Goal: Use online tool/utility: Utilize a website feature to perform a specific function

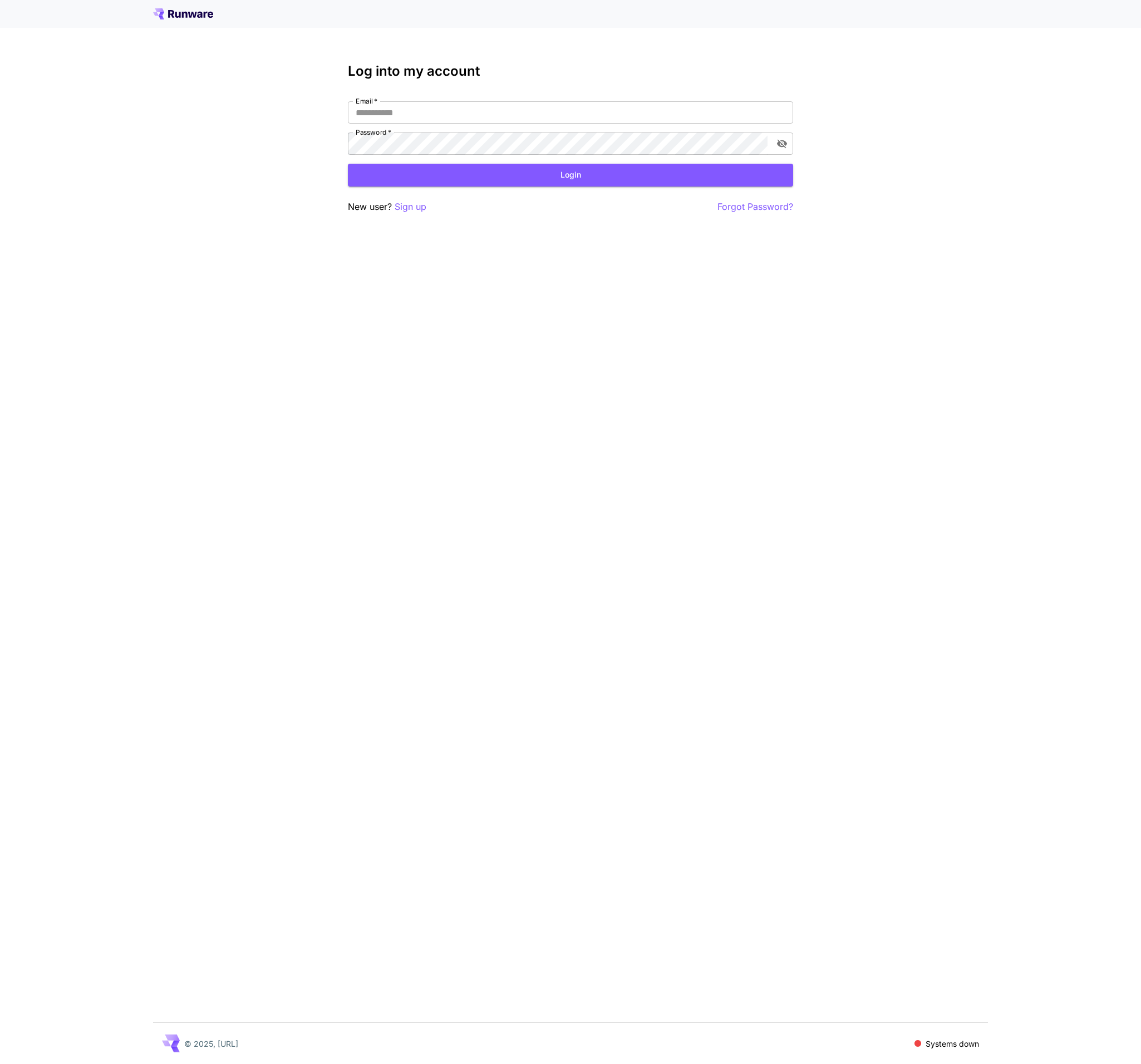
click at [93, 253] on div "Log into my account Email   * Email   * Password   * Password   * Login New use…" at bounding box center [570, 532] width 1141 height 1064
click at [94, 252] on div "Log into my account Email   * Email   * Password   * Password   * Login New use…" at bounding box center [570, 532] width 1141 height 1064
type input "**********"
click at [861, 97] on div "**********" at bounding box center [570, 532] width 1141 height 1064
click at [755, 104] on input "**********" at bounding box center [570, 112] width 446 height 23
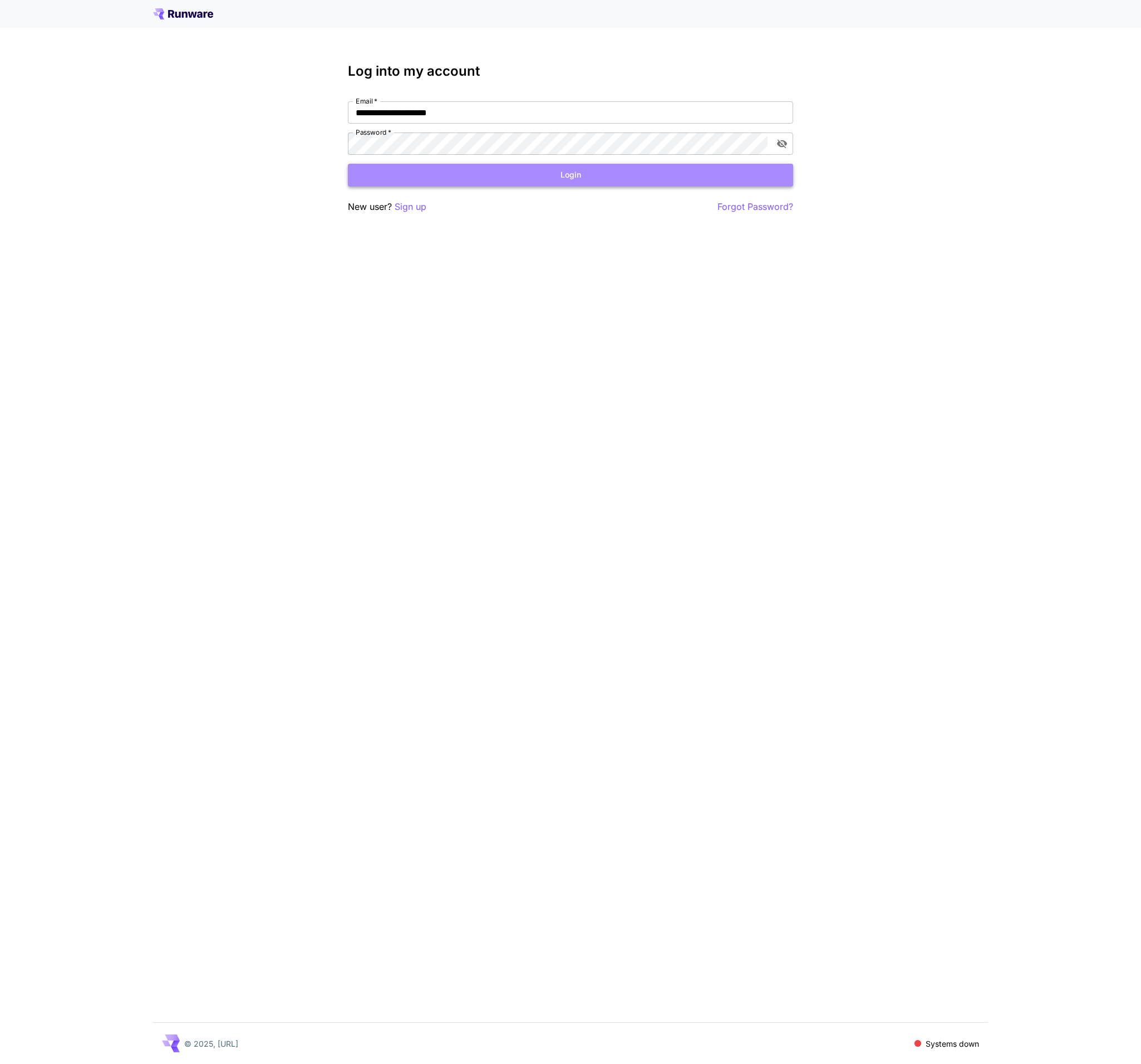
click at [612, 169] on button "Login" at bounding box center [570, 174] width 446 height 23
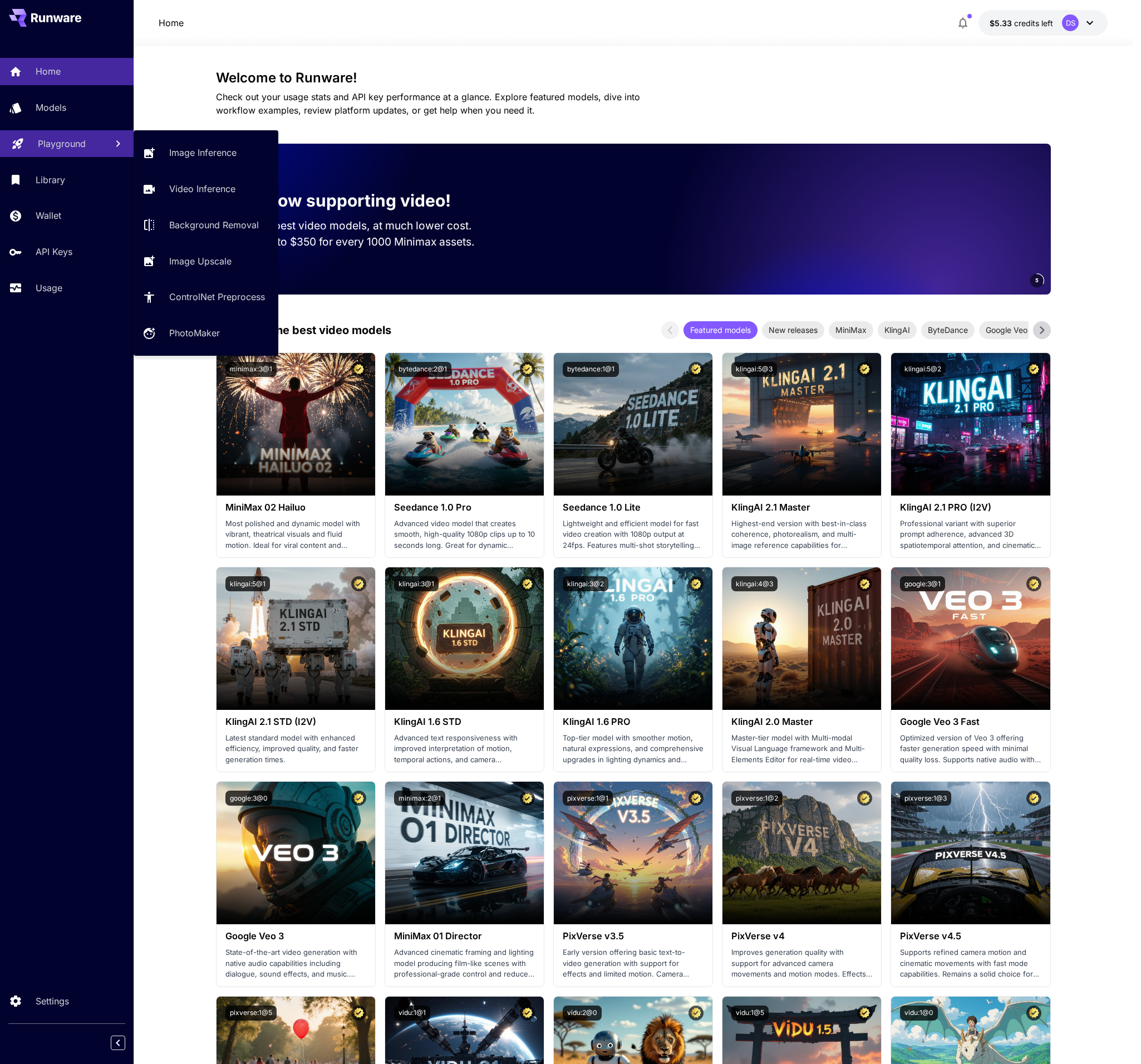
click at [59, 152] on link "Playground" at bounding box center [66, 144] width 133 height 28
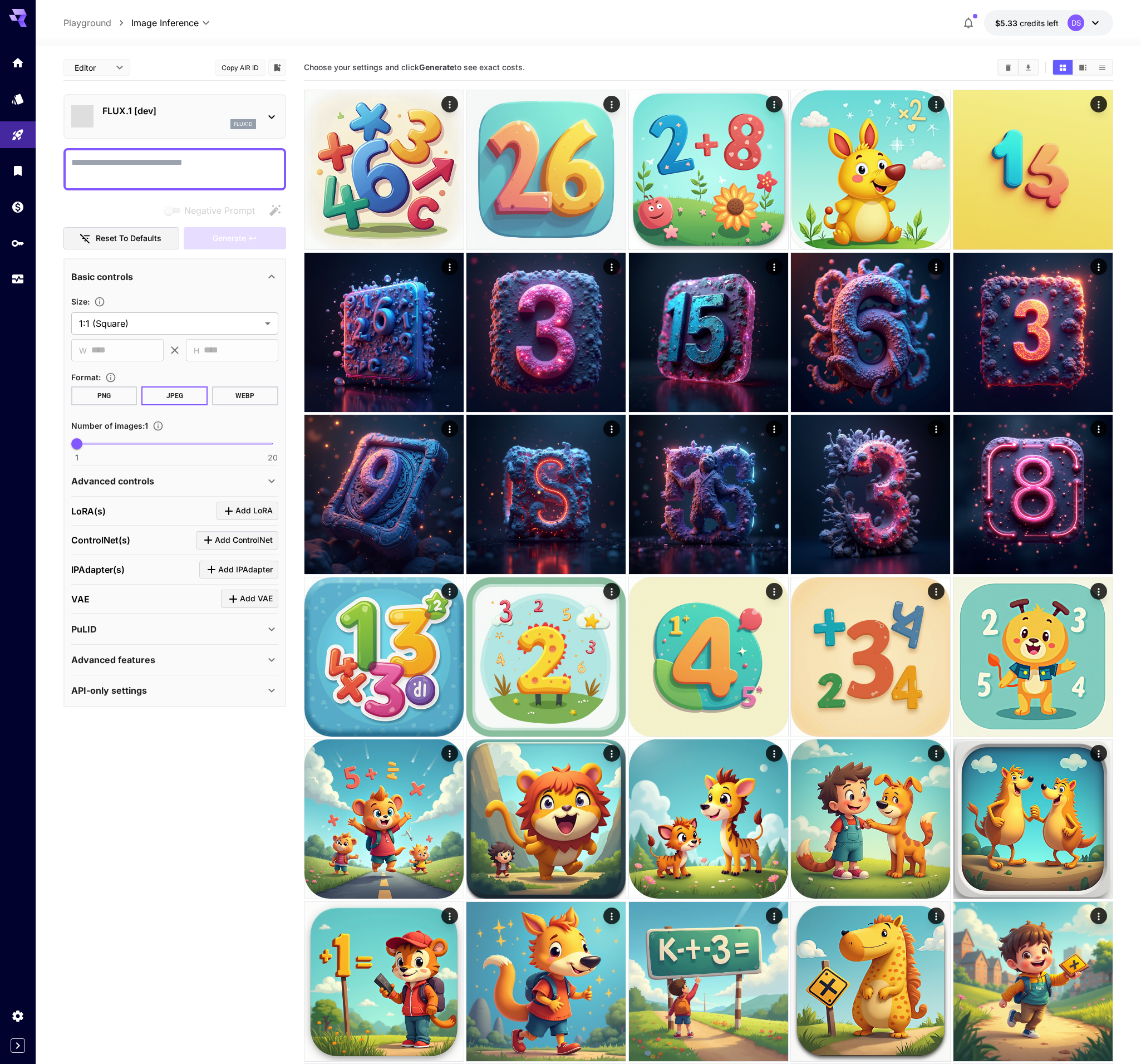
type input "**********"
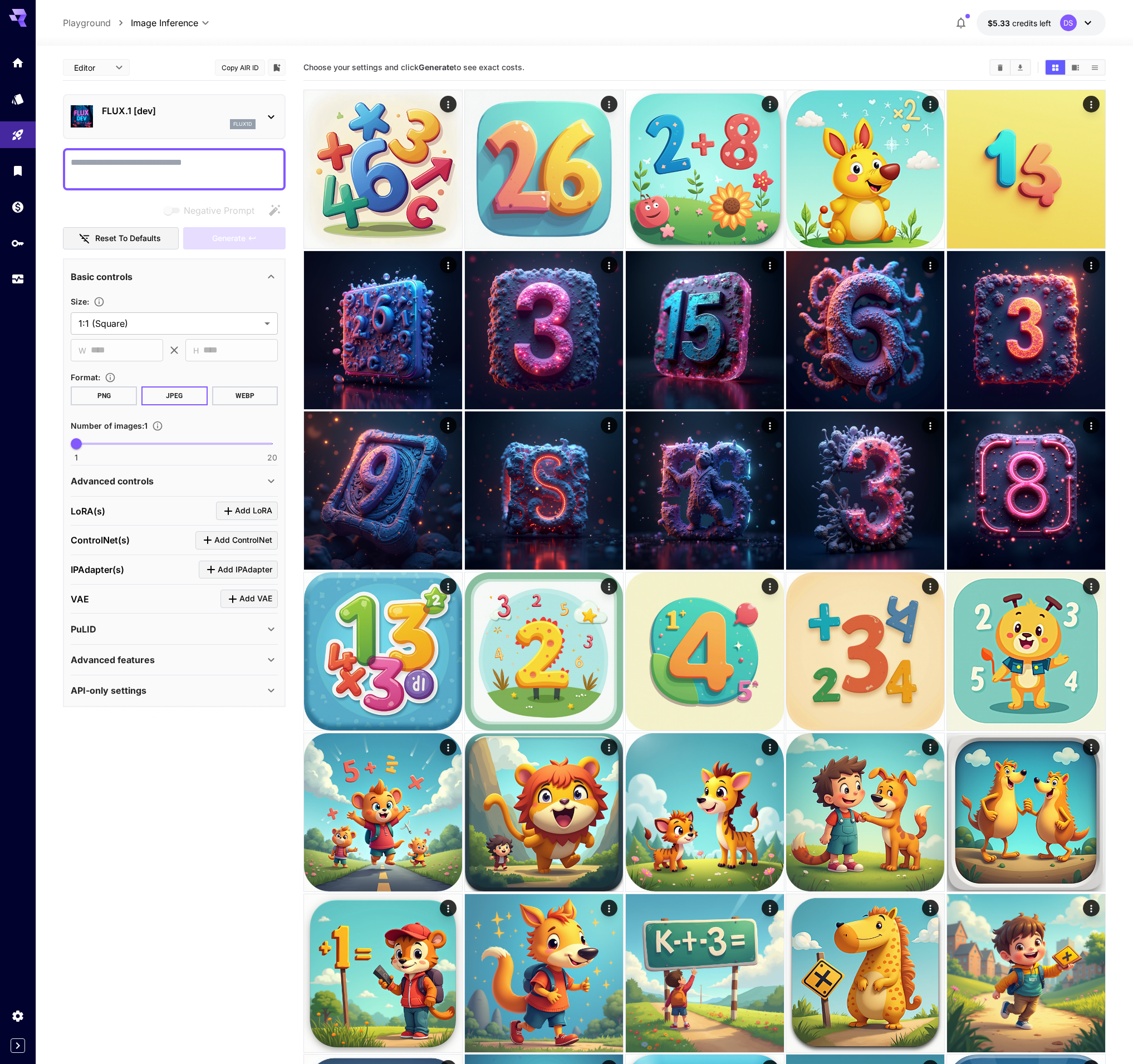
click at [154, 115] on p "FLUX.1 [dev]" at bounding box center [178, 111] width 153 height 13
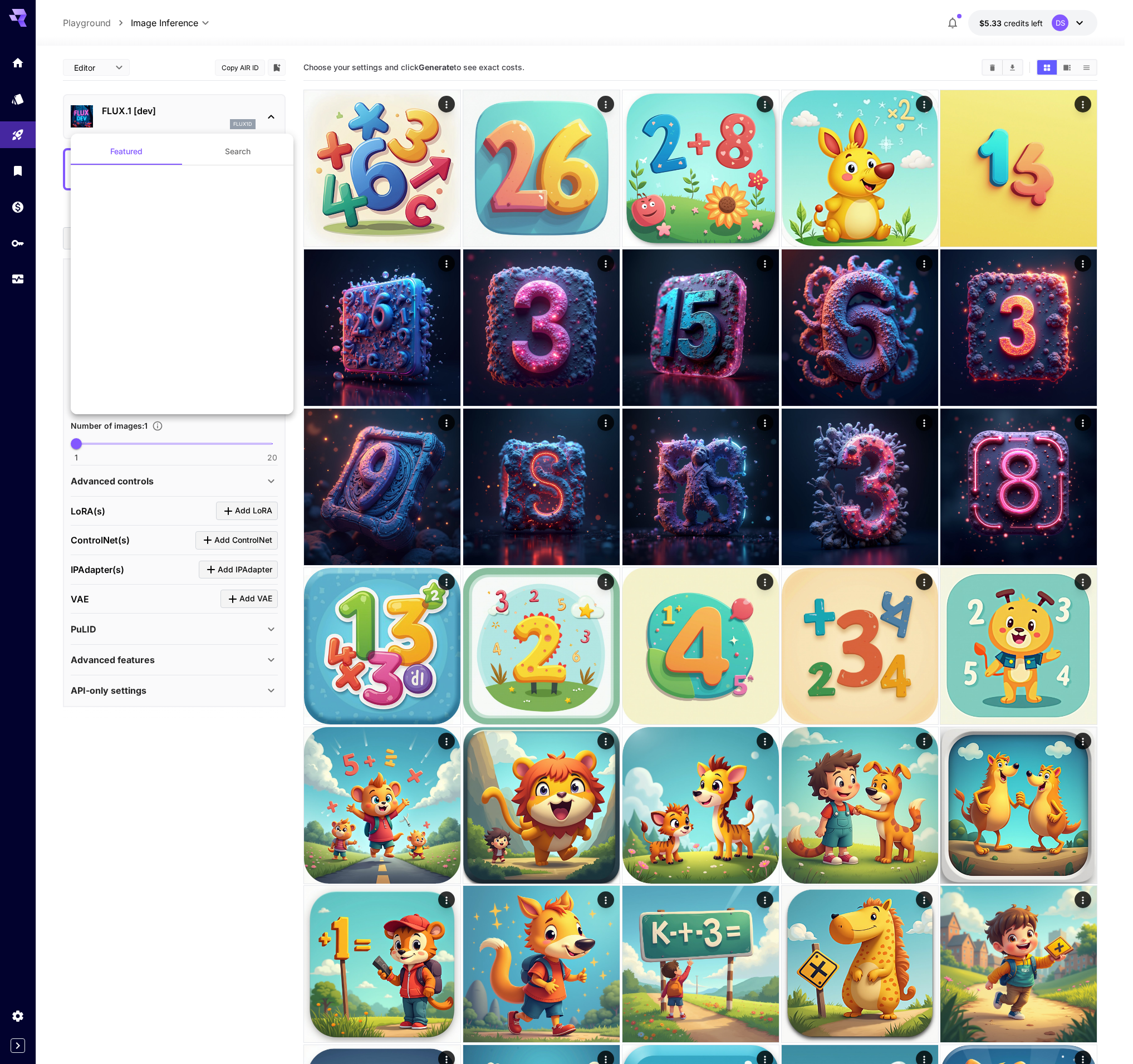
click at [264, 115] on div at bounding box center [566, 532] width 1133 height 1064
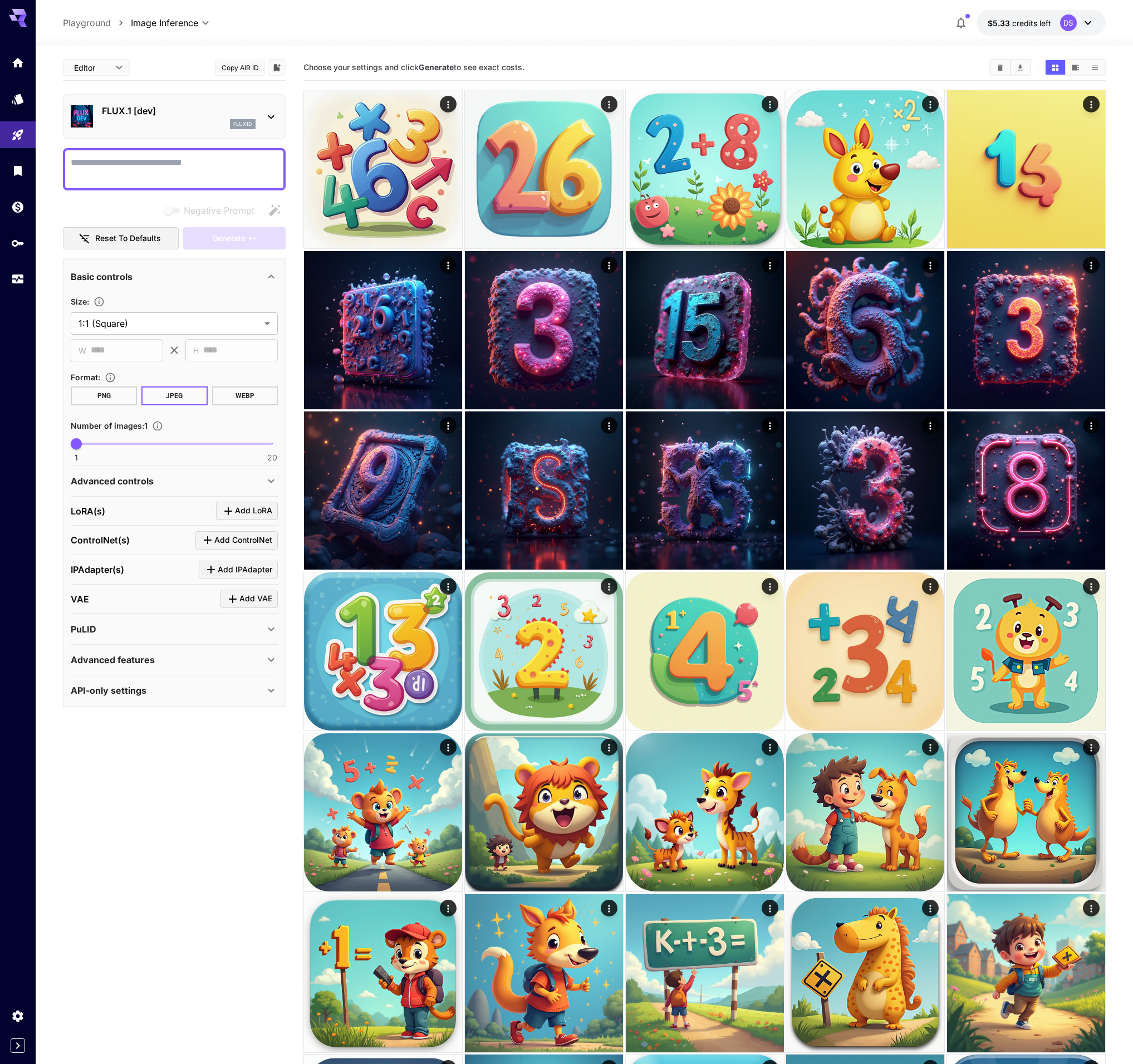
click at [265, 119] on icon at bounding box center [272, 117] width 13 height 13
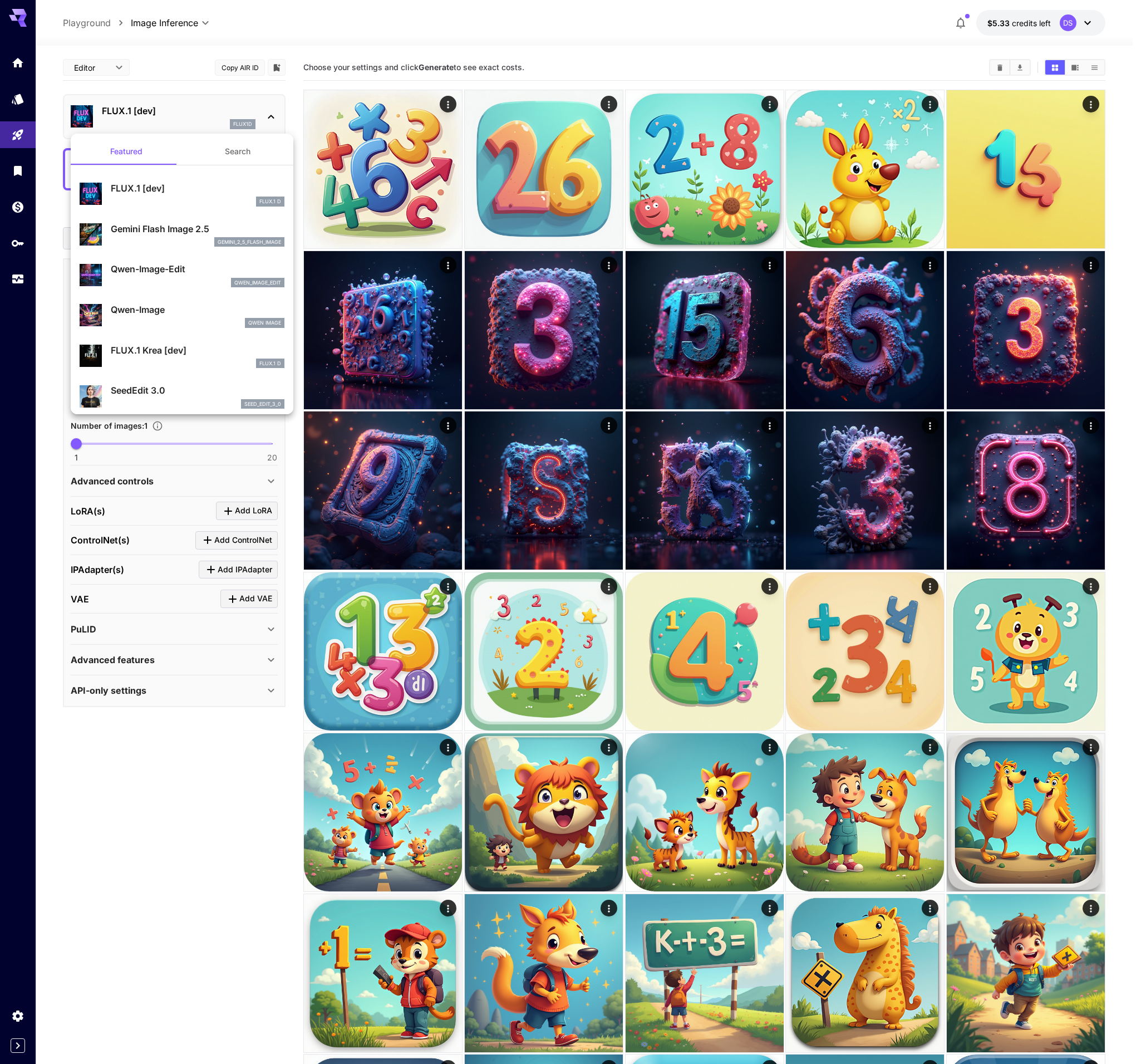
click at [124, 235] on p "Gemini Flash Image 2.5" at bounding box center [197, 229] width 173 height 13
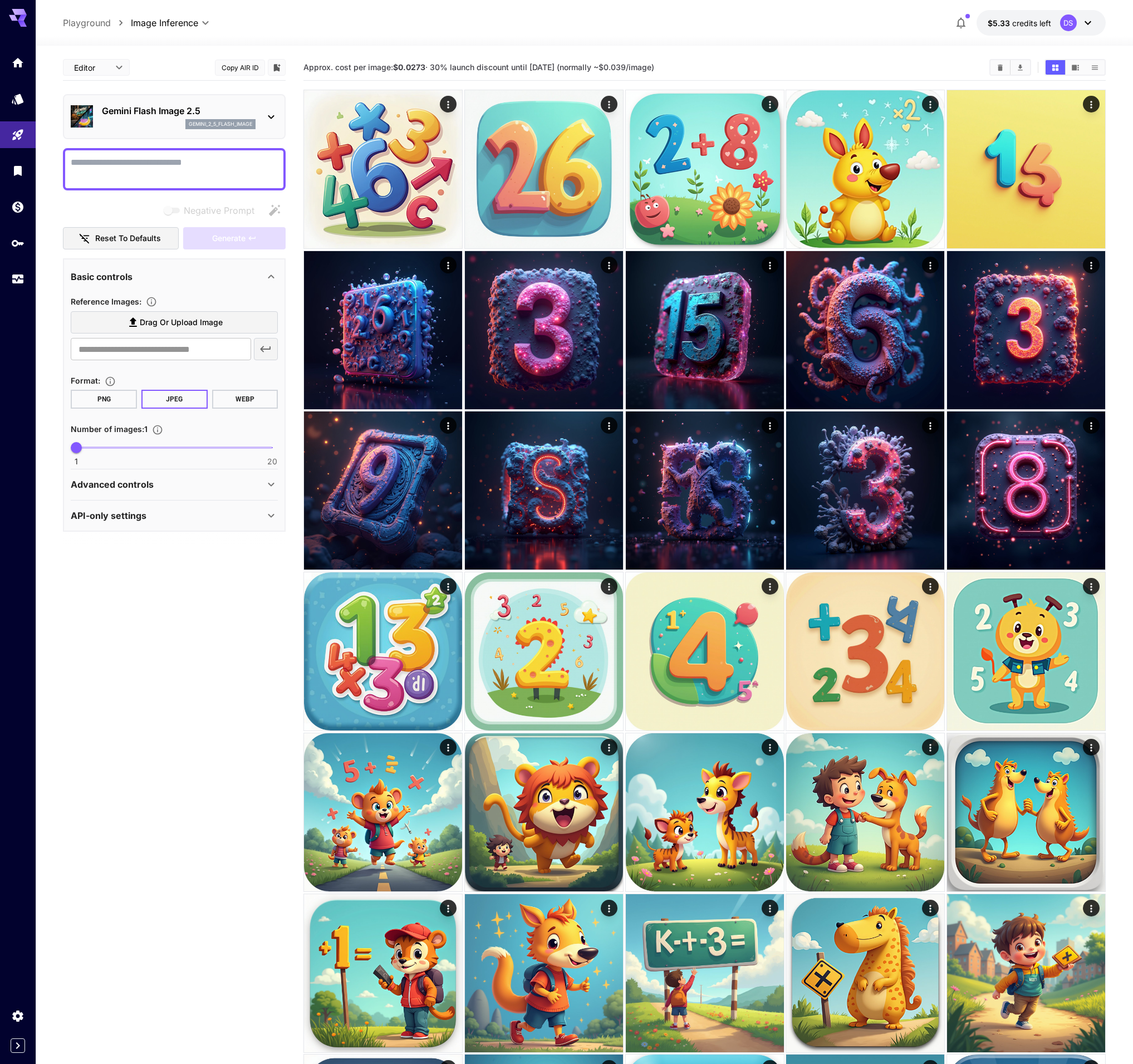
click at [140, 165] on textarea "Negative Prompt" at bounding box center [173, 169] width 207 height 27
click at [254, 65] on button "Copy AIR ID" at bounding box center [241, 67] width 50 height 16
click at [172, 122] on div "gemini_2_5_flash_image" at bounding box center [178, 124] width 153 height 10
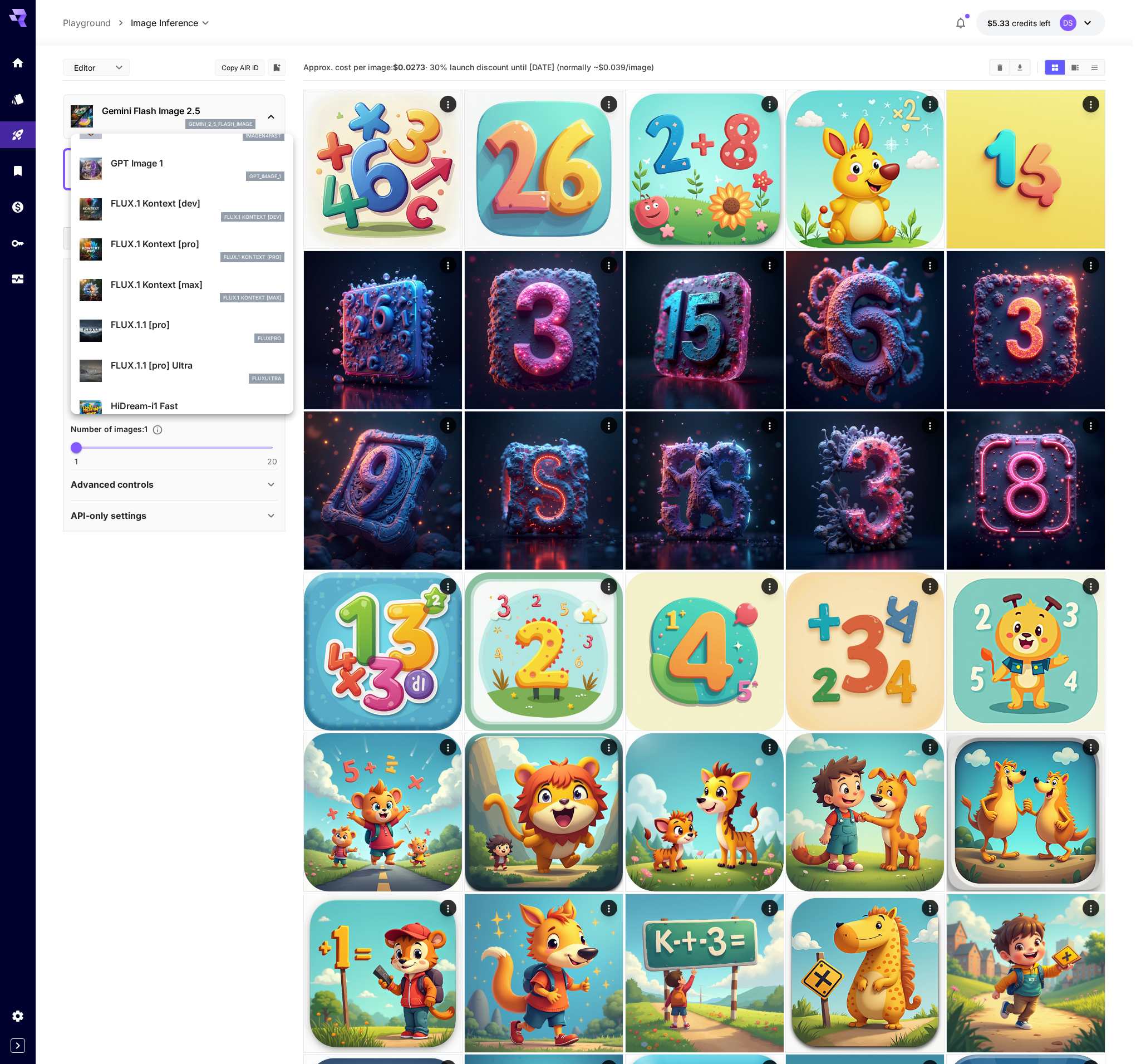
scroll to position [655, 0]
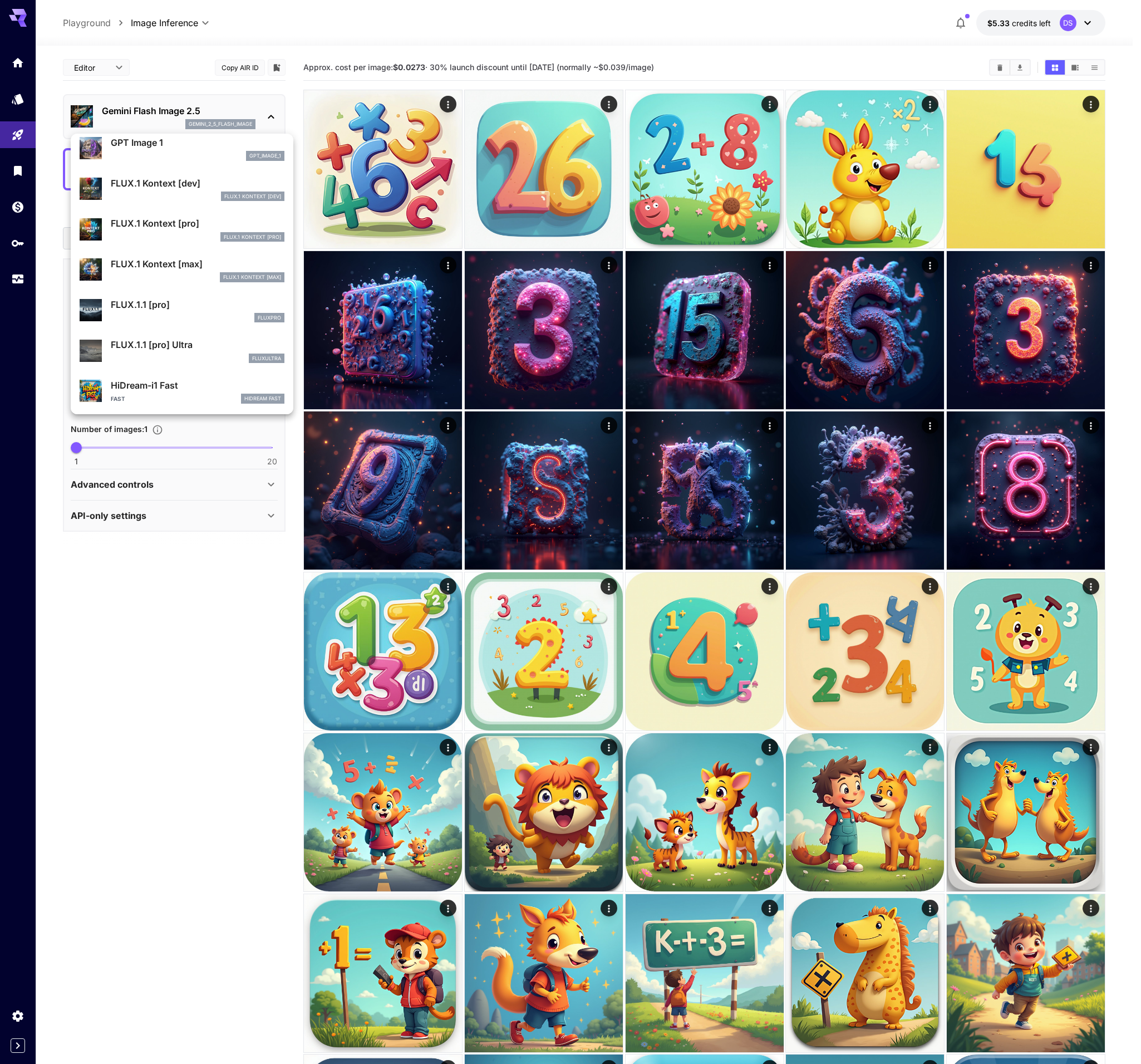
click at [129, 143] on p "GPT Image 1" at bounding box center [197, 142] width 173 height 13
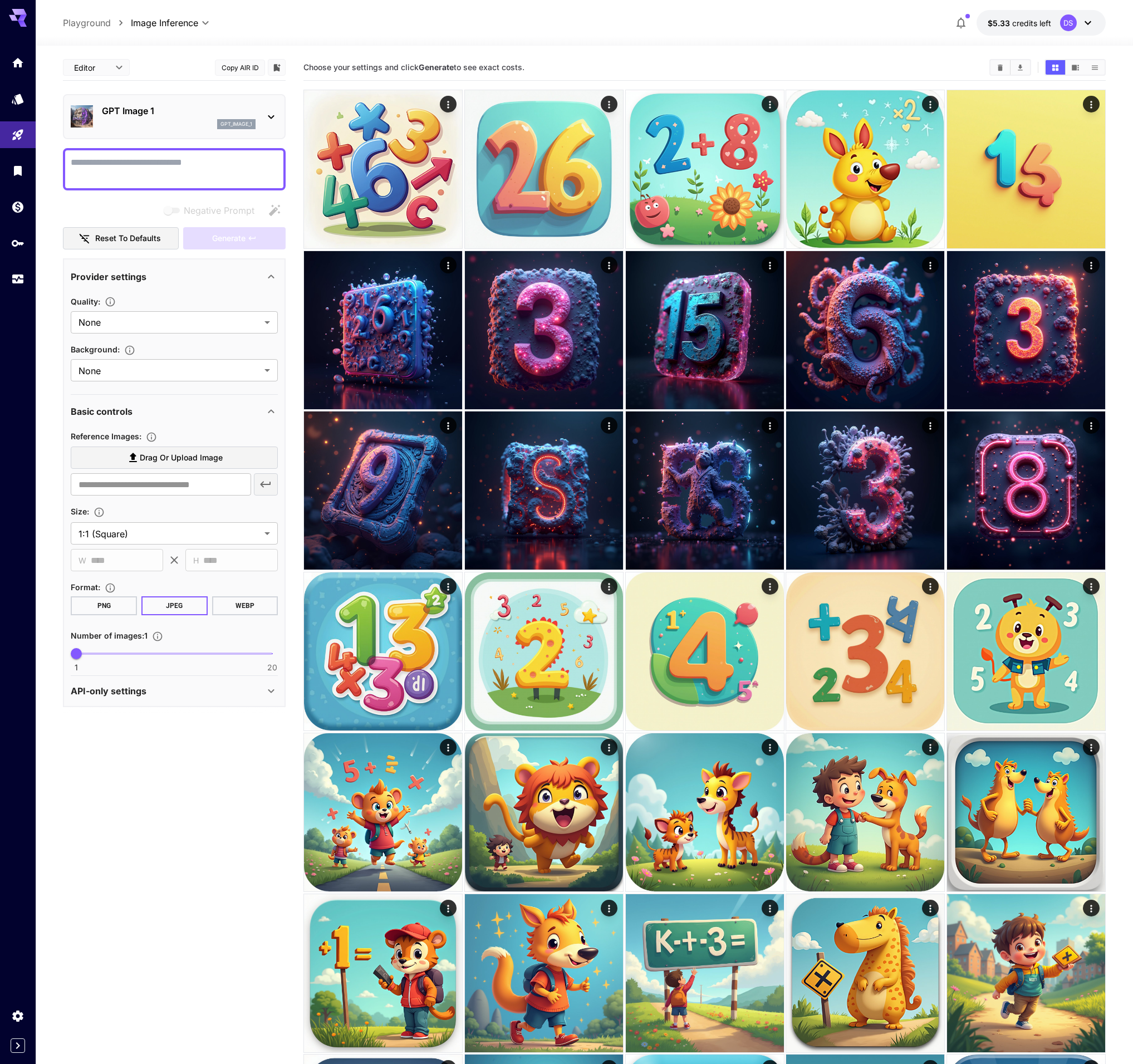
click at [238, 67] on button "Copy AIR ID" at bounding box center [241, 67] width 50 height 16
click at [168, 116] on p "GPT Image 1" at bounding box center [178, 111] width 153 height 13
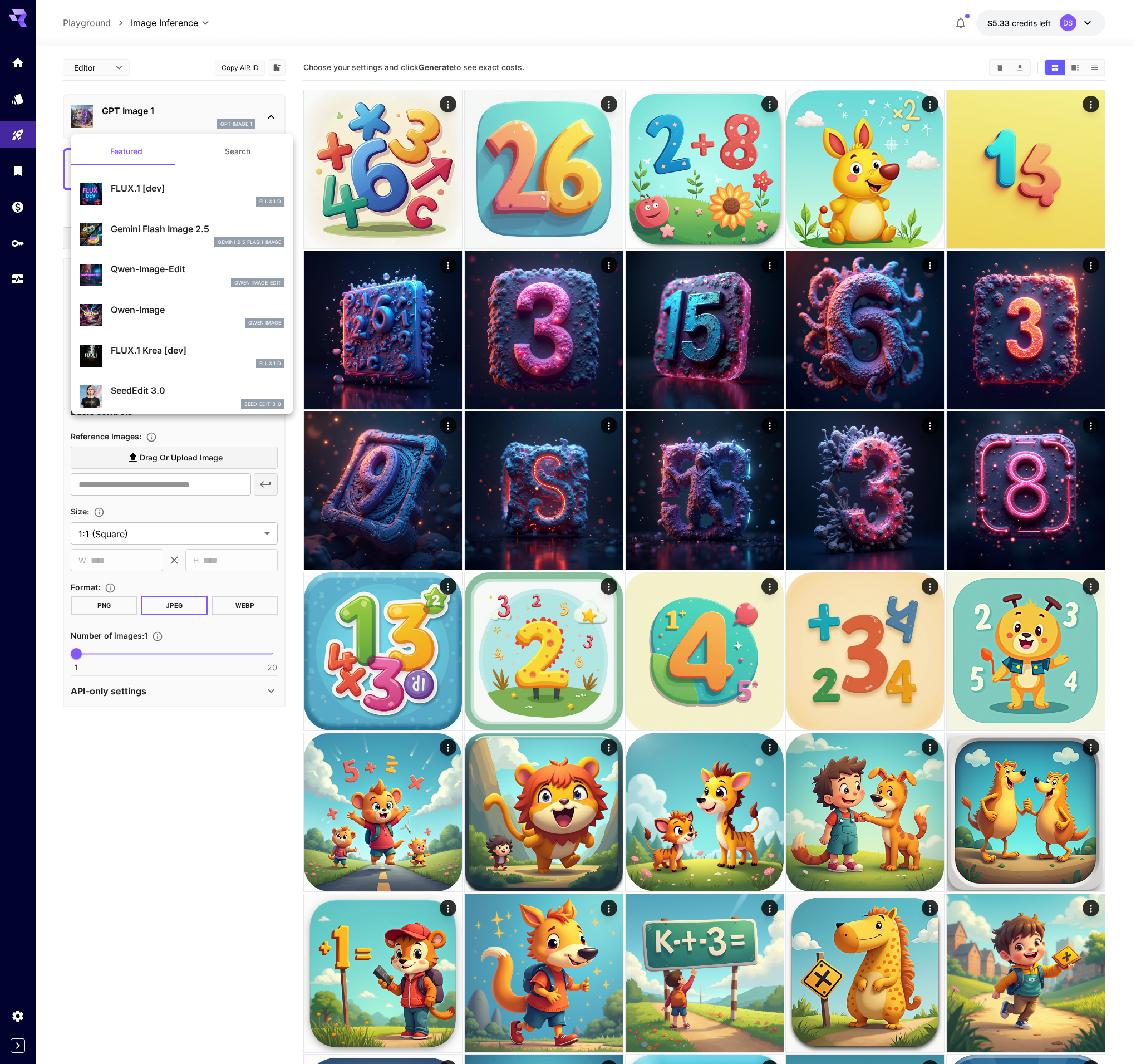
click at [139, 111] on div at bounding box center [570, 532] width 1141 height 1064
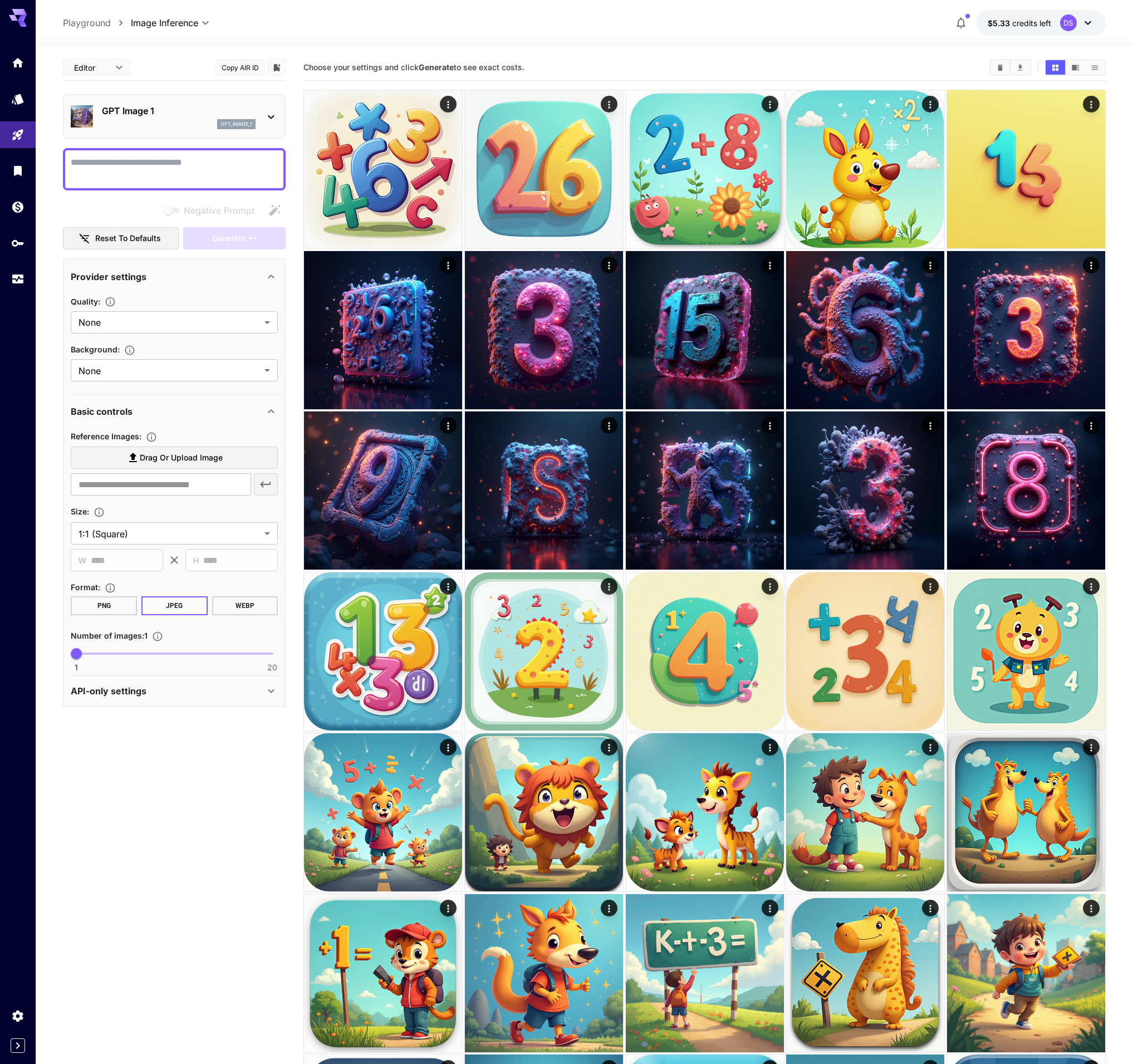
click at [157, 110] on div at bounding box center [566, 532] width 1133 height 1064
click at [319, 65] on span "Choose your settings and click Generate to see exact costs." at bounding box center [414, 66] width 221 height 9
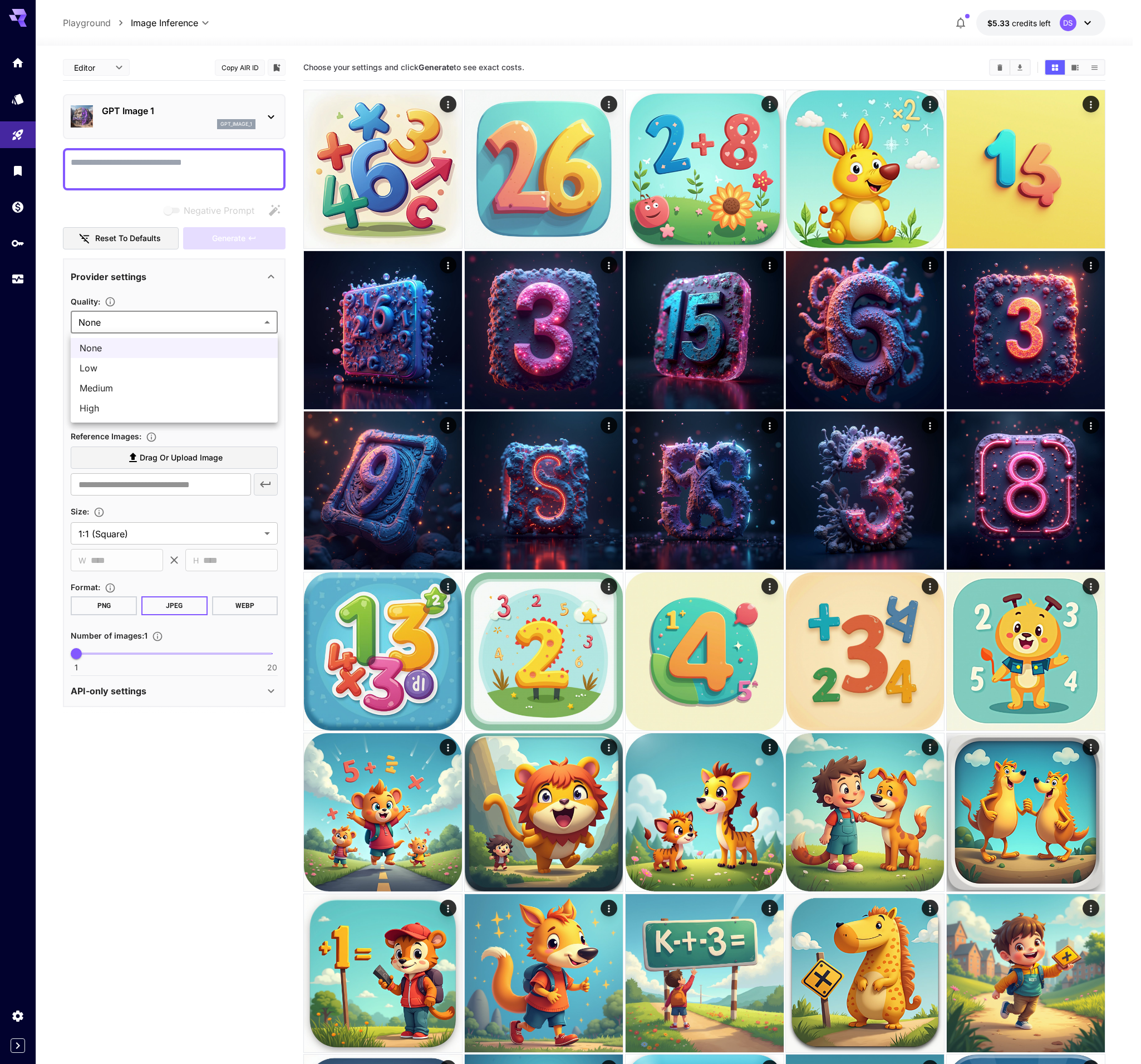
click at [153, 363] on span "Low" at bounding box center [174, 368] width 189 height 13
type input "***"
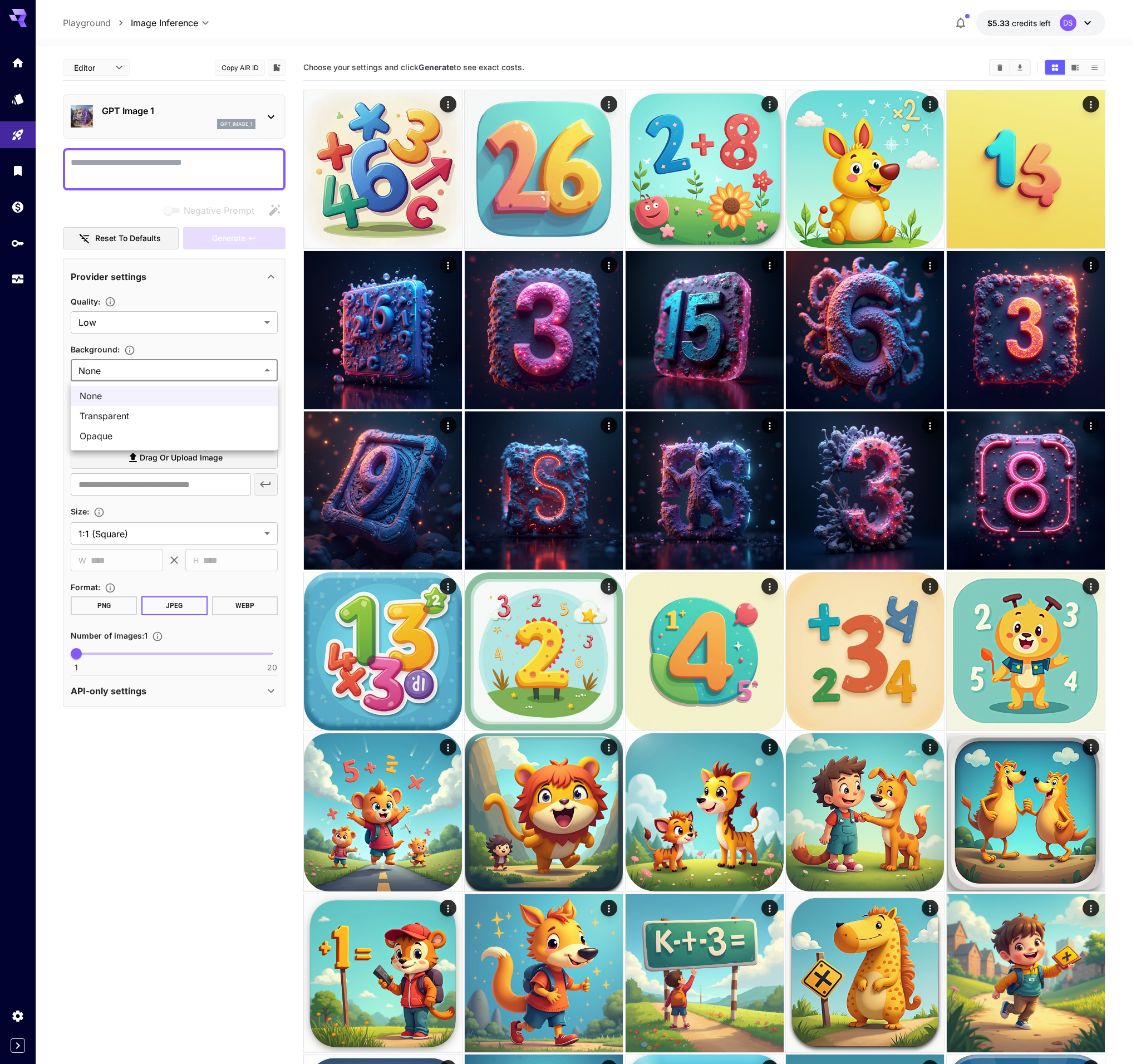
click at [132, 436] on span "Opaque" at bounding box center [174, 436] width 189 height 13
type input "******"
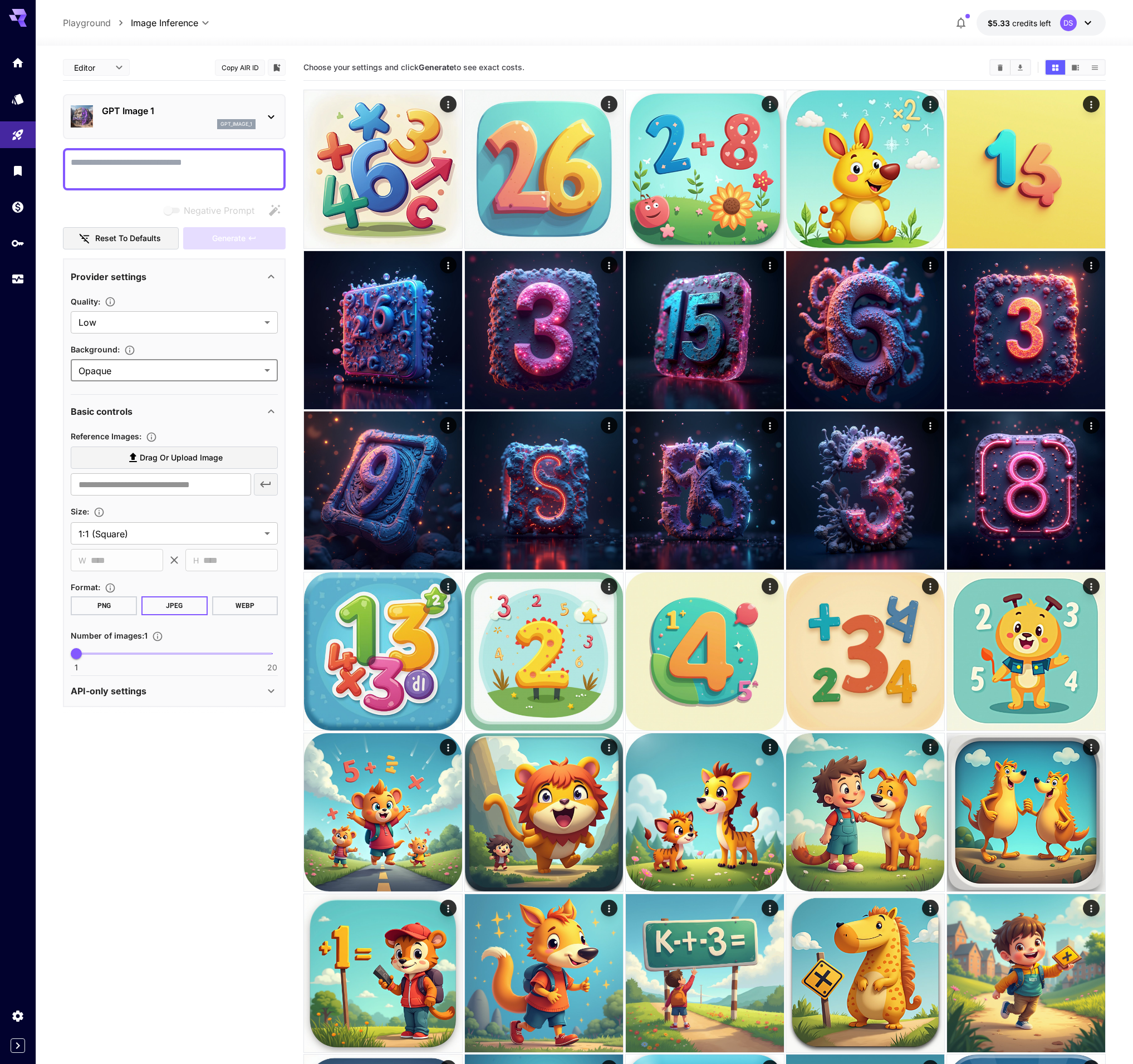
click at [145, 167] on textarea "Negative Prompt" at bounding box center [173, 169] width 207 height 27
click at [18, 64] on icon "Home" at bounding box center [18, 59] width 11 height 9
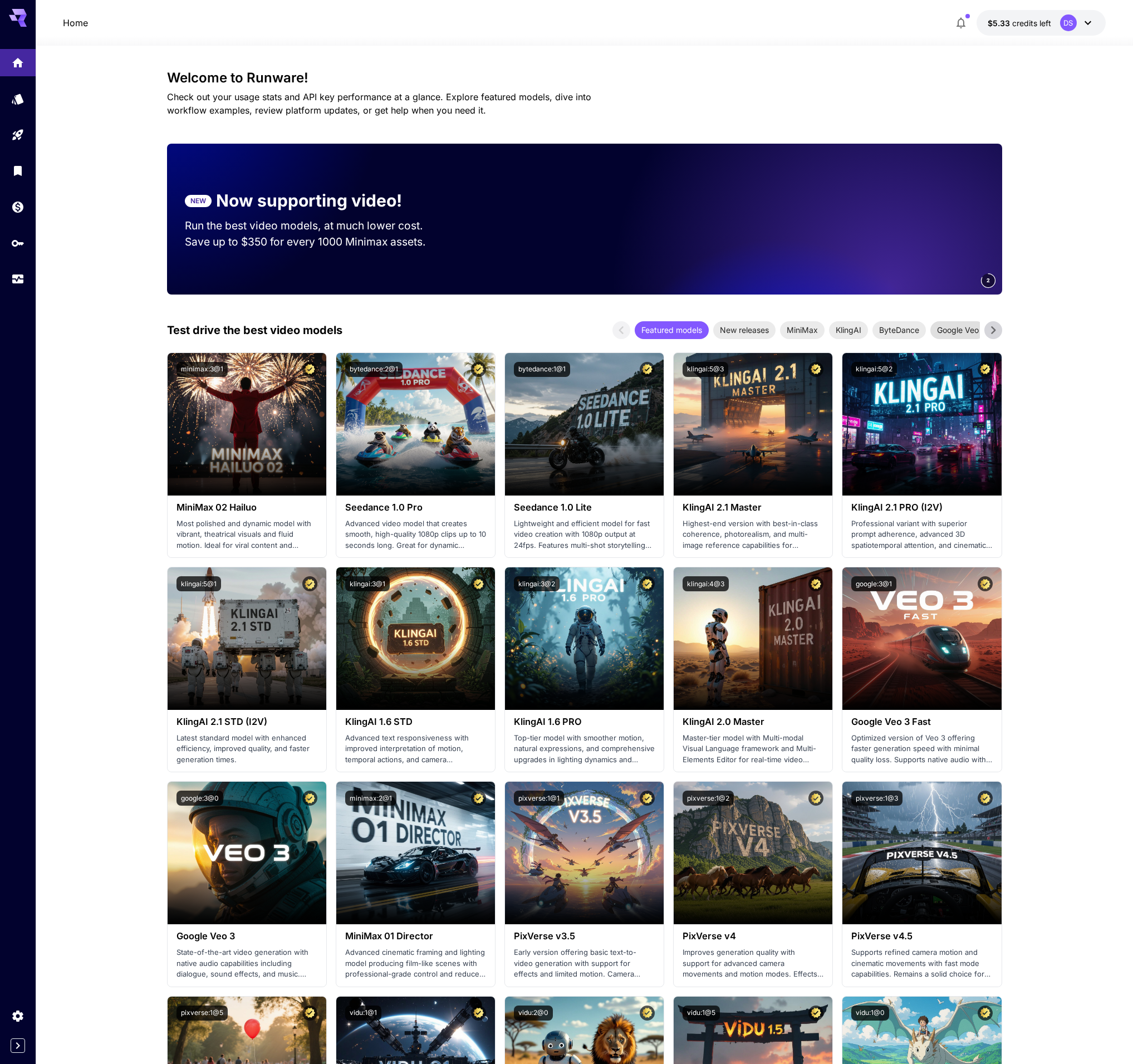
click at [965, 333] on span "Google Veo" at bounding box center [958, 330] width 55 height 12
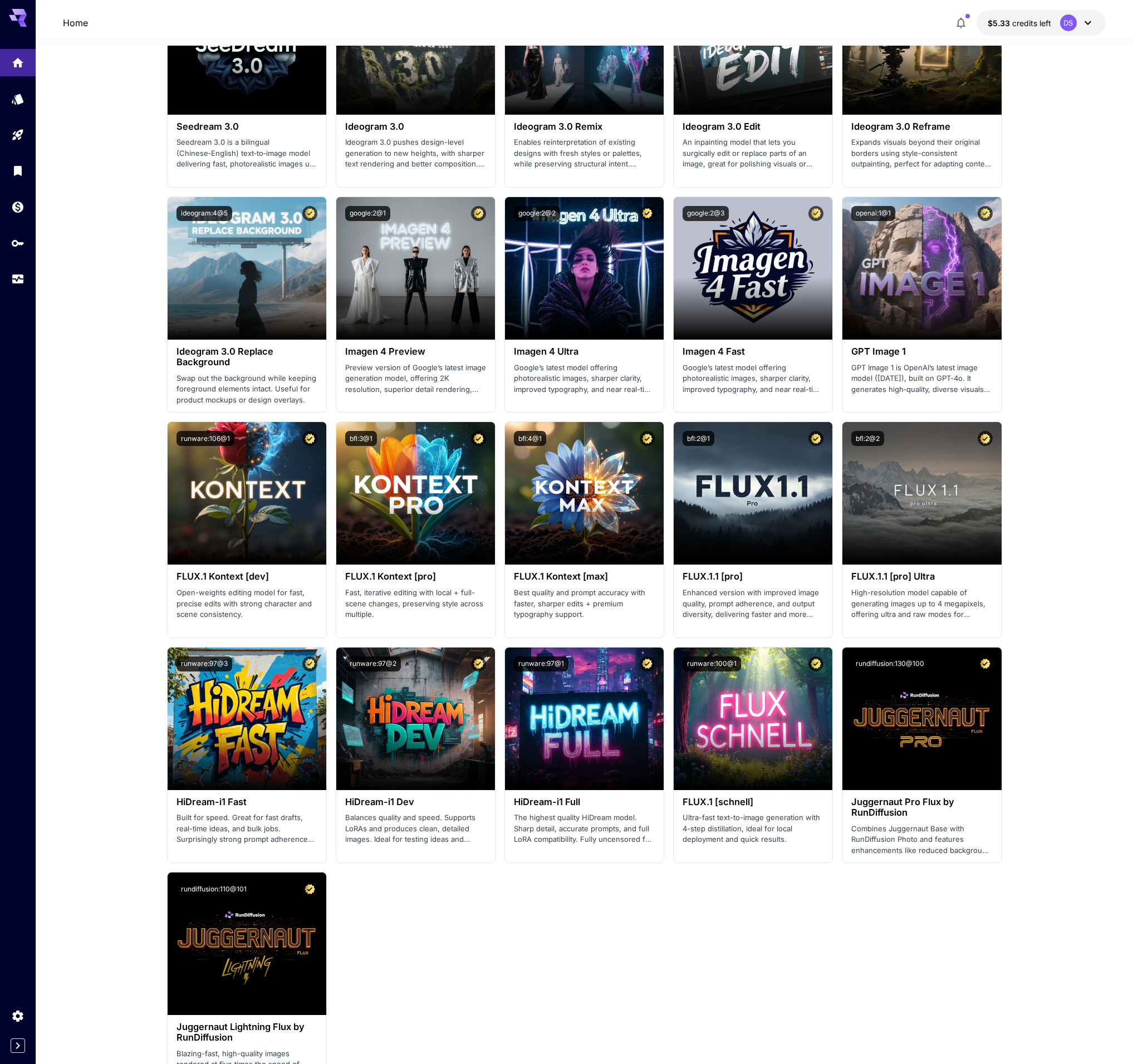
scroll to position [860, 0]
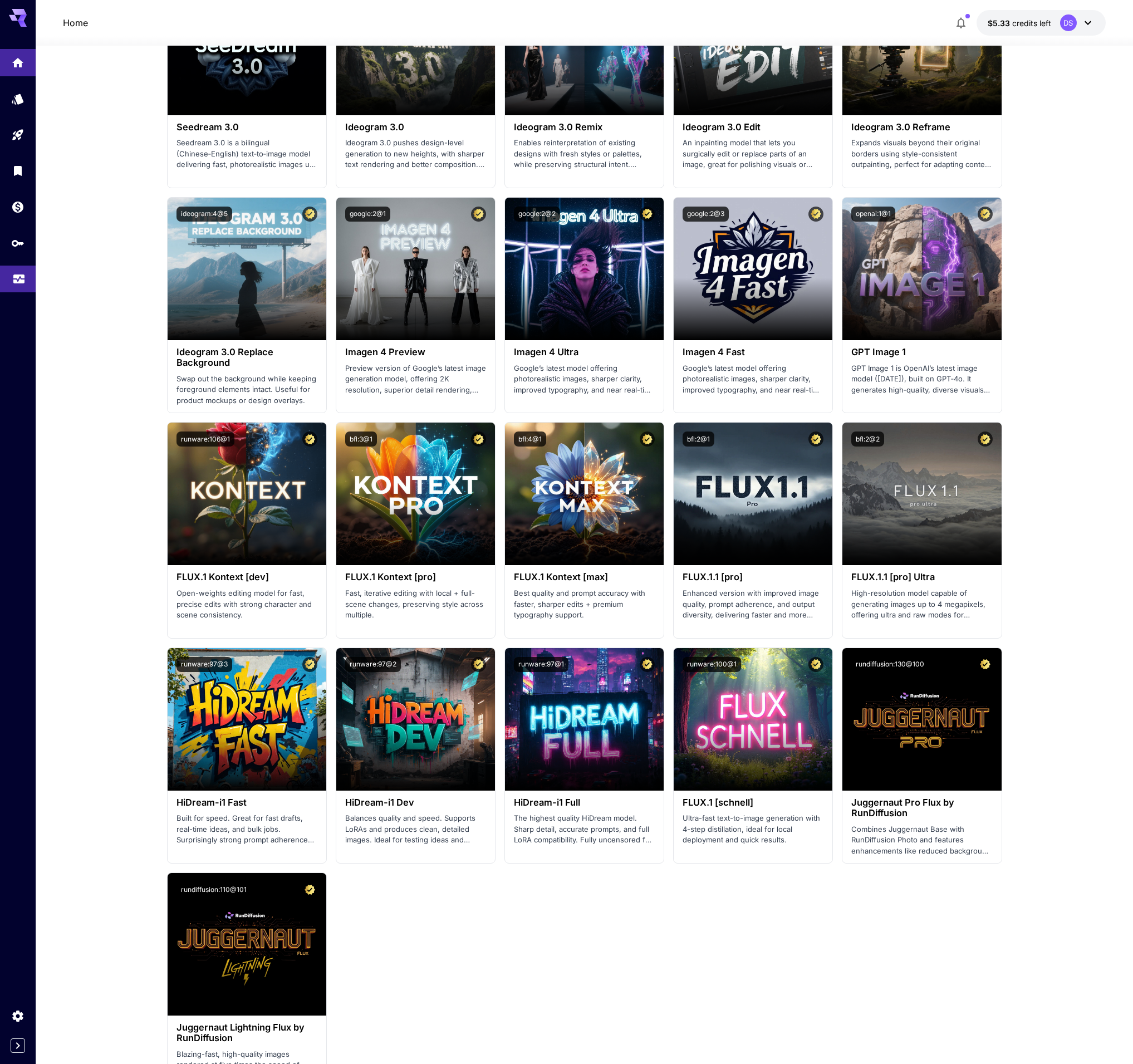
click at [20, 283] on link at bounding box center [18, 279] width 36 height 28
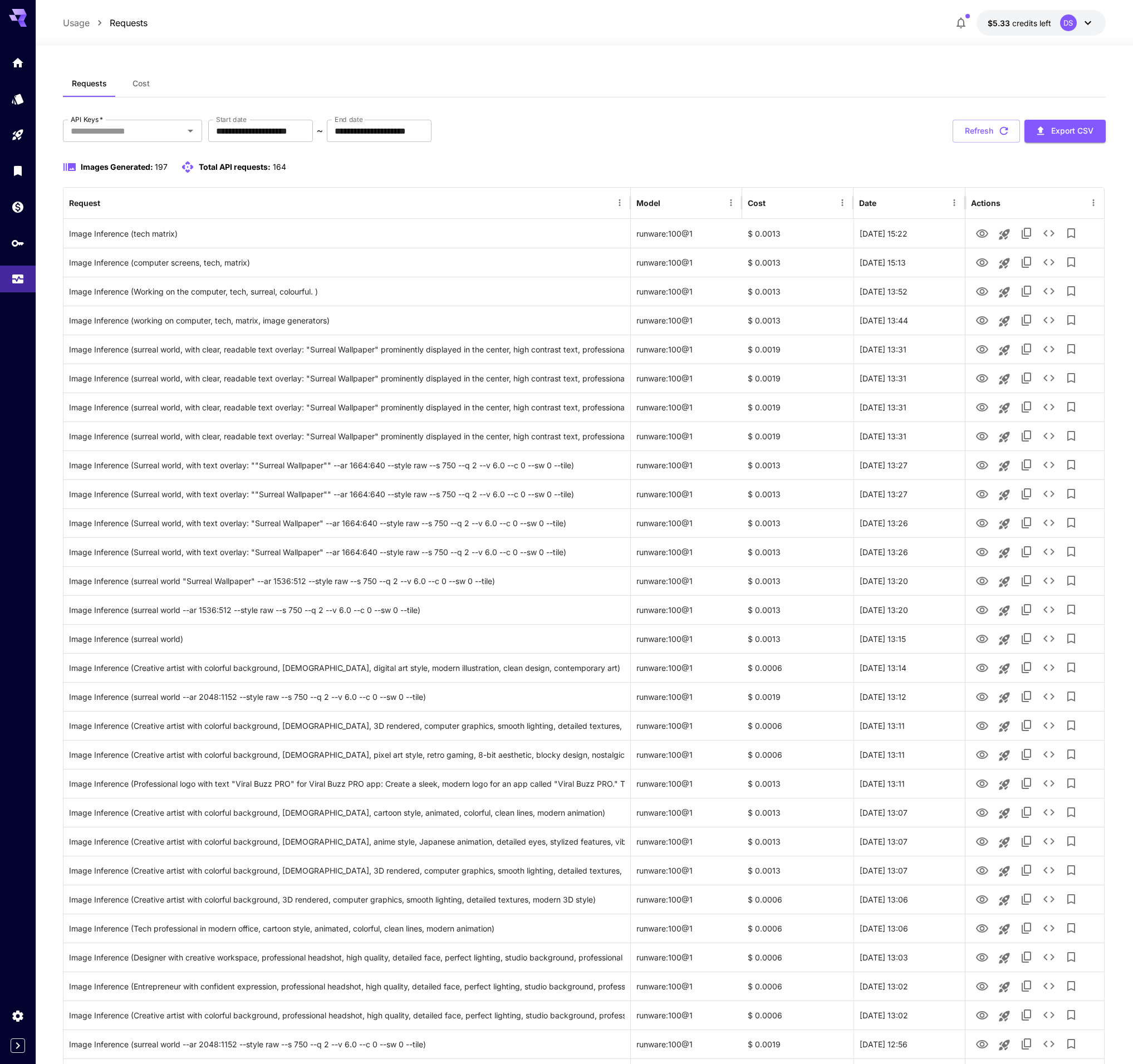
click at [743, 89] on div "Requests Cost" at bounding box center [584, 84] width 1042 height 28
drag, startPoint x: 649, startPoint y: 122, endPoint x: 458, endPoint y: 171, distance: 197.2
click at [649, 122] on div "**********" at bounding box center [584, 131] width 1042 height 23
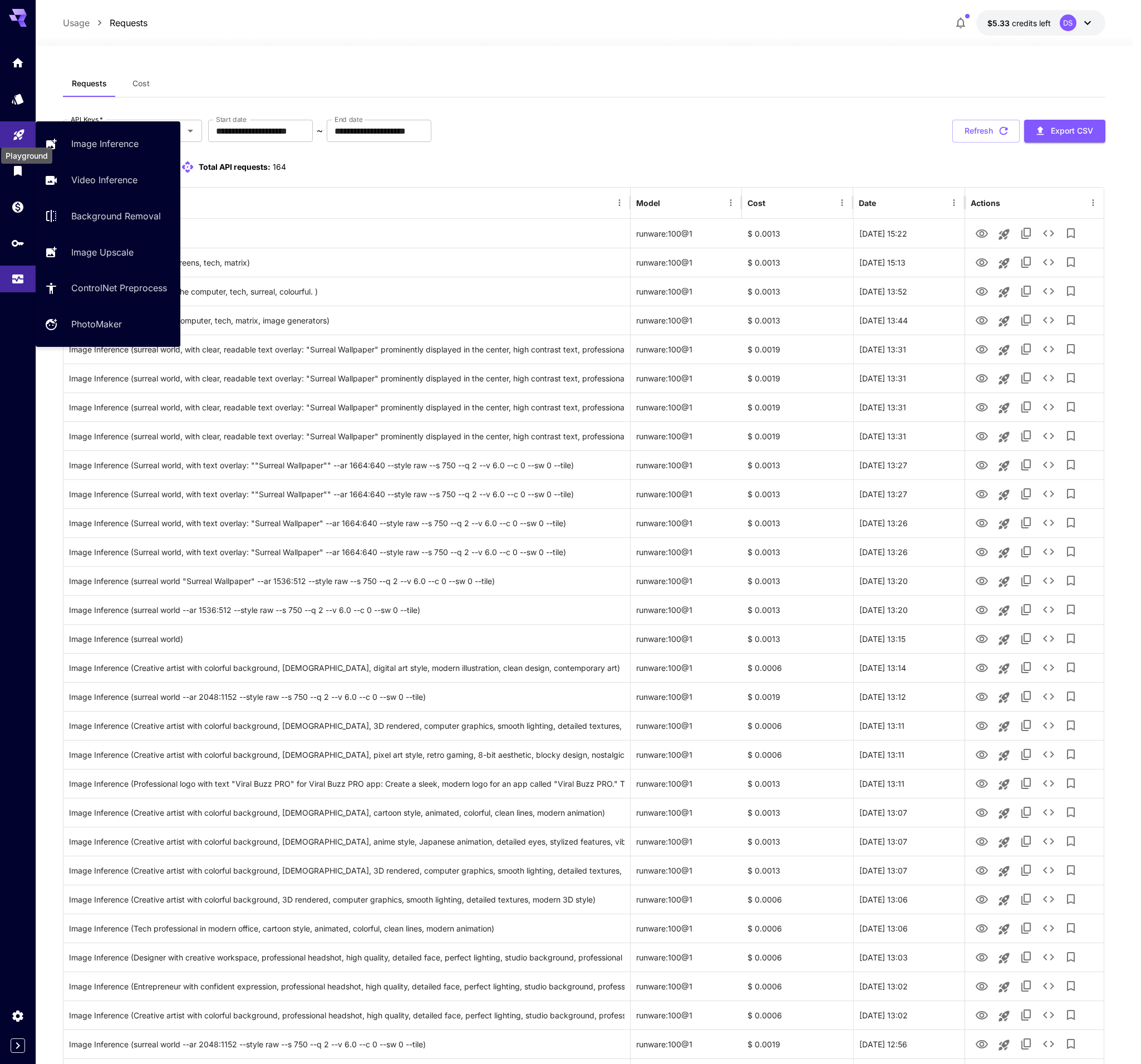
click at [18, 138] on icon "Playground" at bounding box center [19, 132] width 13 height 13
click at [79, 136] on link "Image Inference" at bounding box center [108, 144] width 145 height 28
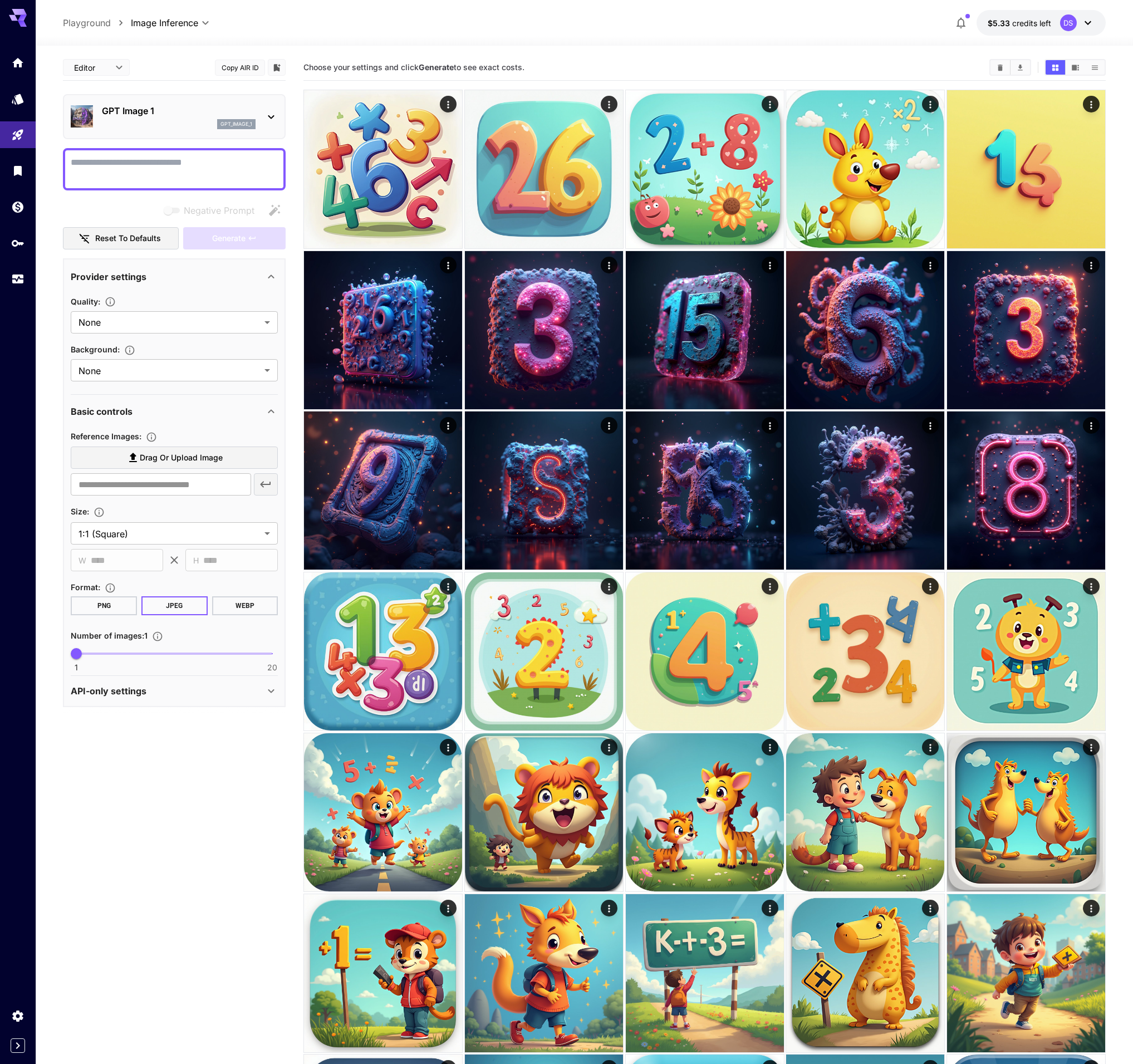
click at [167, 172] on textarea "Negative Prompt" at bounding box center [173, 169] width 207 height 27
type textarea "**********"
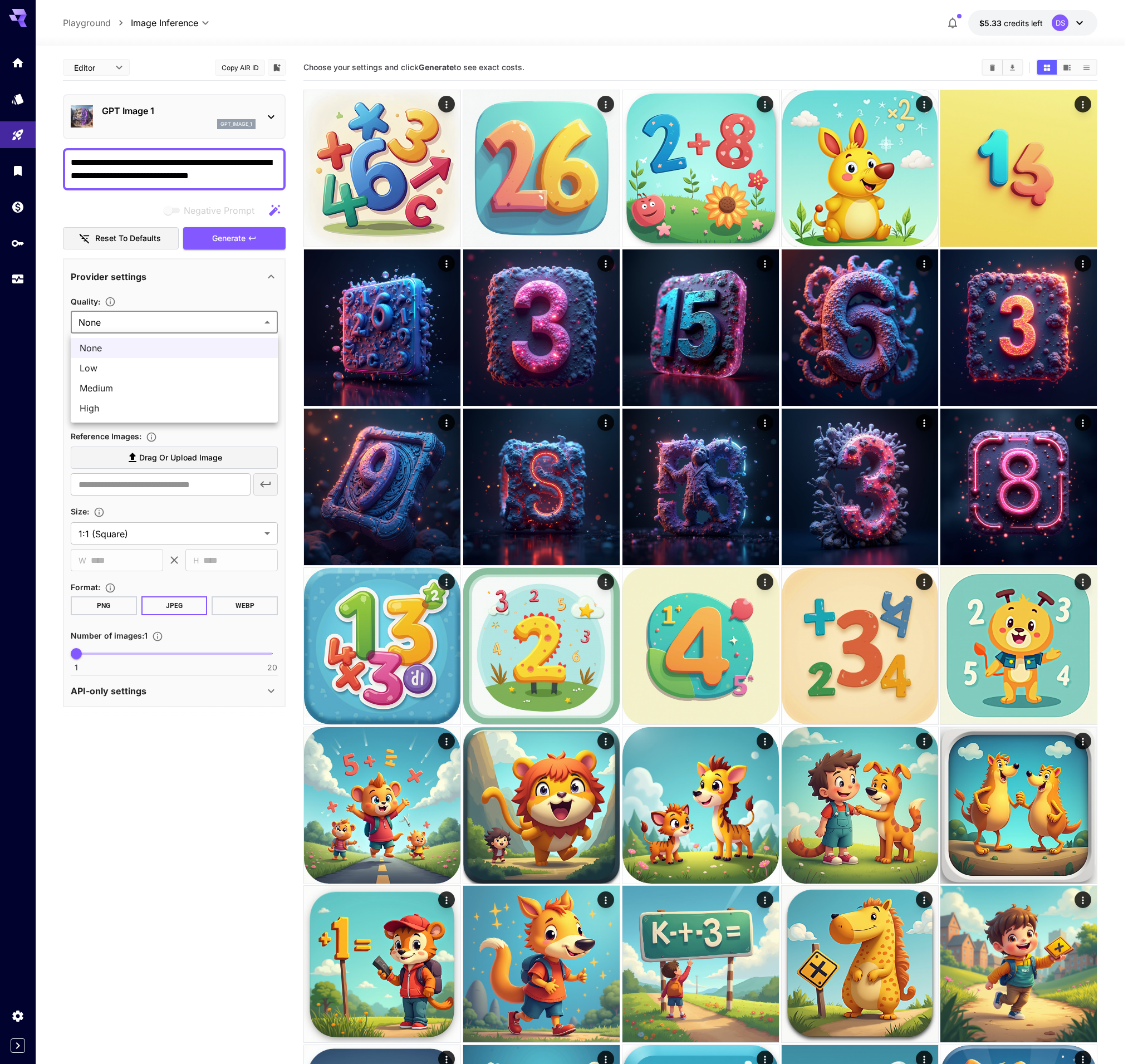
click at [124, 386] on span "Medium" at bounding box center [174, 388] width 189 height 13
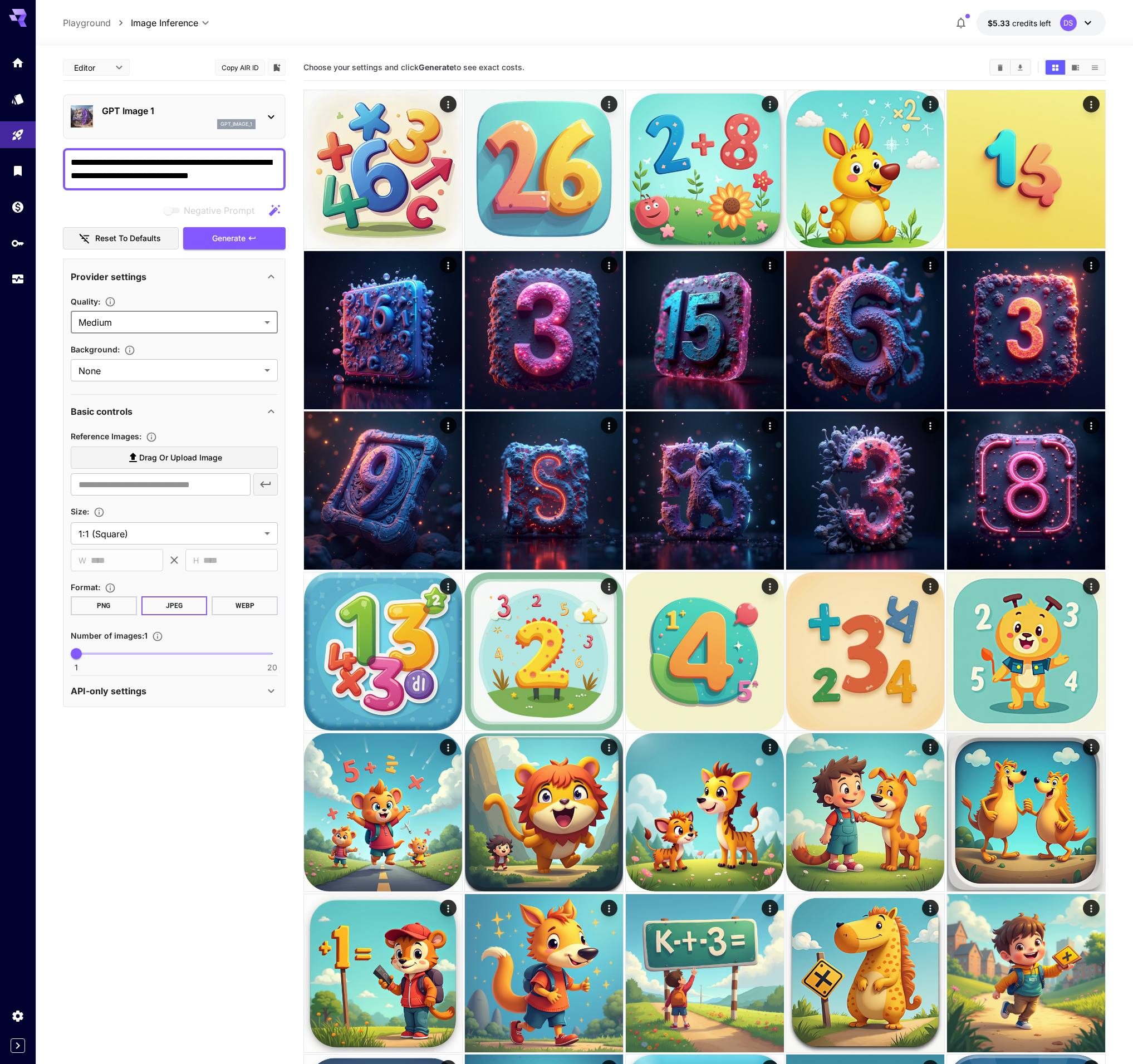
type input "******"
click at [131, 349] on icon "button" at bounding box center [129, 349] width 11 height 11
click at [176, 347] on div "Background :" at bounding box center [173, 349] width 207 height 13
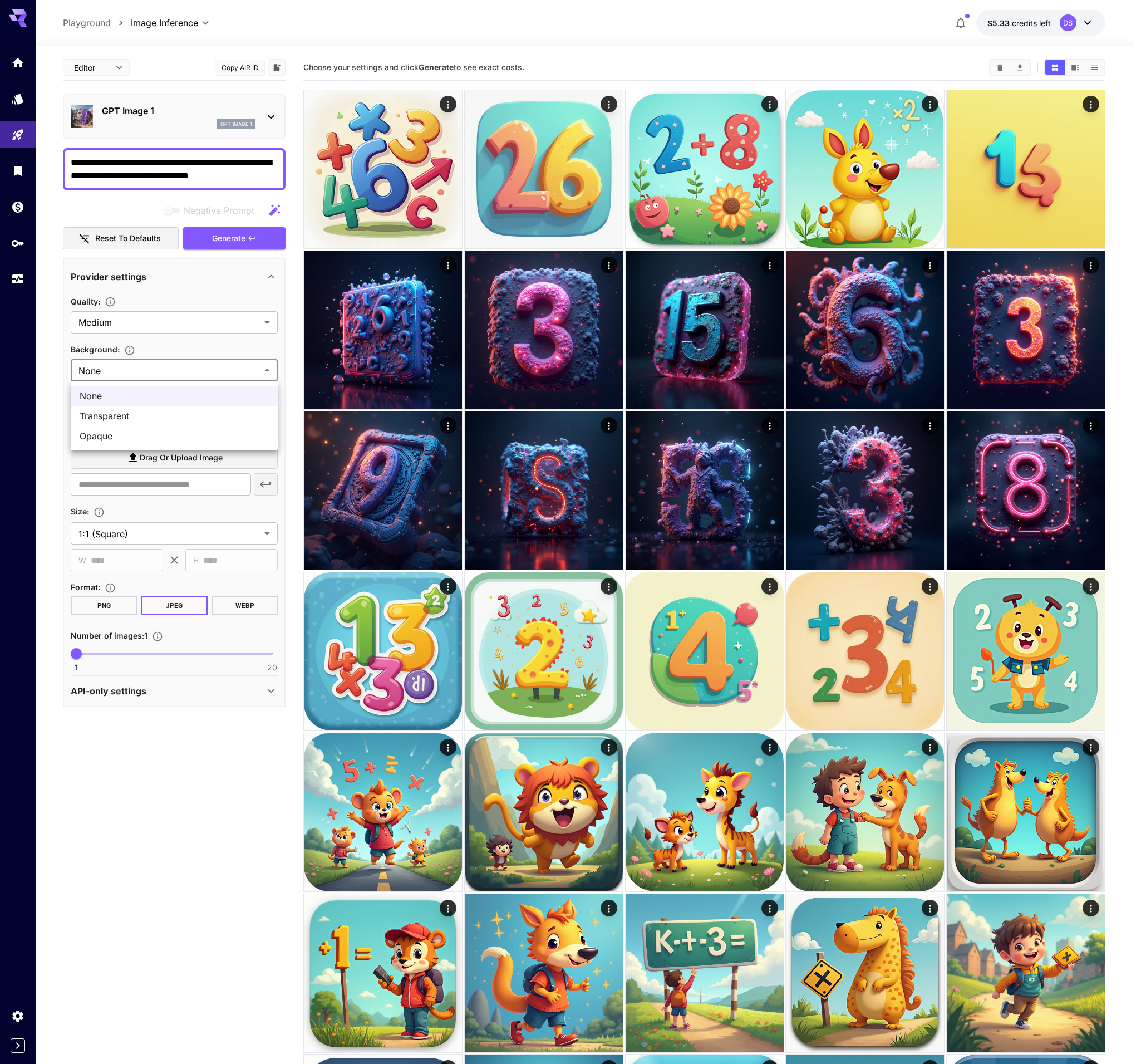
click at [180, 348] on div at bounding box center [570, 532] width 1141 height 1064
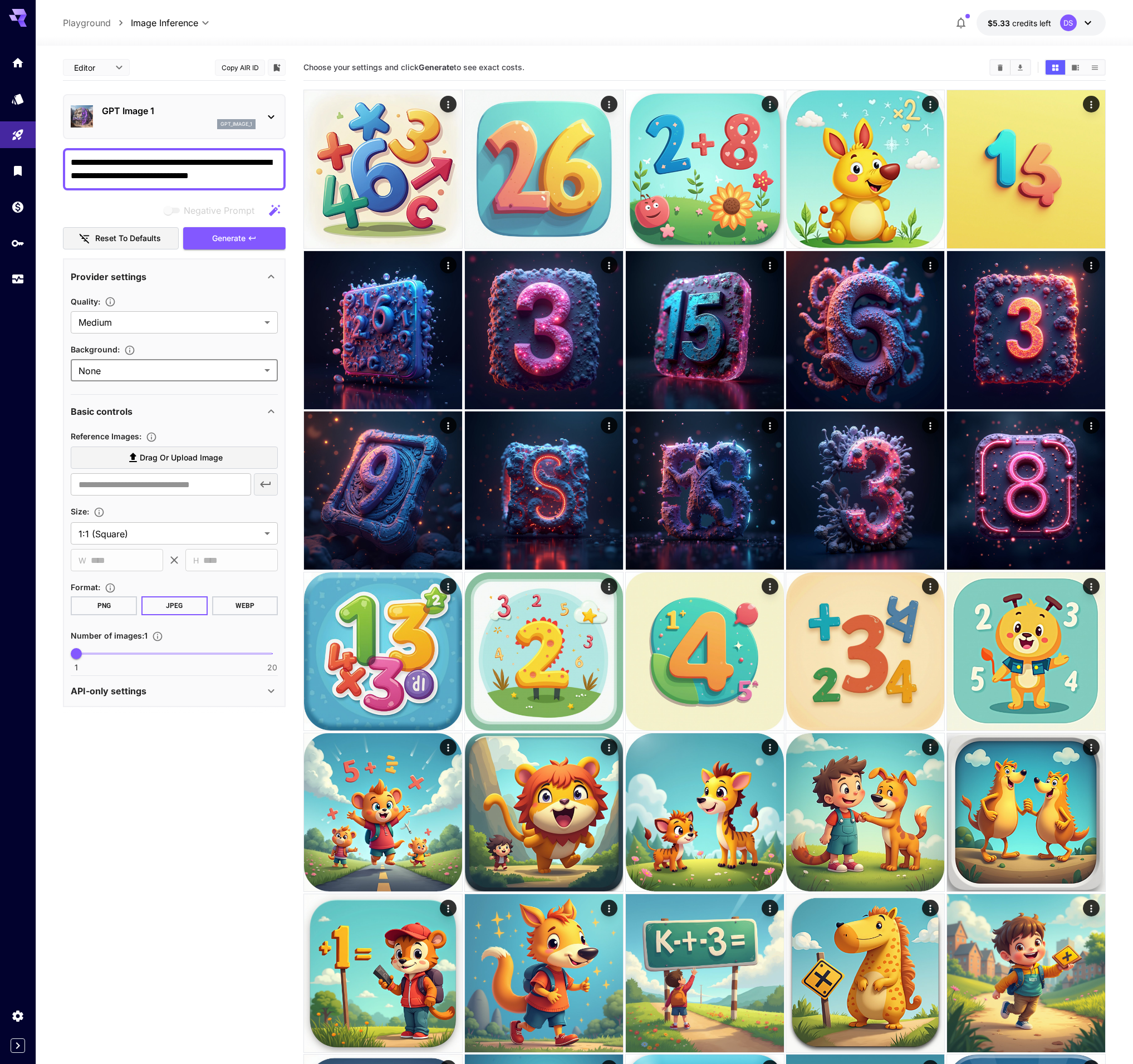
click at [230, 605] on button "WEBP" at bounding box center [245, 606] width 66 height 19
click at [177, 607] on button "JPEG" at bounding box center [174, 606] width 66 height 19
click at [268, 691] on icon at bounding box center [272, 691] width 13 height 13
click at [228, 239] on span "Generate" at bounding box center [229, 238] width 34 height 14
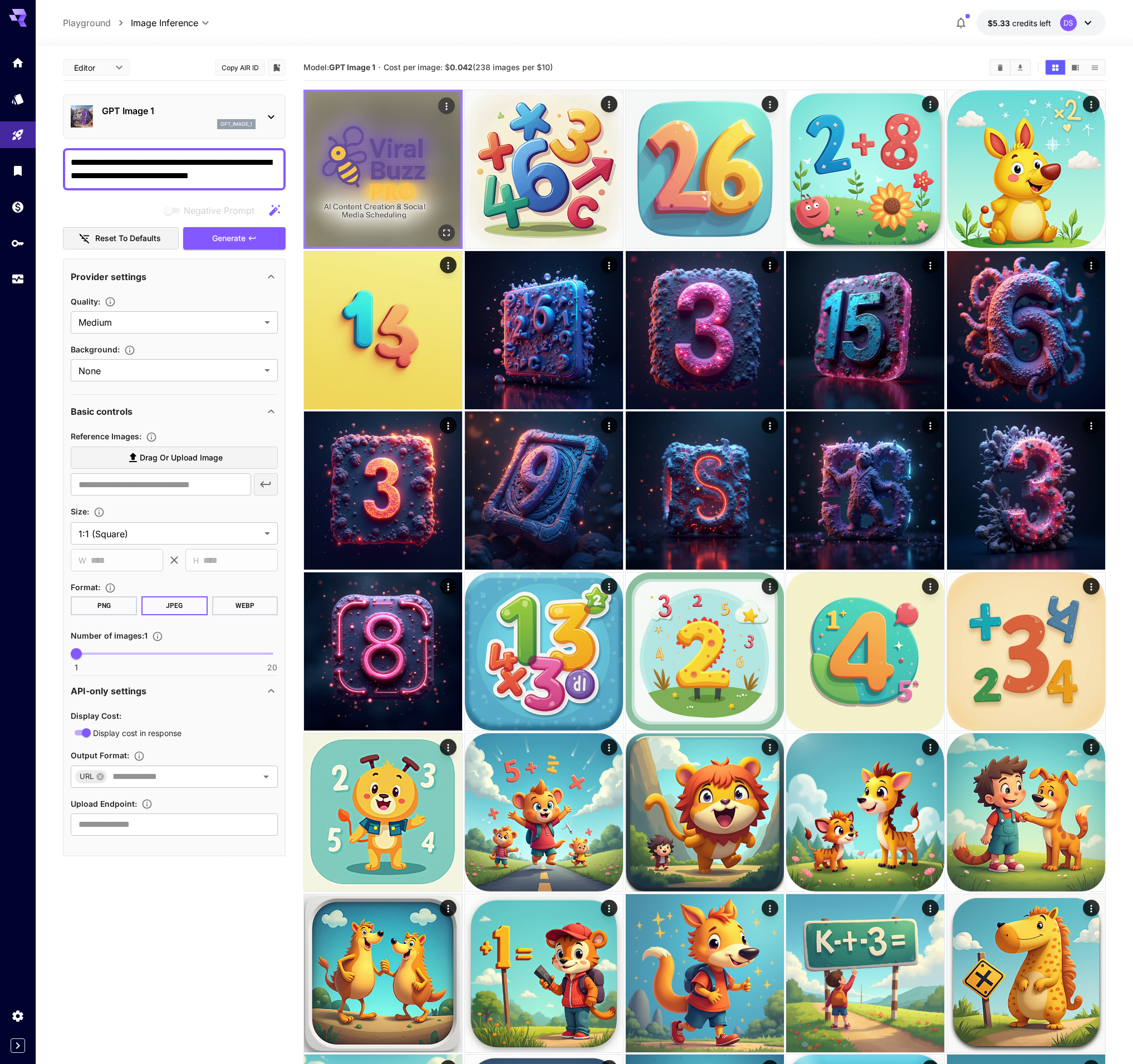
click at [448, 106] on icon "Actions" at bounding box center [446, 106] width 11 height 11
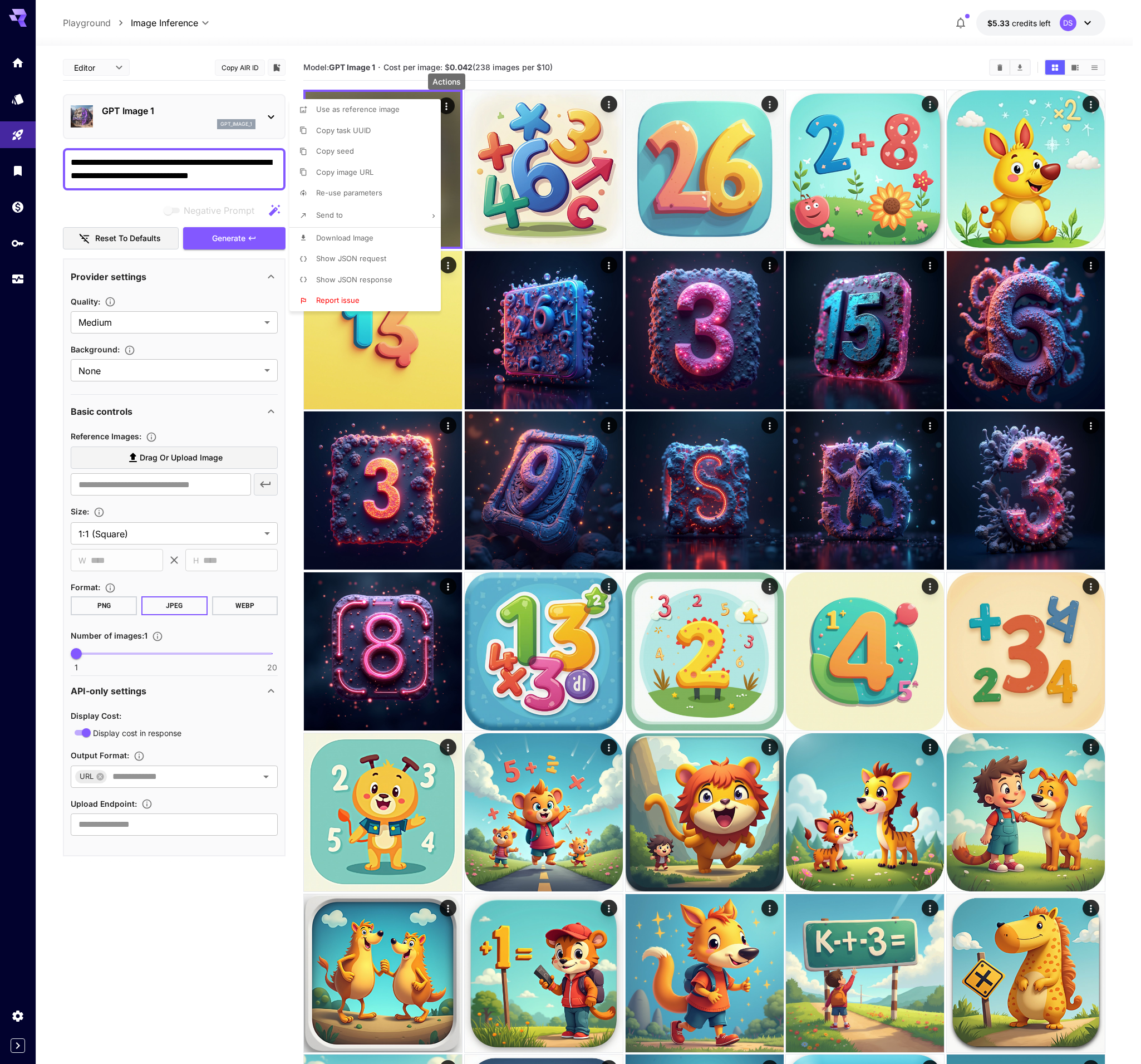
click at [378, 258] on span "Show JSON request" at bounding box center [351, 258] width 70 height 9
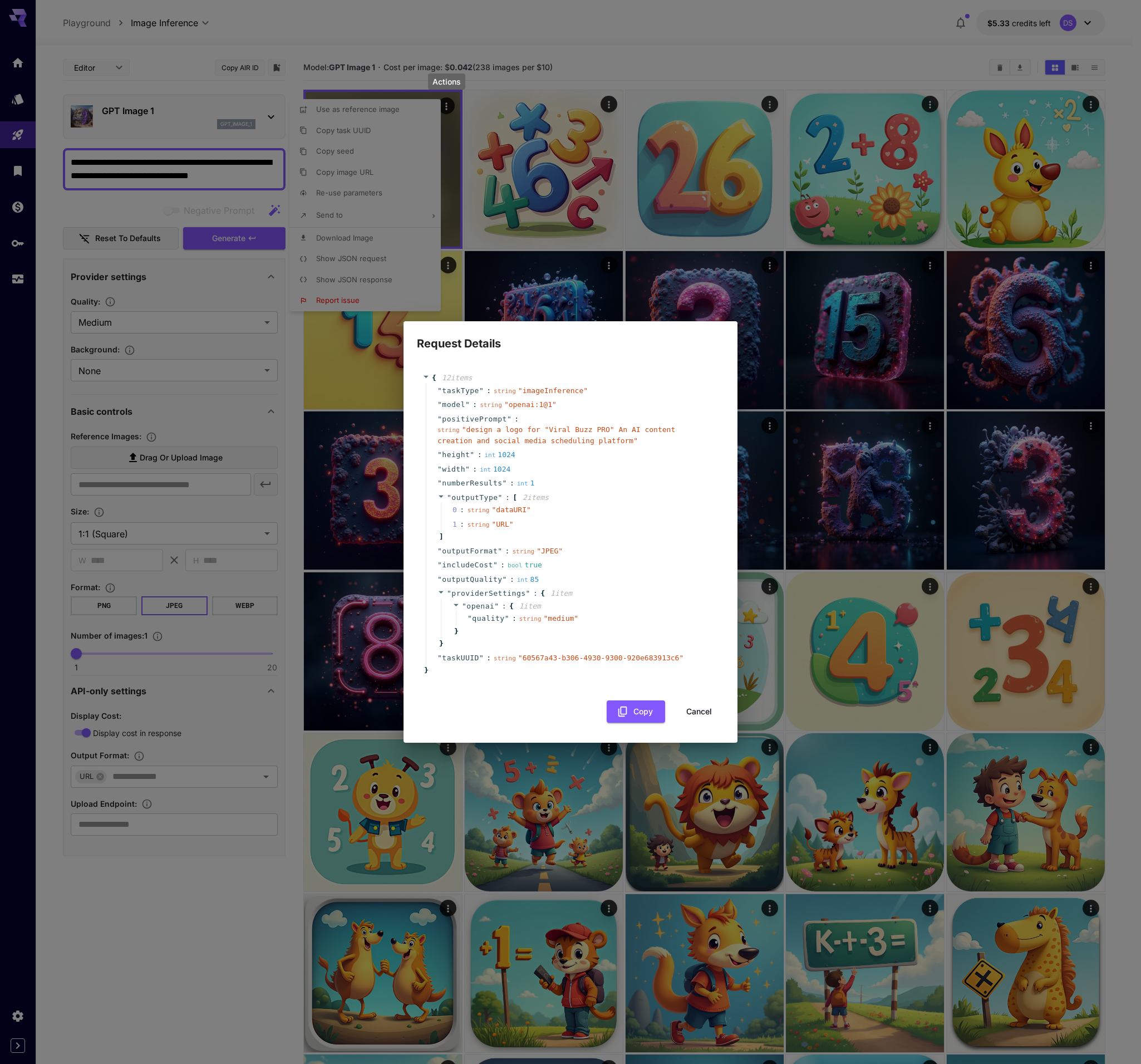
click at [632, 715] on button "Copy" at bounding box center [636, 711] width 59 height 23
click at [370, 278] on div "Request Details { 12 item s " taskType " : string " imageInference " " model " …" at bounding box center [570, 532] width 1141 height 1064
click at [725, 721] on div "{ 12 item s " taskType " : string " imageInference " " model " : string " opena…" at bounding box center [570, 548] width 334 height 390
click at [708, 713] on button "Cancel" at bounding box center [700, 711] width 50 height 23
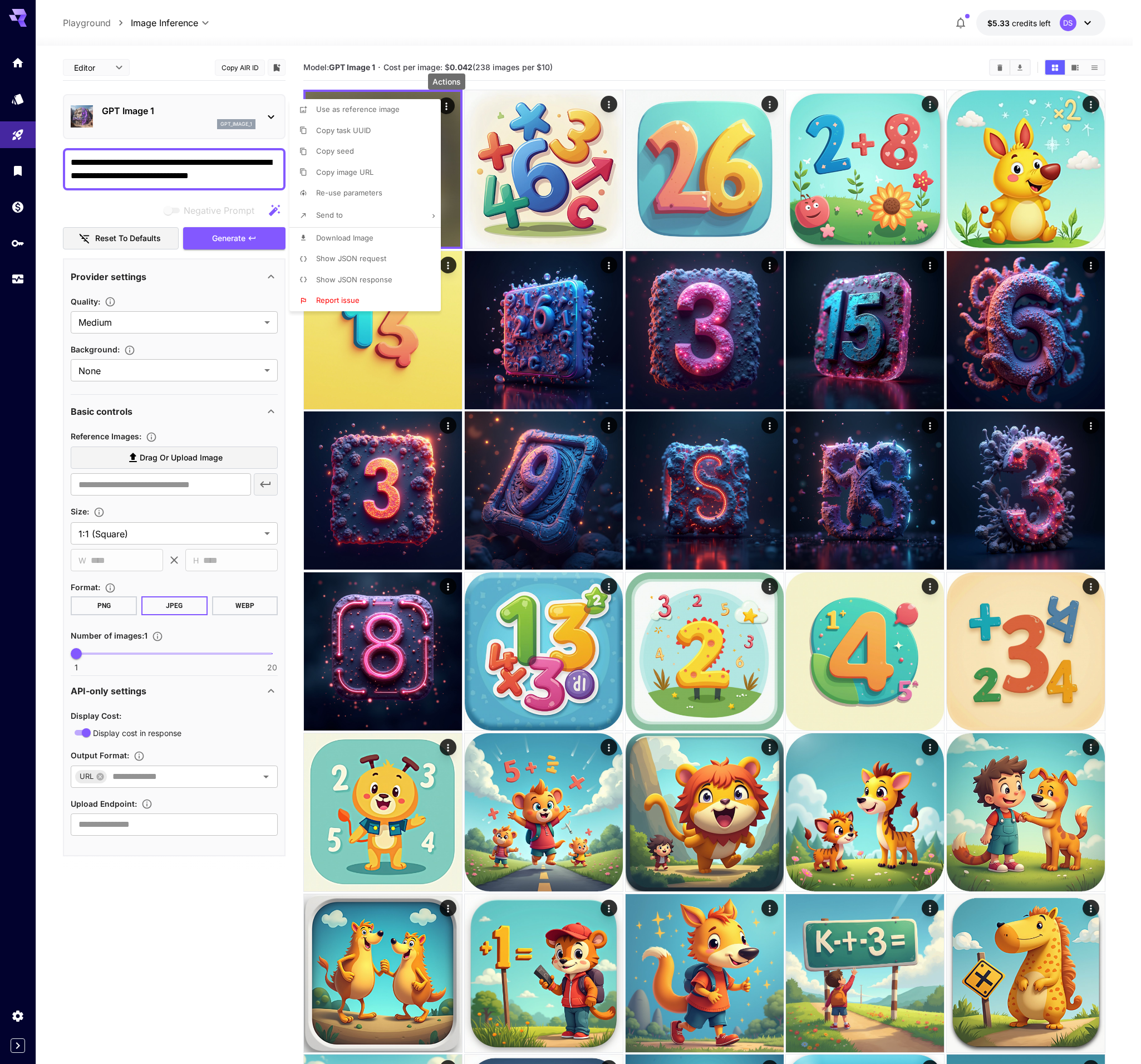
click at [364, 280] on span "Show JSON response" at bounding box center [354, 279] width 76 height 9
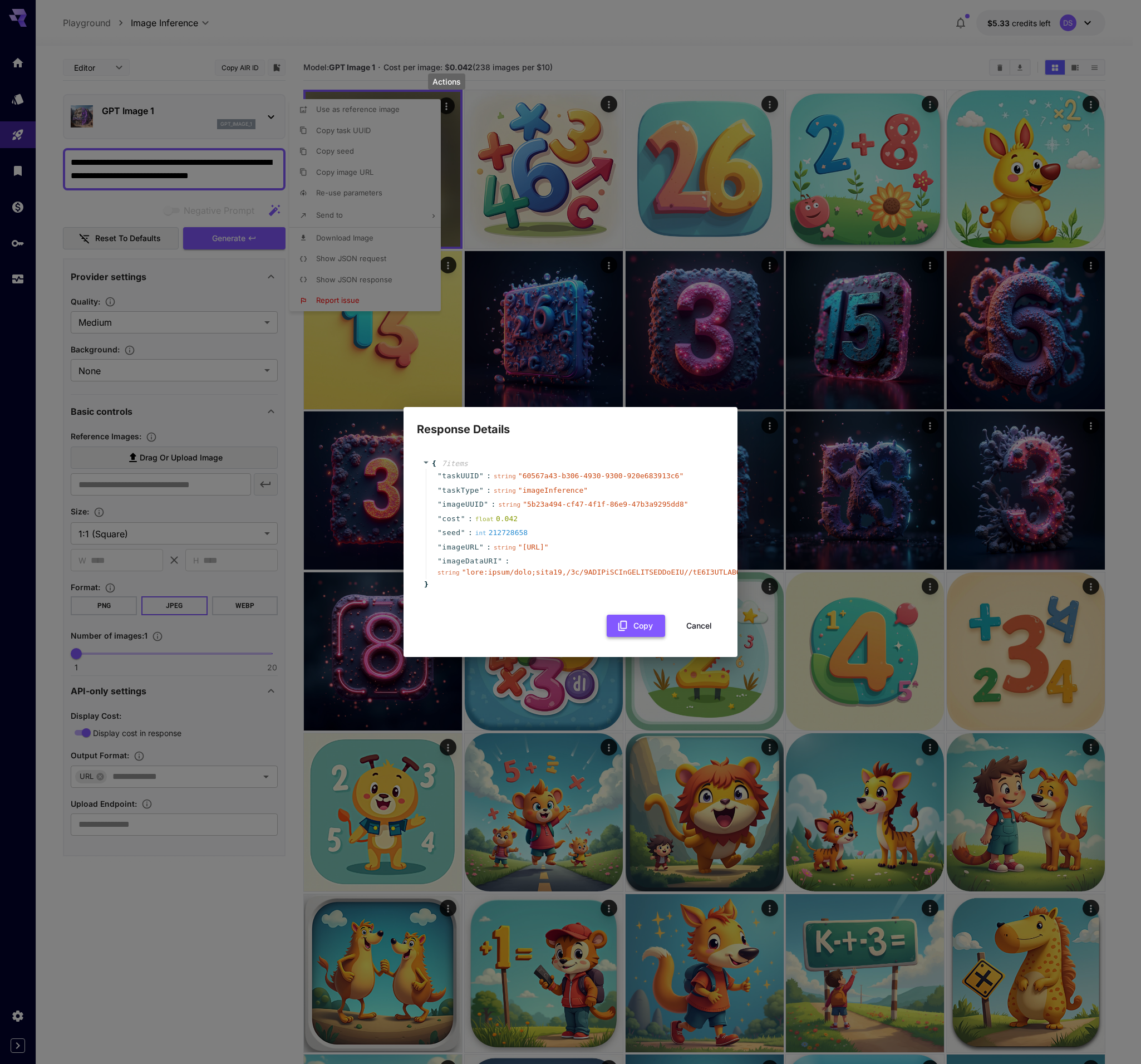
click at [641, 630] on button "Copy" at bounding box center [636, 626] width 59 height 23
click at [698, 627] on button "Cancel" at bounding box center [700, 626] width 50 height 23
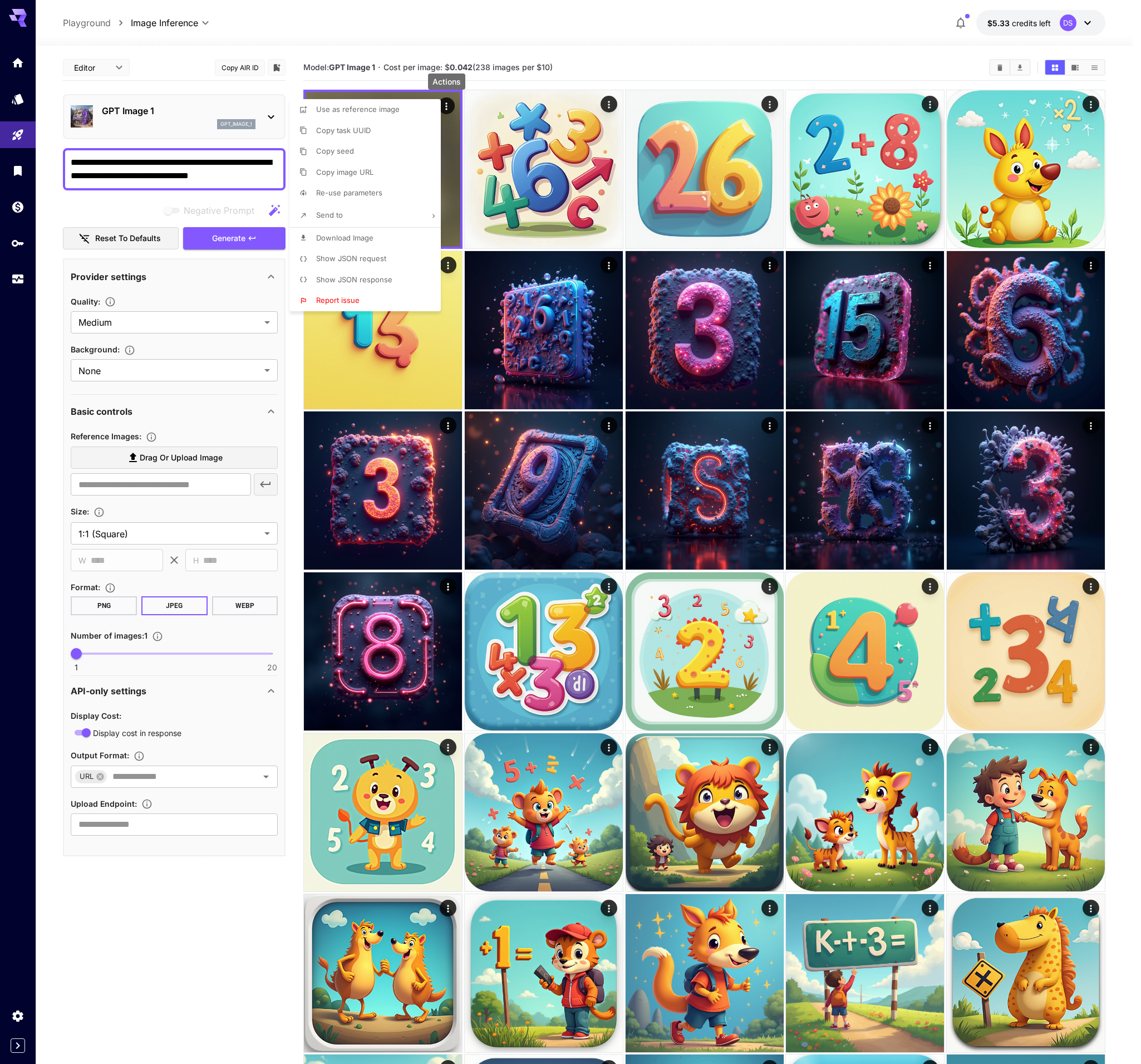
click at [288, 336] on div at bounding box center [570, 532] width 1141 height 1064
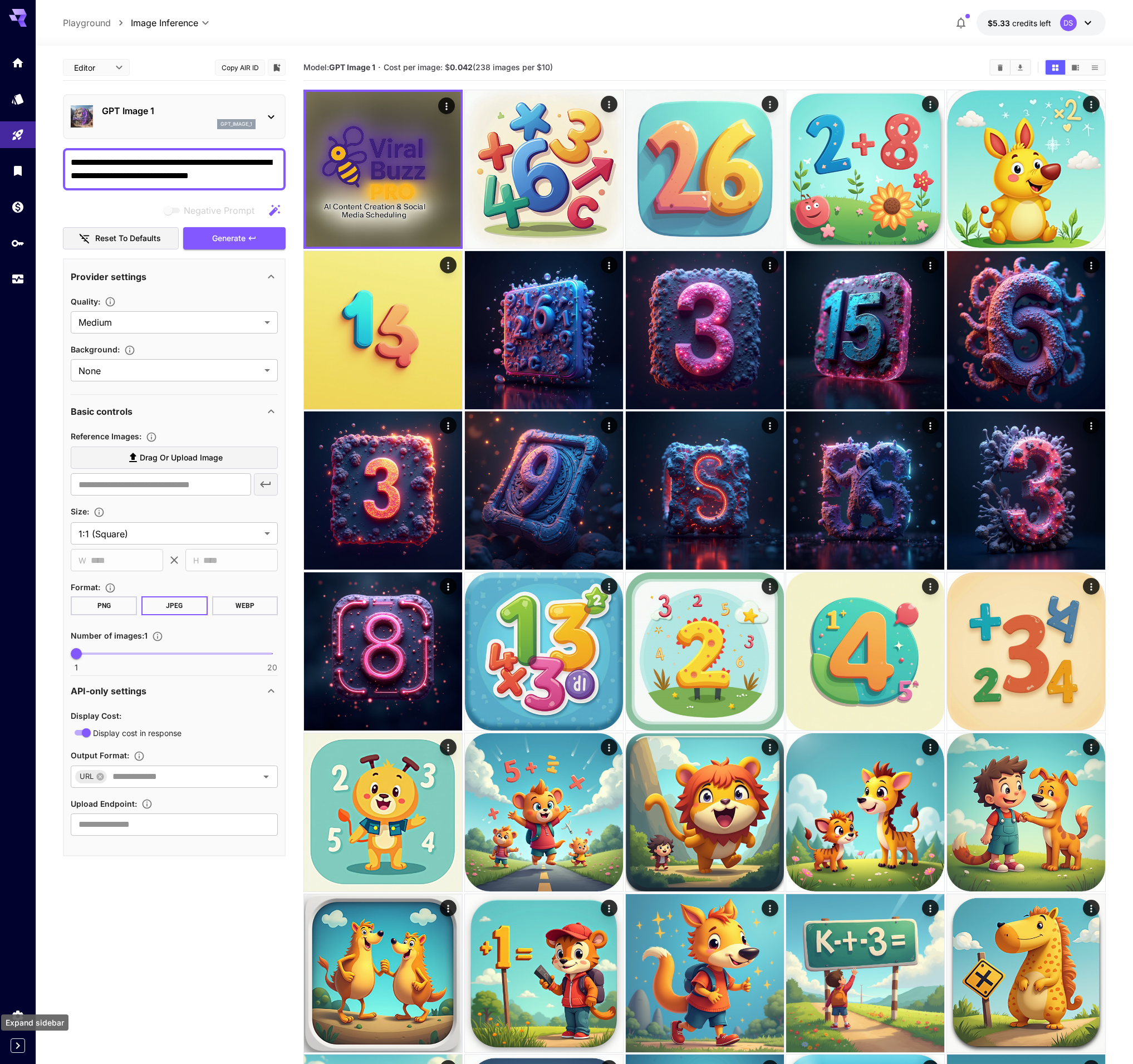
click at [19, 1048] on icon "Expand sidebar" at bounding box center [18, 1046] width 13 height 13
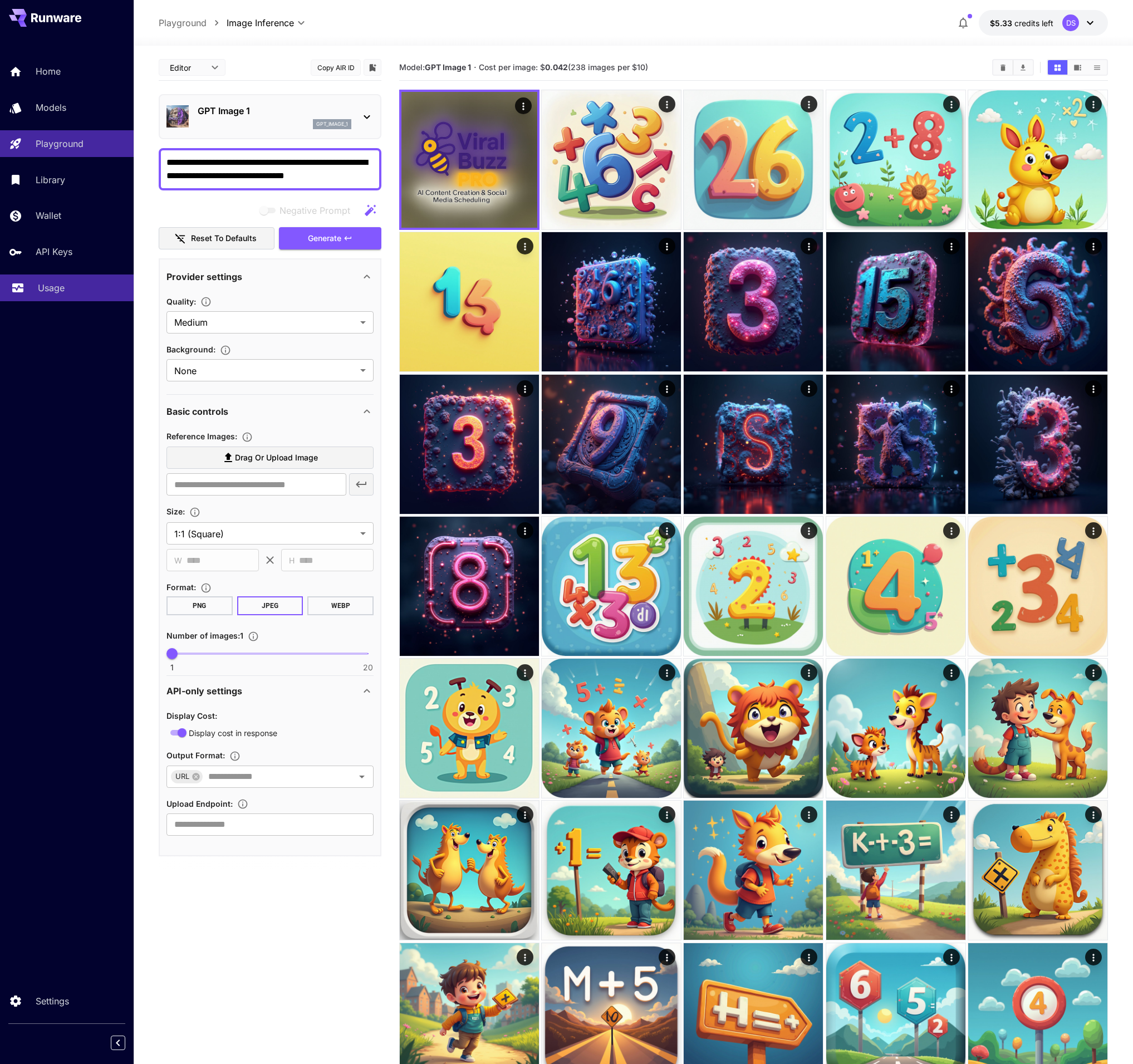
click at [62, 287] on p "Usage" at bounding box center [51, 288] width 27 height 13
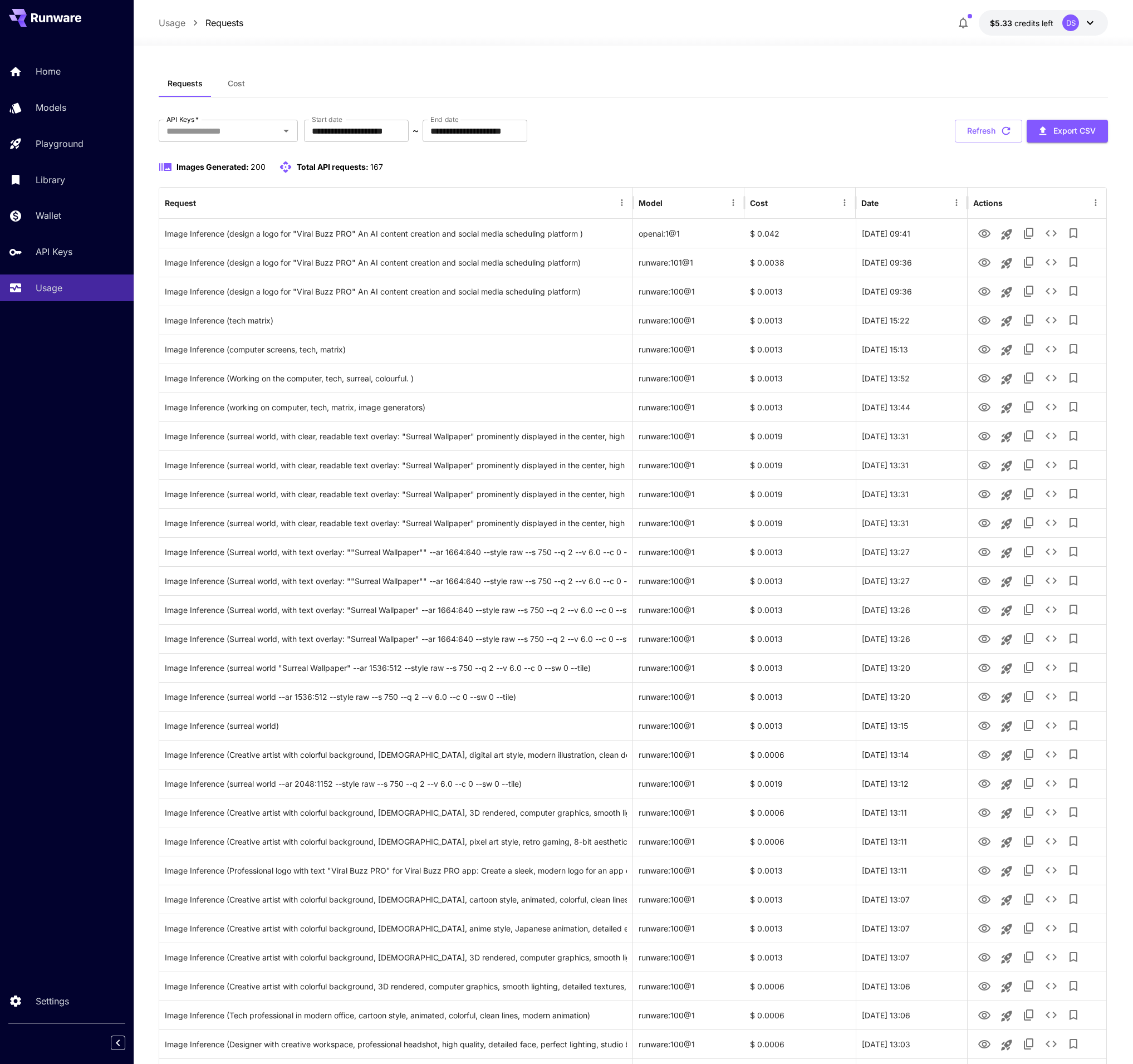
click at [671, 139] on div "**********" at bounding box center [633, 131] width 949 height 23
click at [982, 233] on icon "View Image" at bounding box center [985, 234] width 13 height 13
click at [764, 82] on div "Requests Cost" at bounding box center [633, 84] width 949 height 28
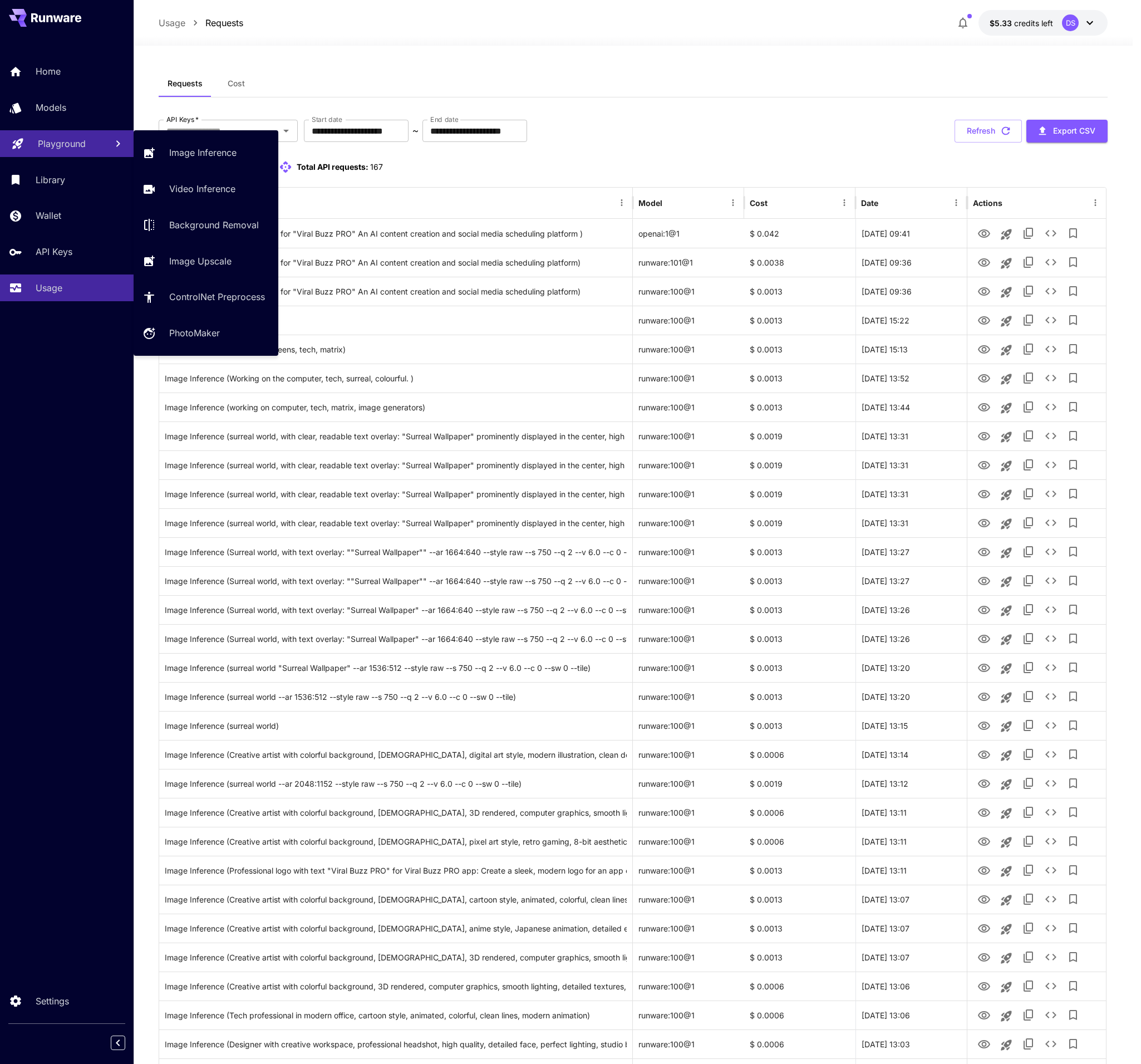
click at [75, 145] on p "Playground" at bounding box center [61, 143] width 48 height 13
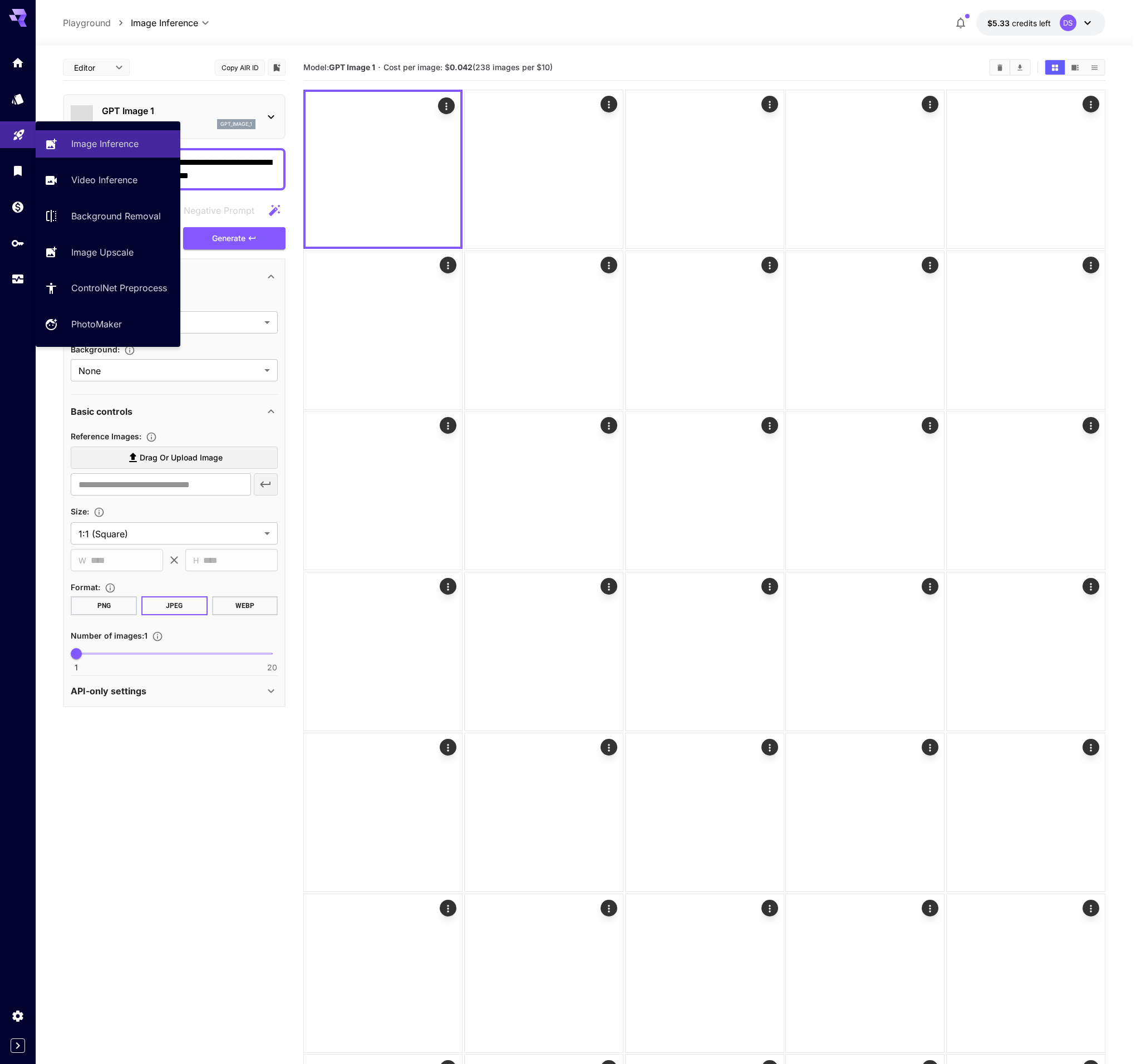
type input "*******"
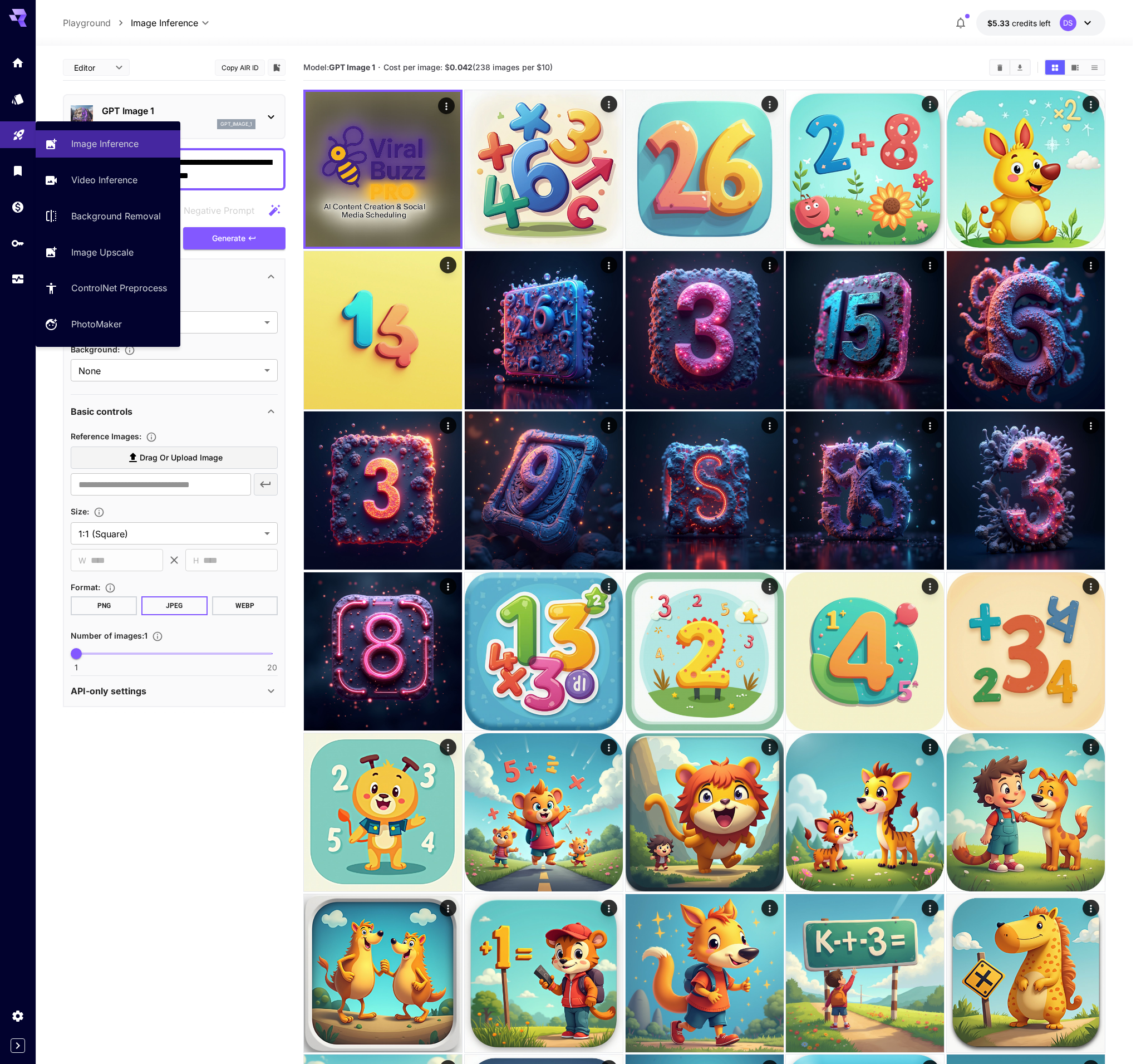
click at [1087, 23] on icon at bounding box center [1088, 23] width 13 height 13
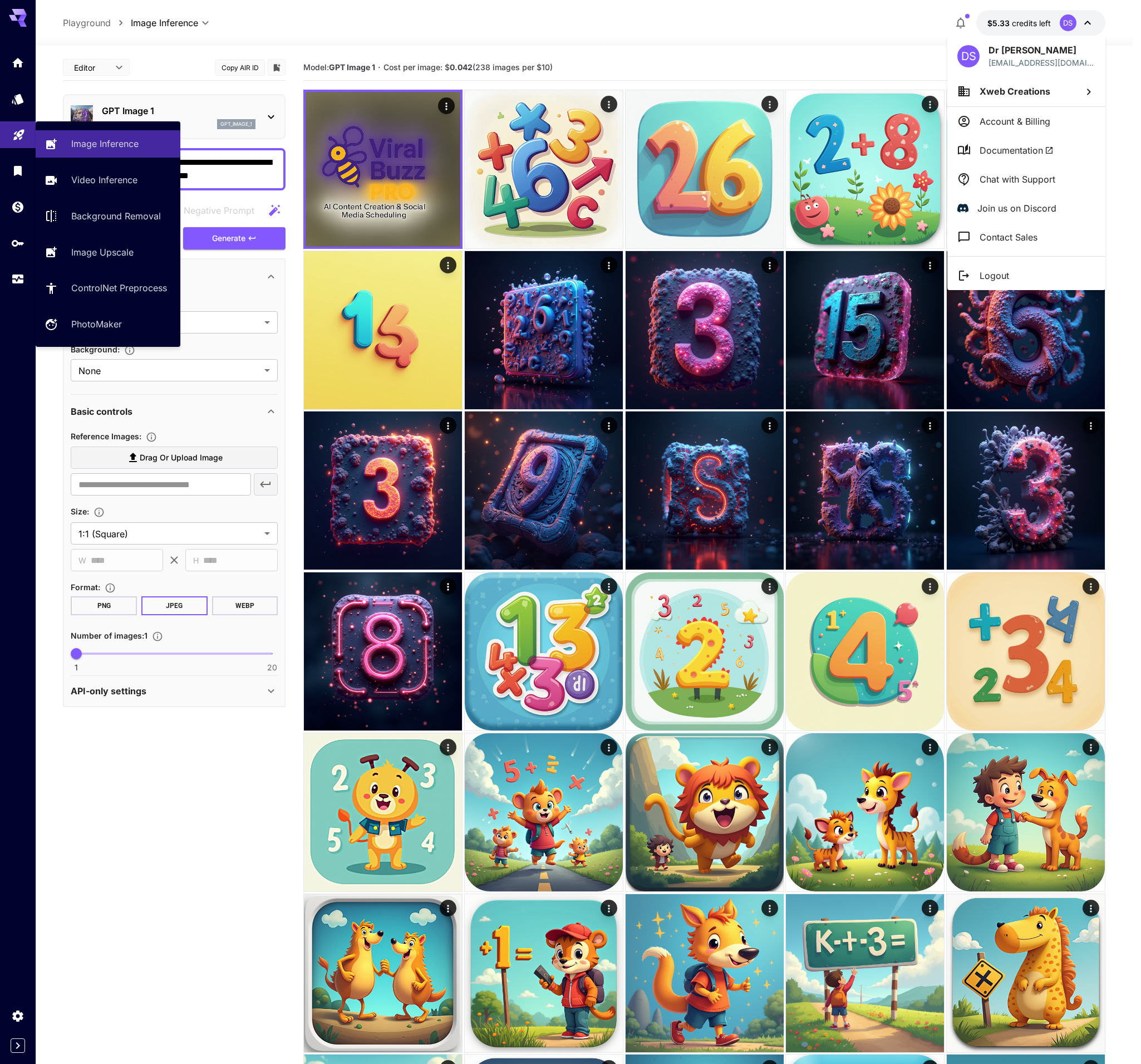
click at [1022, 146] on span "Documentation" at bounding box center [1017, 150] width 74 height 13
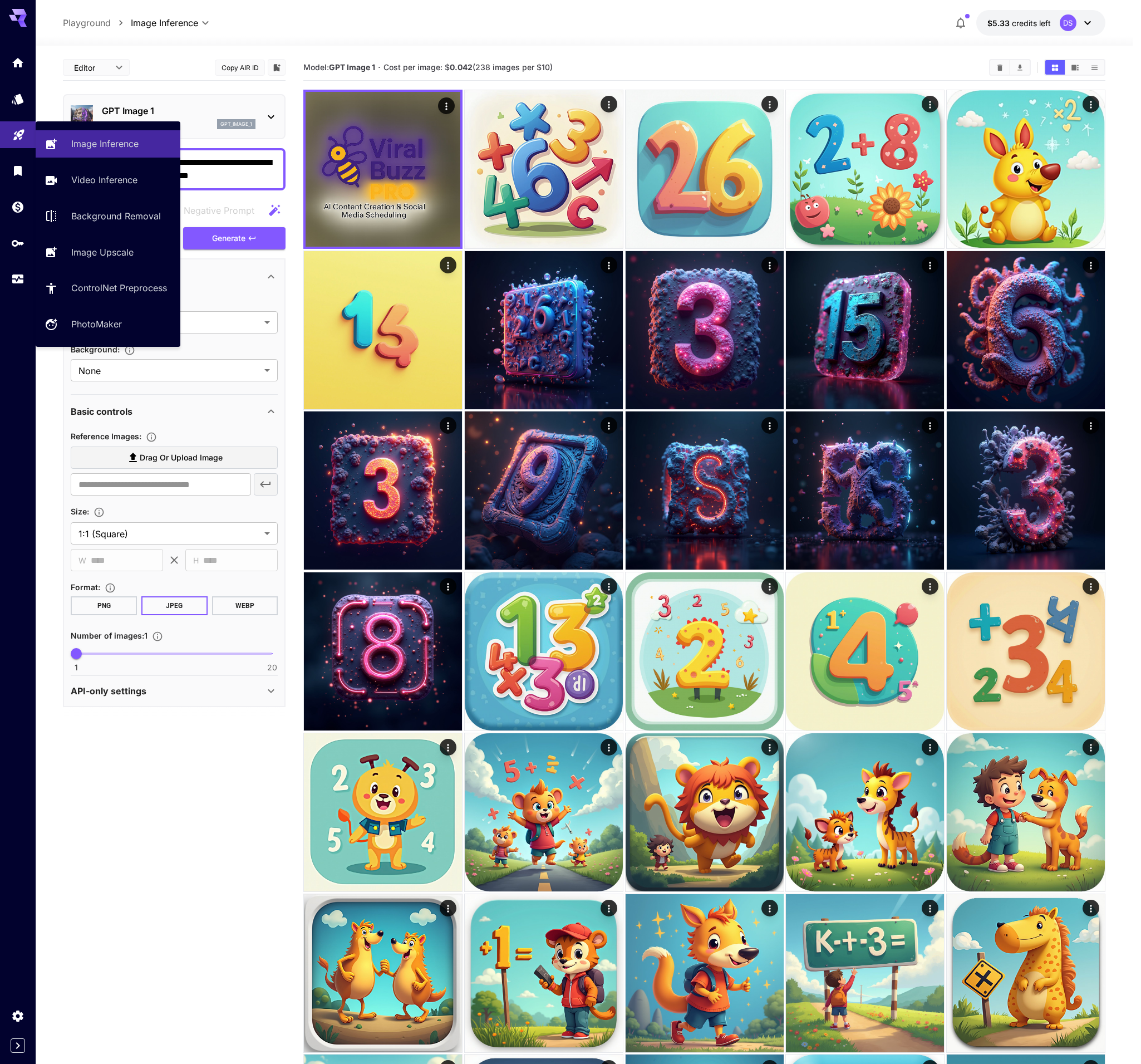
click at [227, 787] on section "**********" at bounding box center [174, 506] width 223 height 904
drag, startPoint x: 433, startPoint y: 55, endPoint x: 286, endPoint y: 83, distance: 149.6
click at [433, 55] on div "Model: GPT Image 1 · Cost per image: $ 0.042 (238 images per $10)" at bounding box center [704, 67] width 802 height 26
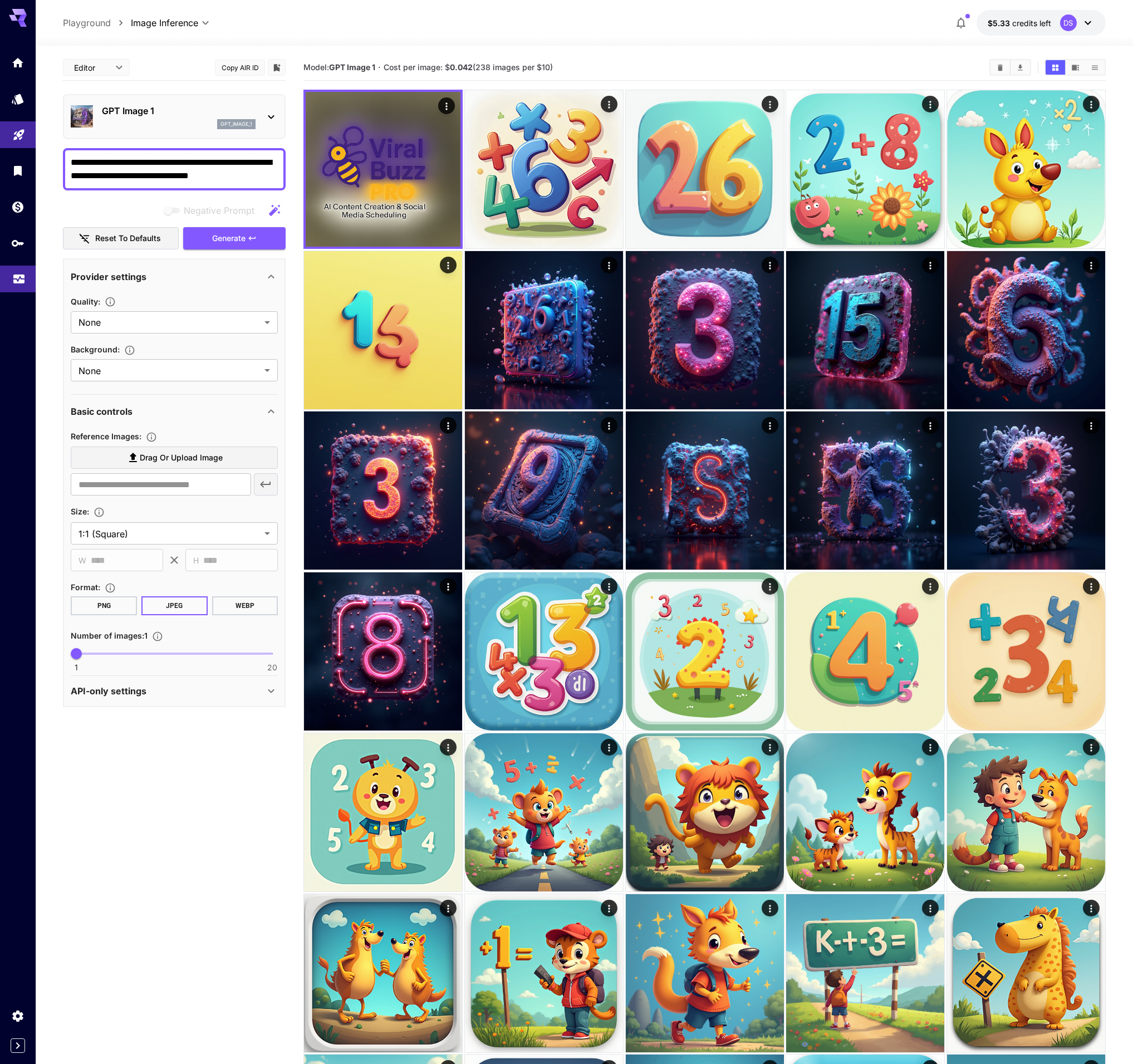
click at [18, 274] on icon "Usage" at bounding box center [18, 274] width 11 height 6
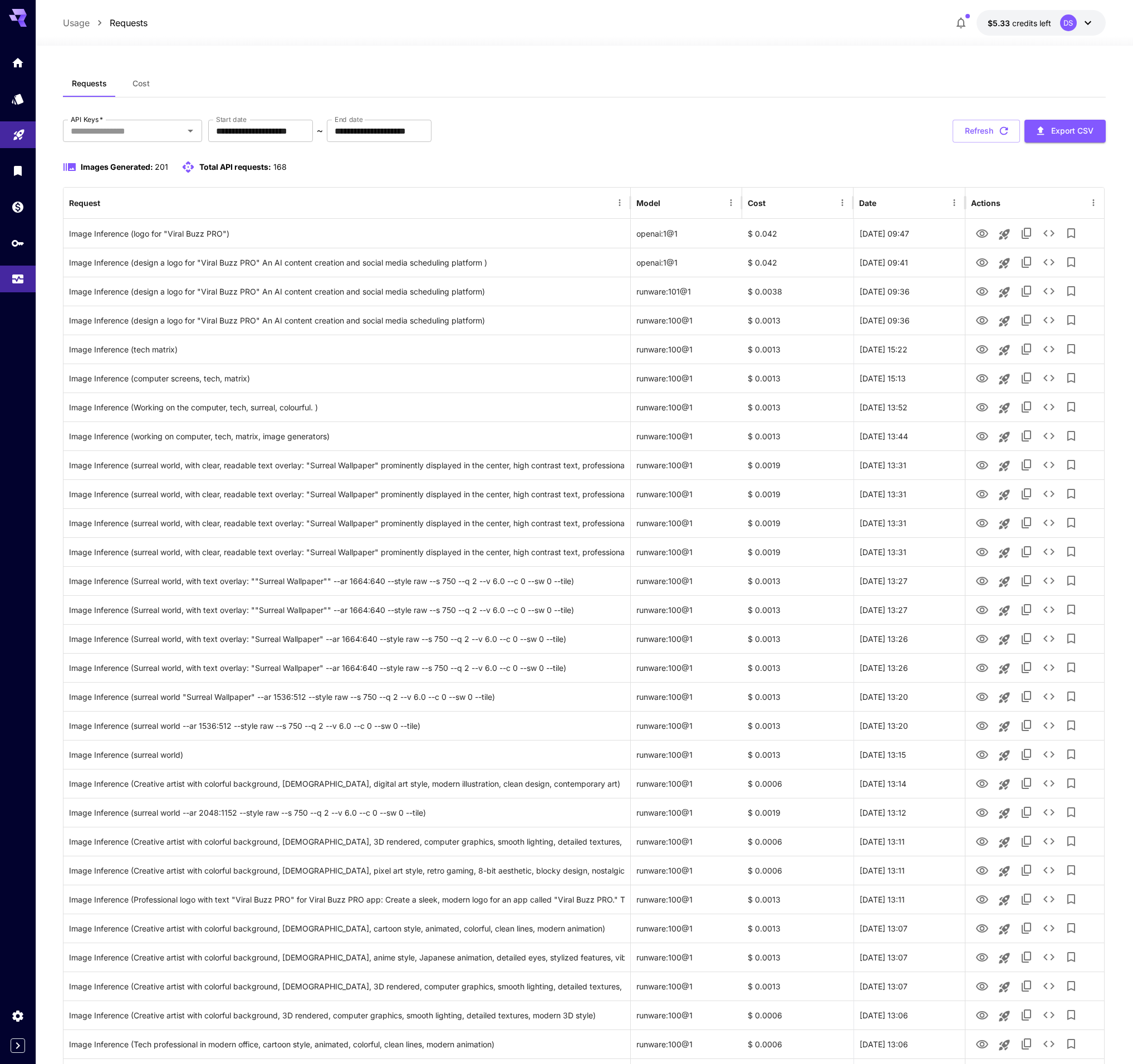
click at [706, 132] on div "**********" at bounding box center [584, 131] width 1042 height 23
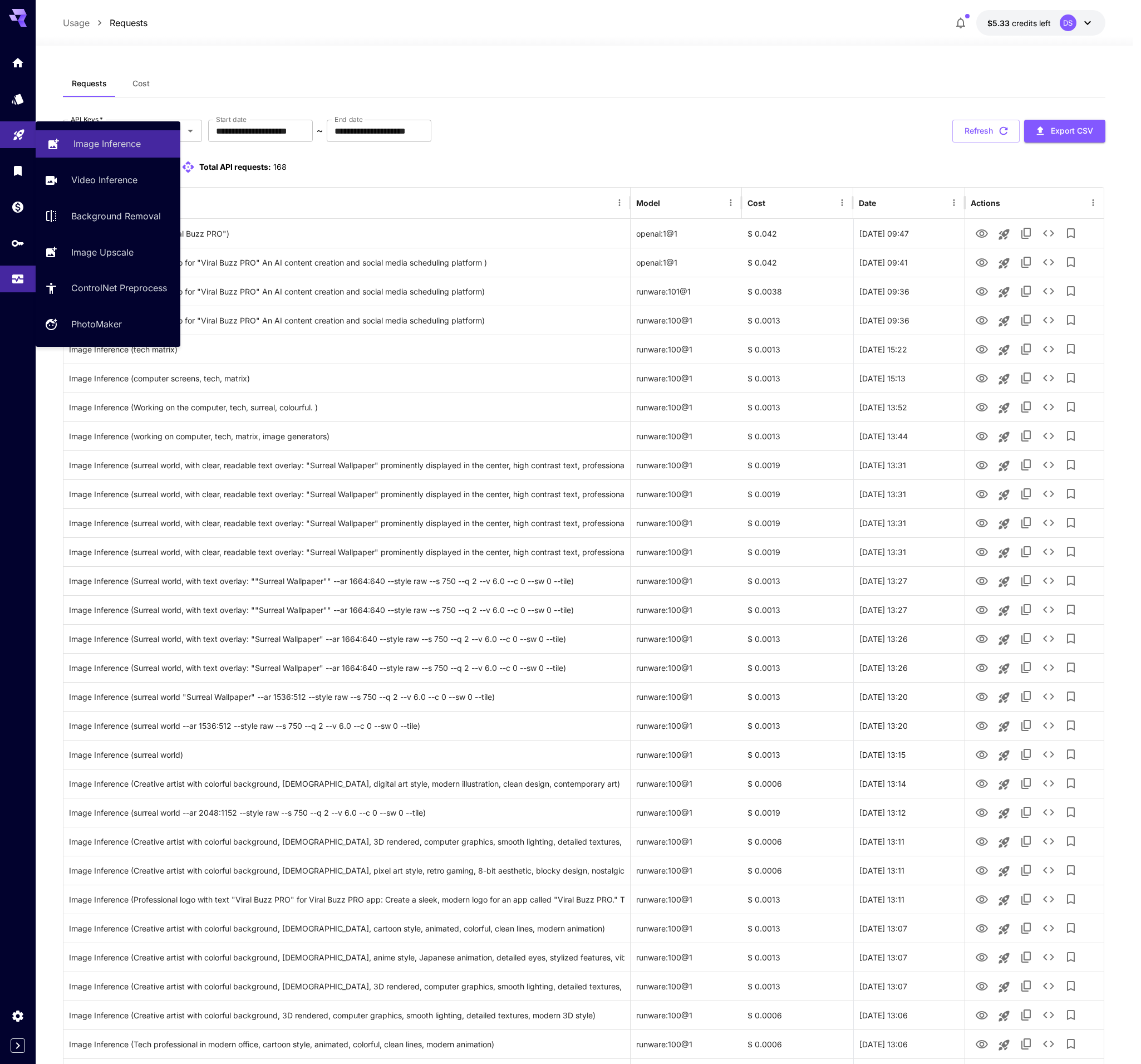
click at [73, 142] on link "Image Inference" at bounding box center [108, 144] width 145 height 28
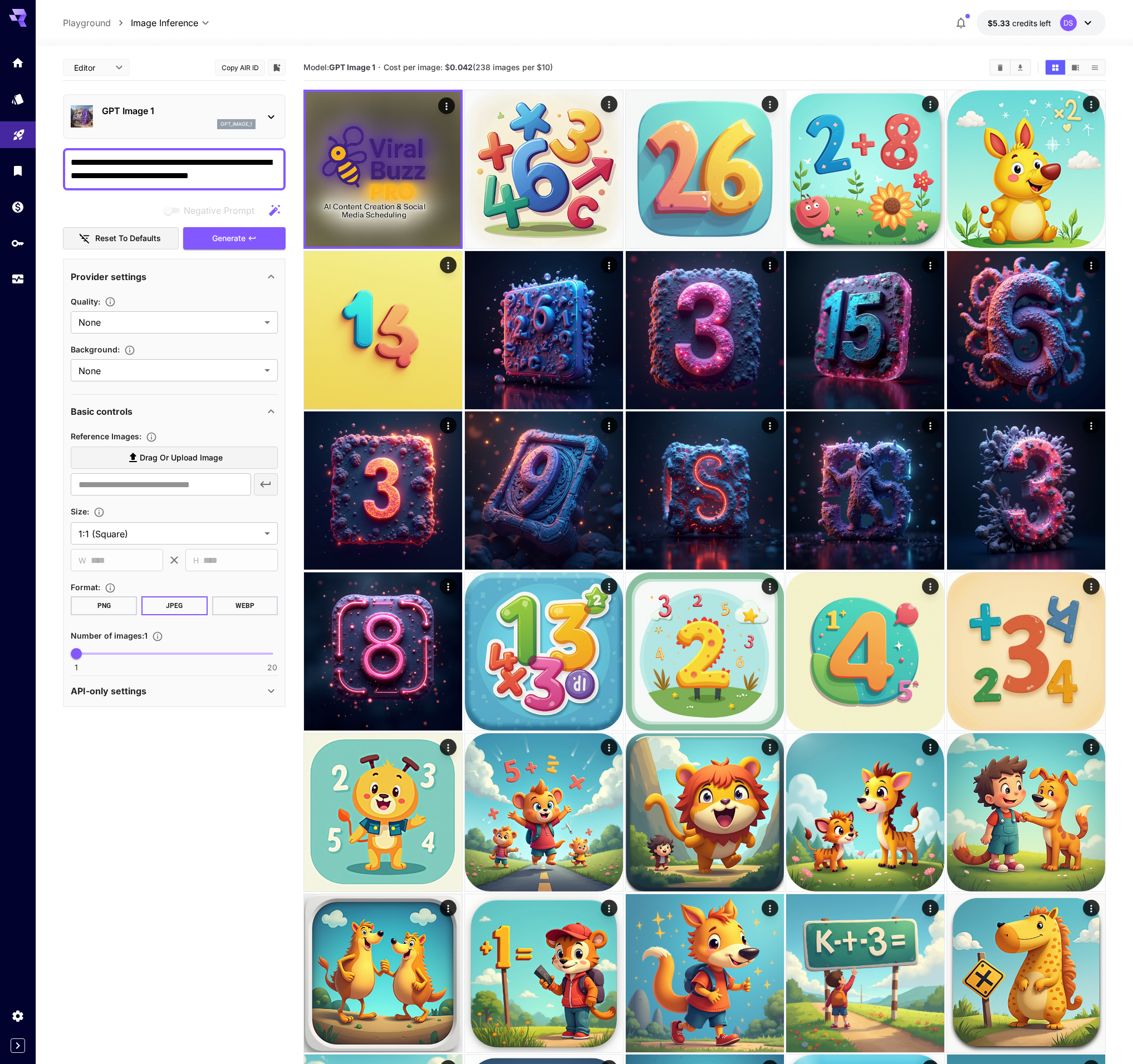
click at [158, 111] on p "GPT Image 1" at bounding box center [178, 111] width 153 height 13
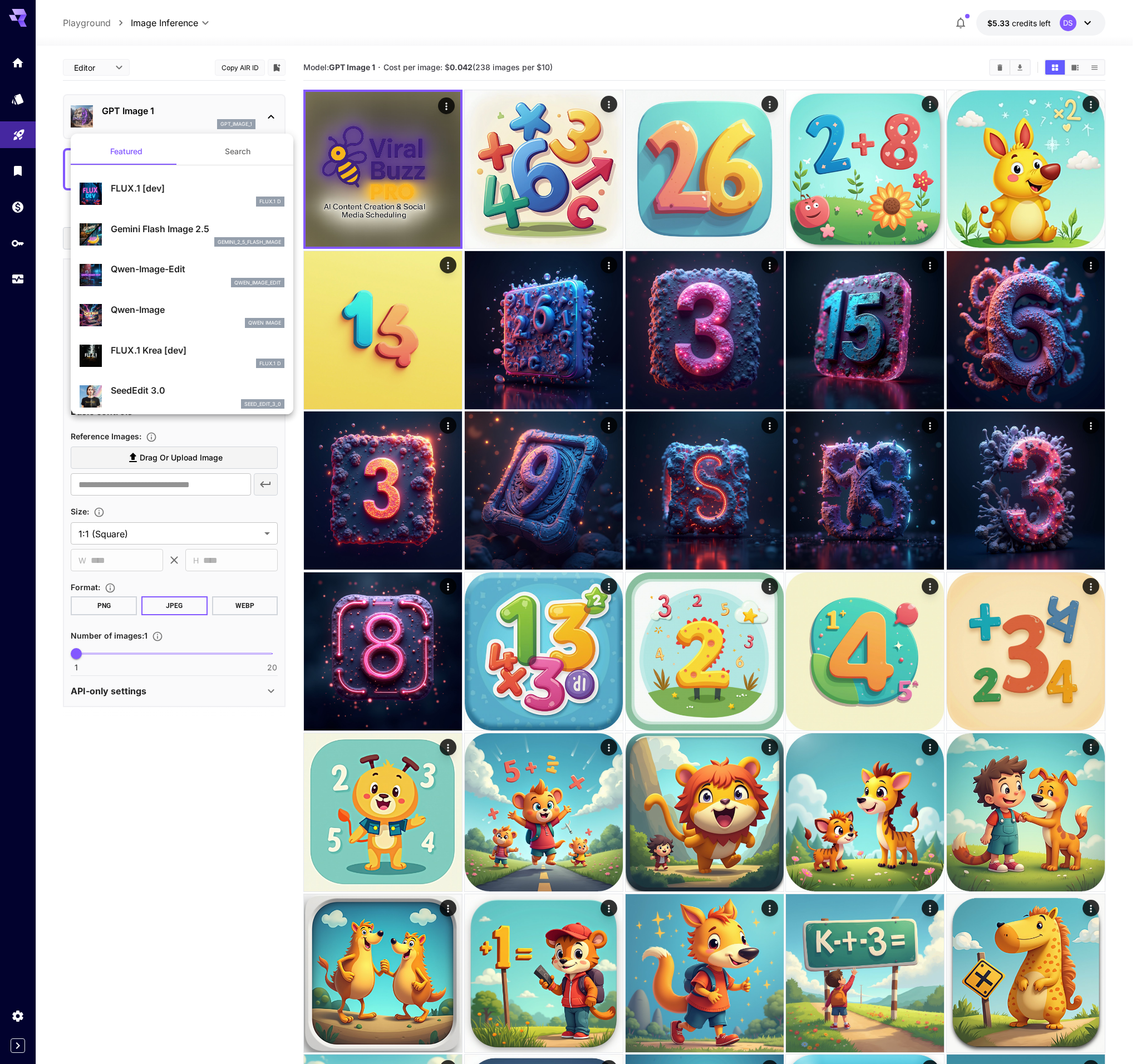
click at [170, 235] on div "Gemini Flash Image 2.5 gemini_2_5_flash_image" at bounding box center [197, 235] width 173 height 25
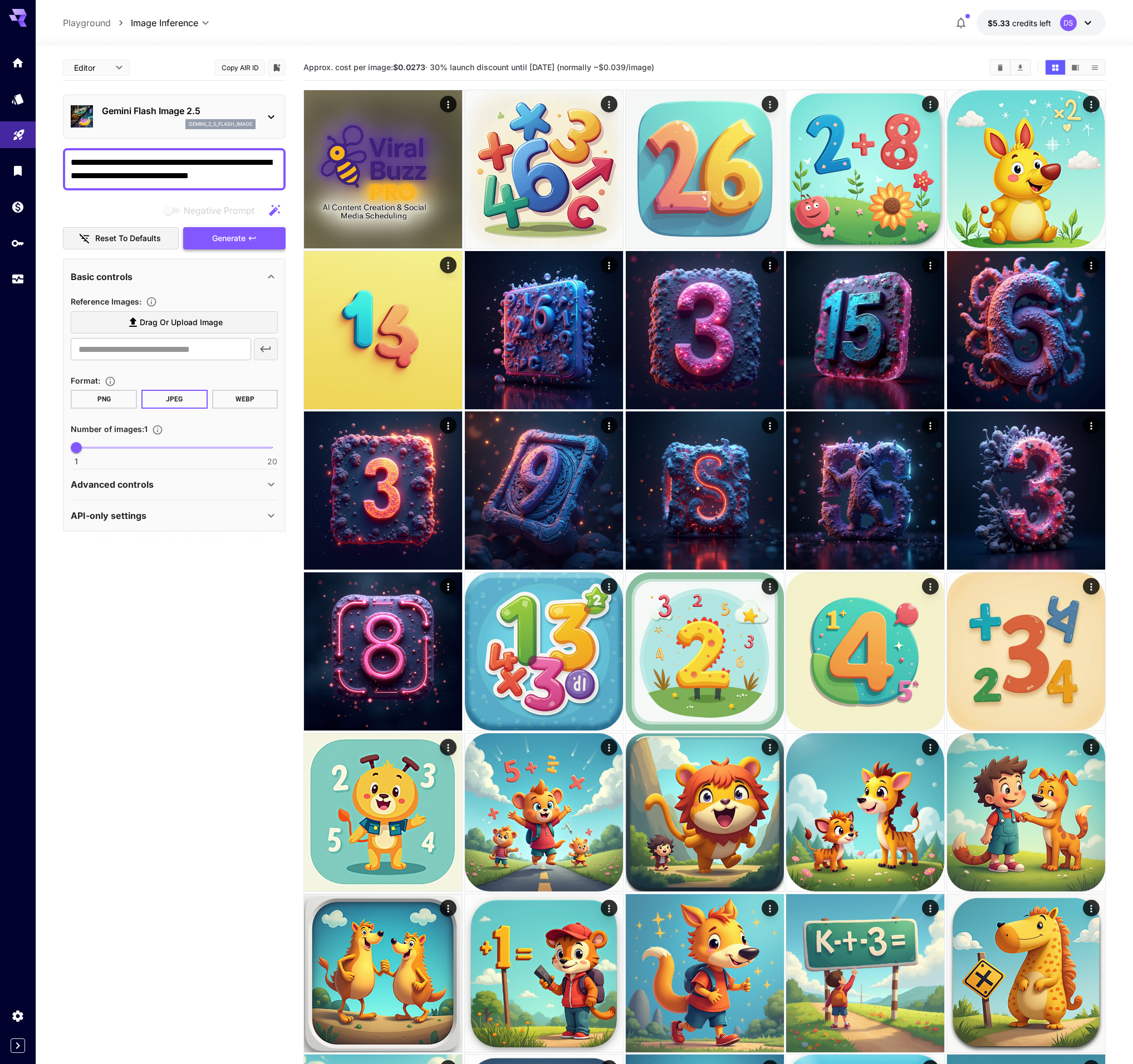
click at [228, 237] on span "Generate" at bounding box center [229, 238] width 34 height 14
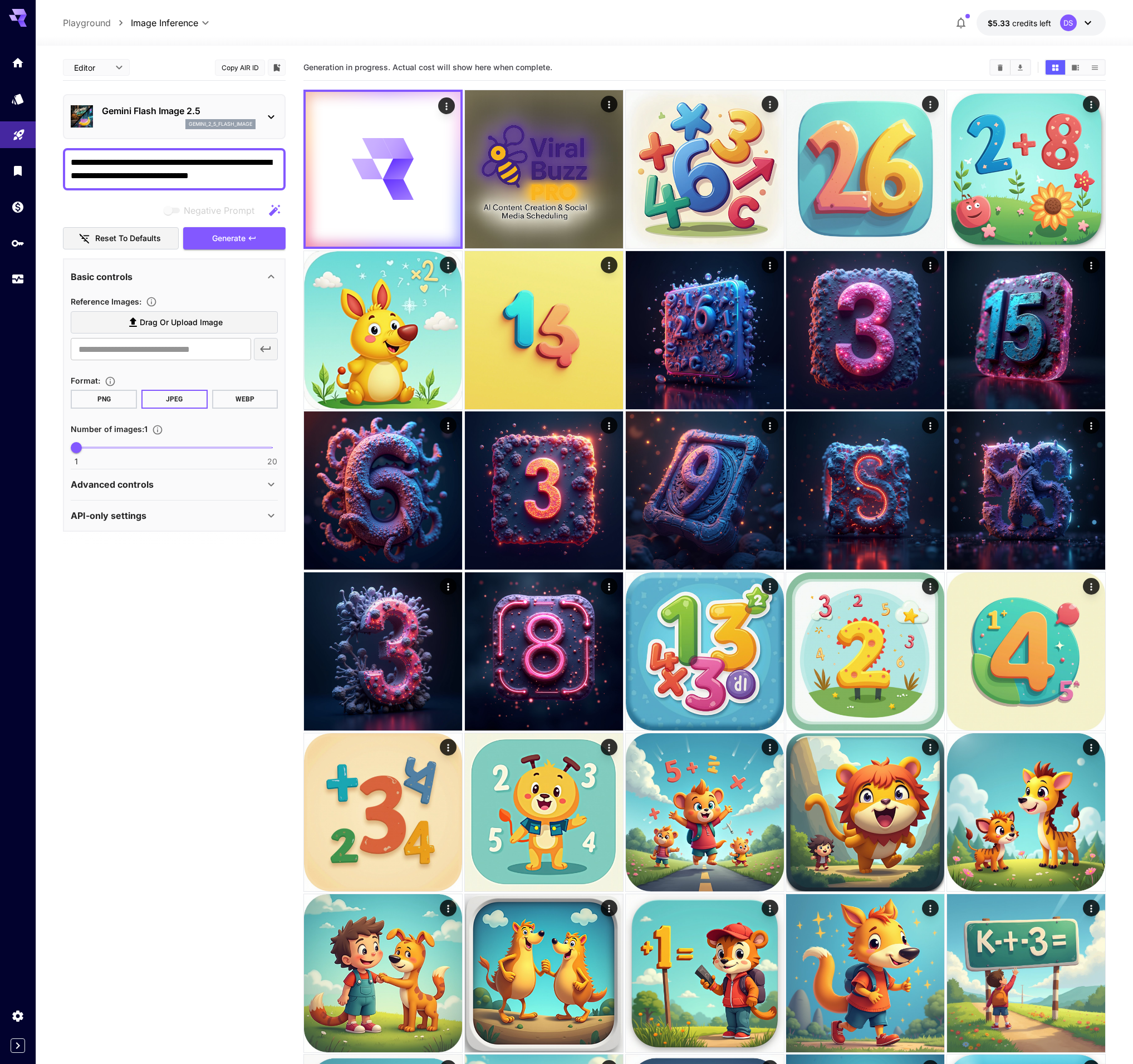
click at [272, 483] on icon at bounding box center [271, 484] width 6 height 4
click at [273, 484] on icon at bounding box center [271, 484] width 6 height 4
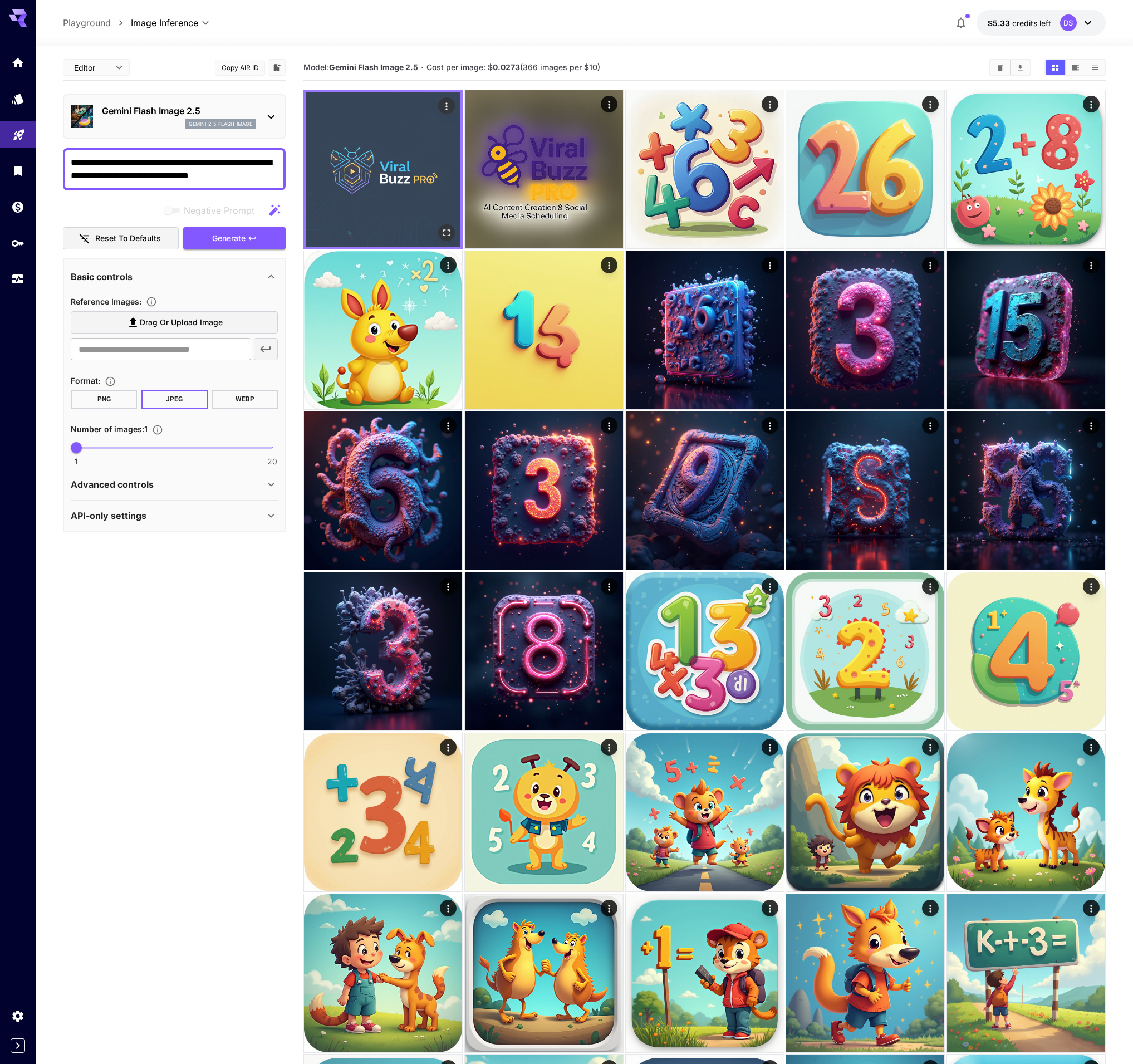
click at [400, 173] on img at bounding box center [383, 169] width 155 height 155
click at [396, 173] on img at bounding box center [383, 169] width 155 height 155
click at [452, 238] on button "Open in fullscreen" at bounding box center [447, 233] width 17 height 17
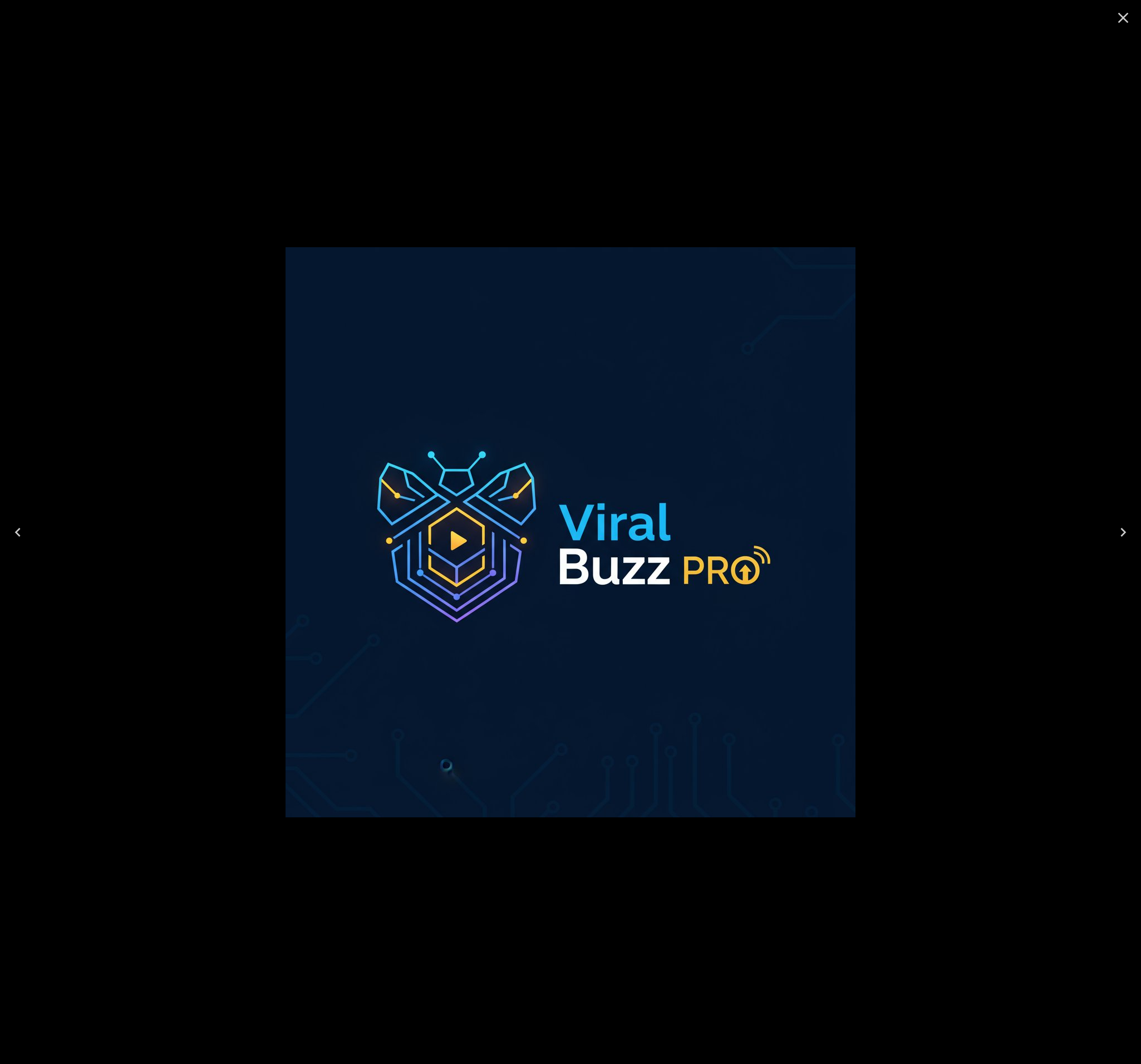
click at [734, 101] on div at bounding box center [570, 532] width 1141 height 1064
click at [1126, 21] on icon "Close" at bounding box center [1123, 18] width 11 height 11
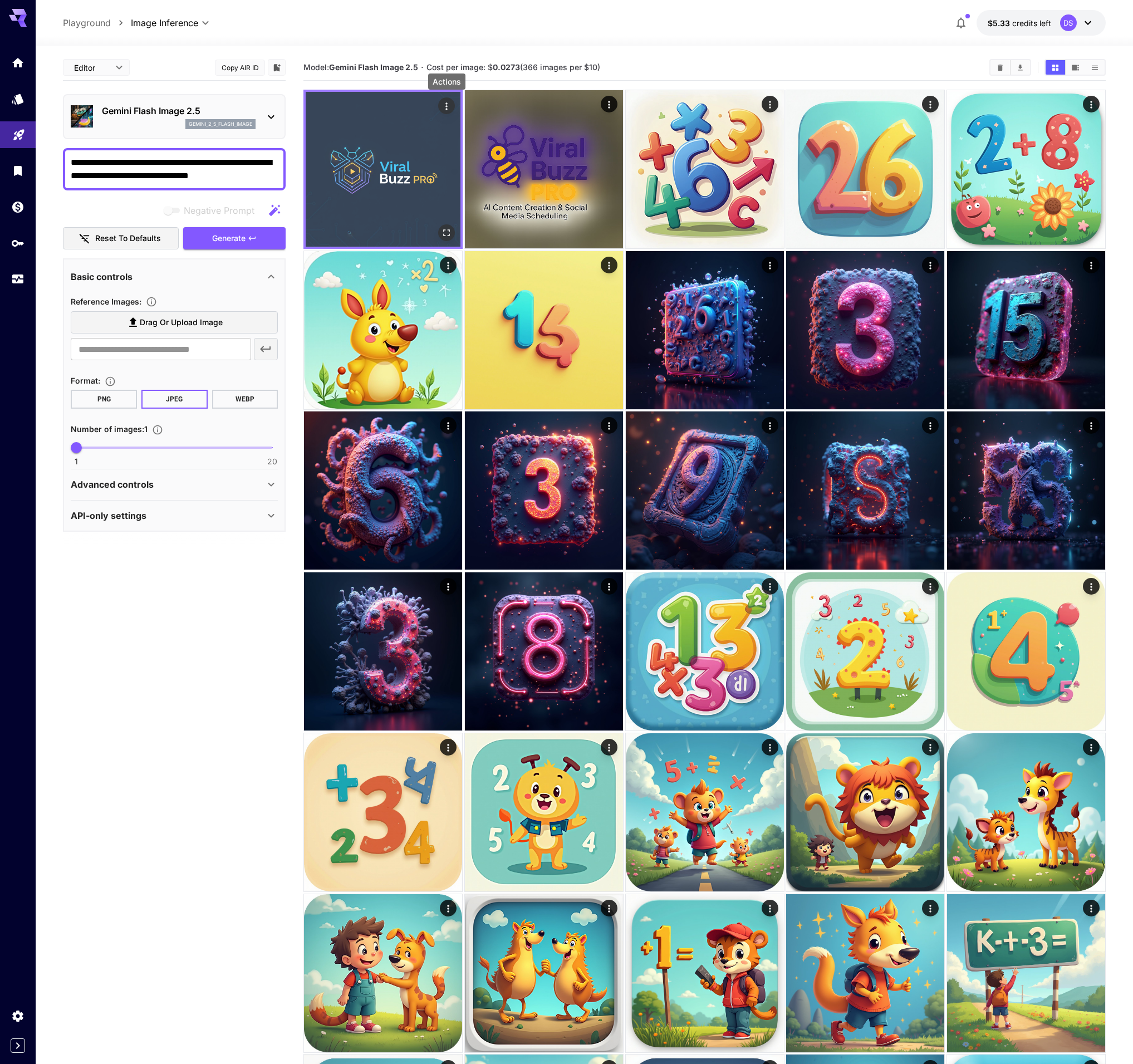
click at [446, 106] on icon "Actions" at bounding box center [447, 106] width 2 height 8
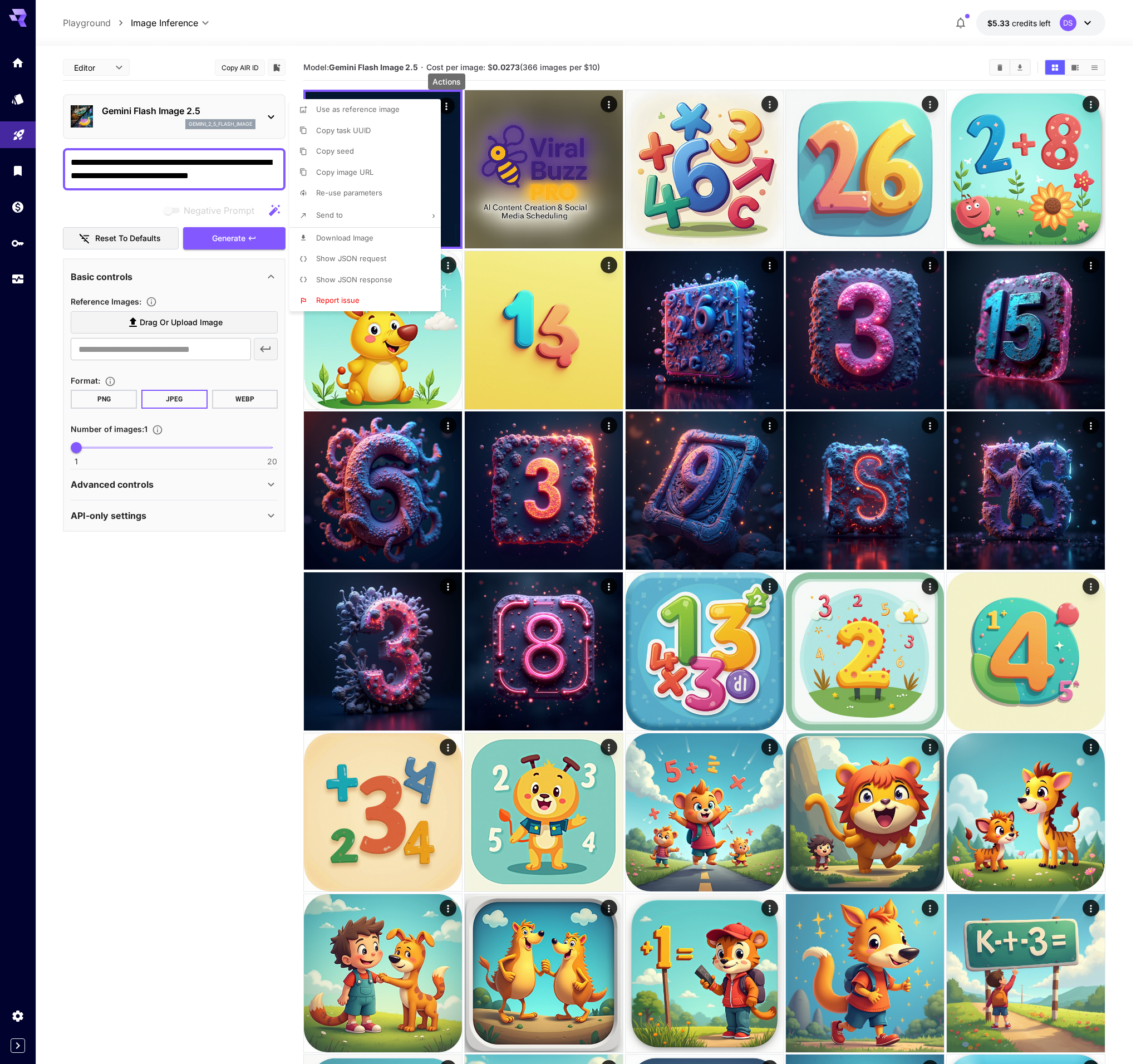
click at [353, 259] on span "Show JSON request" at bounding box center [351, 258] width 70 height 9
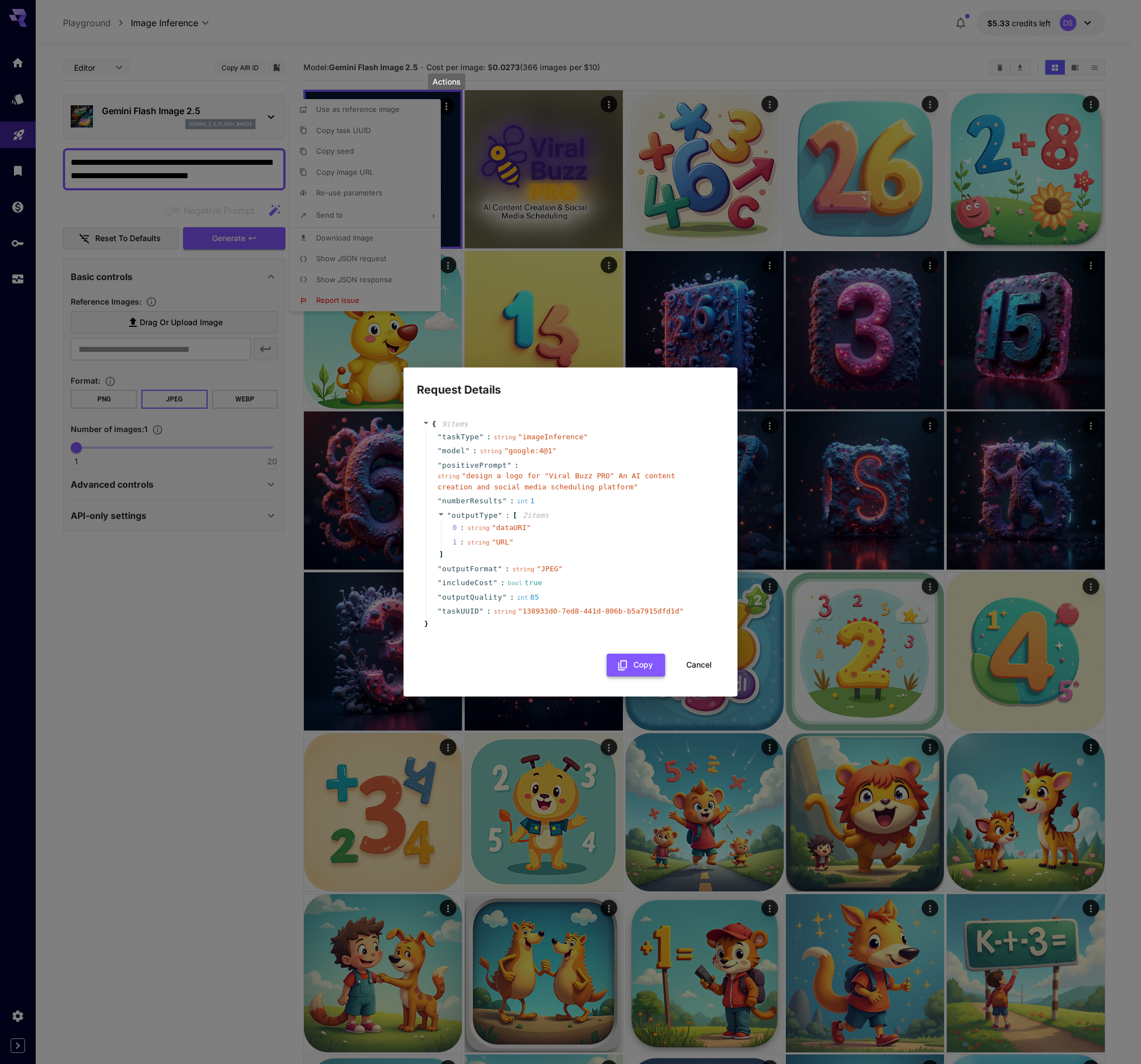
click at [635, 665] on button "Copy" at bounding box center [636, 664] width 59 height 23
click at [706, 668] on button "Cancel" at bounding box center [700, 664] width 50 height 23
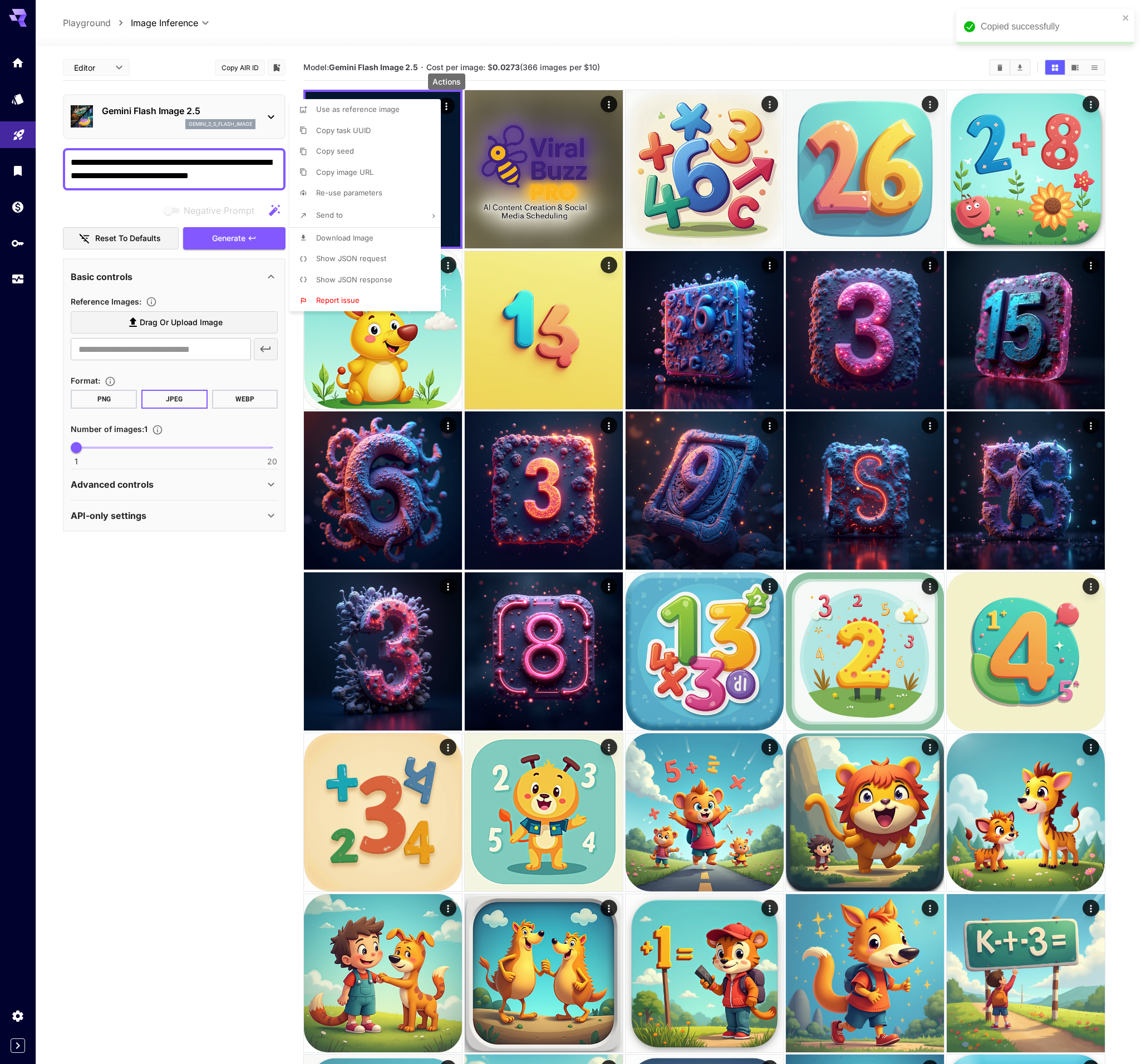
click at [253, 519] on div at bounding box center [570, 532] width 1141 height 1064
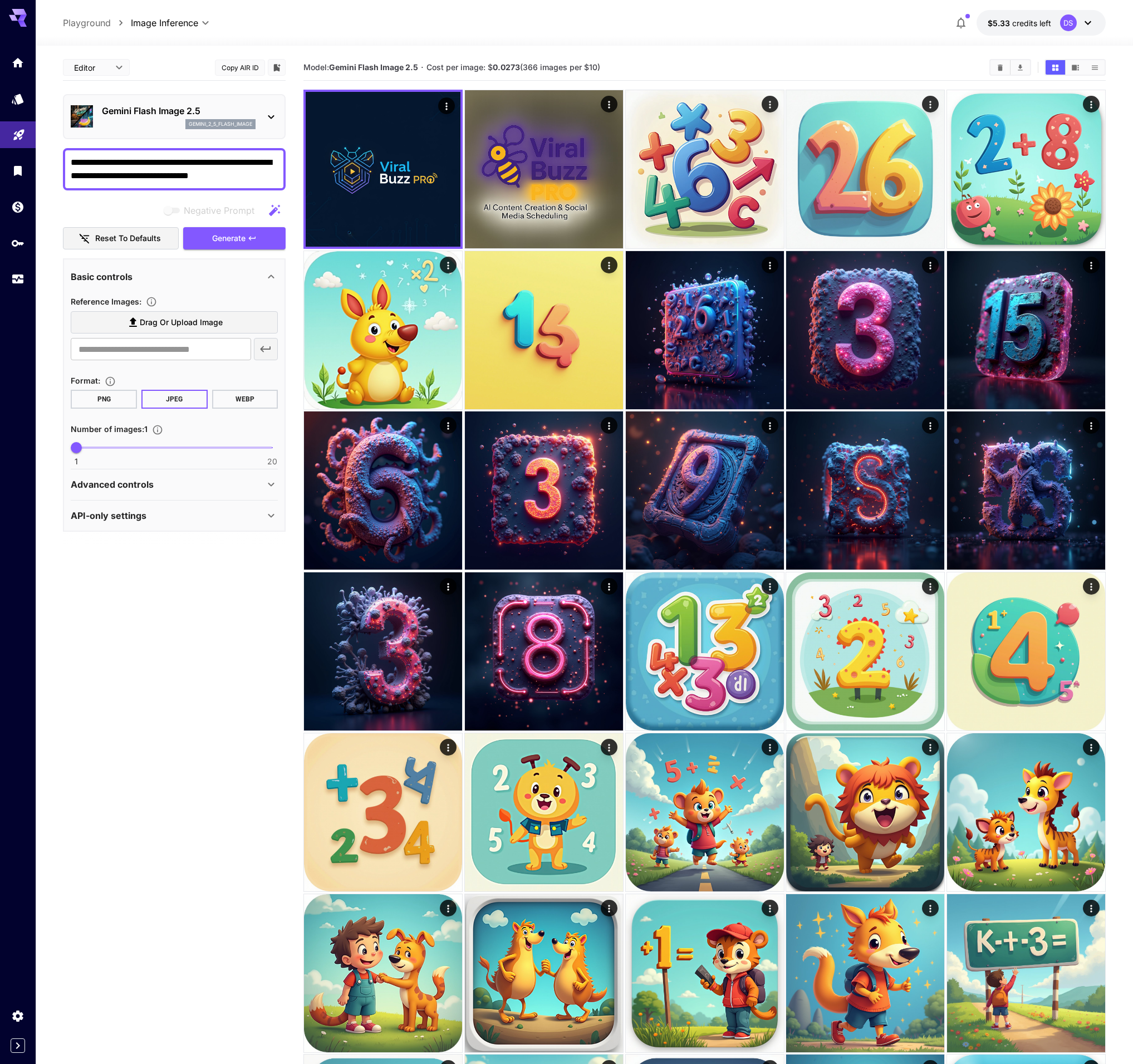
click at [268, 514] on icon at bounding box center [272, 515] width 13 height 13
click at [270, 487] on icon at bounding box center [272, 484] width 13 height 13
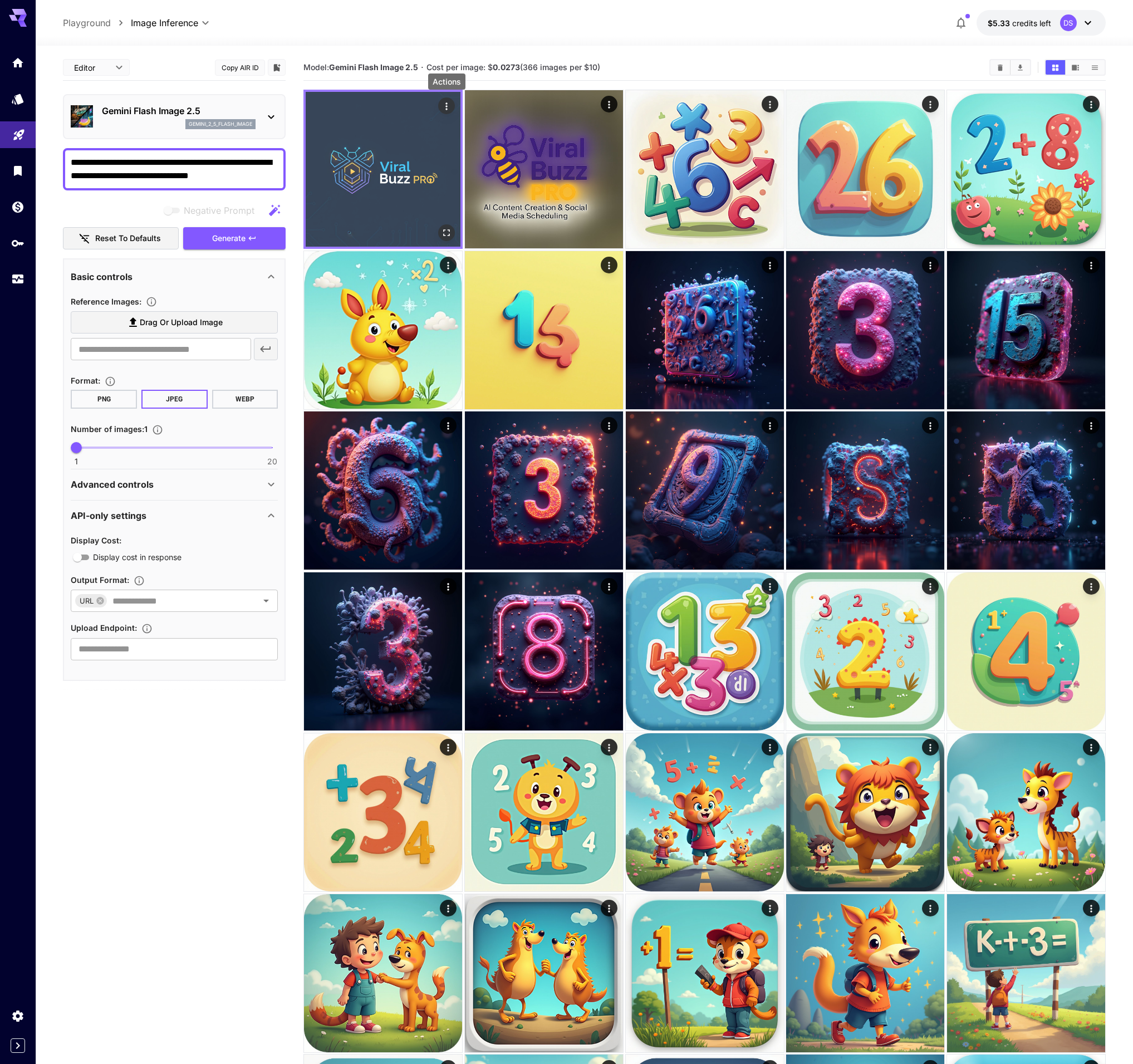
click at [448, 106] on icon "Actions" at bounding box center [446, 106] width 11 height 11
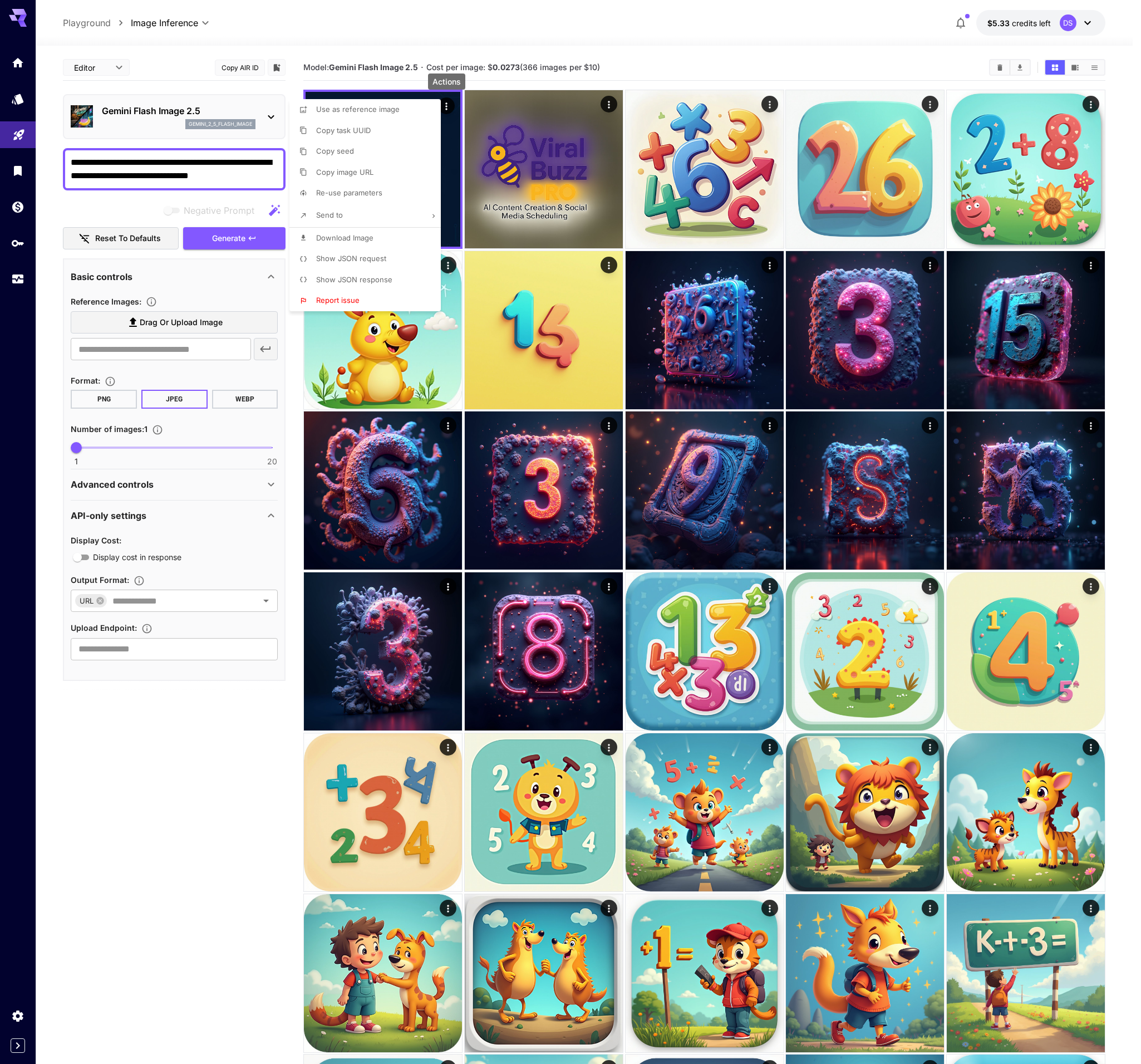
click at [374, 258] on span "Show JSON request" at bounding box center [351, 258] width 70 height 9
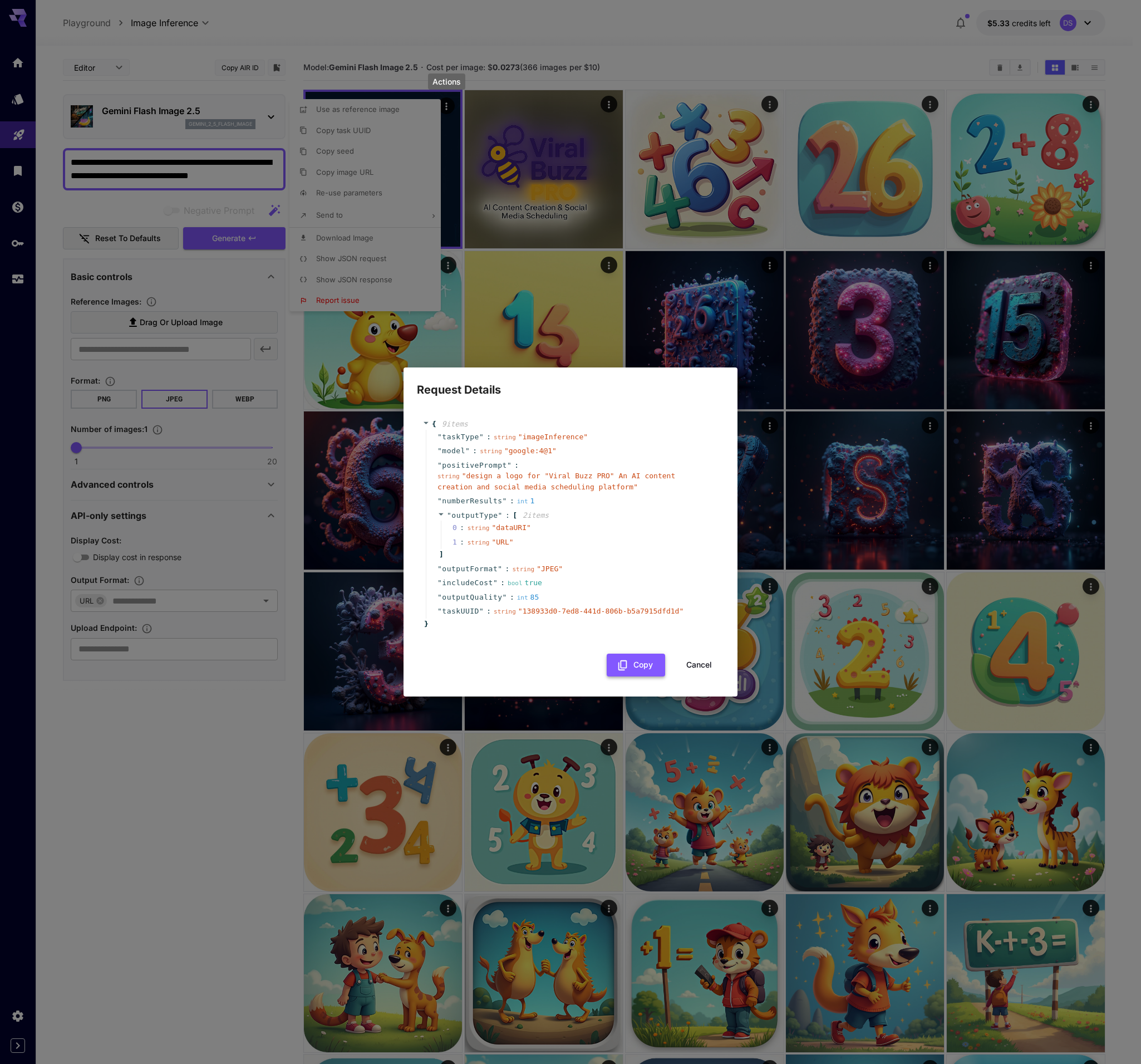
click at [630, 666] on button "Copy" at bounding box center [636, 664] width 59 height 23
click at [163, 761] on div "Request Details { 9 item s " taskType " : string " imageInference " " model " :…" at bounding box center [570, 532] width 1141 height 1064
click at [705, 664] on button "Cancel" at bounding box center [700, 664] width 50 height 23
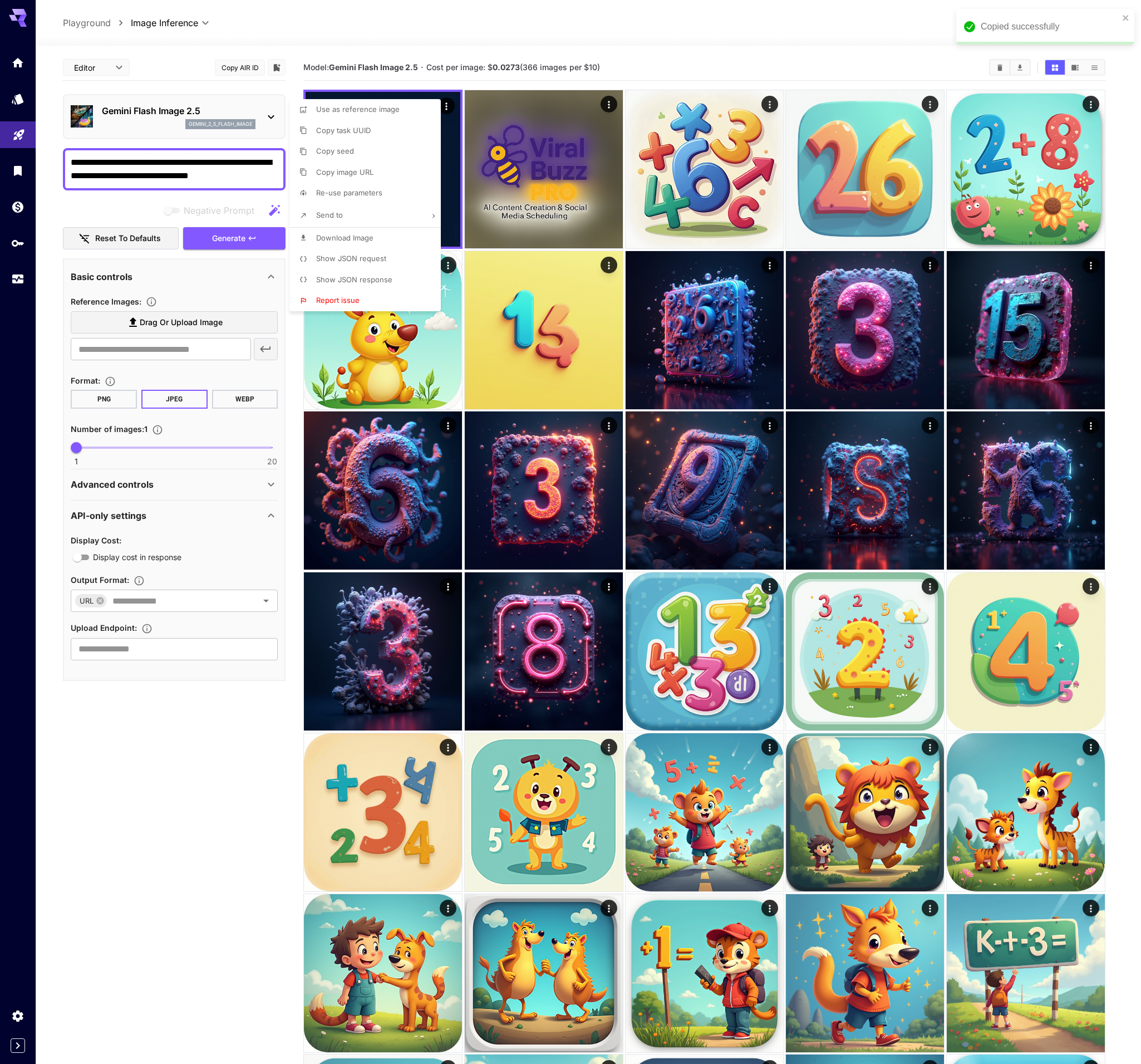
click at [117, 834] on div at bounding box center [570, 532] width 1141 height 1064
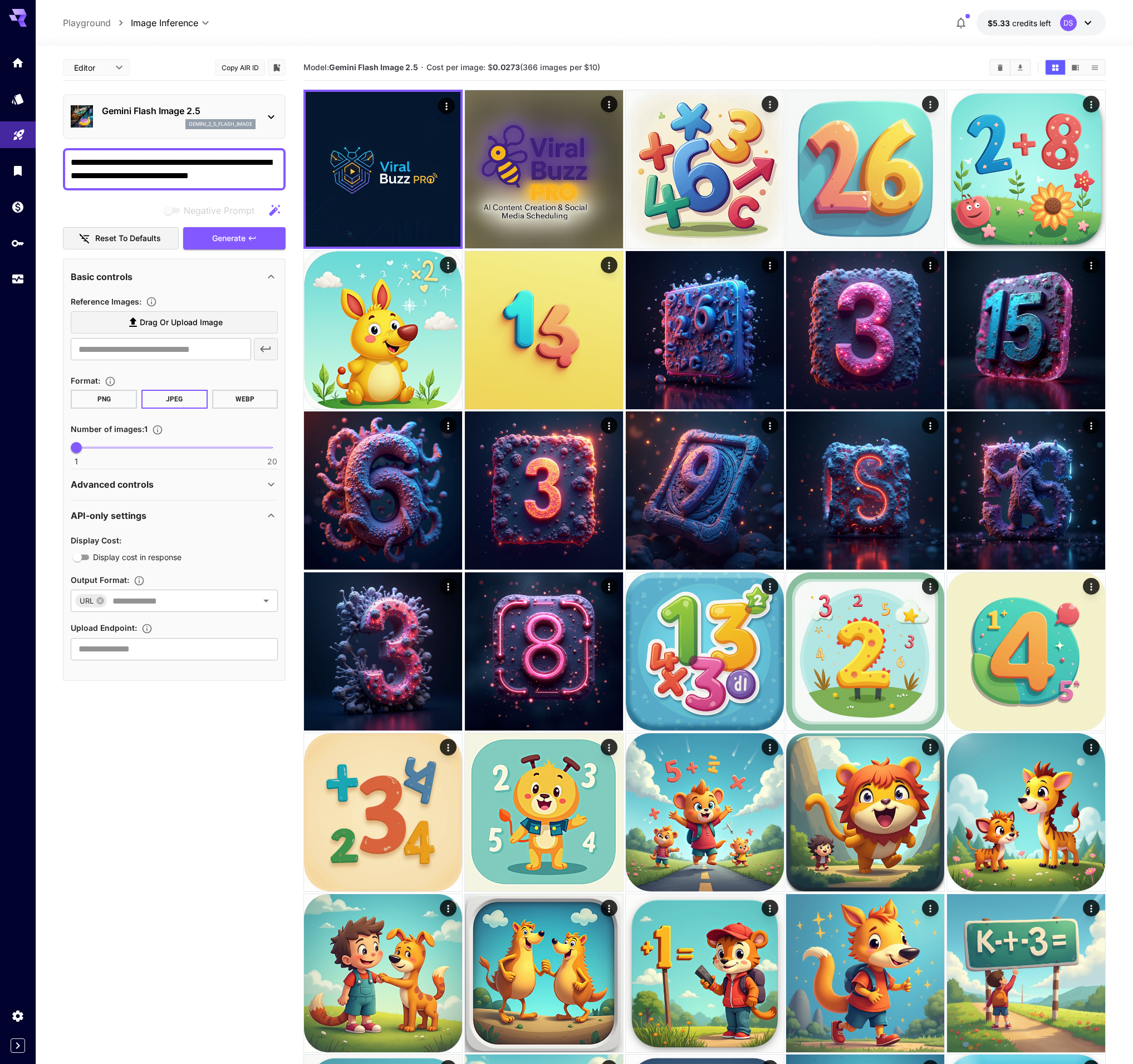
click at [268, 487] on icon at bounding box center [272, 484] width 13 height 13
click at [272, 486] on icon at bounding box center [271, 484] width 6 height 4
click at [270, 482] on icon at bounding box center [272, 484] width 13 height 13
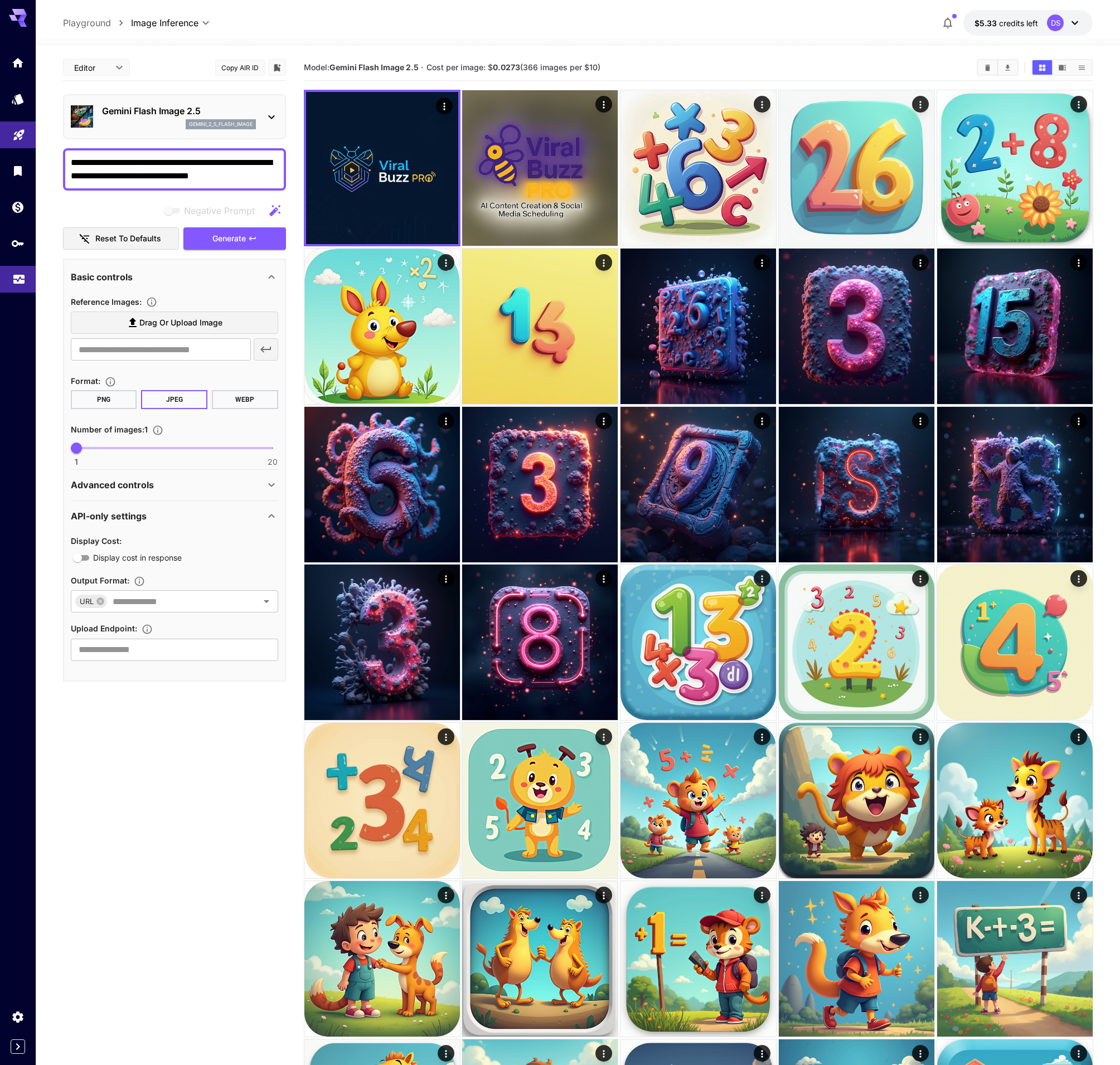
click at [18, 278] on icon "Usage" at bounding box center [19, 278] width 13 height 13
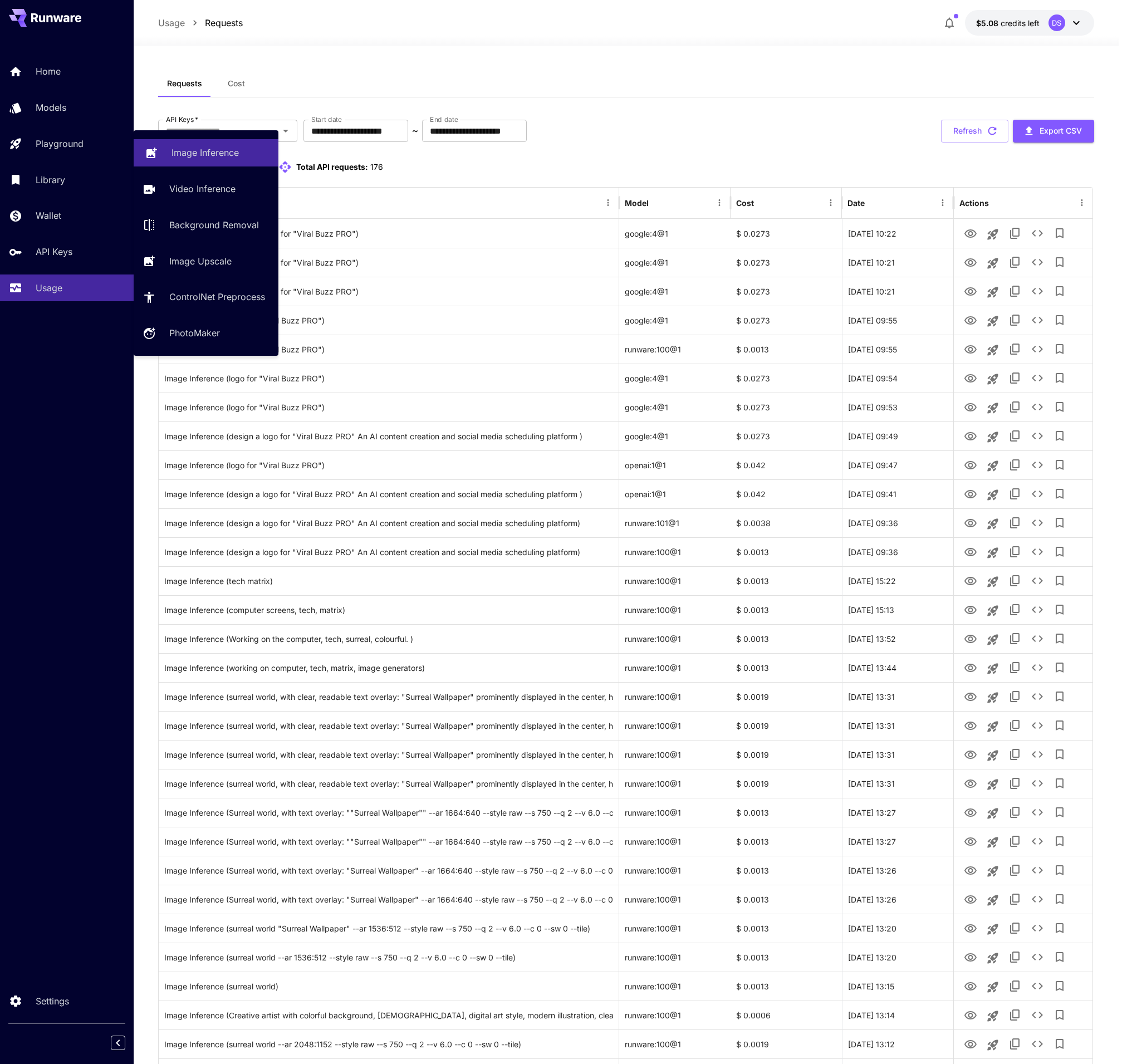
click at [89, 147] on div "Playground" at bounding box center [80, 143] width 89 height 13
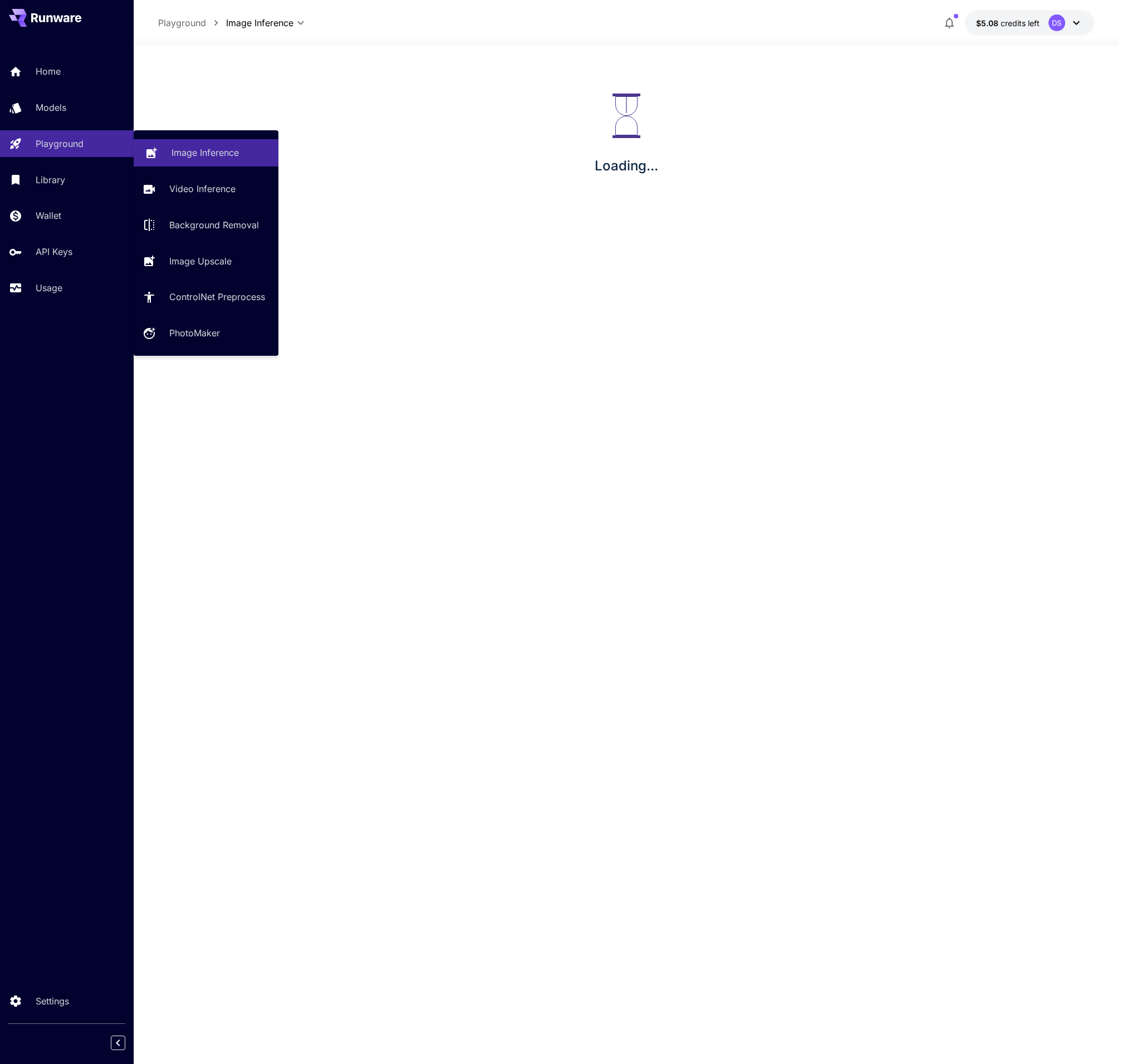
click at [175, 148] on p "Image Inference" at bounding box center [205, 152] width 67 height 13
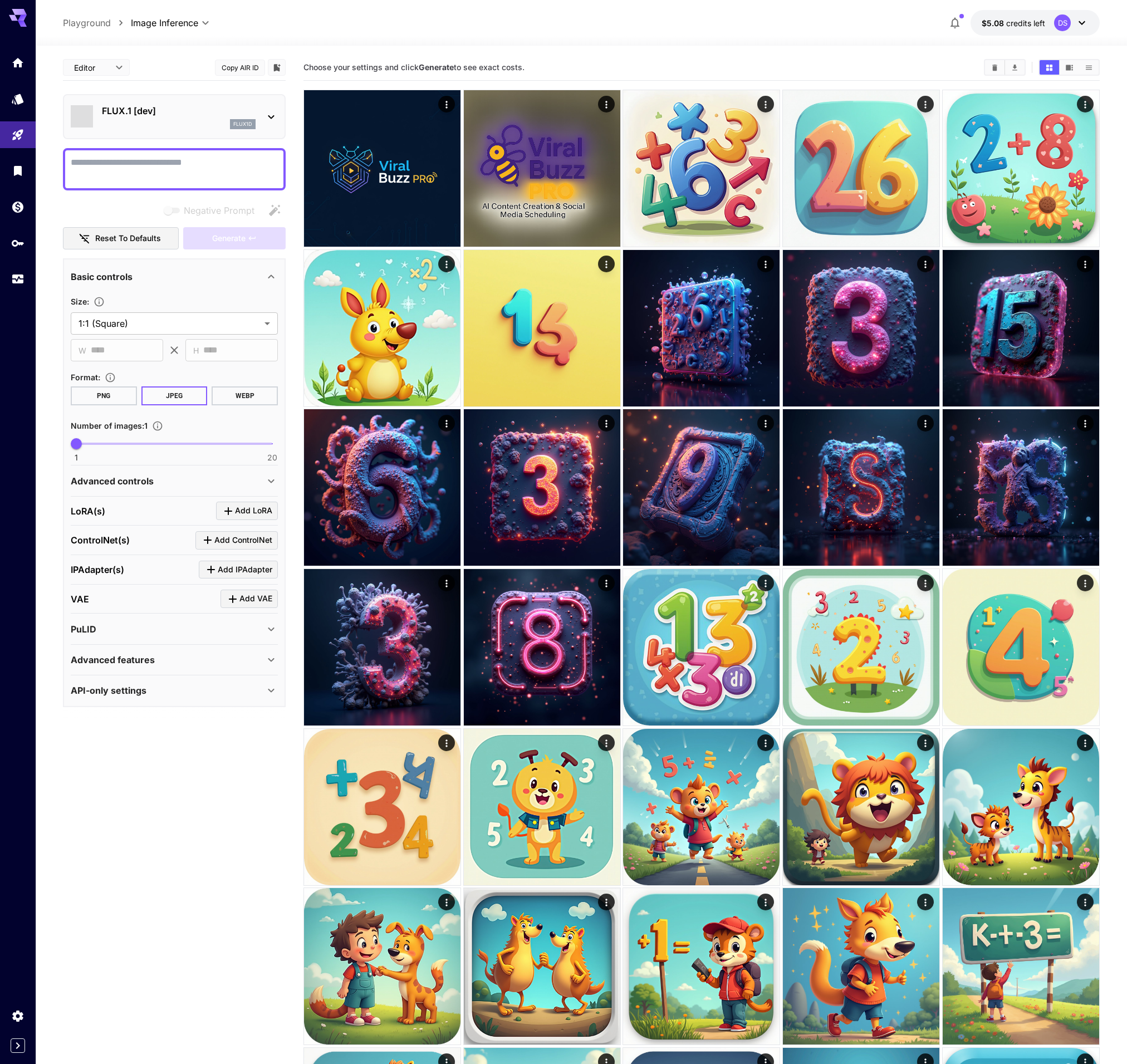
type input "**********"
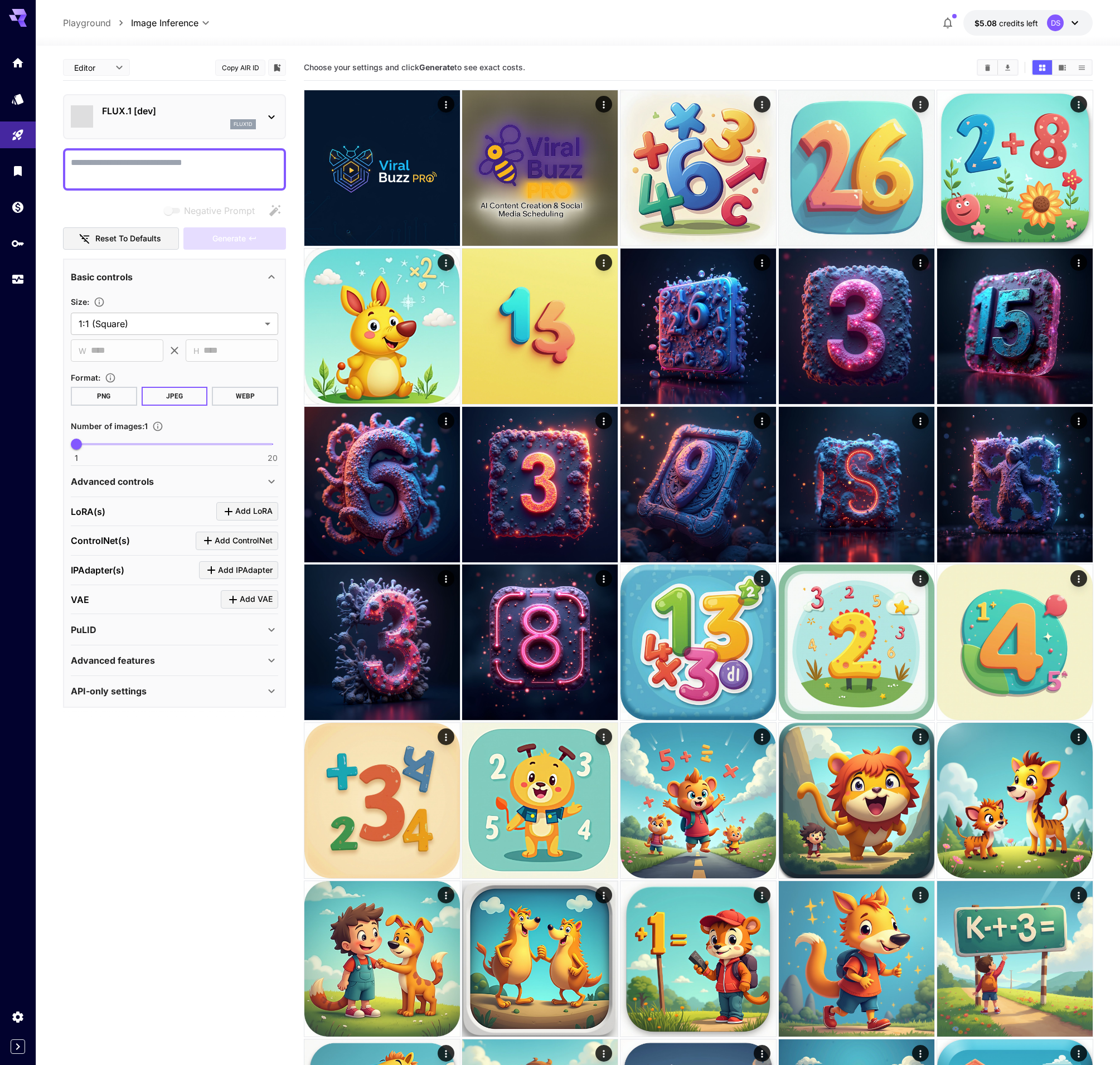
click at [164, 115] on p "FLUX.1 [dev]" at bounding box center [179, 111] width 154 height 13
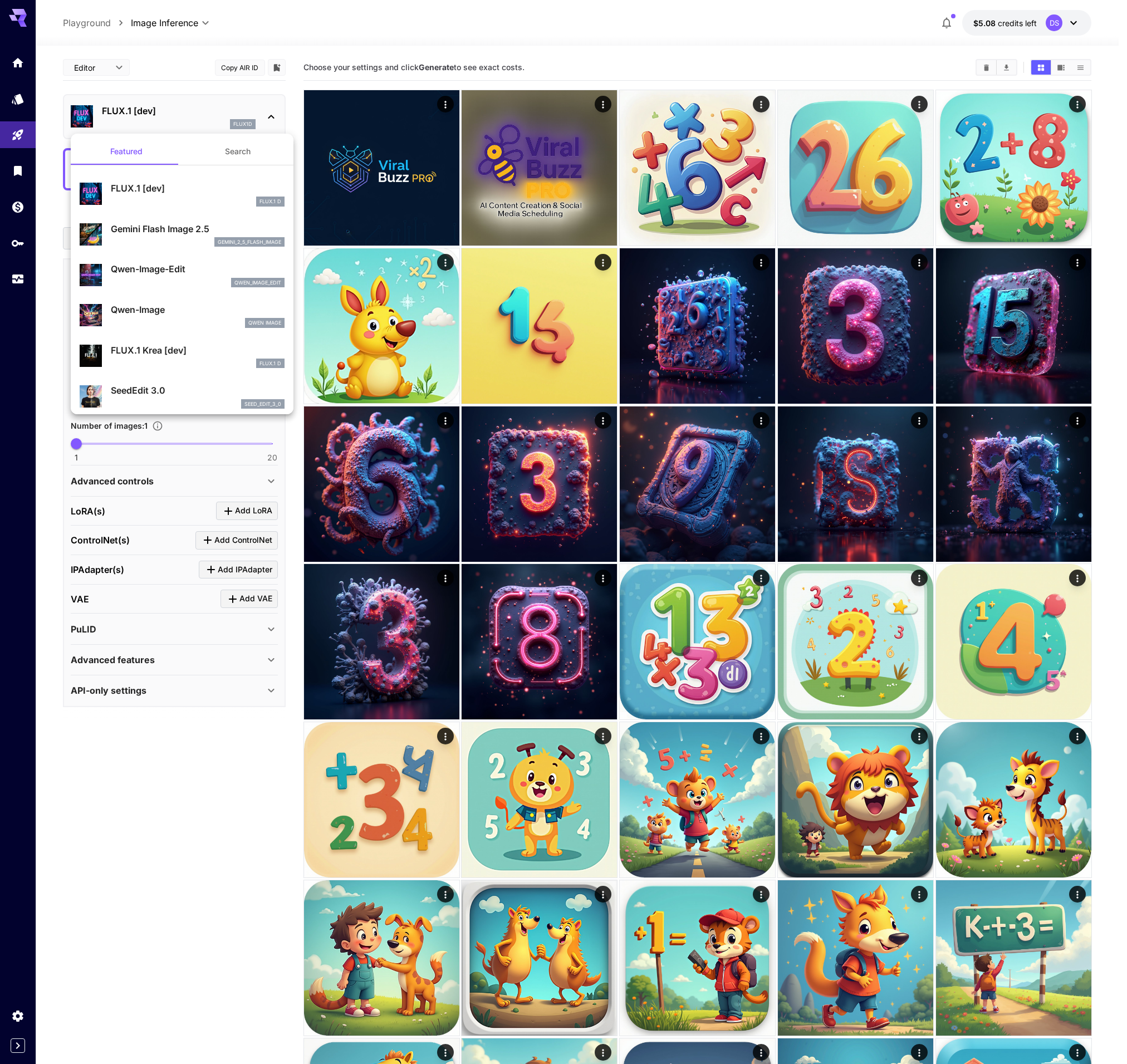
click at [153, 232] on p "Gemini Flash Image 2.5" at bounding box center [197, 229] width 173 height 13
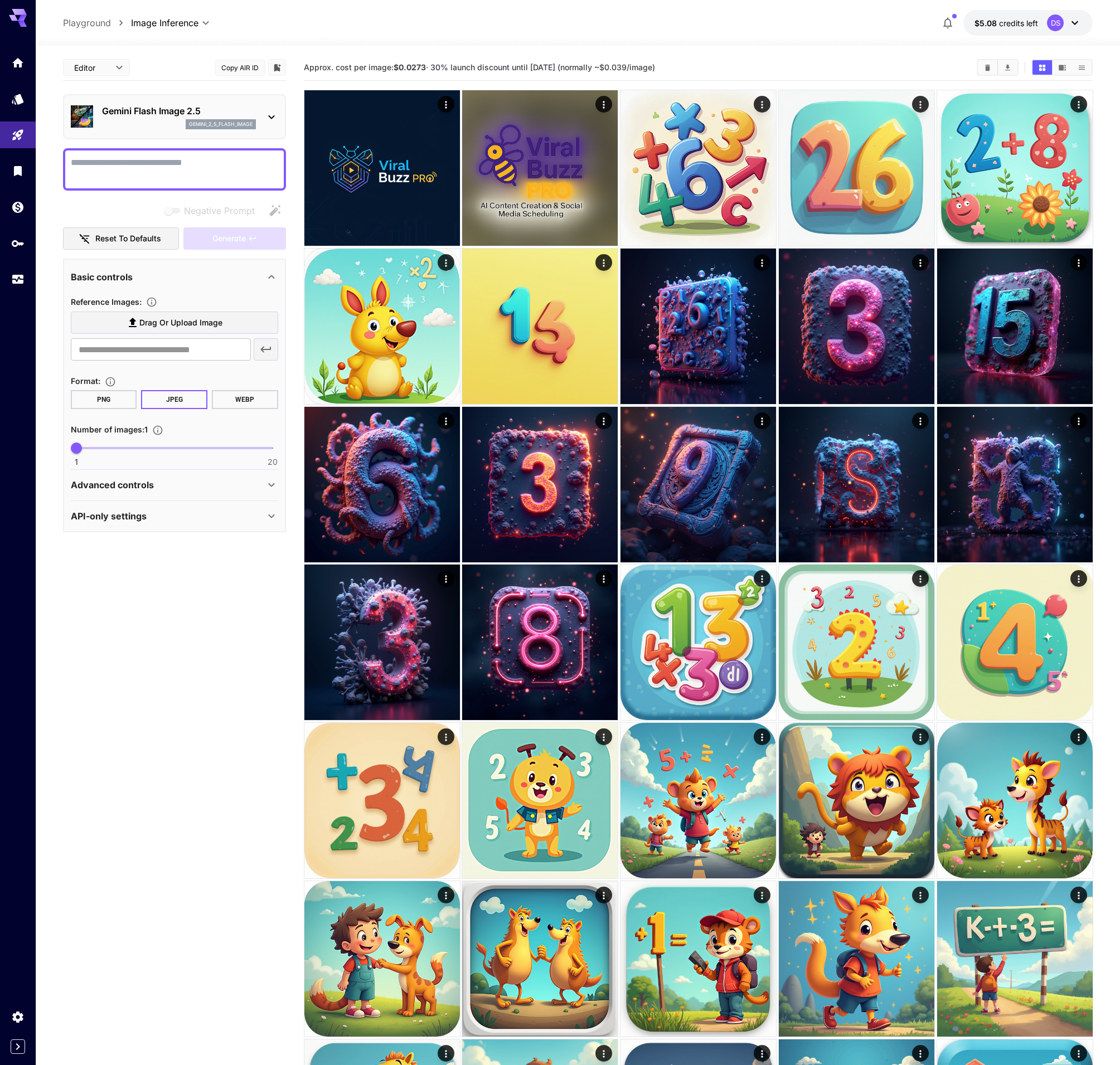
click at [272, 273] on icon at bounding box center [272, 277] width 13 height 13
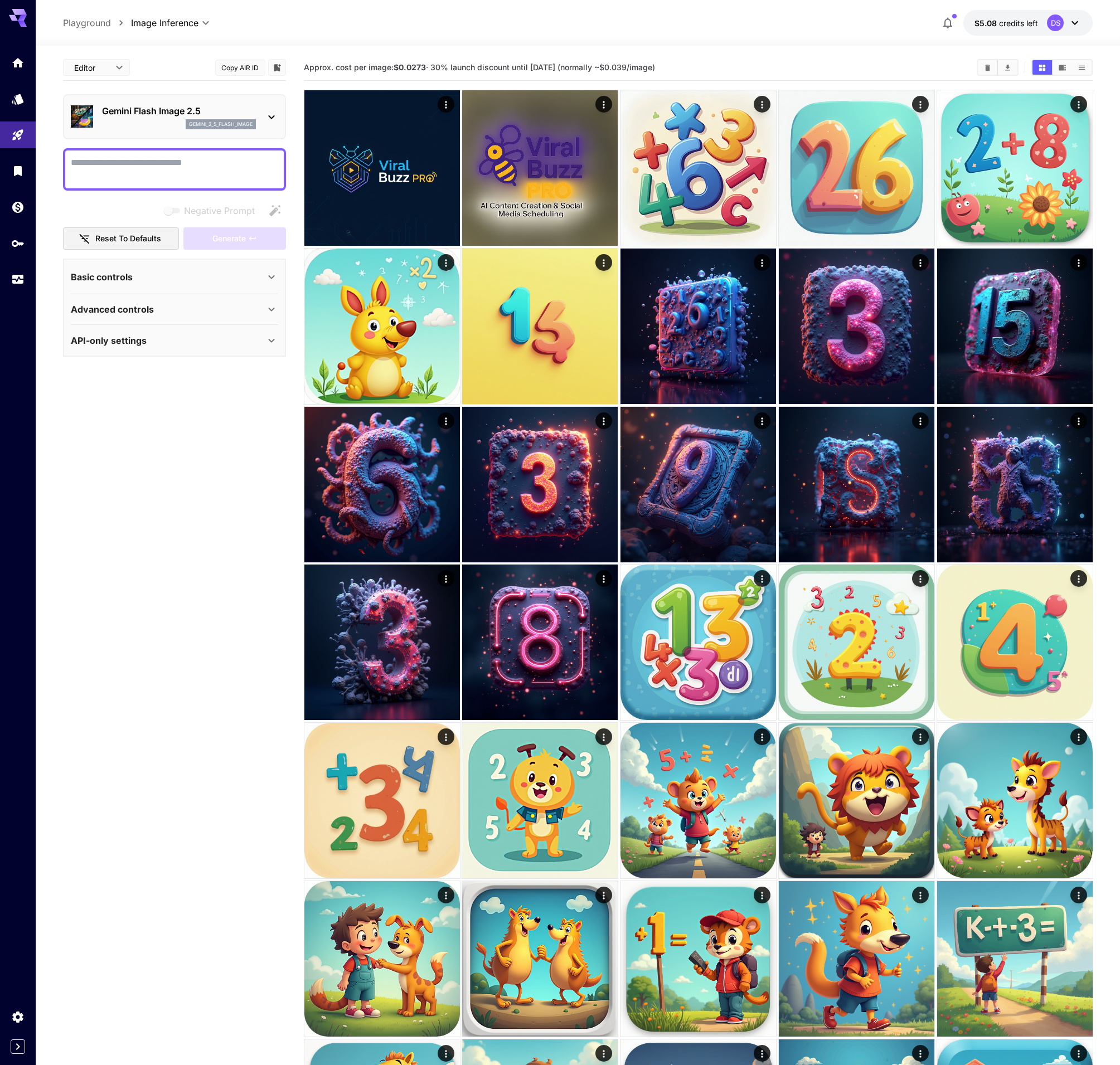
click at [268, 272] on icon at bounding box center [272, 277] width 13 height 13
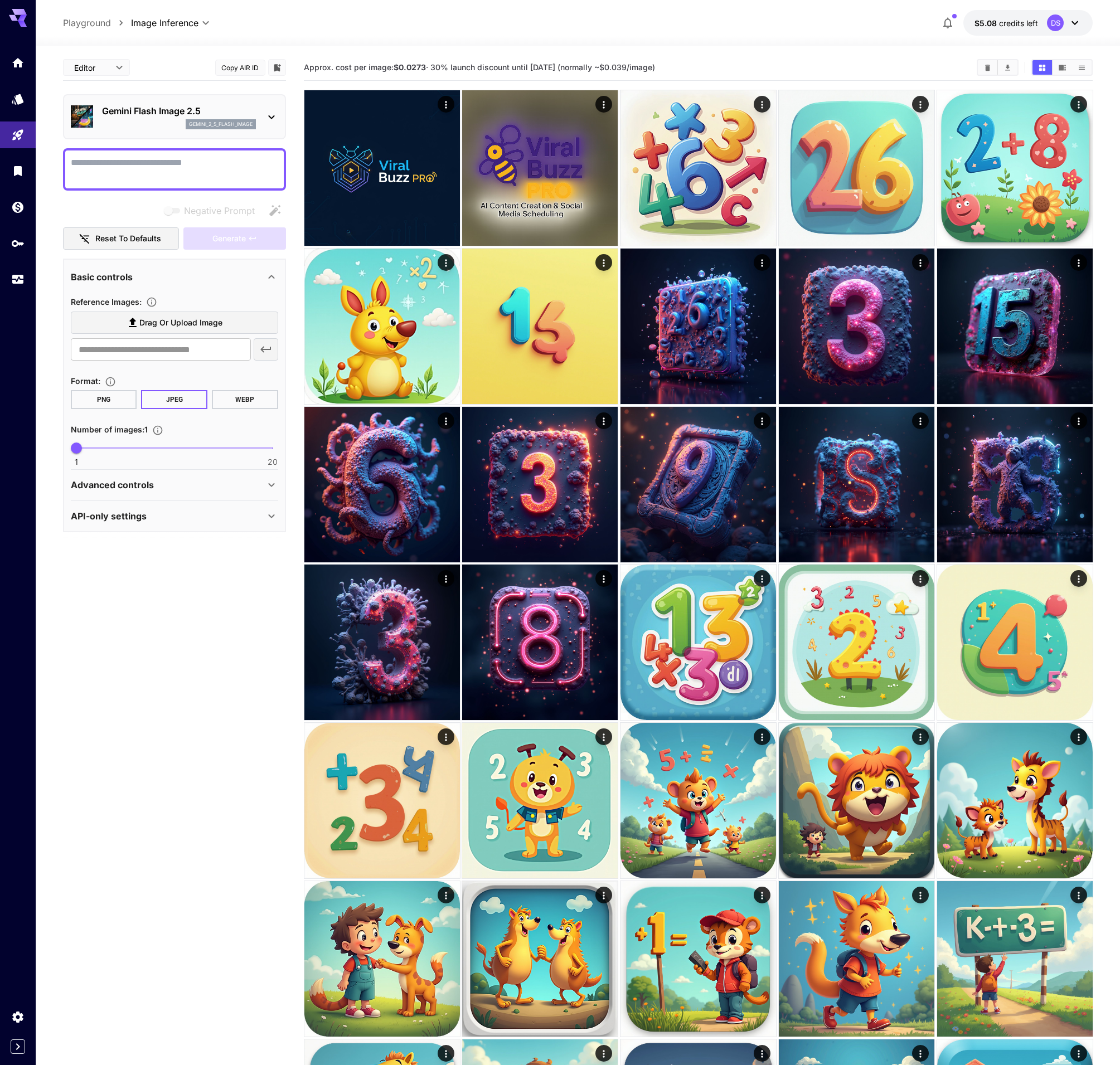
click at [272, 489] on icon at bounding box center [272, 485] width 13 height 13
click at [271, 570] on icon at bounding box center [272, 577] width 13 height 13
click at [265, 663] on icon "Open" at bounding box center [267, 662] width 13 height 13
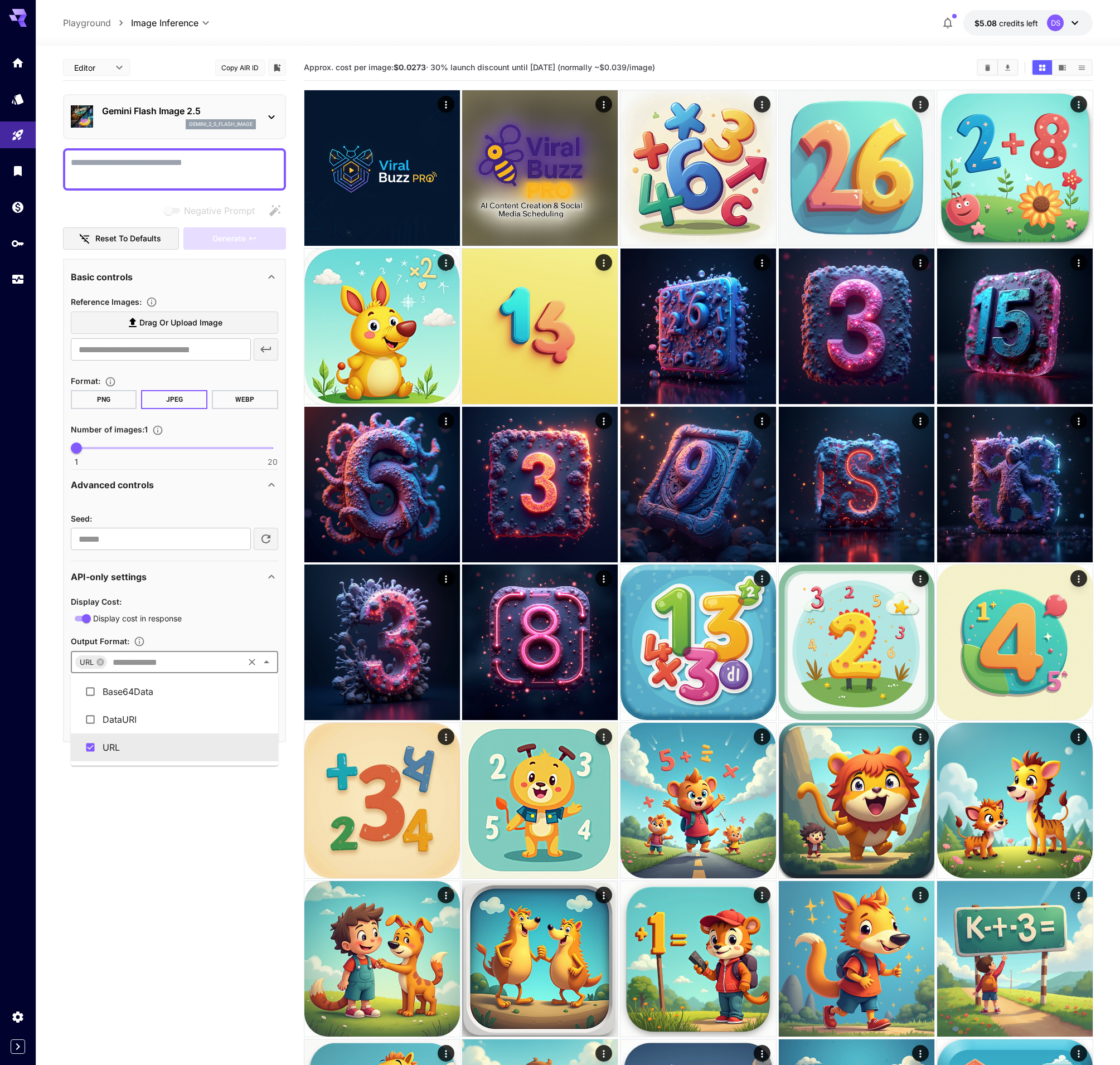
click at [233, 813] on section "Editor **** ​ Copy AIR ID Gemini Flash Image 2.5 gemini_2_5_flash_image Negativ…" at bounding box center [175, 507] width 223 height 905
click at [271, 115] on icon at bounding box center [272, 117] width 13 height 13
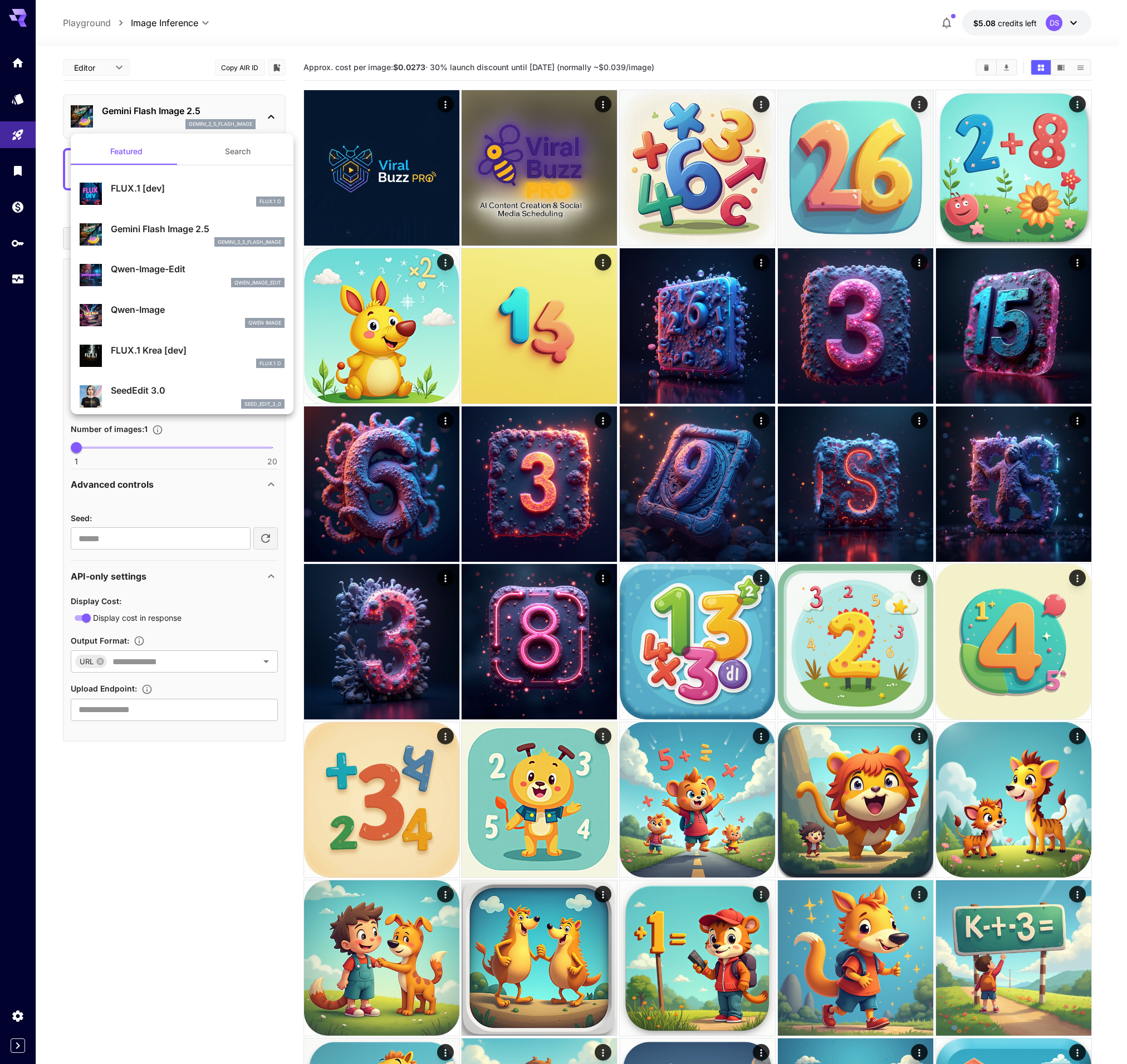
click at [271, 115] on div at bounding box center [563, 532] width 1127 height 1064
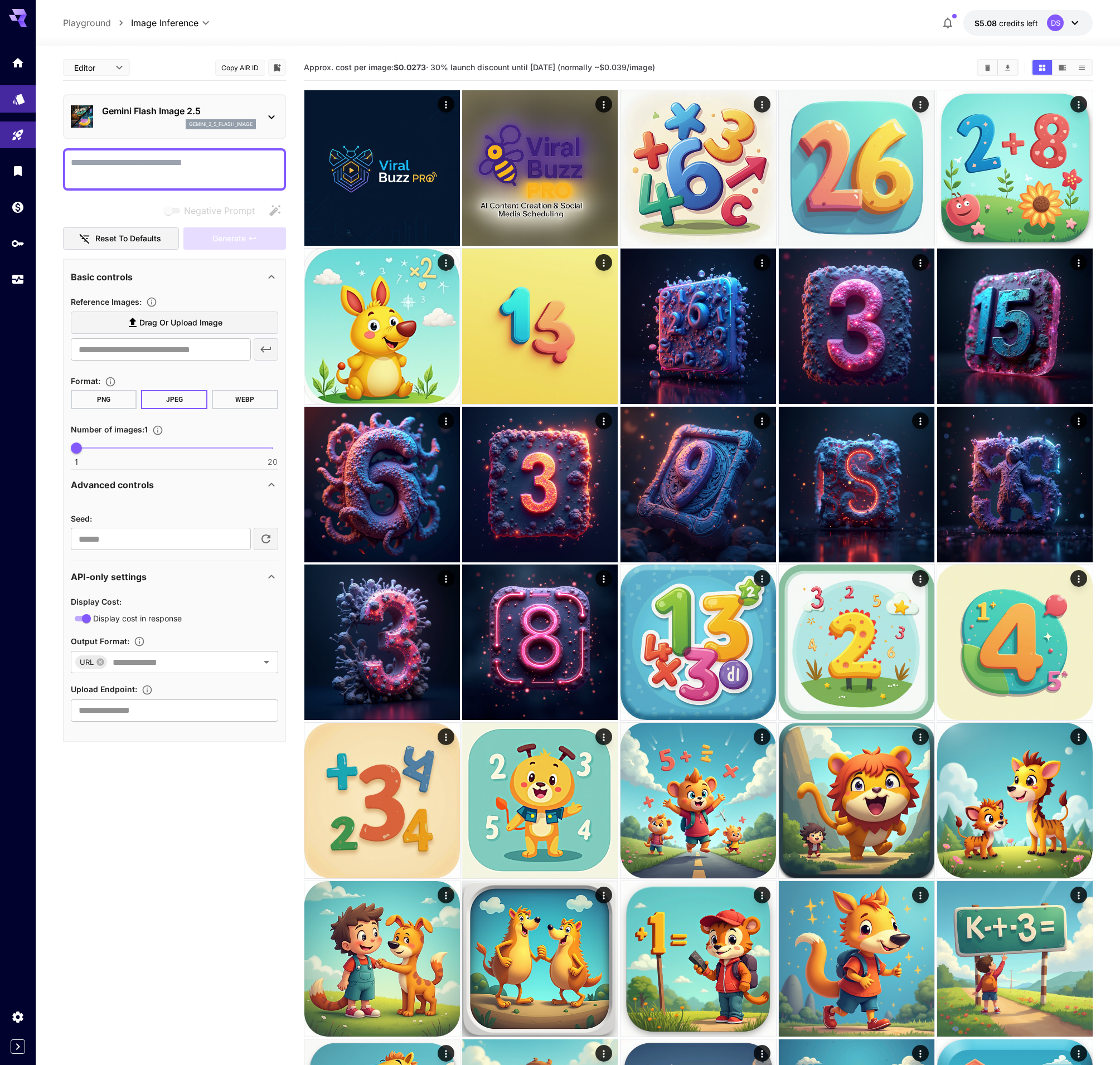
click at [22, 104] on link at bounding box center [18, 99] width 36 height 28
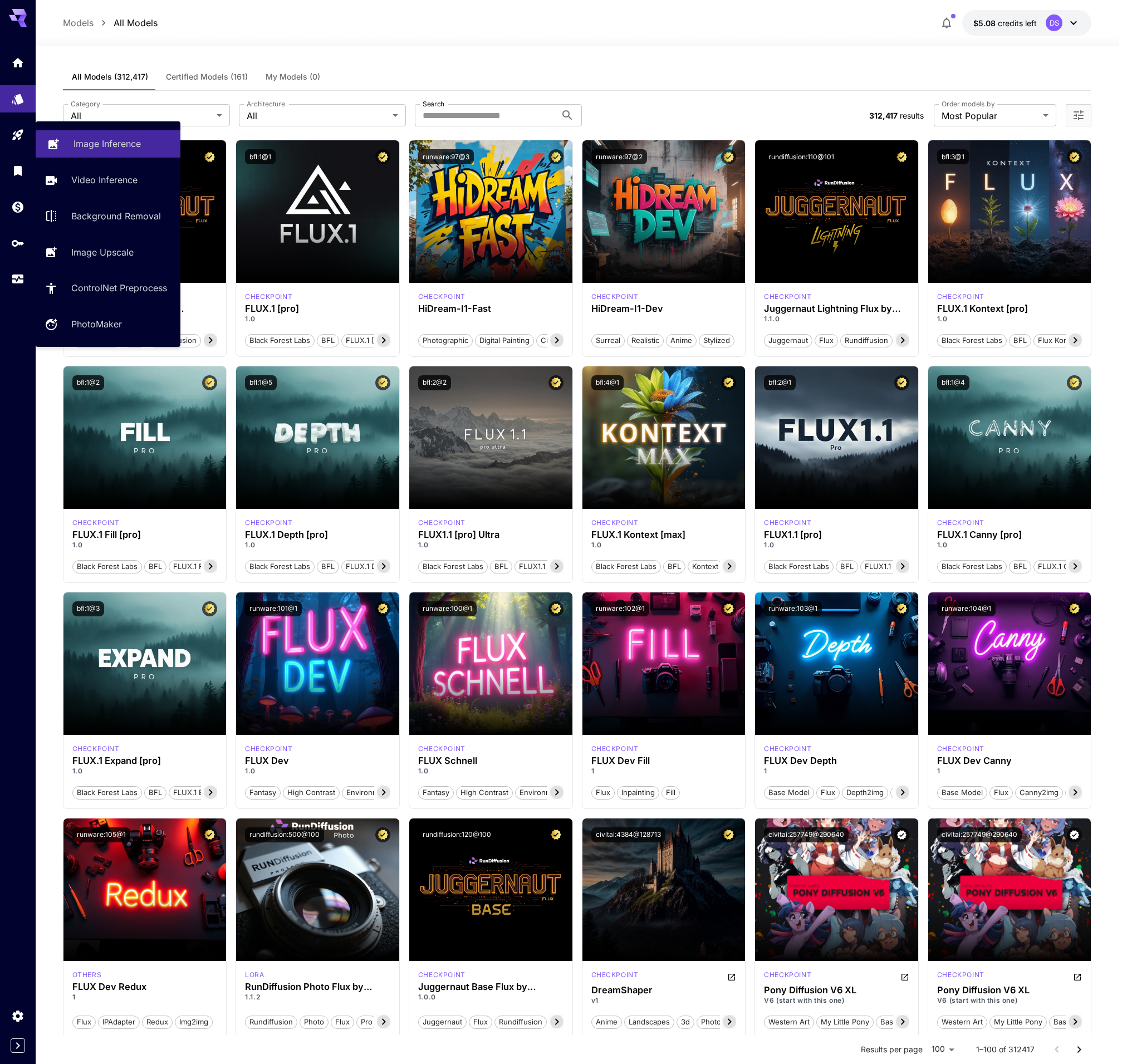
click at [71, 145] on link "Image Inference" at bounding box center [108, 144] width 145 height 28
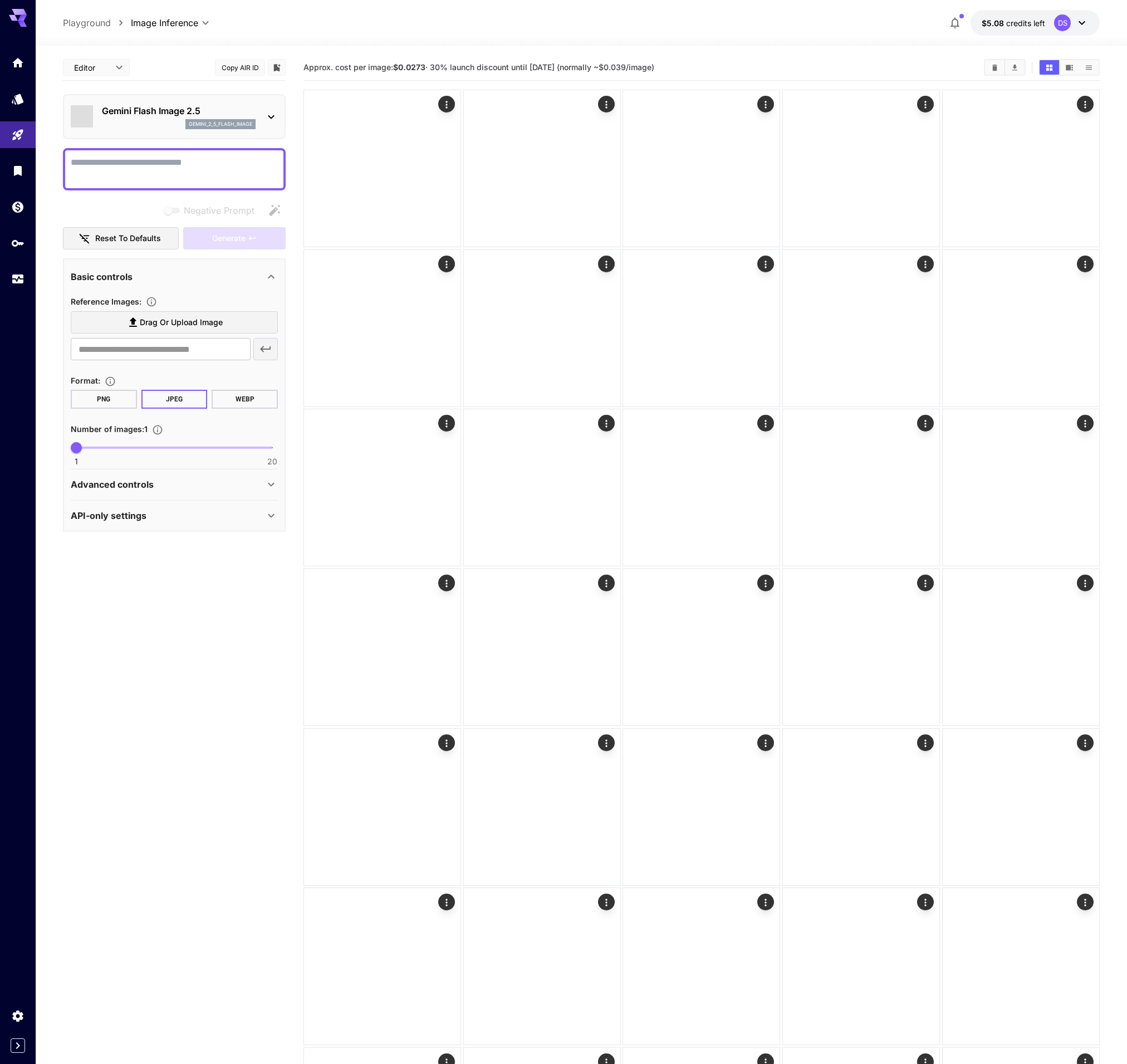
click at [189, 106] on p "Gemini Flash Image 2.5" at bounding box center [178, 111] width 153 height 13
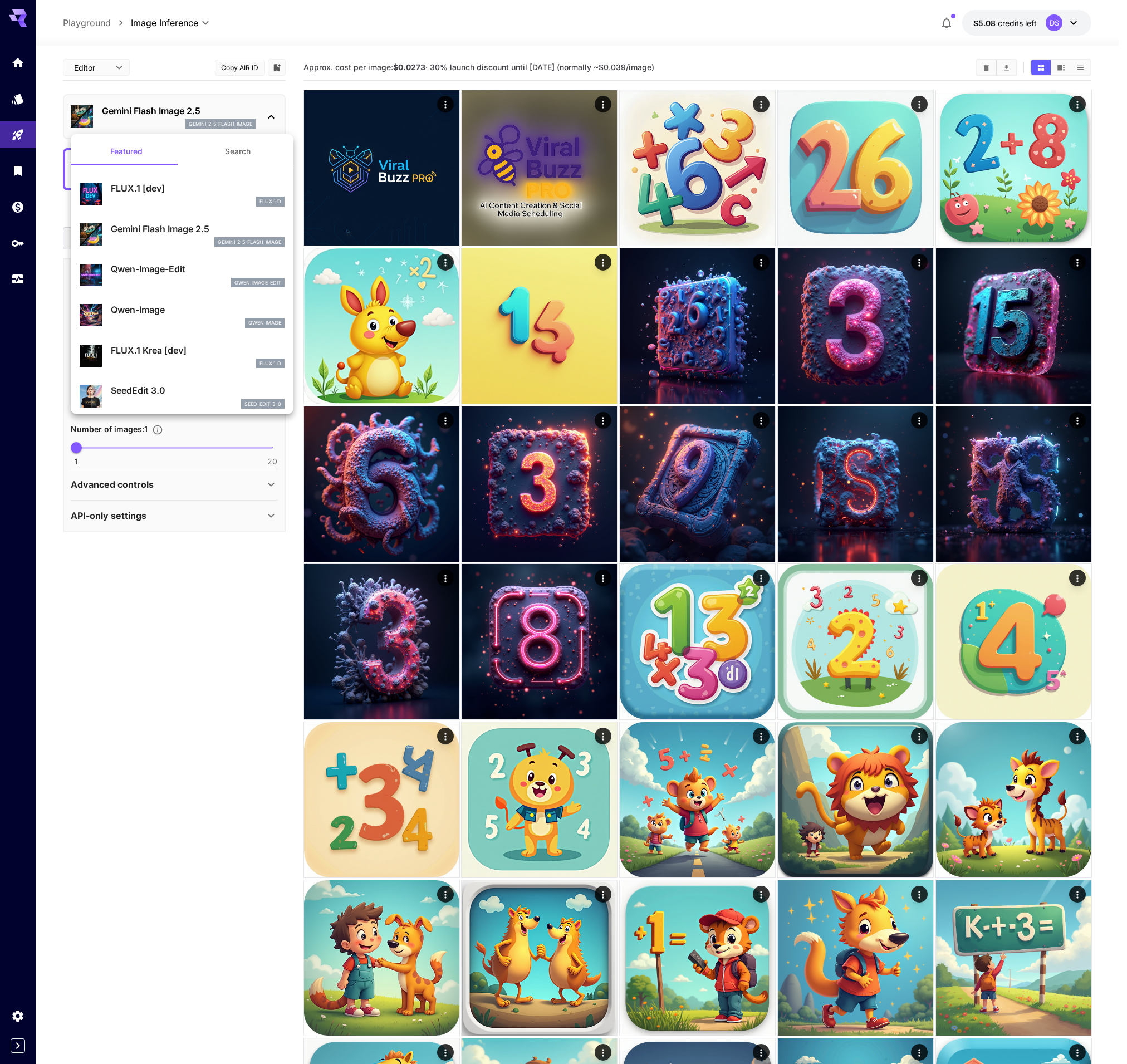
click at [188, 659] on div at bounding box center [563, 532] width 1127 height 1064
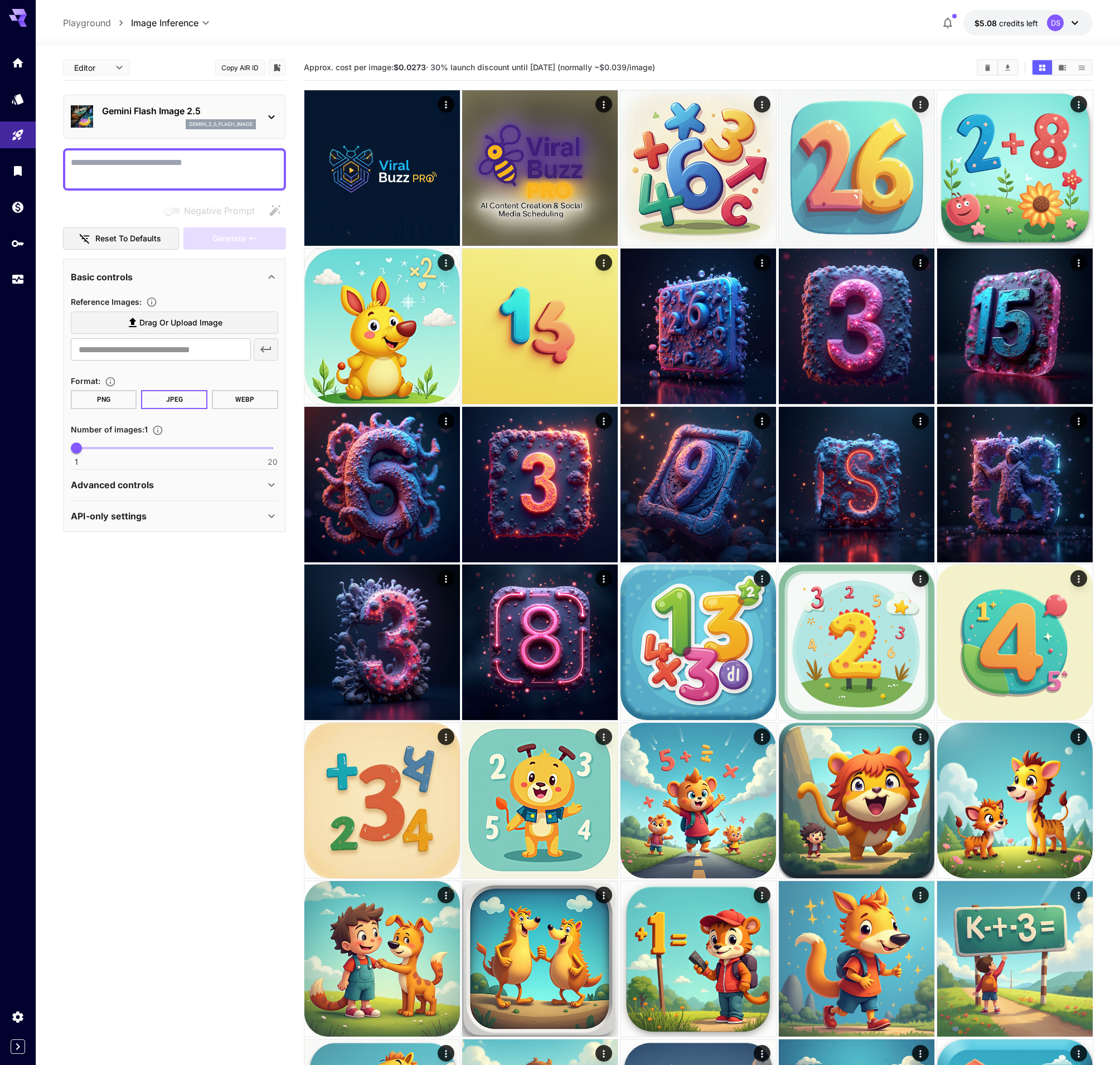
click at [162, 117] on p "Gemini Flash Image 2.5" at bounding box center [179, 111] width 154 height 13
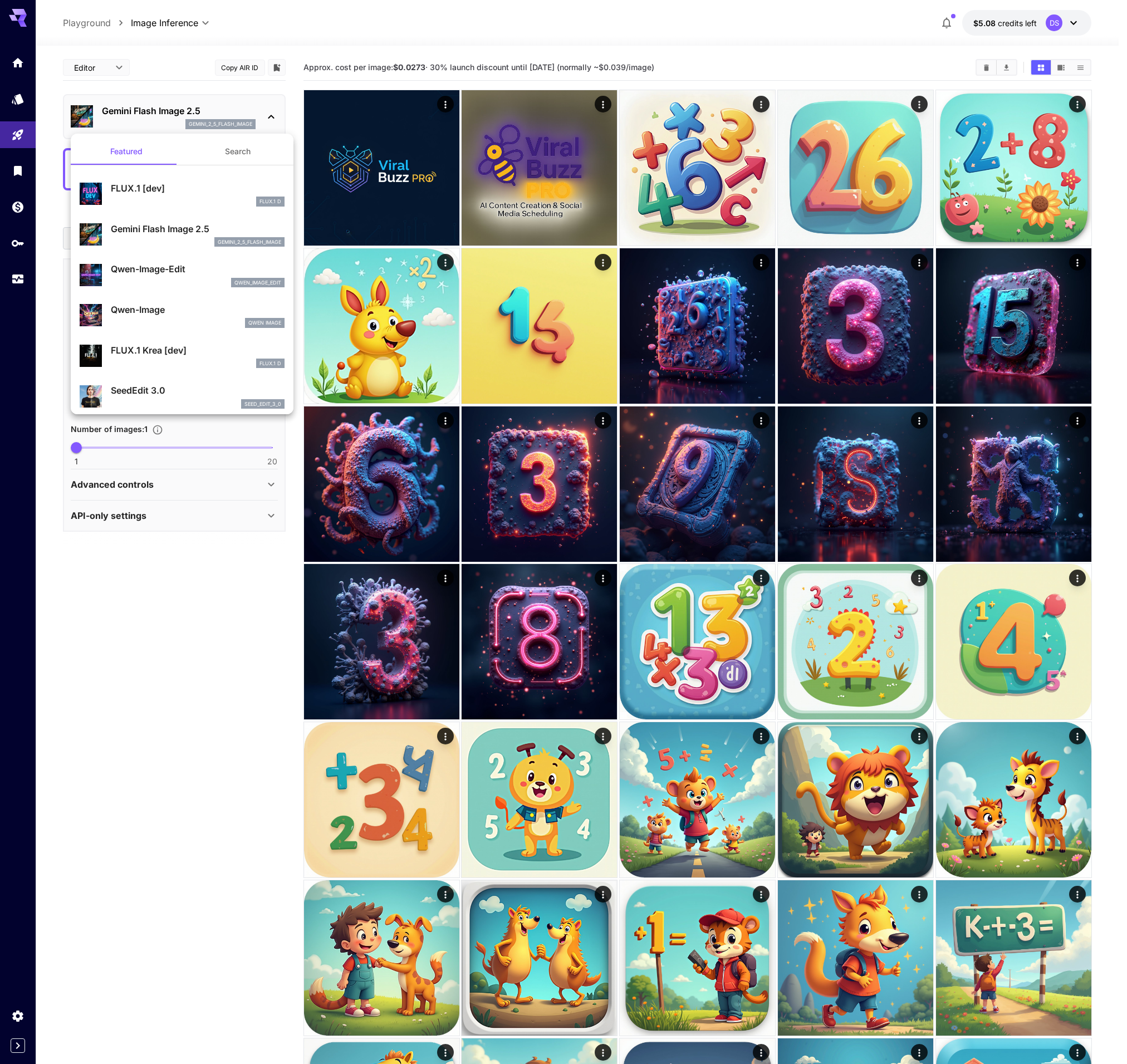
click at [160, 190] on p "FLUX.1 [dev]" at bounding box center [197, 189] width 173 height 13
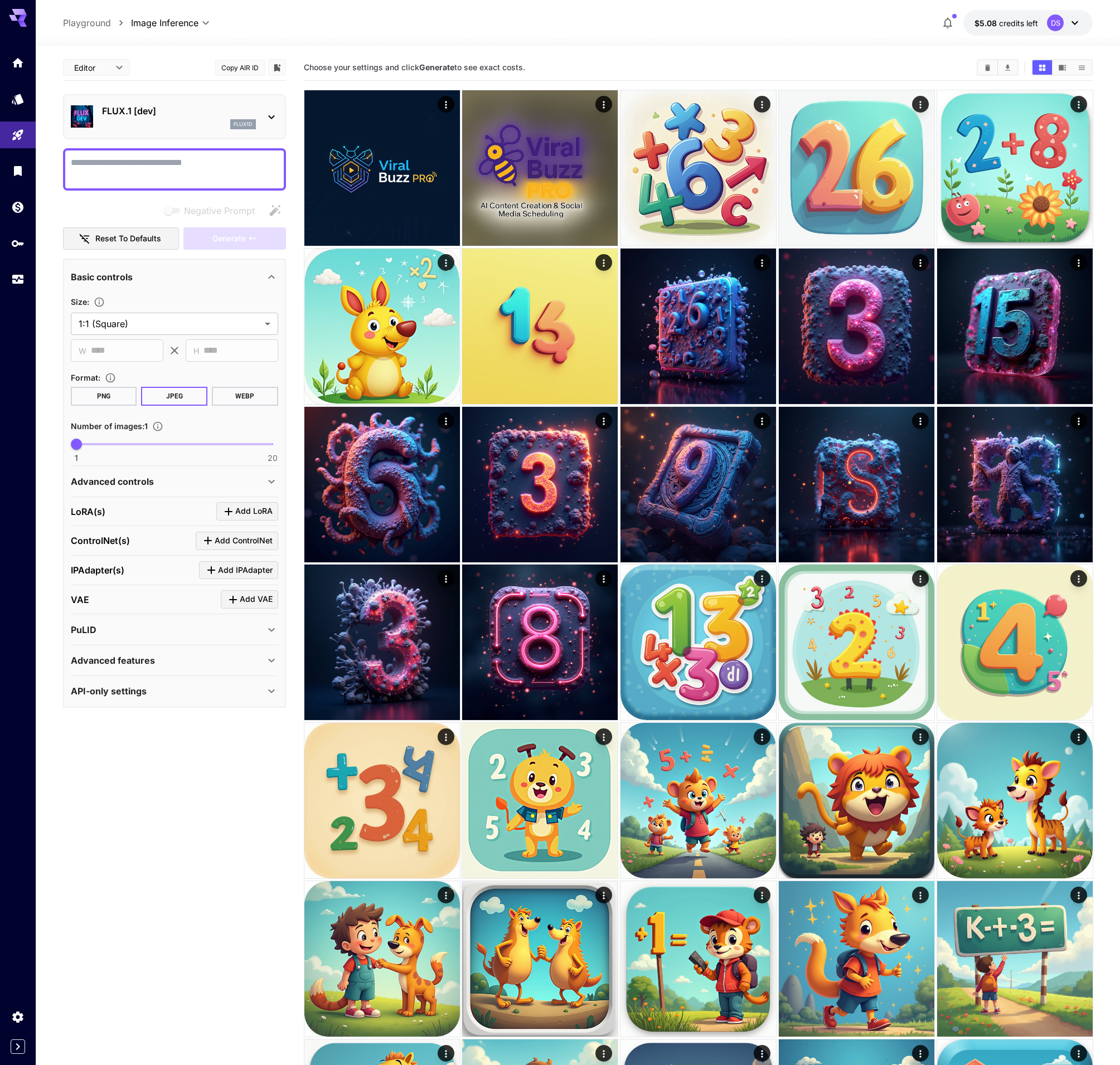
click at [137, 119] on div "FLUX.1 [dev] flux1d" at bounding box center [179, 117] width 154 height 25
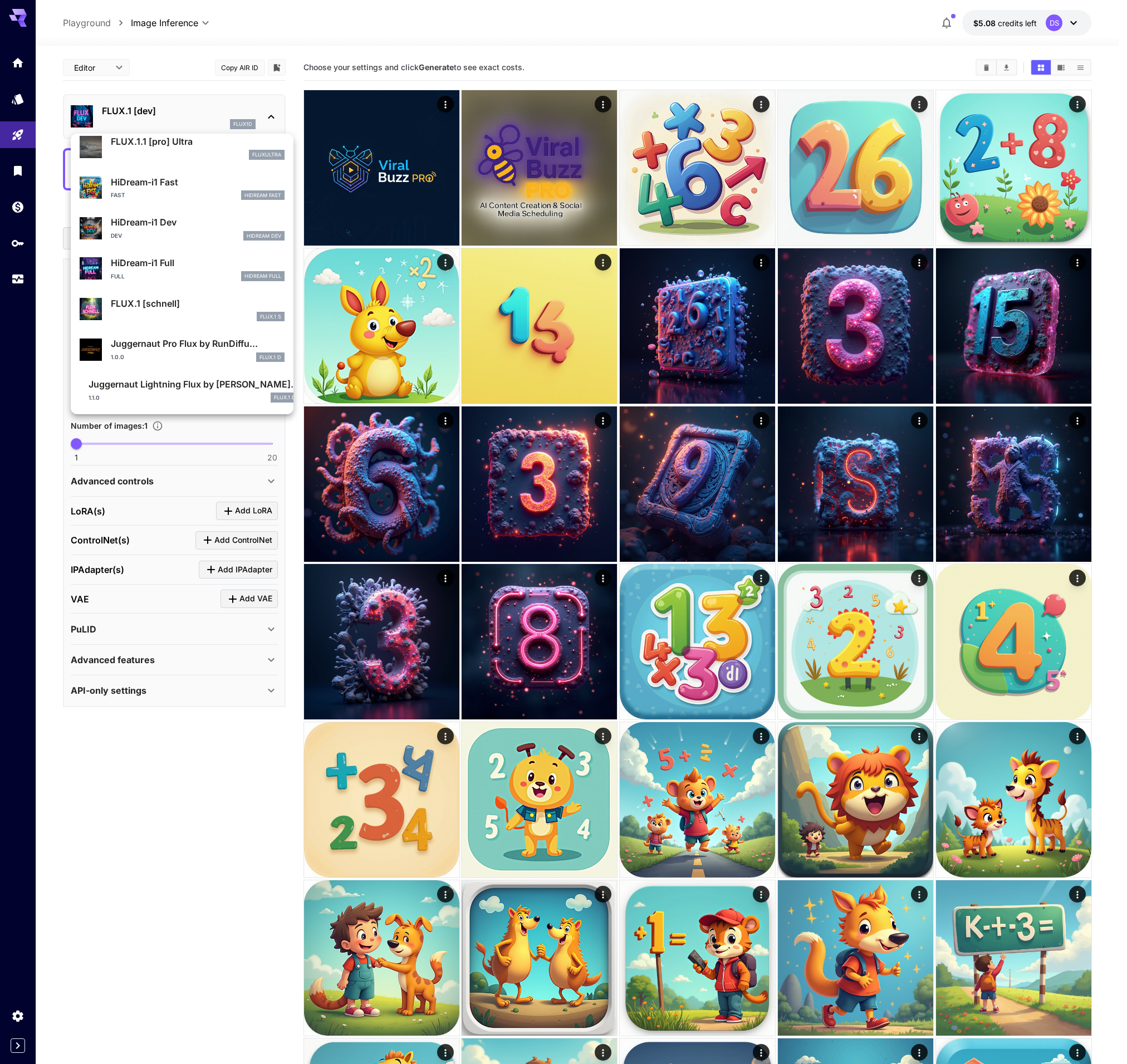
scroll to position [860, 0]
click at [158, 307] on p "FLUX.1 [schnell]" at bounding box center [197, 303] width 173 height 13
type input "*"
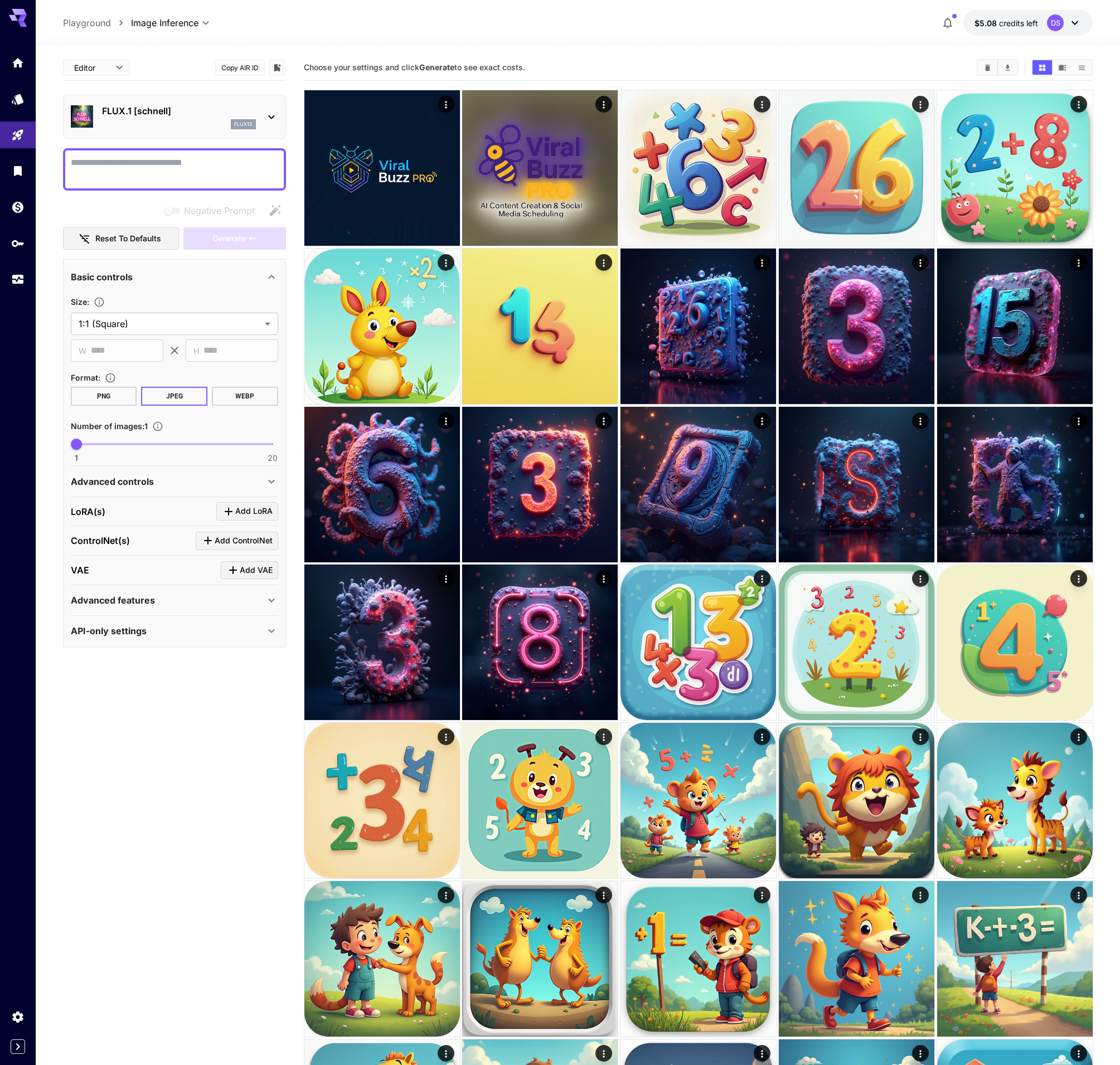
click at [140, 169] on textarea "Negative Prompt" at bounding box center [174, 169] width 207 height 27
click at [196, 169] on textarea "Negative Prompt" at bounding box center [174, 169] width 207 height 27
paste textarea "**********"
type textarea "**********"
click at [250, 236] on icon "button" at bounding box center [253, 238] width 9 height 9
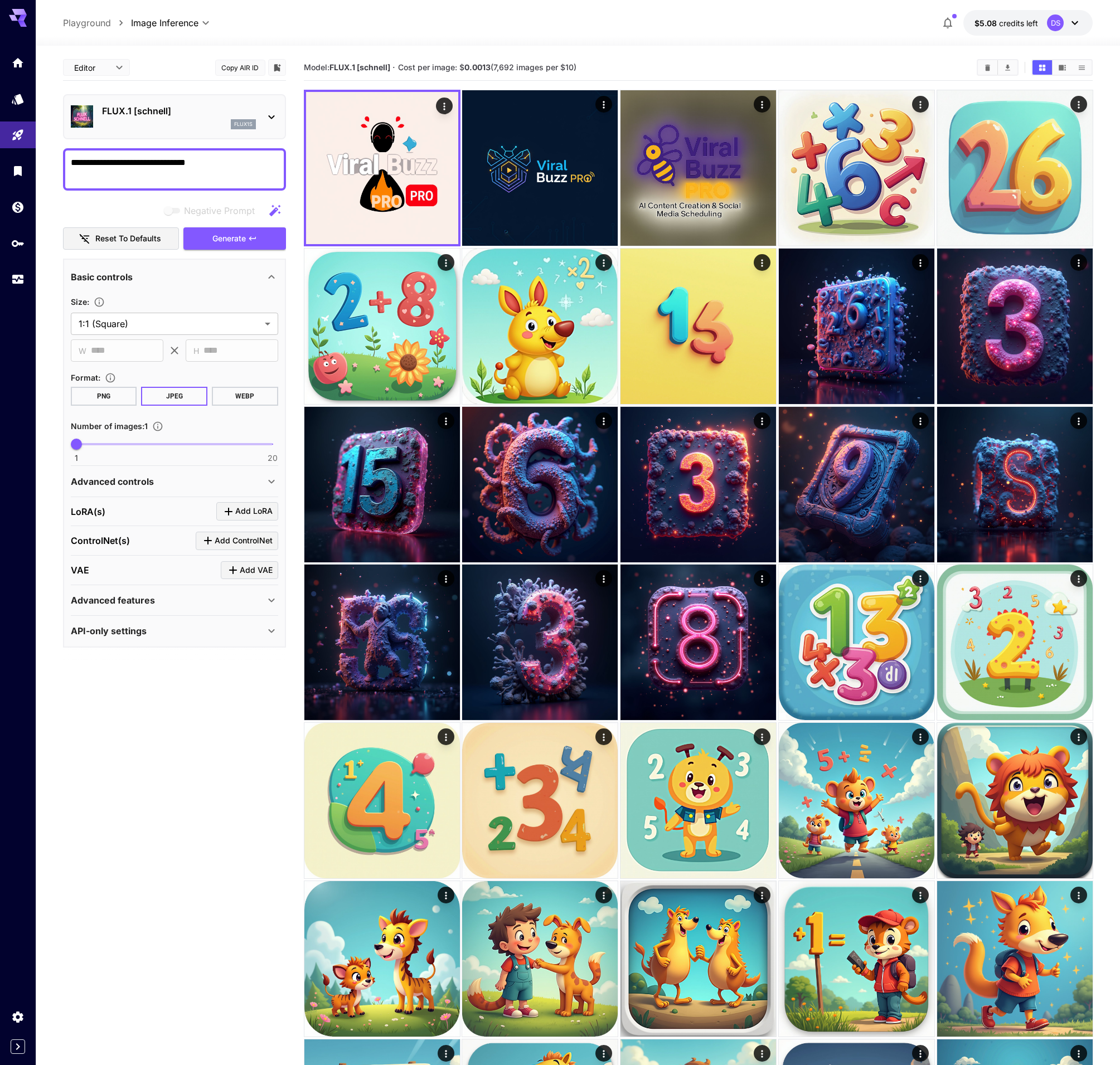
click at [192, 115] on p "FLUX.1 [schnell]" at bounding box center [179, 111] width 154 height 13
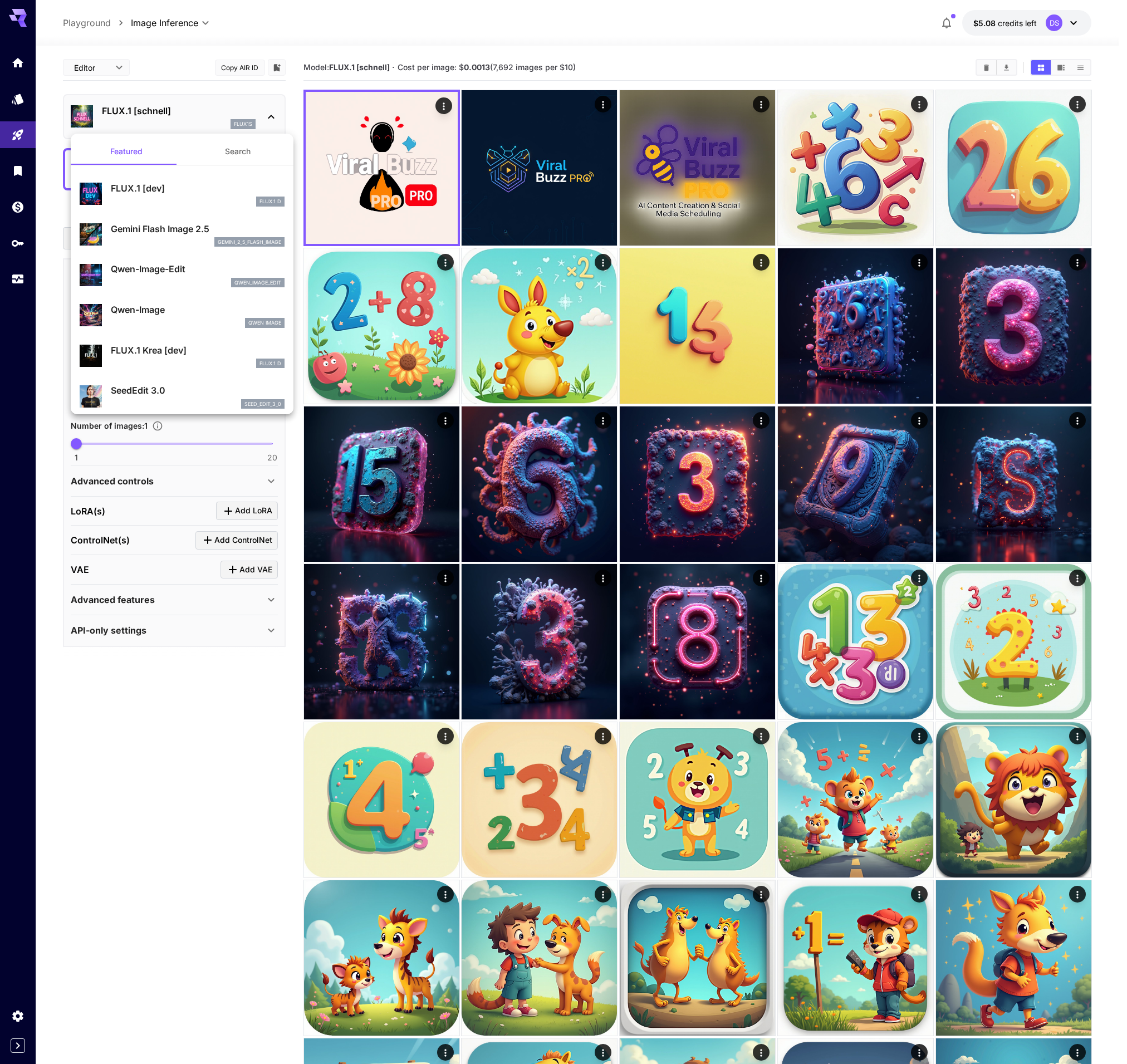
click at [173, 194] on p "FLUX.1 [dev]" at bounding box center [197, 189] width 173 height 13
type input "**"
type input "***"
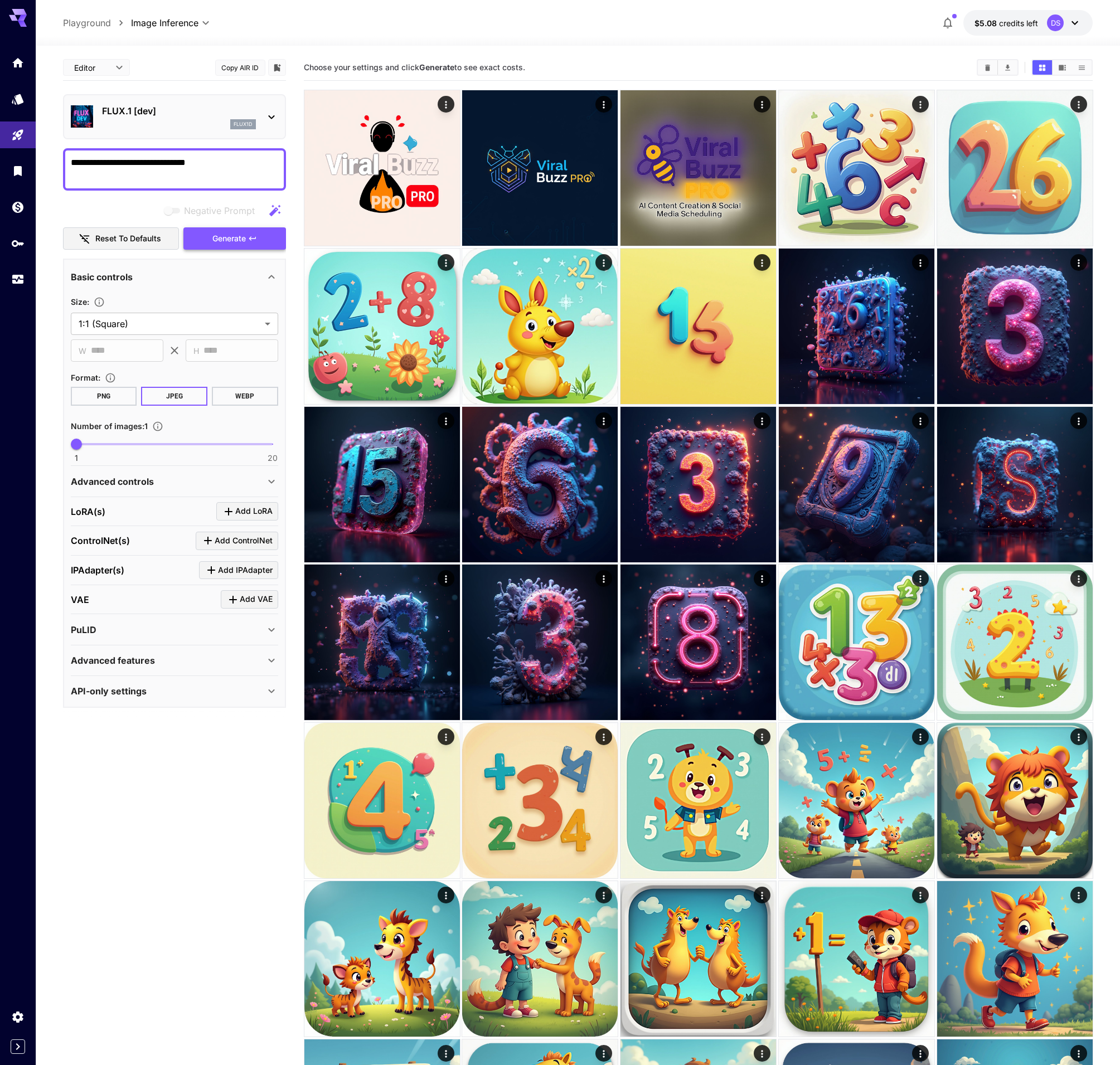
click at [225, 237] on span "Generate" at bounding box center [229, 238] width 34 height 14
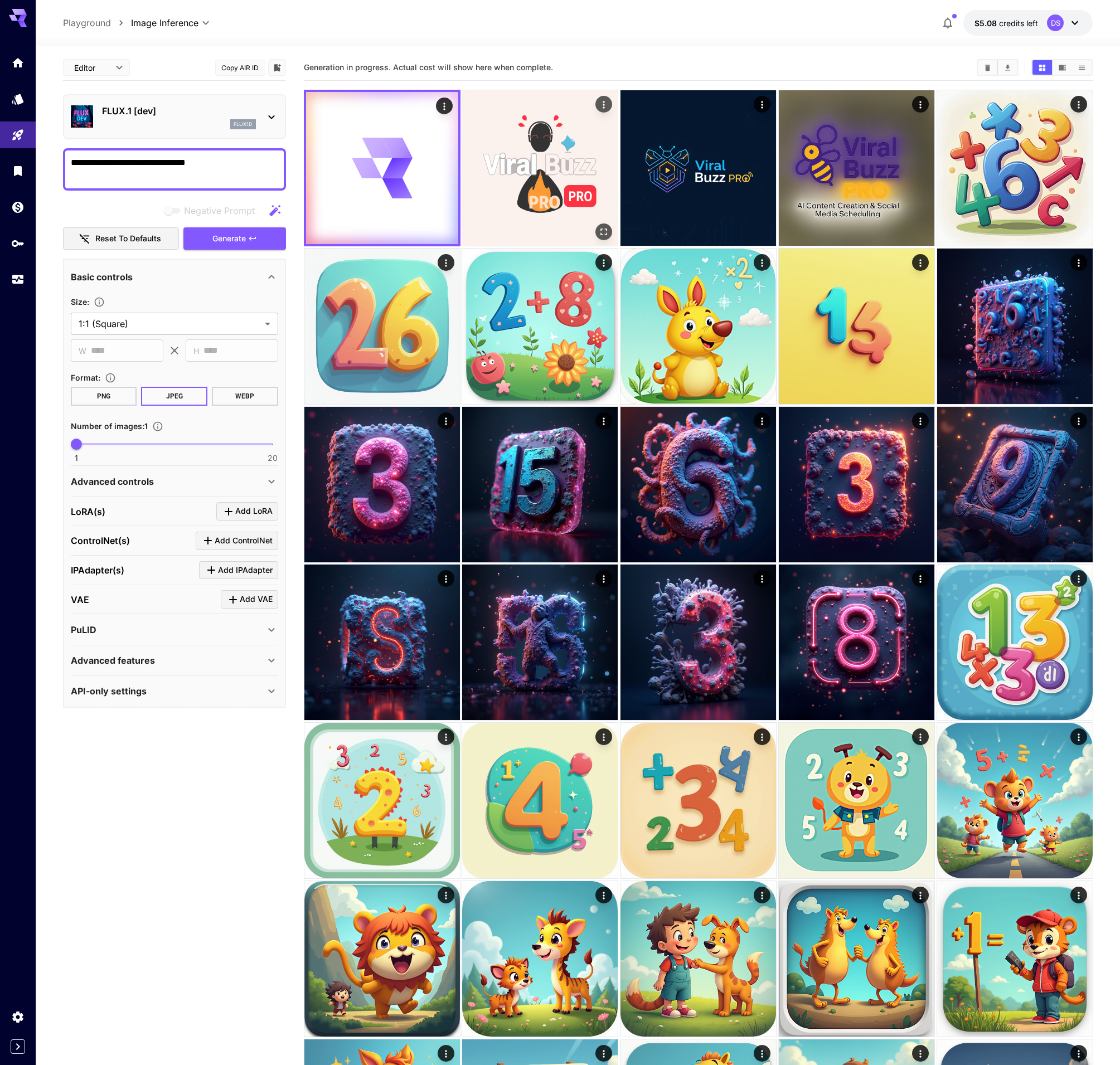
click at [547, 150] on img at bounding box center [539, 168] width 155 height 155
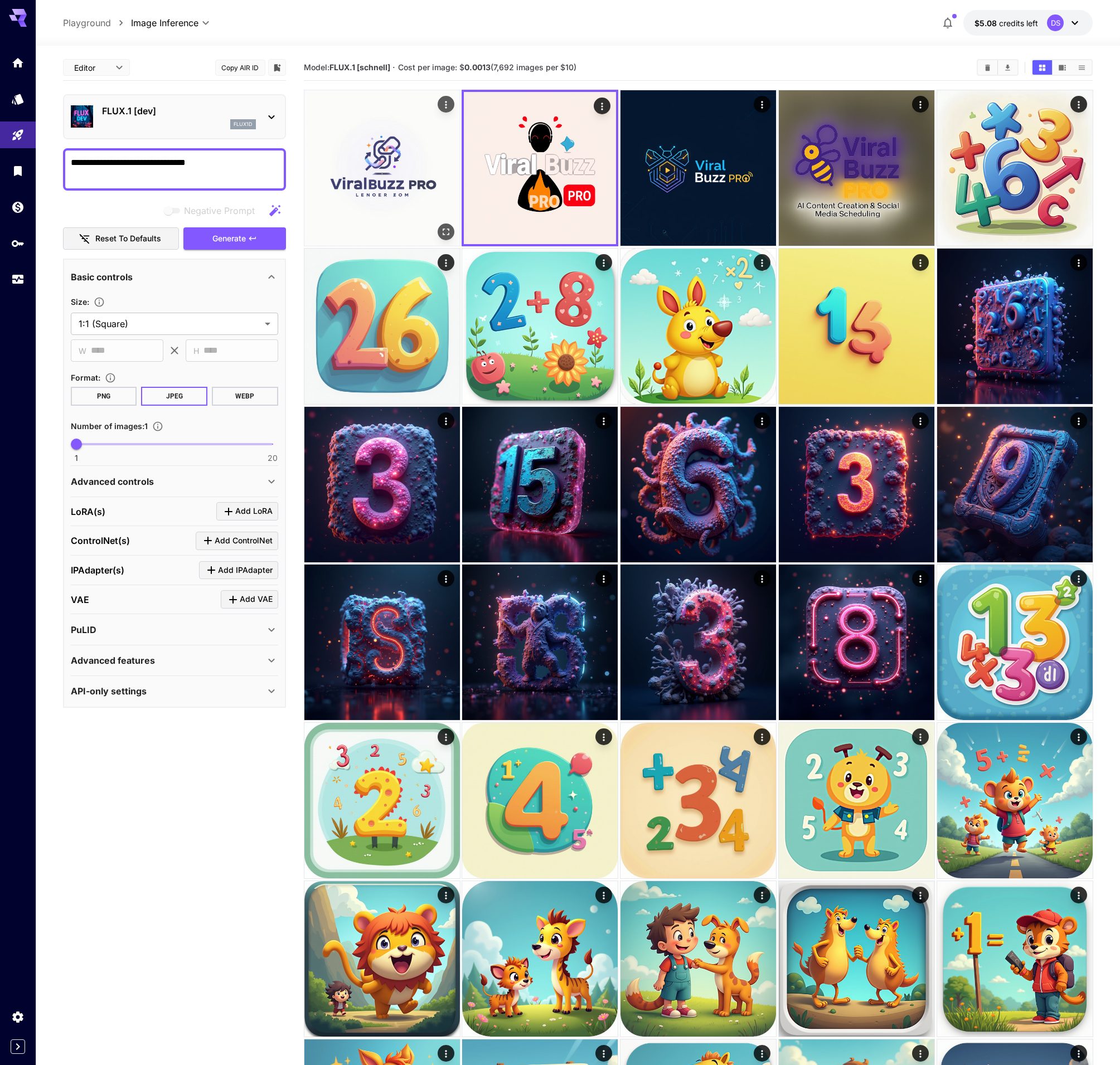
click at [396, 157] on img at bounding box center [382, 168] width 155 height 155
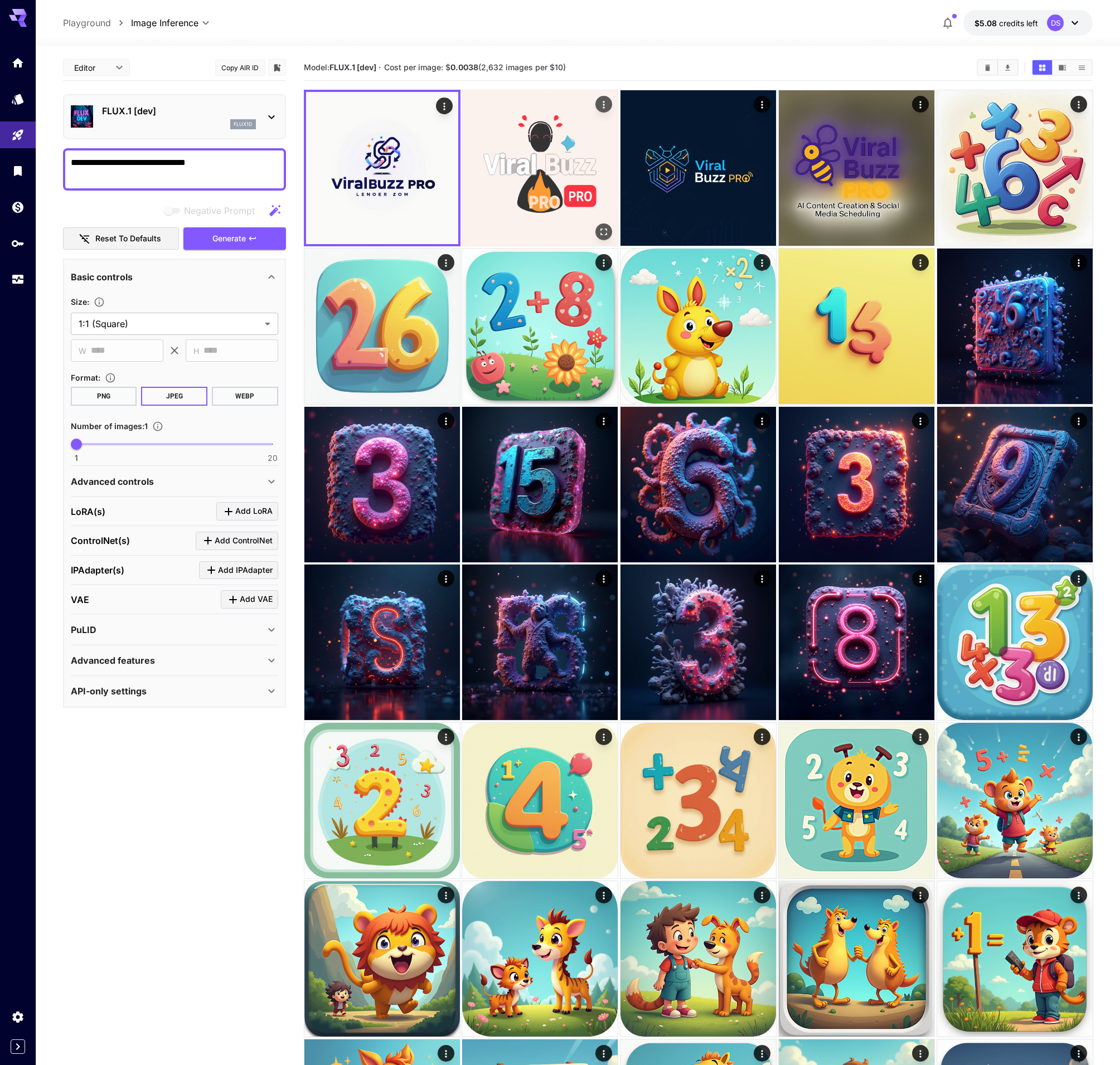
click at [523, 160] on img at bounding box center [539, 168] width 155 height 155
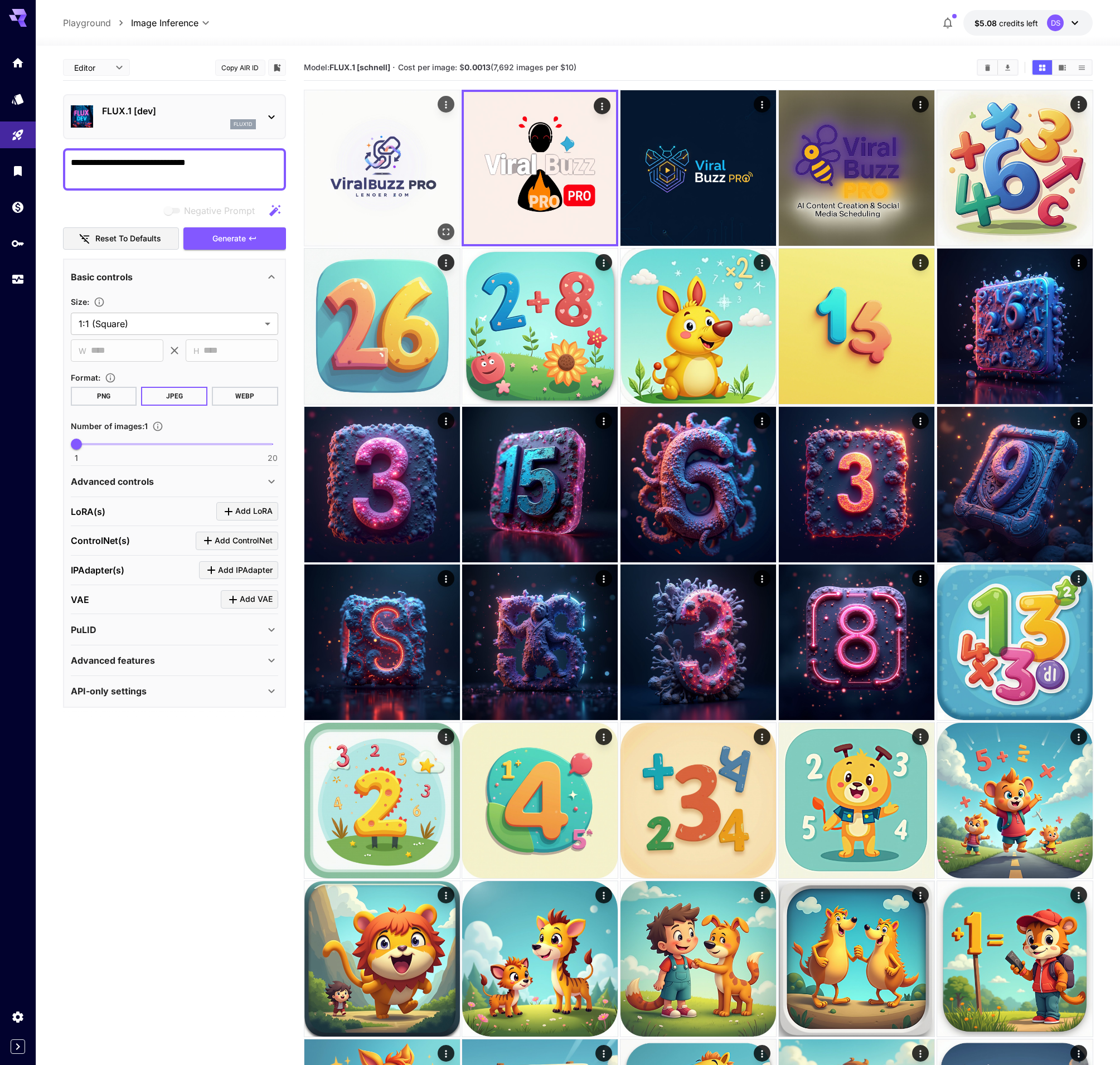
click at [360, 152] on img at bounding box center [382, 168] width 155 height 155
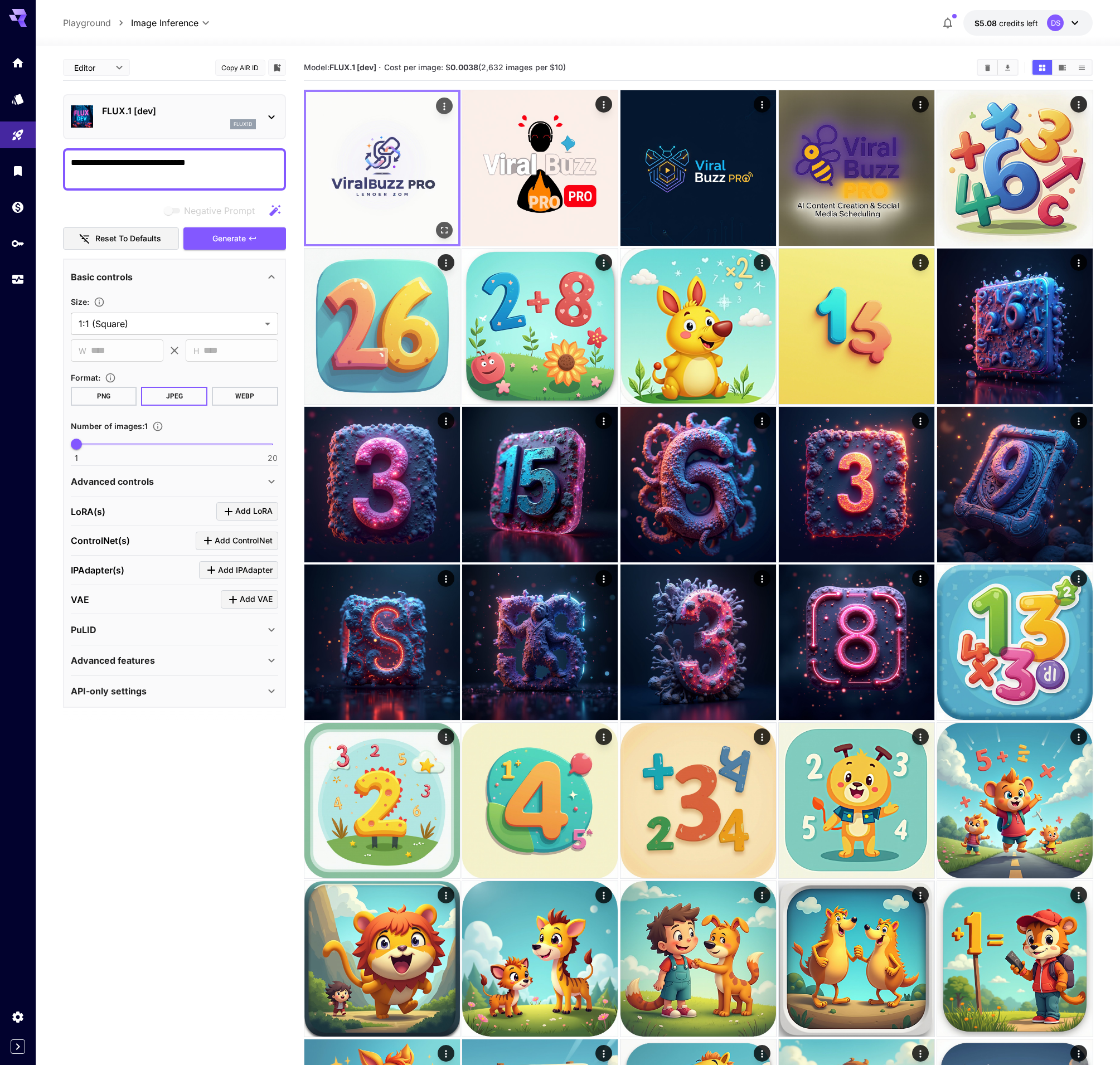
click at [445, 231] on icon "Open in fullscreen" at bounding box center [443, 230] width 11 height 11
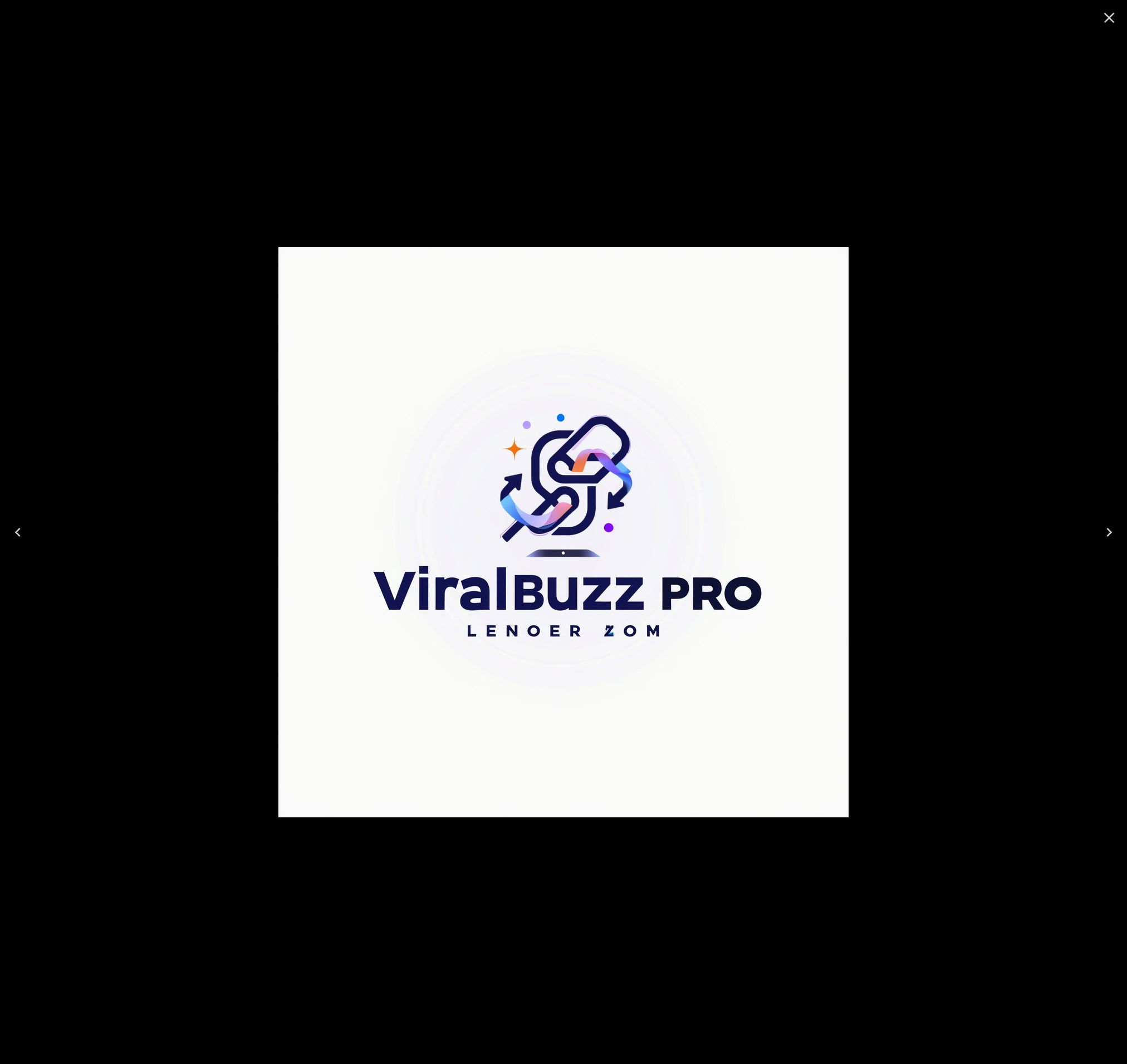
click at [540, 153] on div at bounding box center [563, 532] width 1127 height 1064
click at [1104, 18] on icon "Close" at bounding box center [1109, 18] width 18 height 18
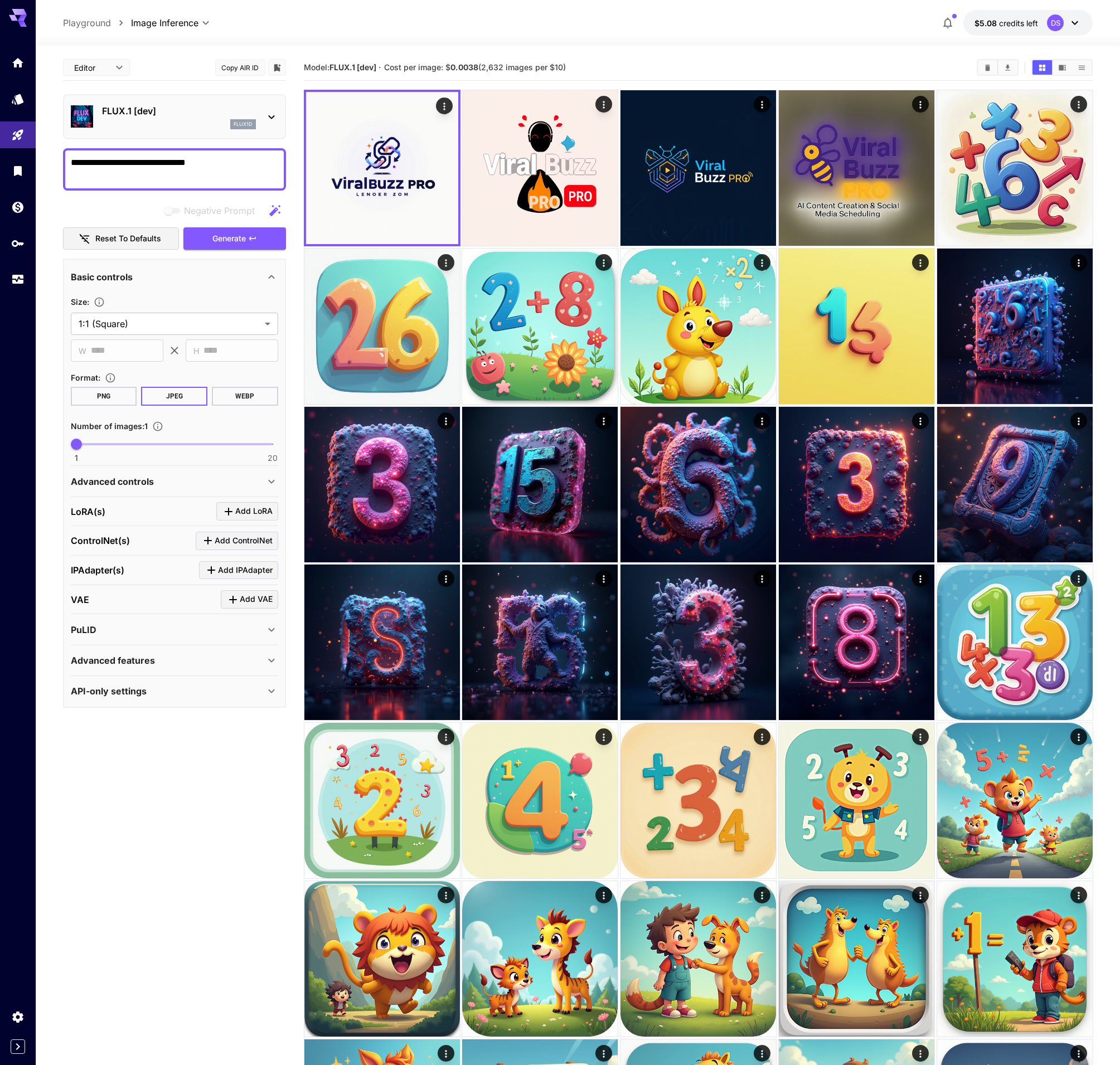
click at [170, 117] on div "FLUX.1 [dev] flux1d" at bounding box center [179, 117] width 154 height 25
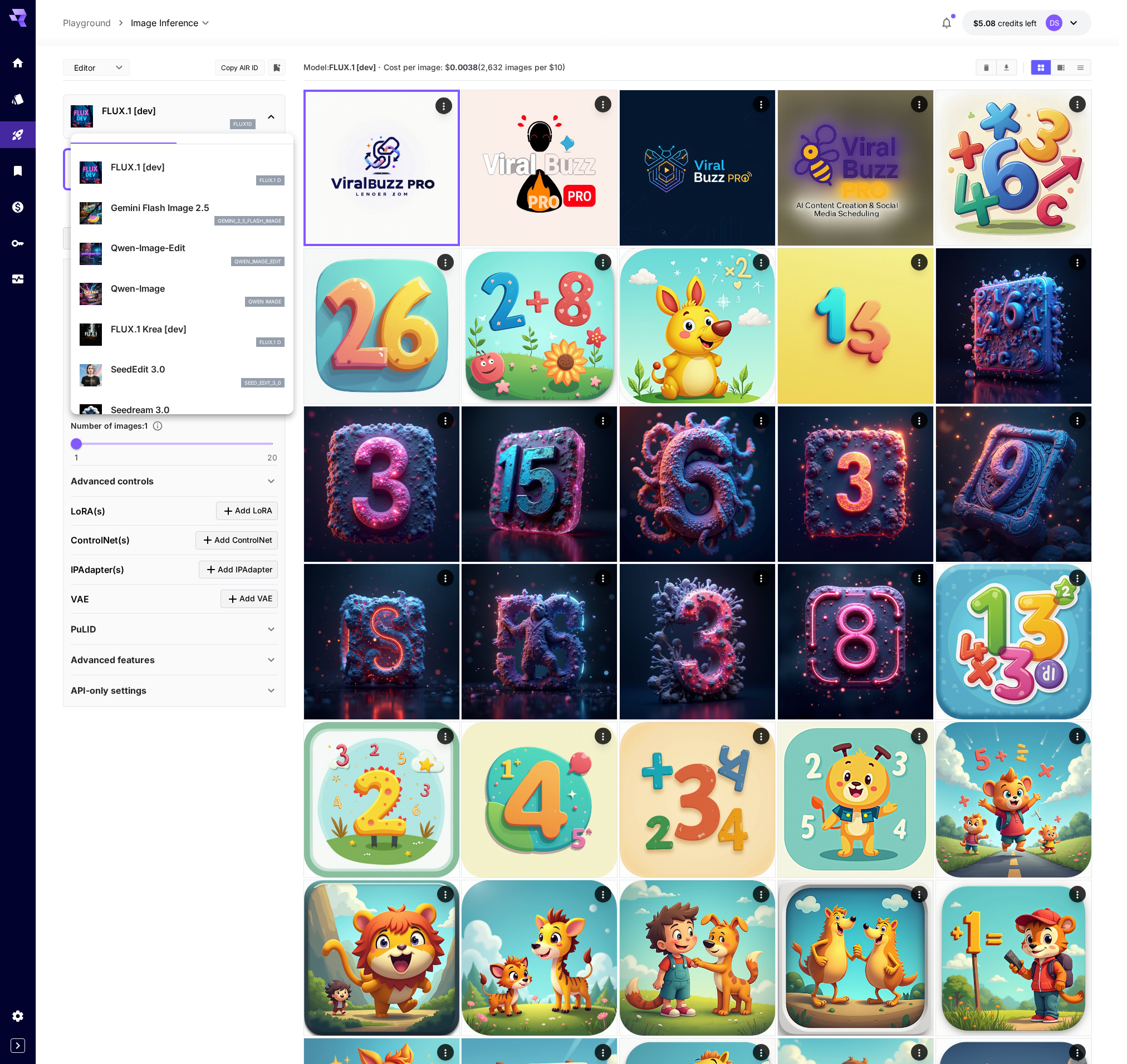
scroll to position [22, 0]
click at [162, 335] on div "FLUX.1 Krea [dev] FLUX.1 D" at bounding box center [197, 334] width 173 height 25
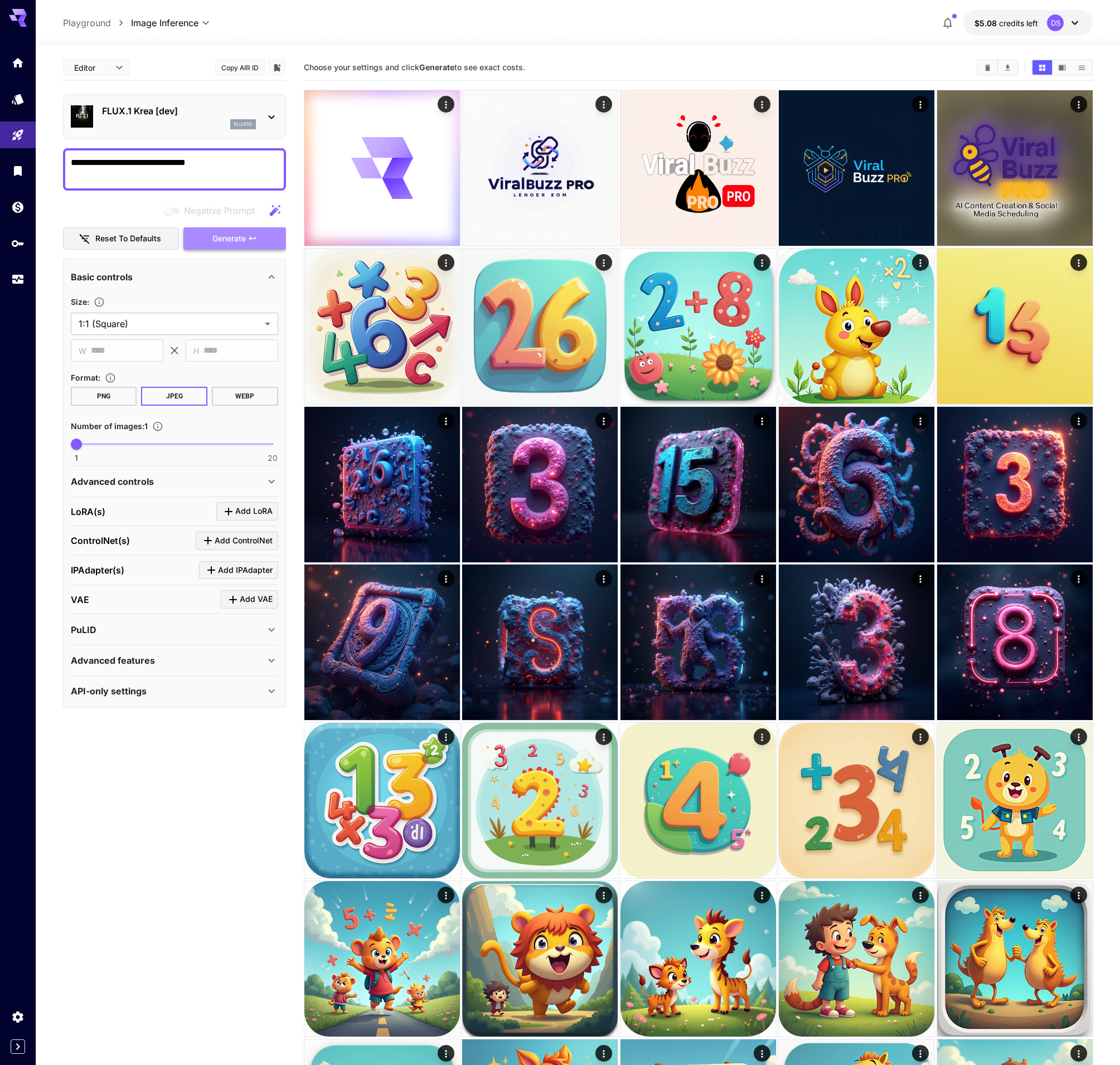
click at [235, 236] on span "Generate" at bounding box center [229, 238] width 34 height 14
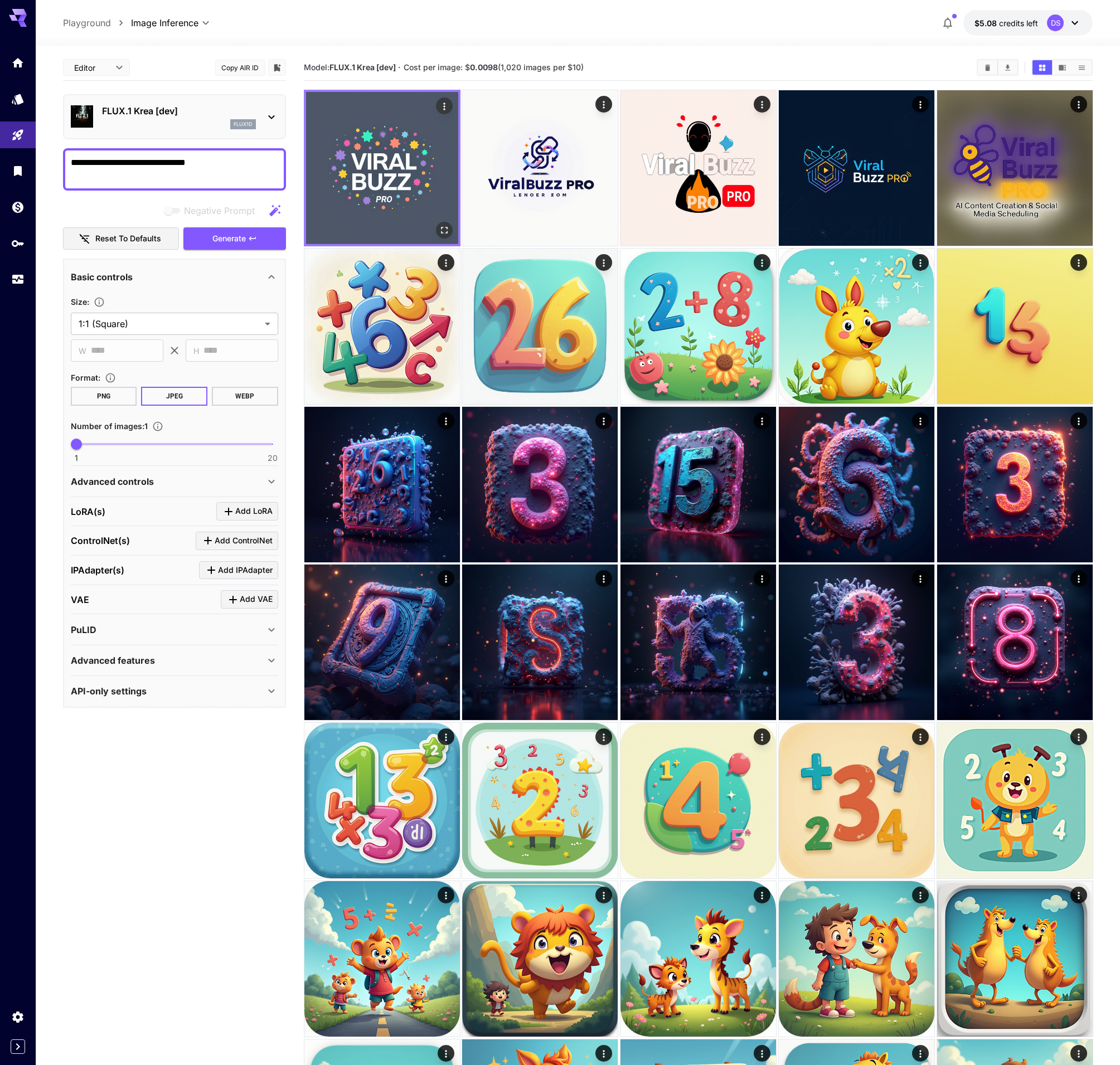
click at [379, 165] on img at bounding box center [382, 168] width 152 height 152
click at [443, 229] on icon "Open in fullscreen" at bounding box center [443, 230] width 11 height 11
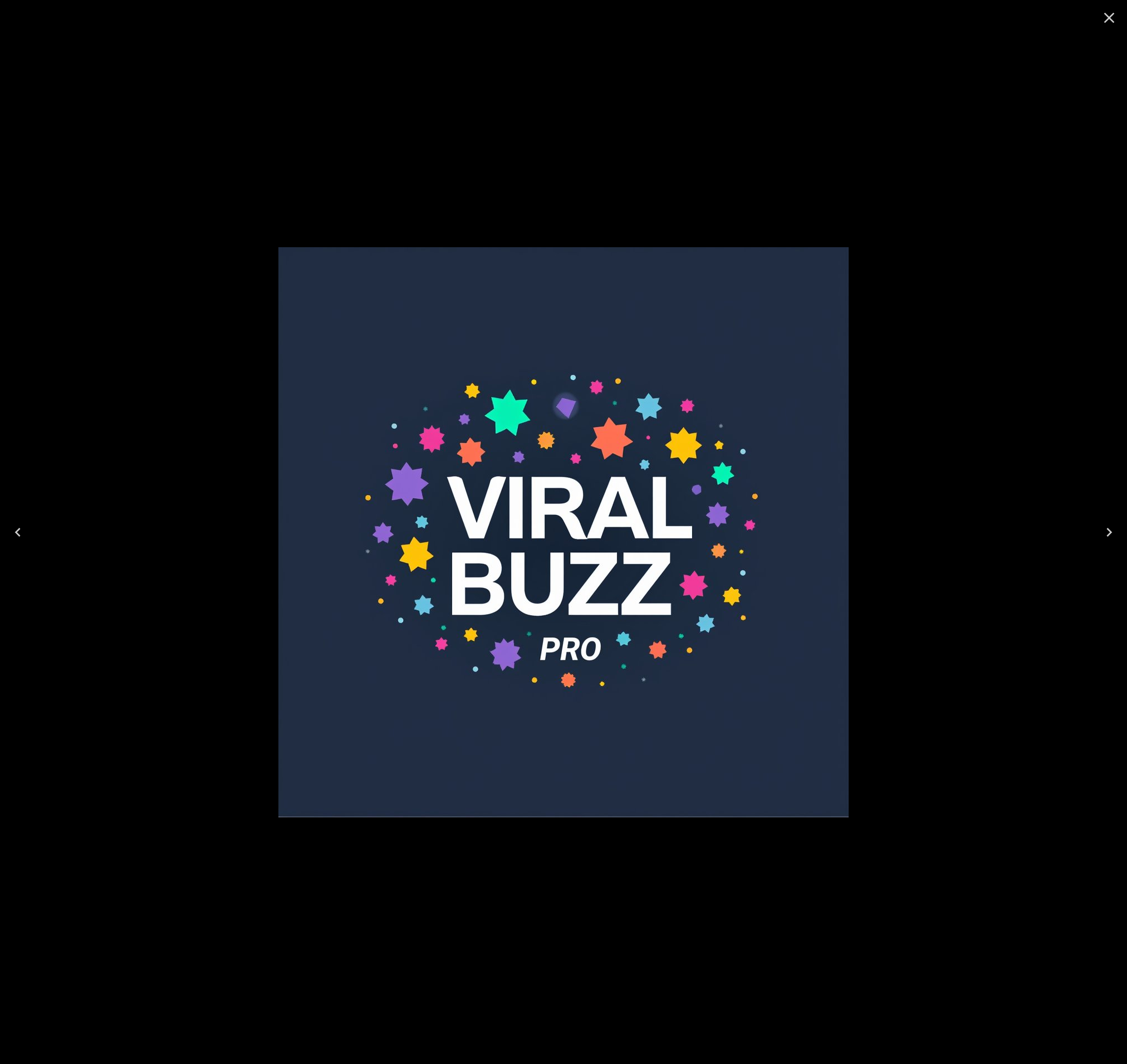
click at [1110, 17] on icon "Close" at bounding box center [1109, 18] width 11 height 11
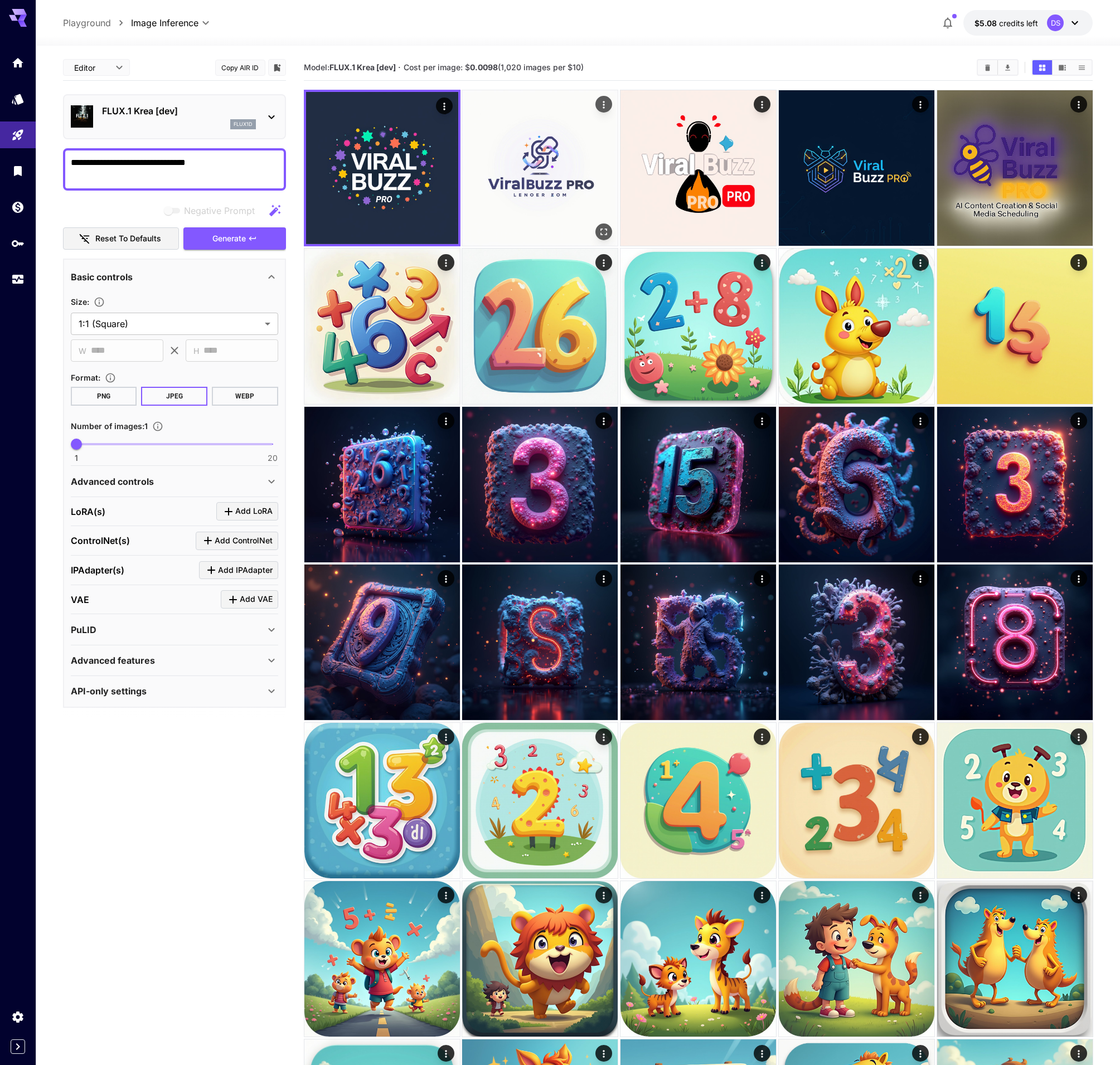
click at [566, 175] on img at bounding box center [539, 168] width 155 height 155
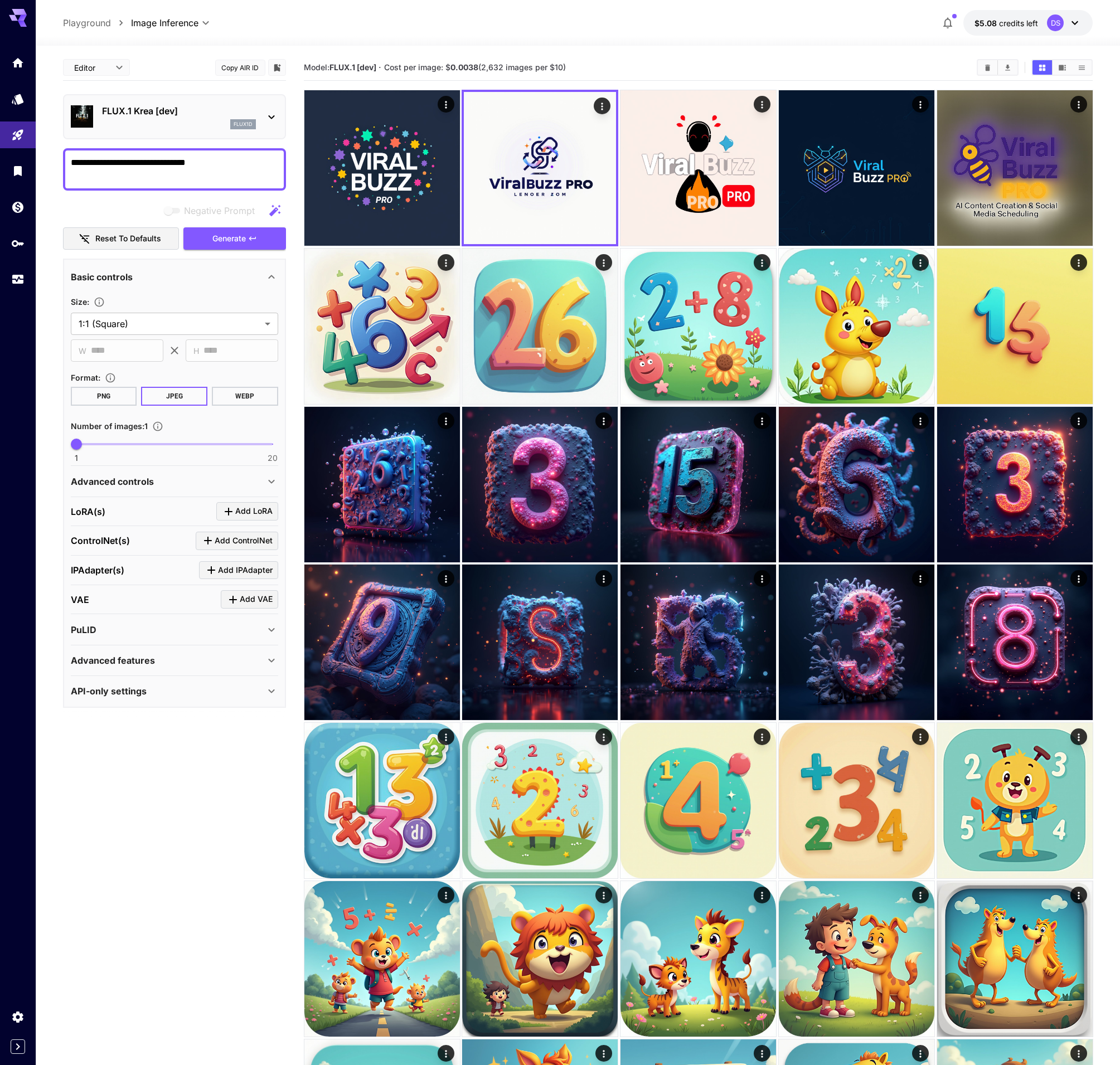
click at [360, 157] on img at bounding box center [382, 168] width 155 height 155
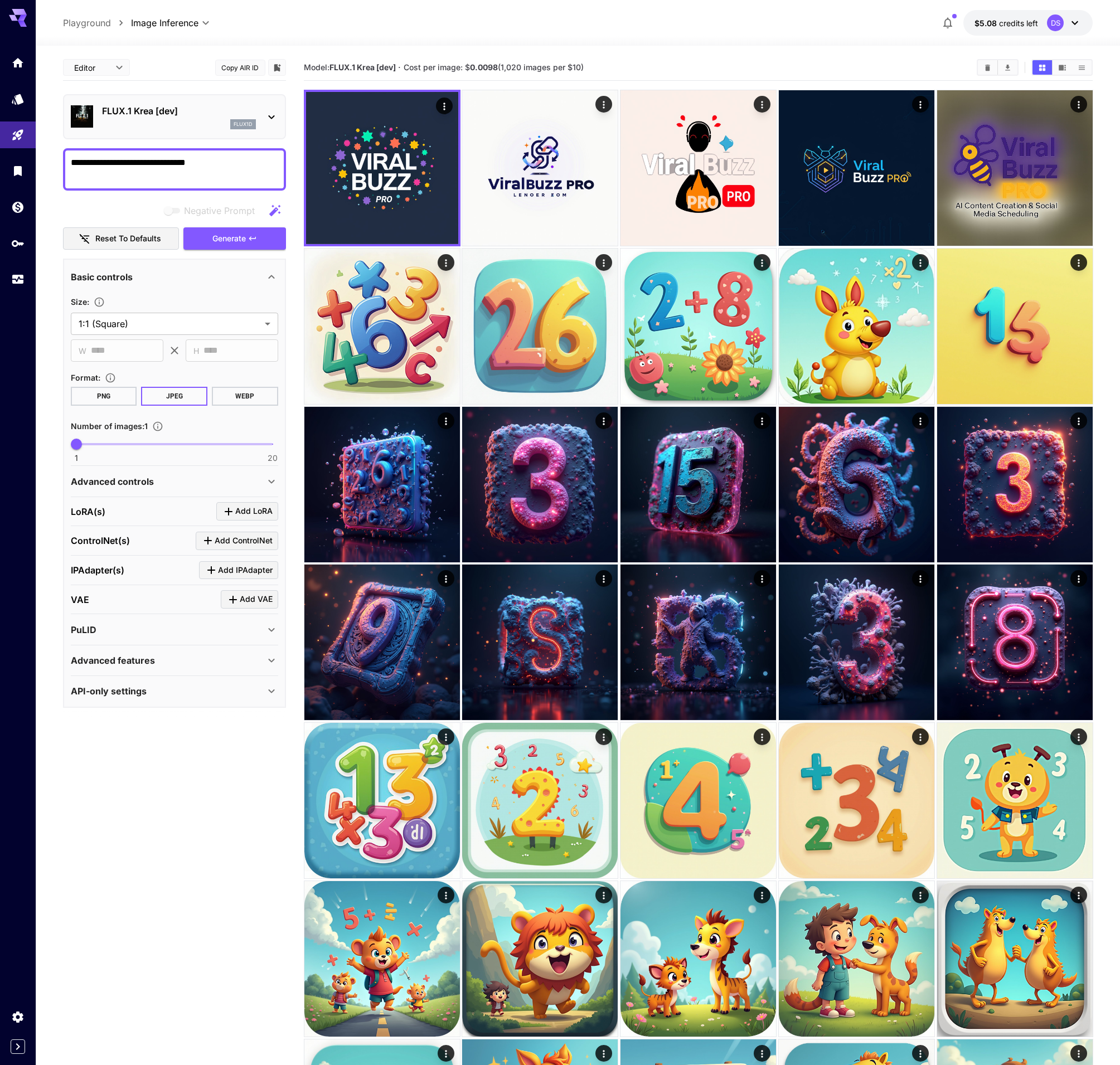
click at [177, 115] on p "FLUX.1 Krea [dev]" at bounding box center [179, 111] width 154 height 13
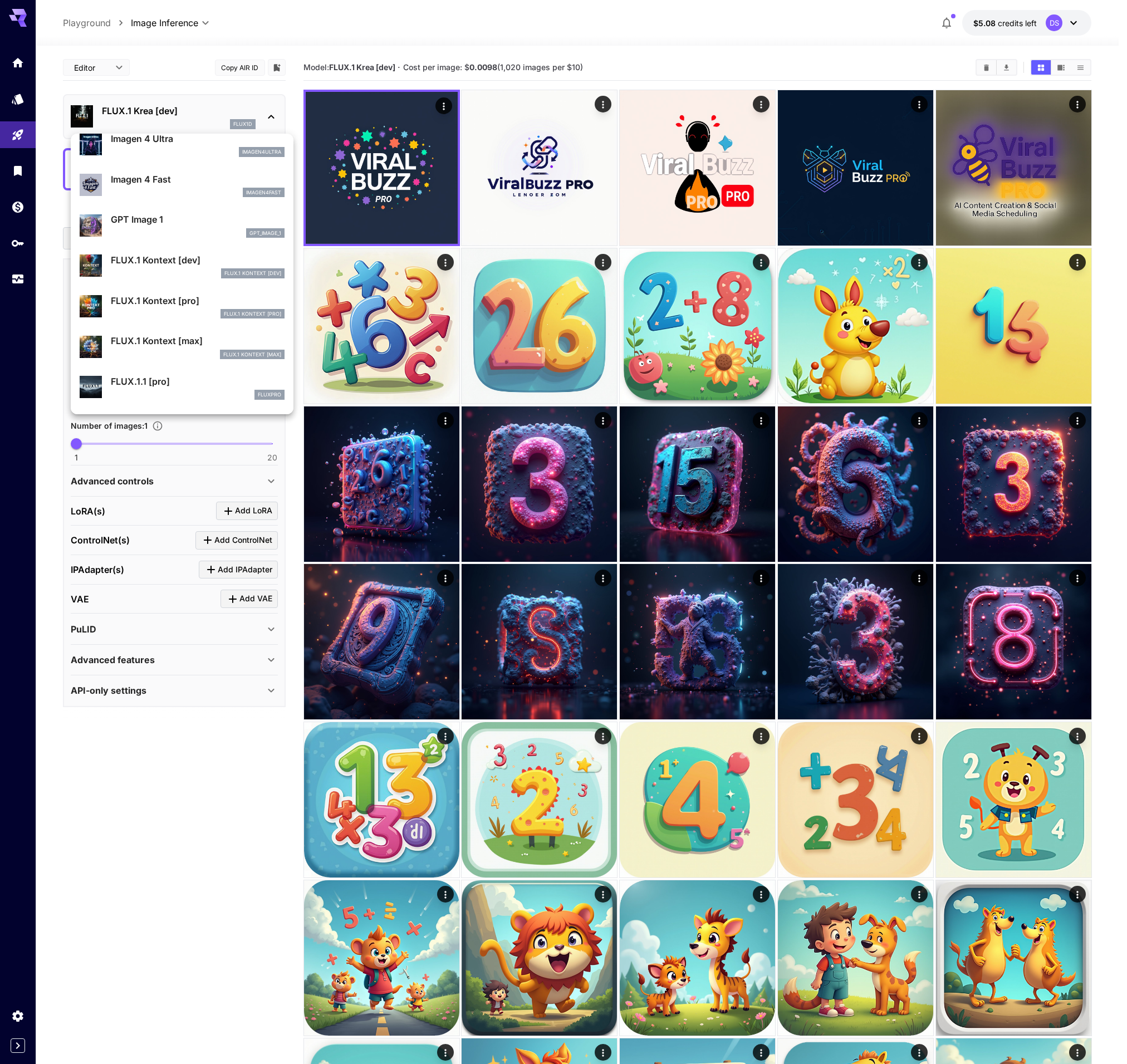
scroll to position [591, 0]
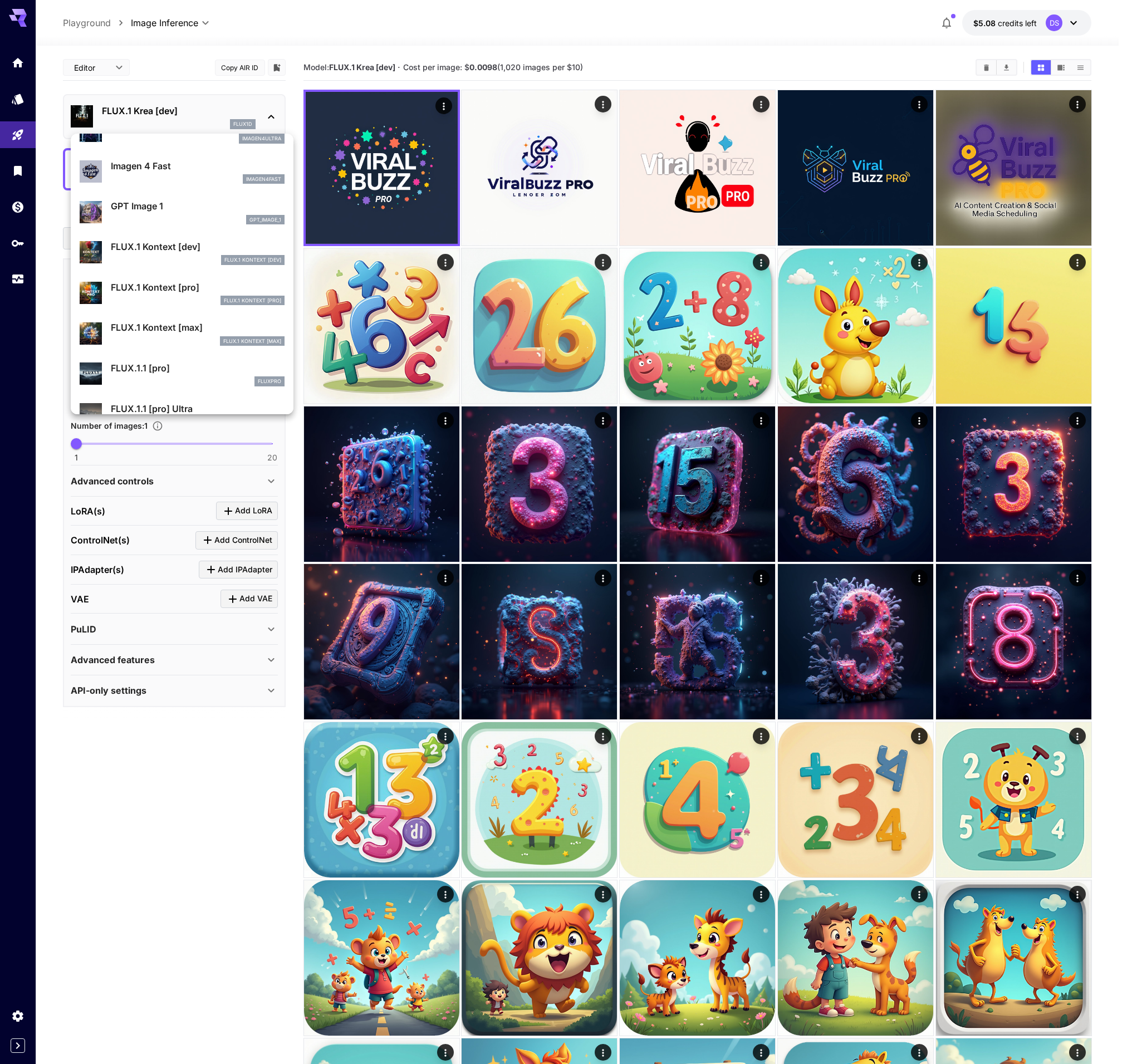
click at [151, 246] on p "FLUX.1 Kontext [dev]" at bounding box center [197, 246] width 173 height 13
type input "****"
type input "***"
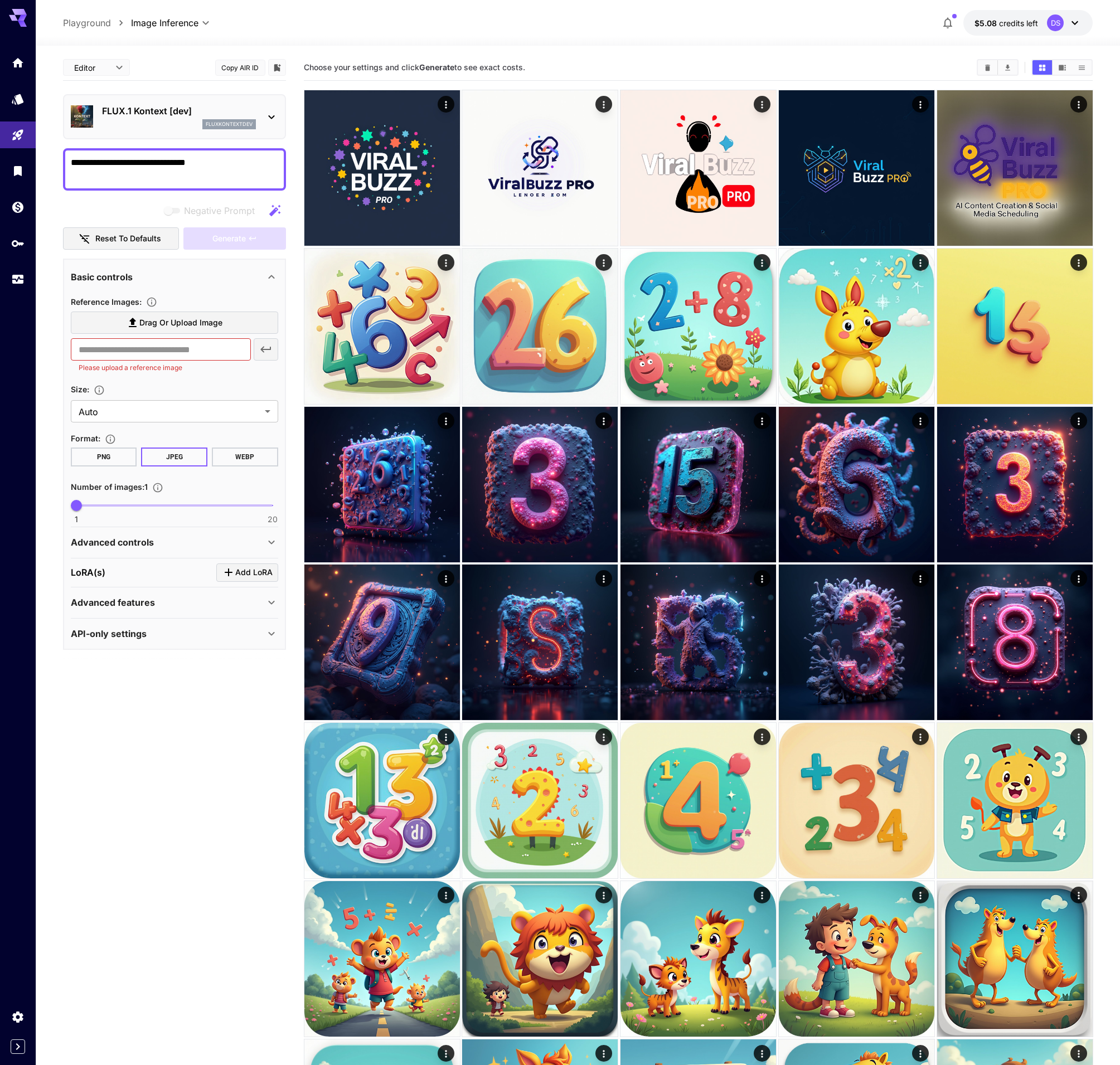
click at [177, 122] on div "fluxkontextdev" at bounding box center [179, 124] width 154 height 10
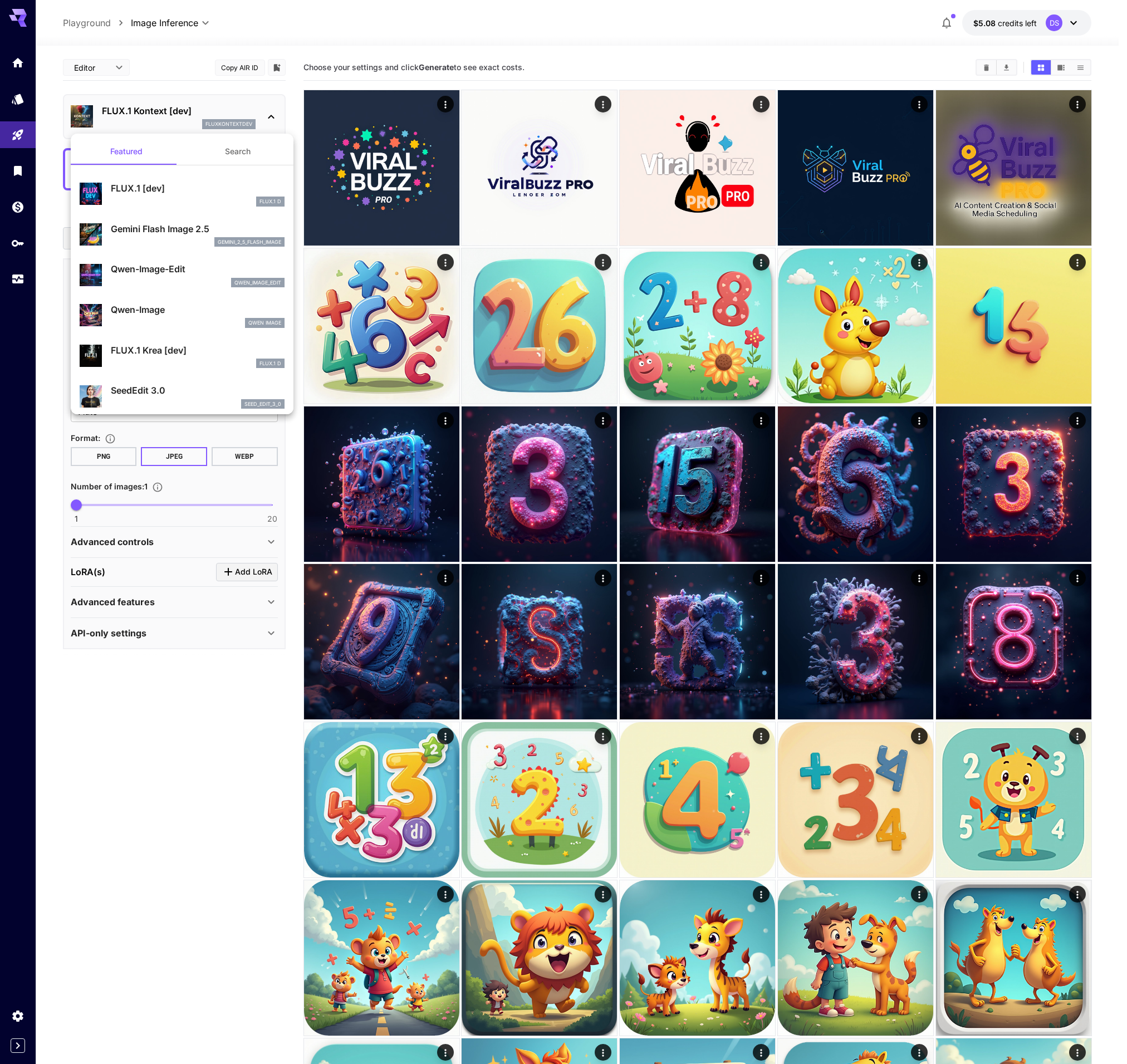
click at [135, 743] on div at bounding box center [563, 532] width 1127 height 1064
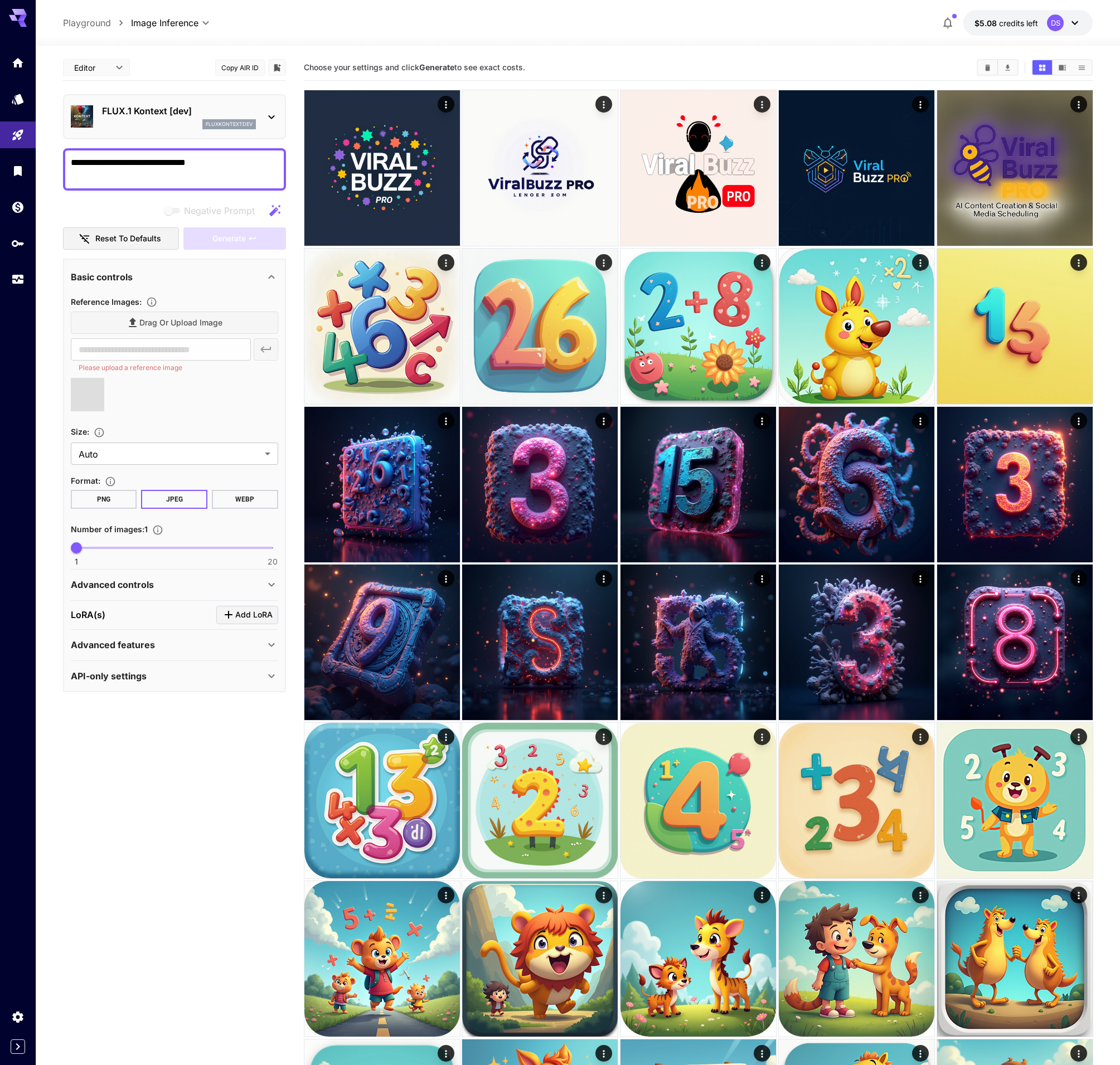
type input "**********"
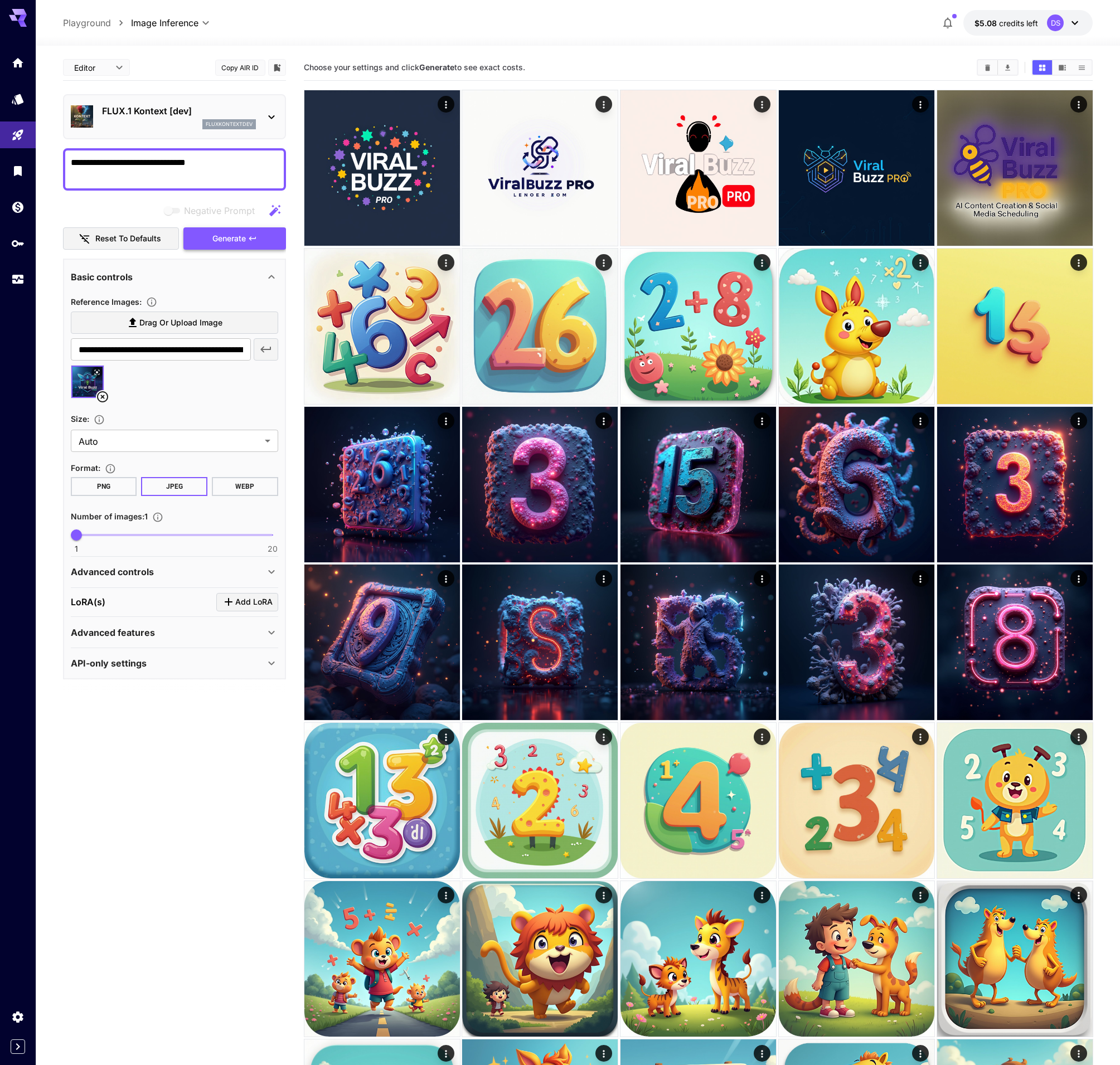
click at [248, 240] on icon "button" at bounding box center [253, 238] width 9 height 9
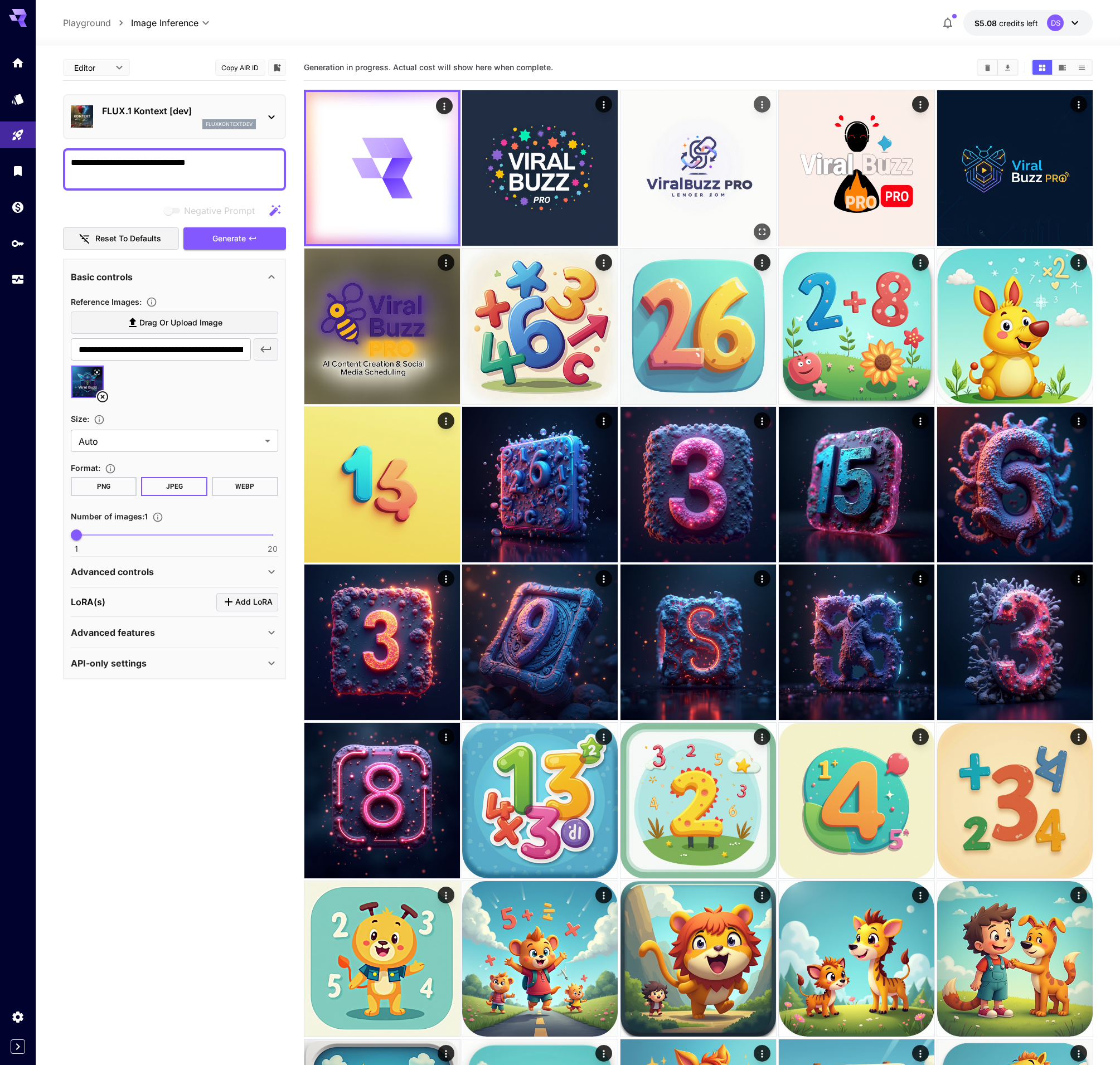
click at [829, 162] on img at bounding box center [856, 168] width 155 height 155
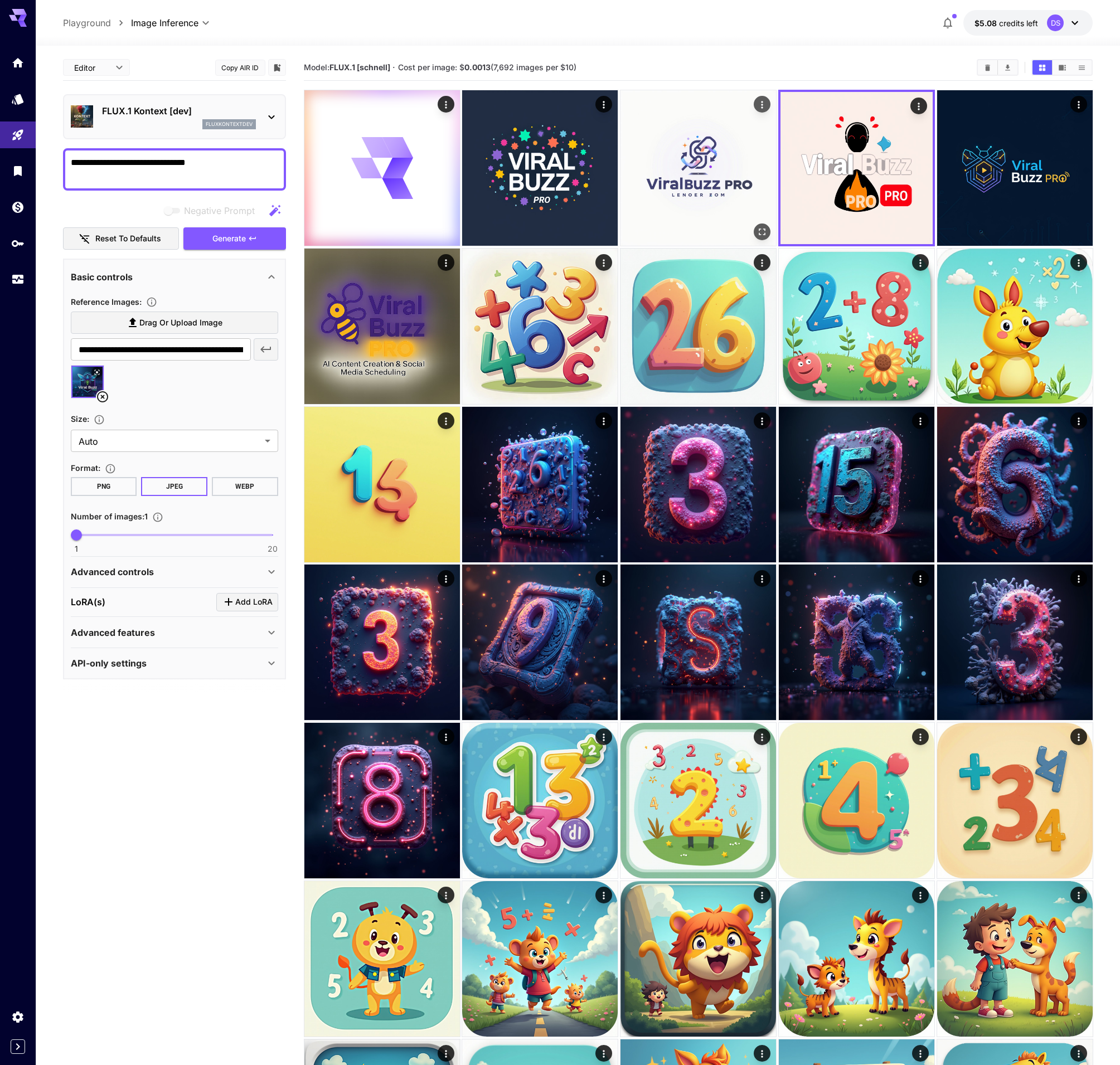
click at [716, 175] on img at bounding box center [698, 168] width 155 height 155
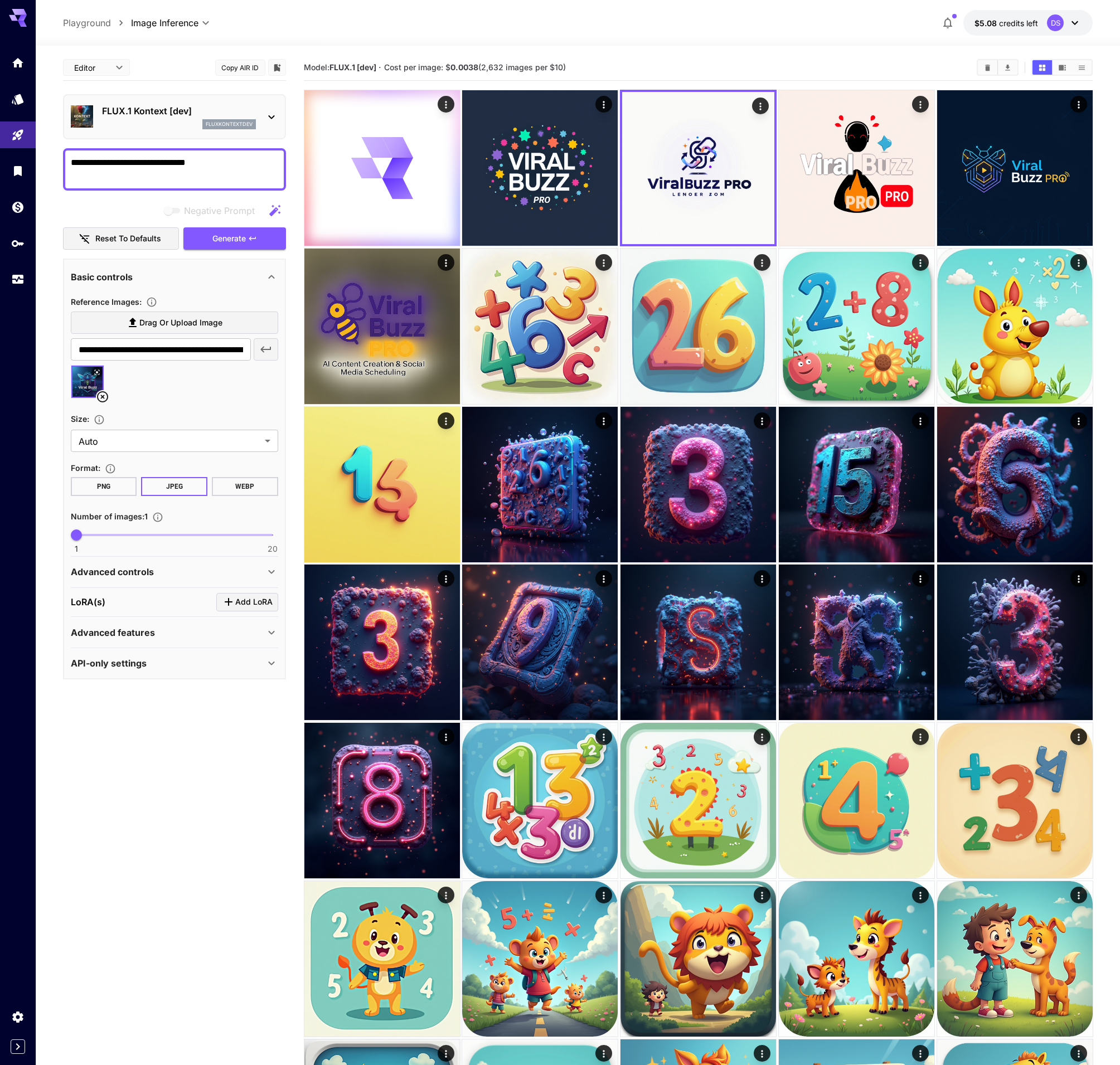
click at [166, 113] on p "FLUX.1 Kontext [dev]" at bounding box center [179, 111] width 154 height 13
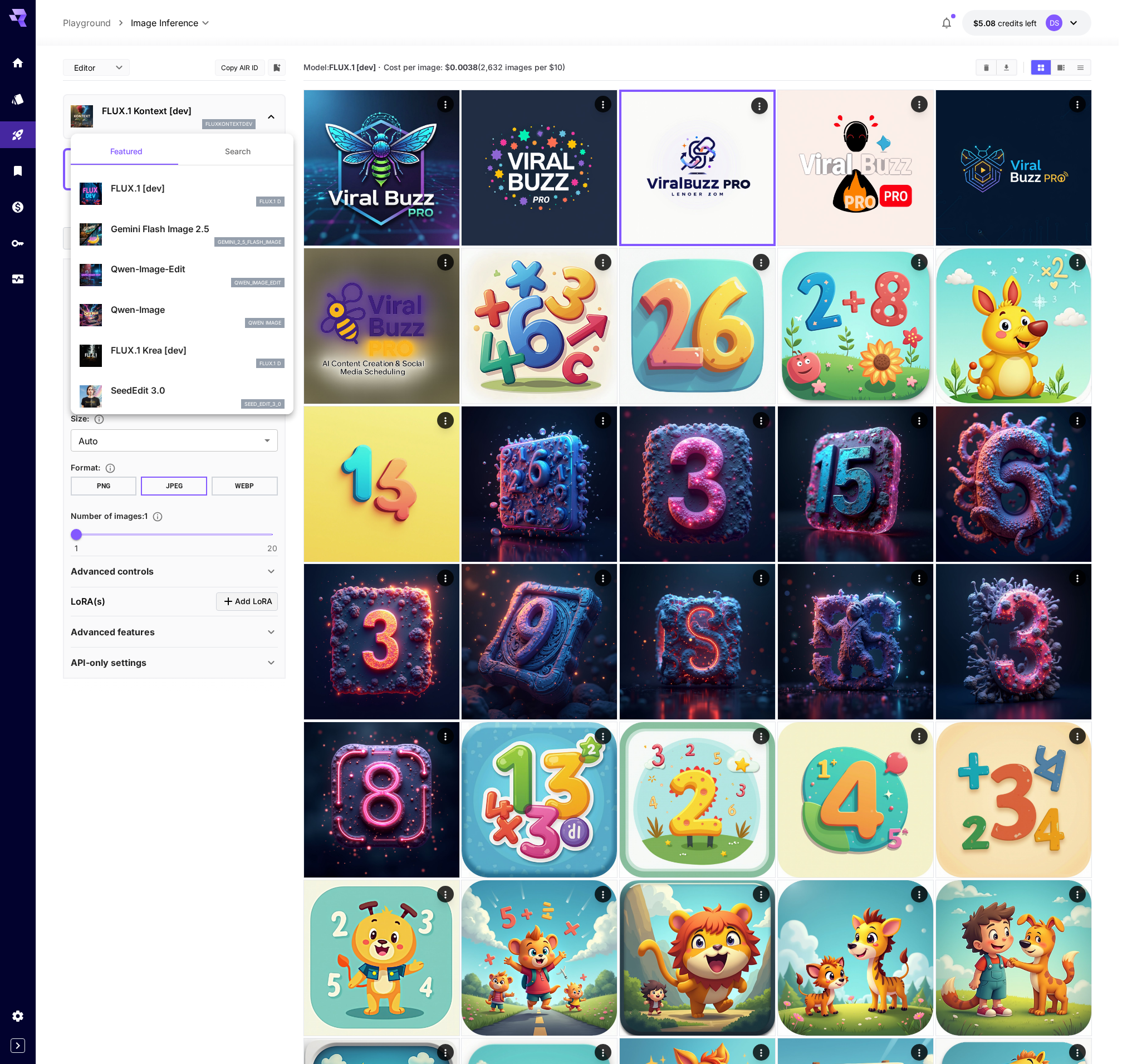
click at [404, 75] on div at bounding box center [563, 532] width 1127 height 1064
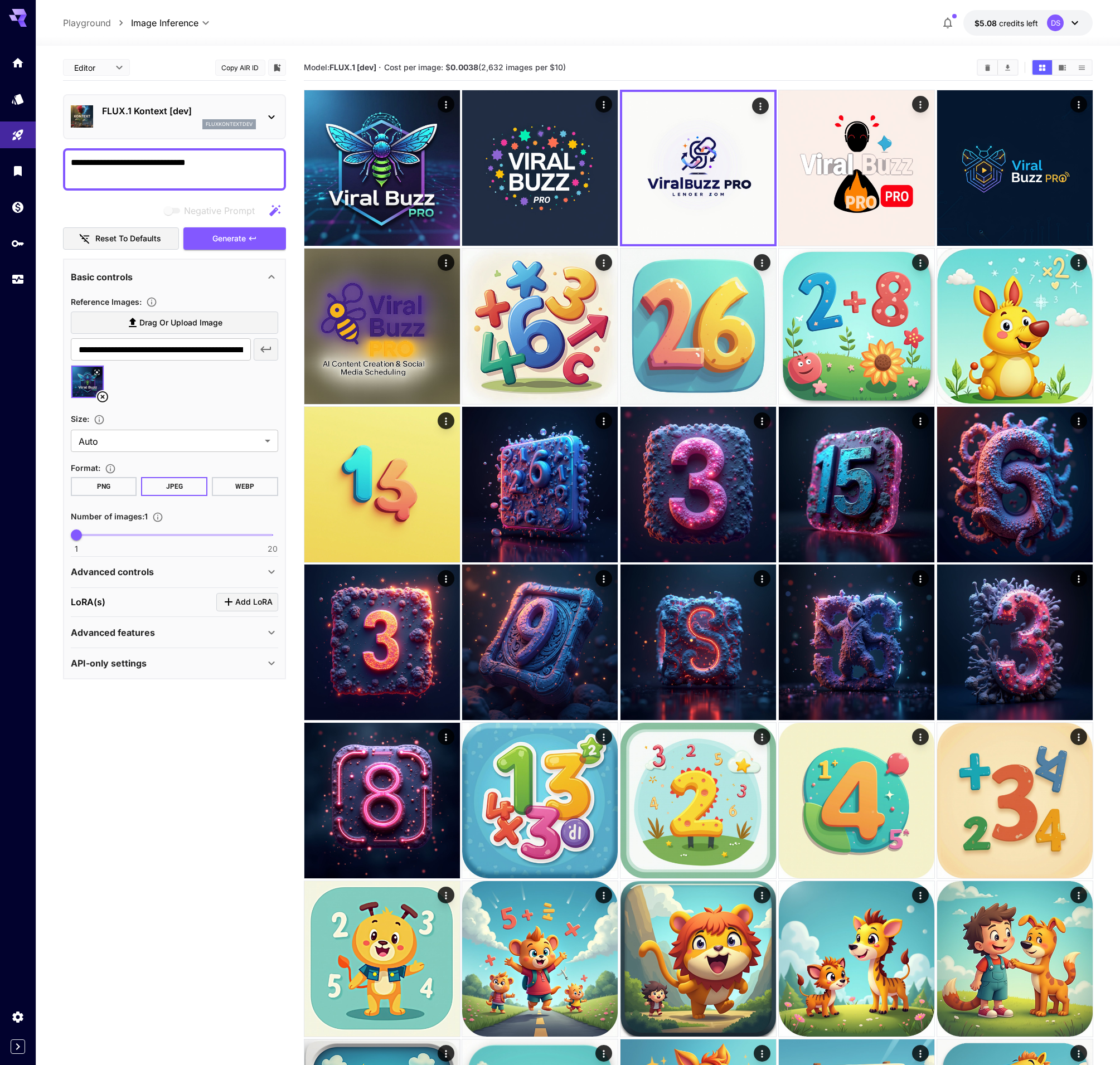
click at [381, 143] on div at bounding box center [560, 532] width 1120 height 1065
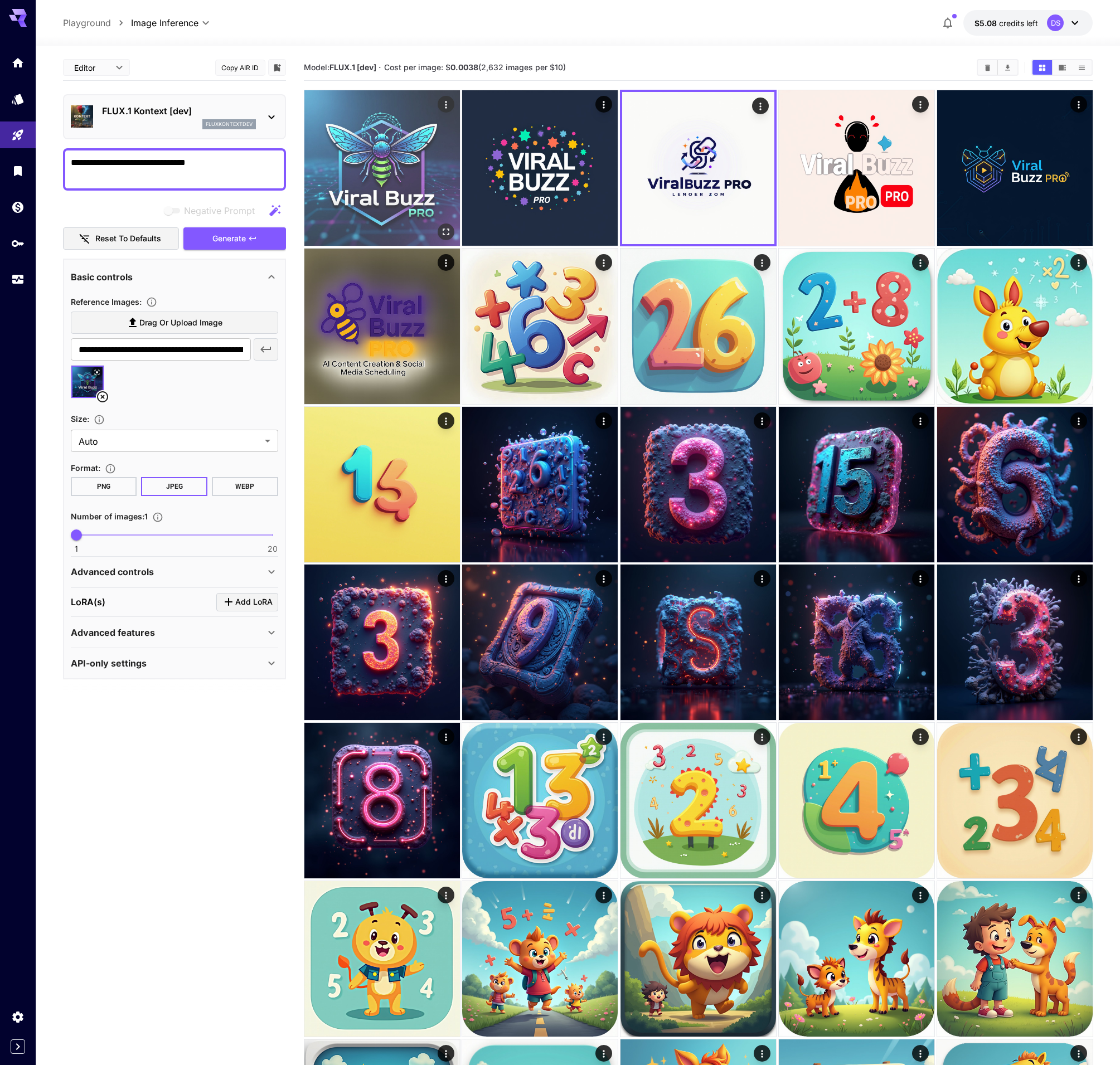
click at [396, 172] on img at bounding box center [382, 168] width 155 height 155
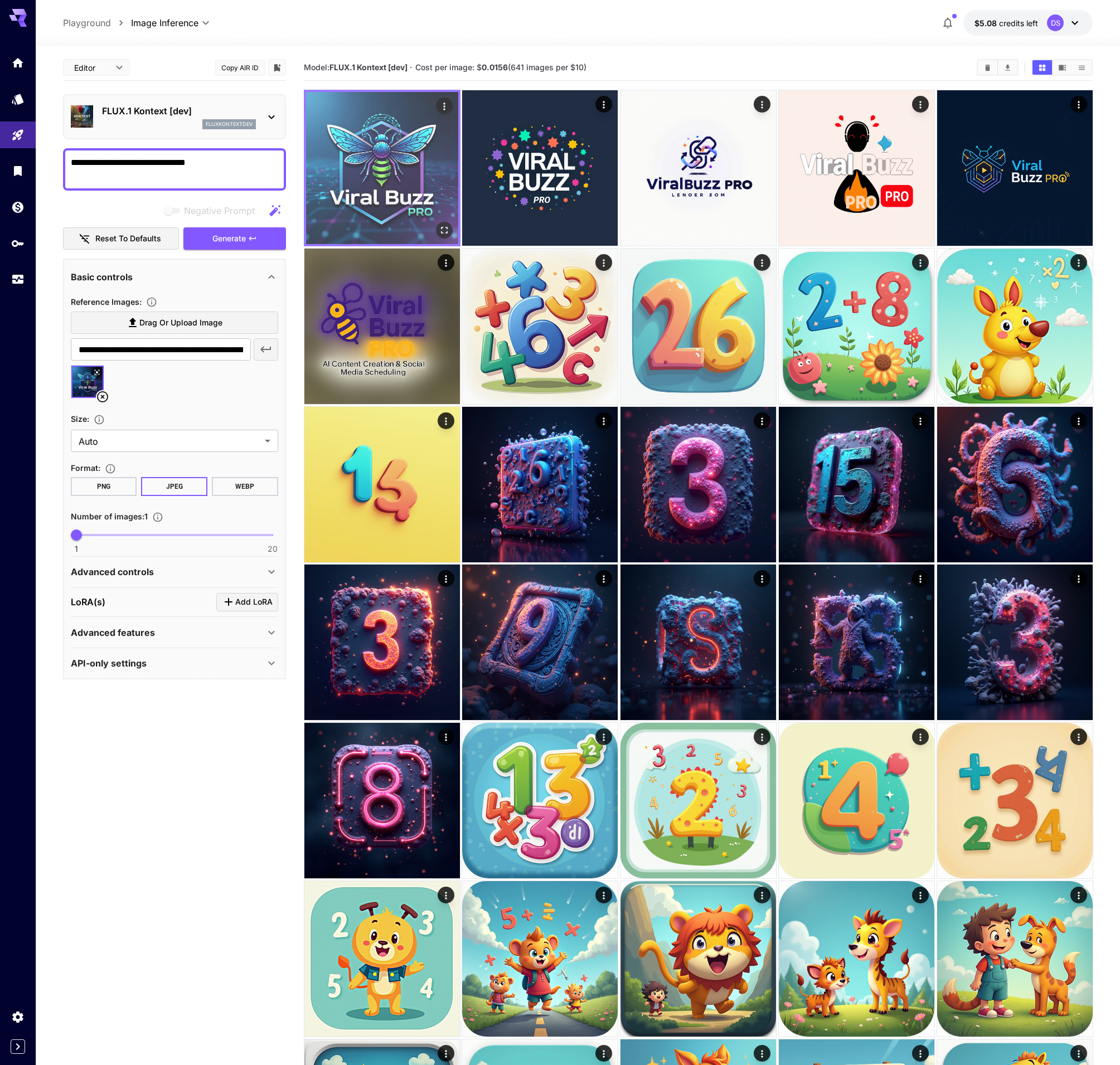
click at [440, 231] on icon "Open in fullscreen" at bounding box center [443, 230] width 11 height 11
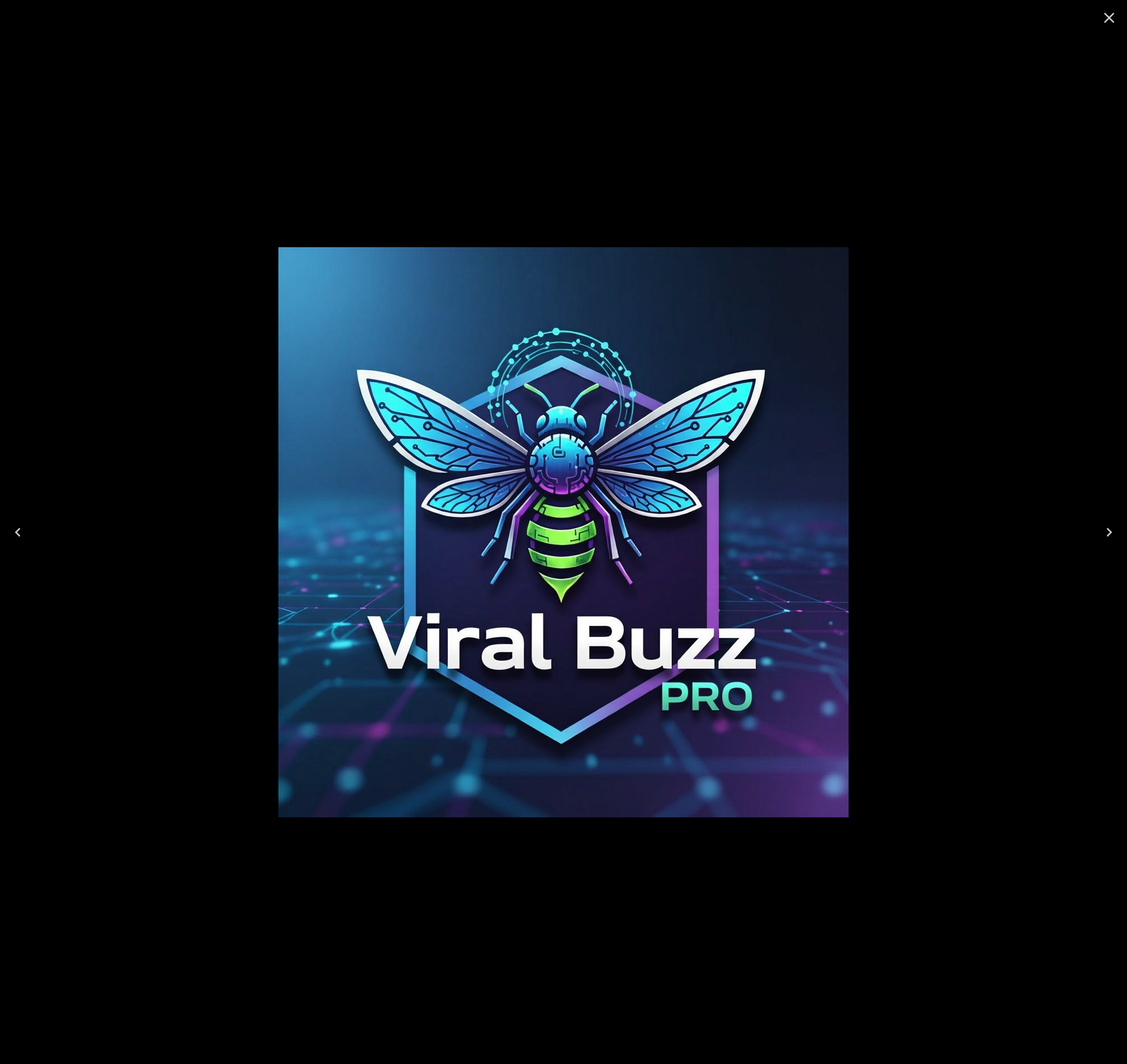
click at [902, 156] on div at bounding box center [563, 532] width 1127 height 1064
click at [1109, 21] on icon "Close" at bounding box center [1109, 18] width 18 height 18
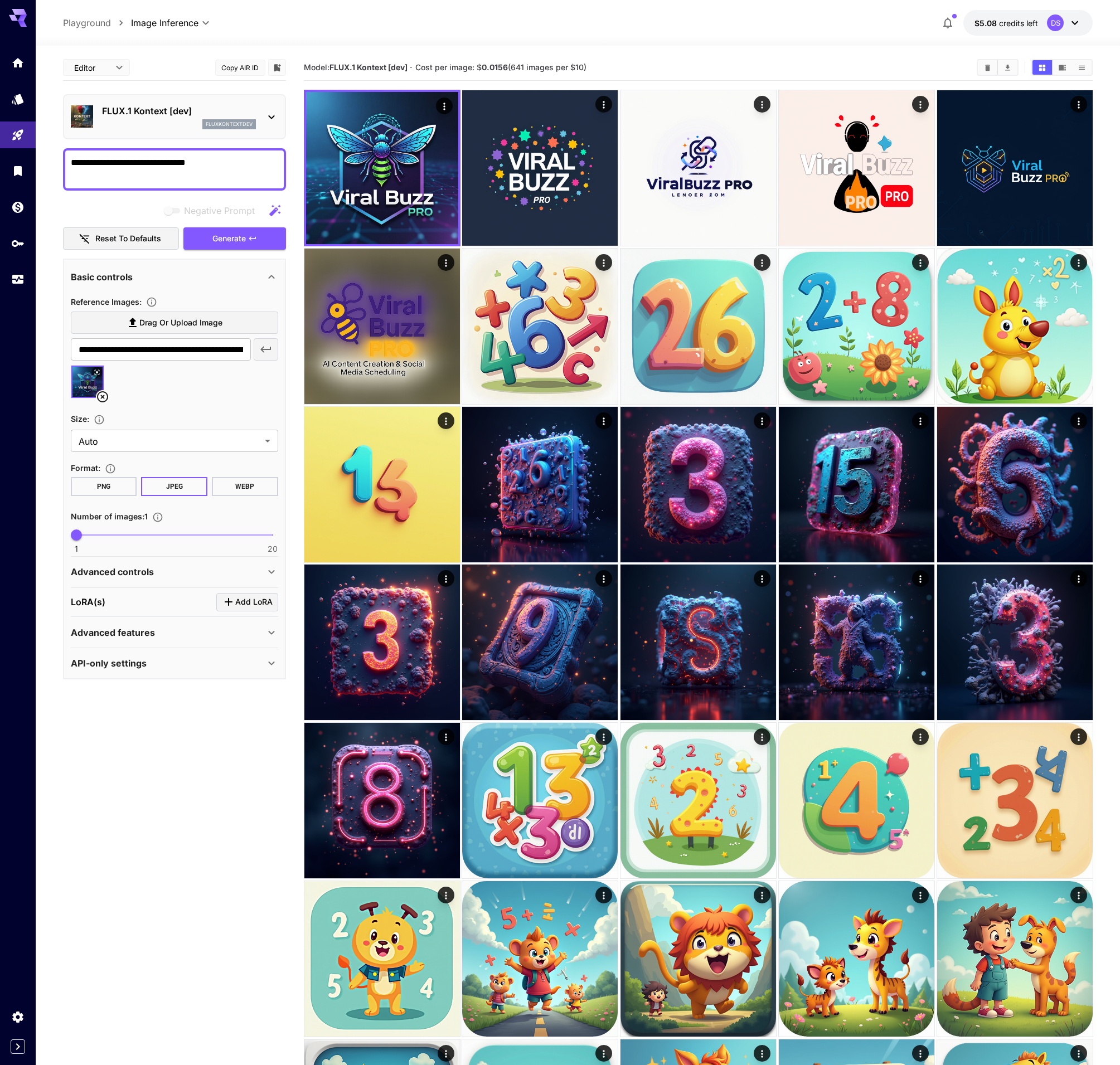
click at [161, 78] on div "Editor **** ​ Copy AIR ID" at bounding box center [175, 67] width 223 height 26
click at [148, 112] on p "FLUX.1 Kontext [dev]" at bounding box center [179, 111] width 154 height 13
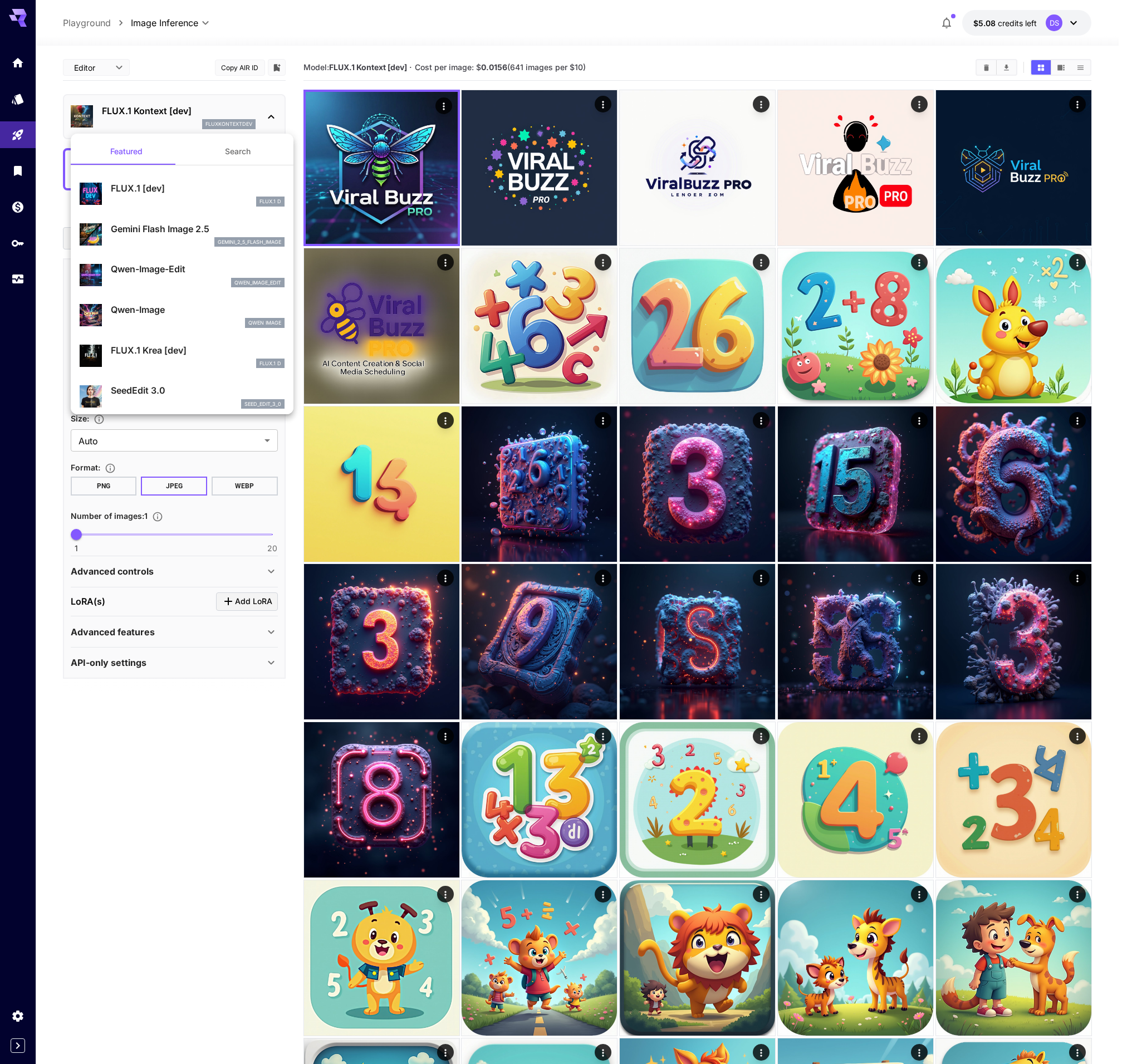
click at [148, 189] on p "FLUX.1 [dev]" at bounding box center [197, 189] width 173 height 13
type input "**********"
type input "***"
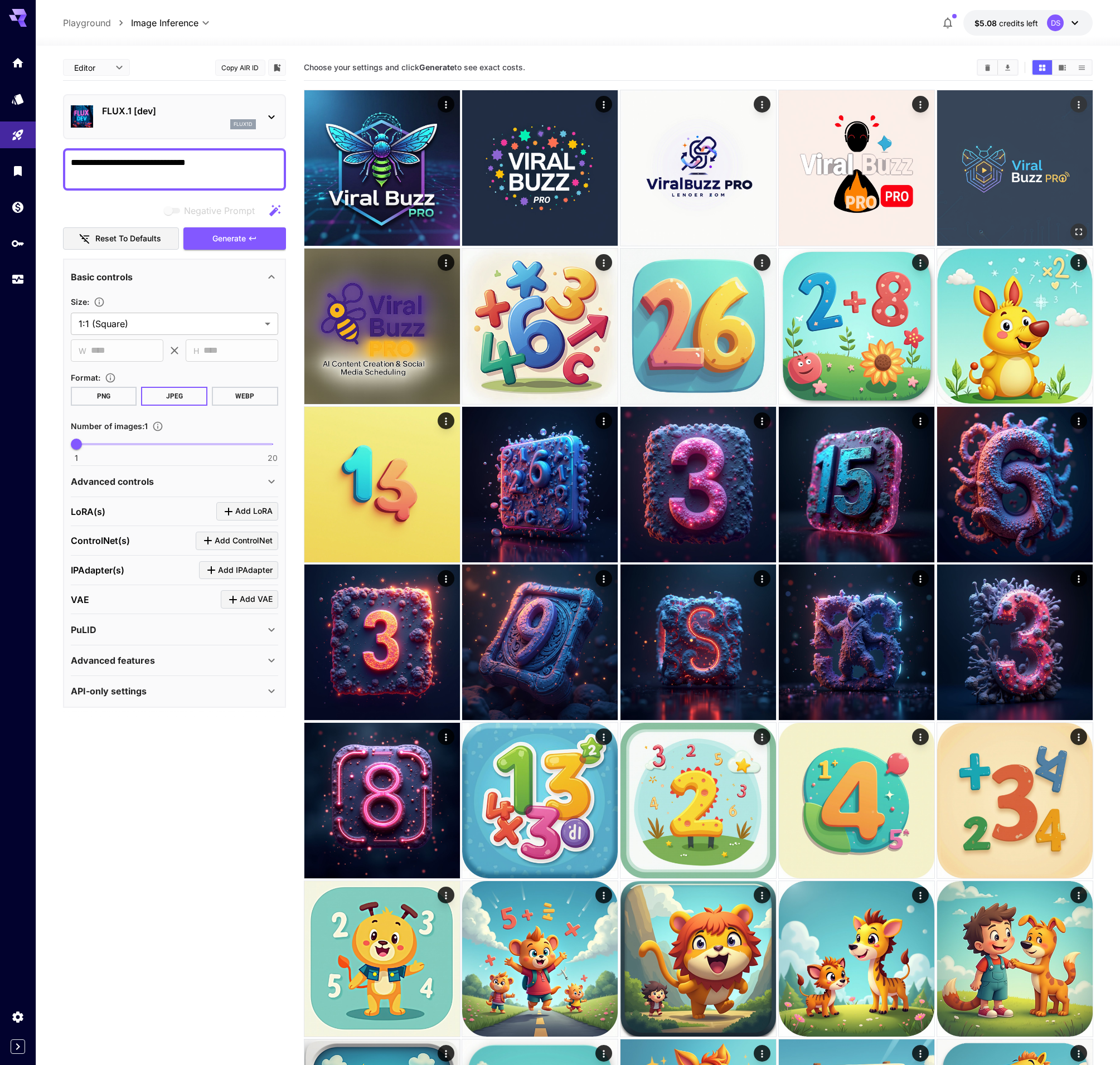
click at [1023, 182] on img at bounding box center [1014, 168] width 155 height 155
click at [1076, 233] on icon "Open in fullscreen" at bounding box center [1076, 230] width 11 height 11
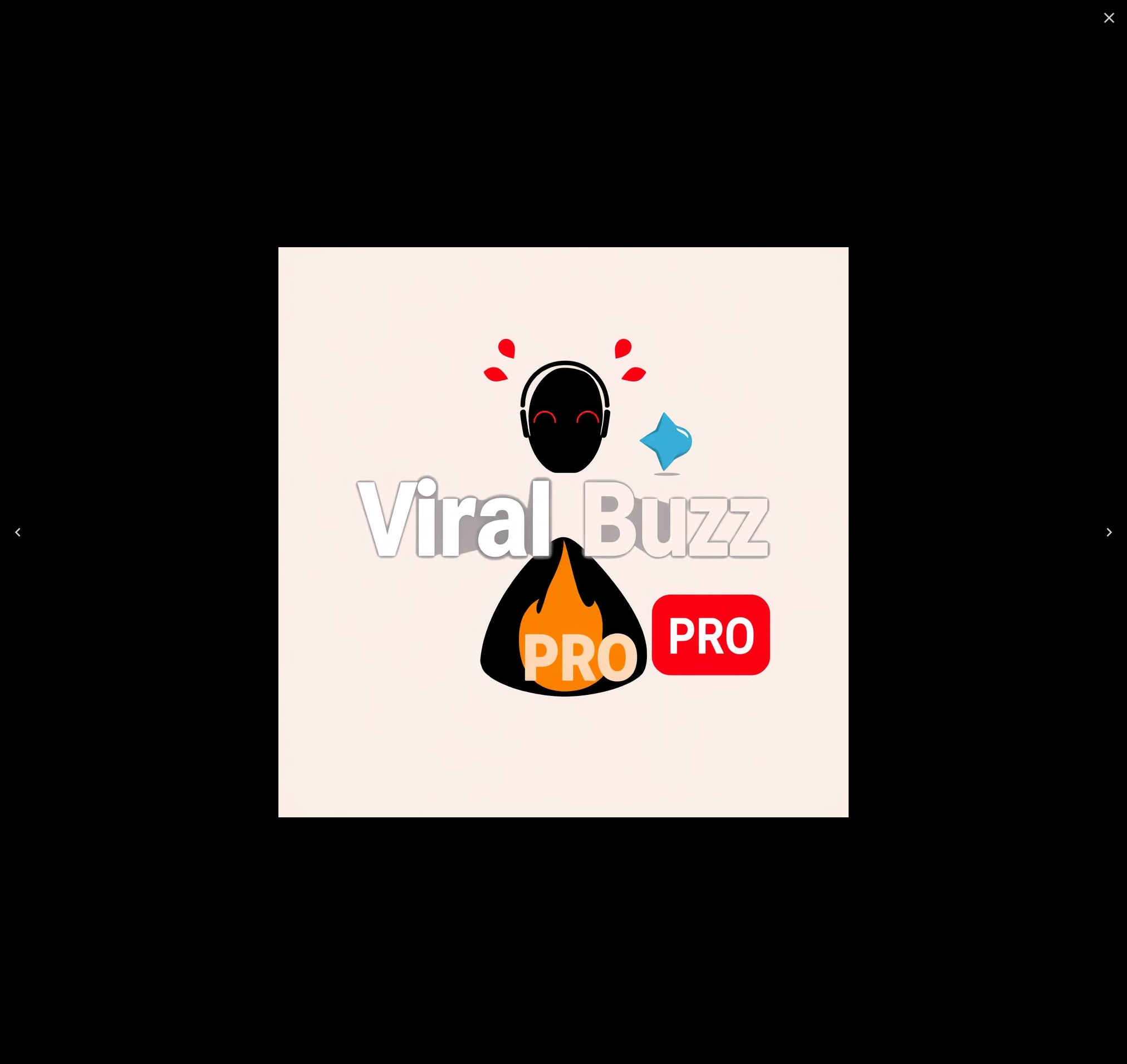
drag, startPoint x: 578, startPoint y: 478, endPoint x: 1155, endPoint y: -19, distance: 761.5
click at [1110, 531] on icon "Next" at bounding box center [1109, 532] width 6 height 9
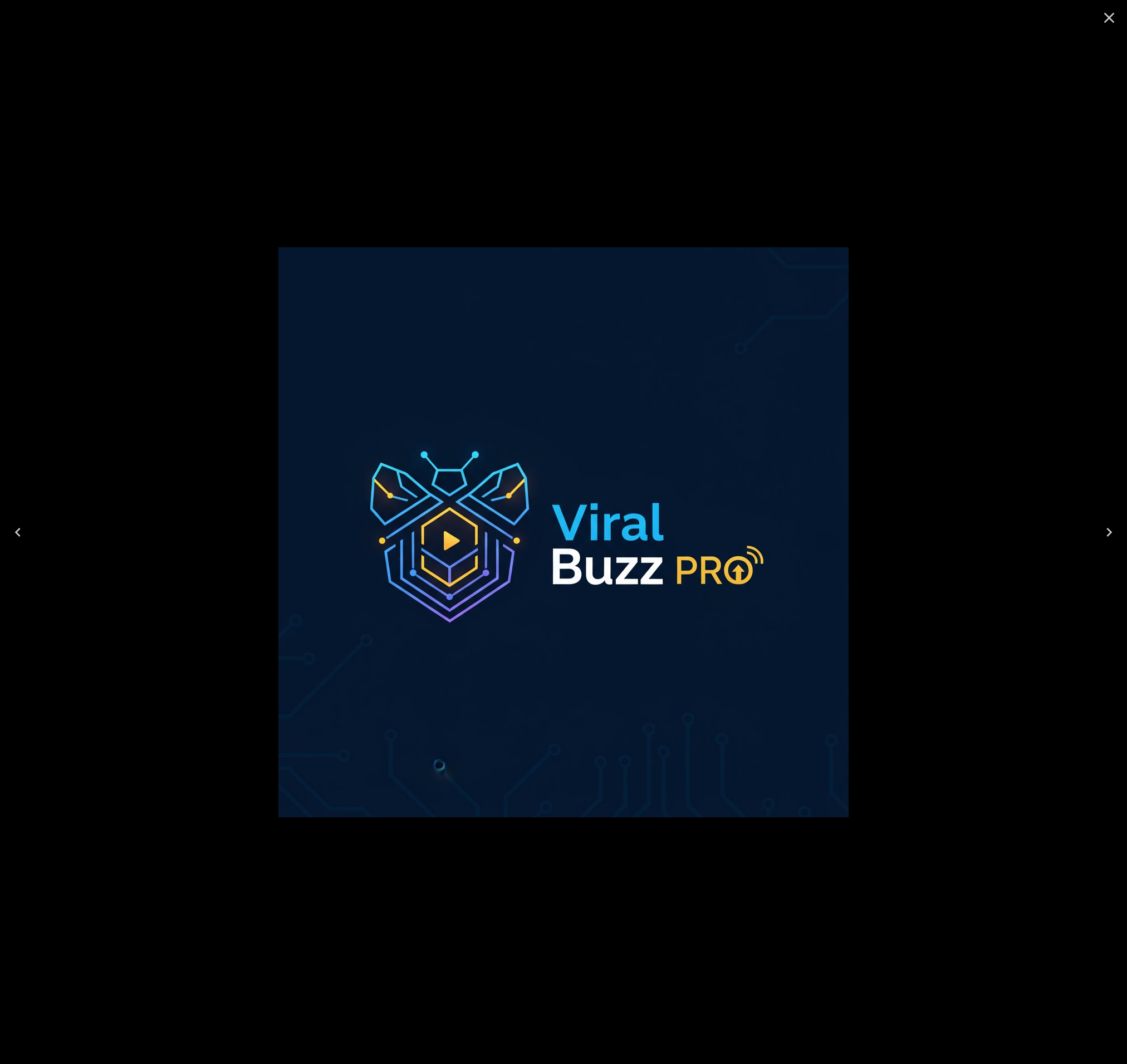
click at [718, 167] on div at bounding box center [563, 532] width 1127 height 1064
click at [1104, 22] on icon "Close" at bounding box center [1109, 18] width 11 height 11
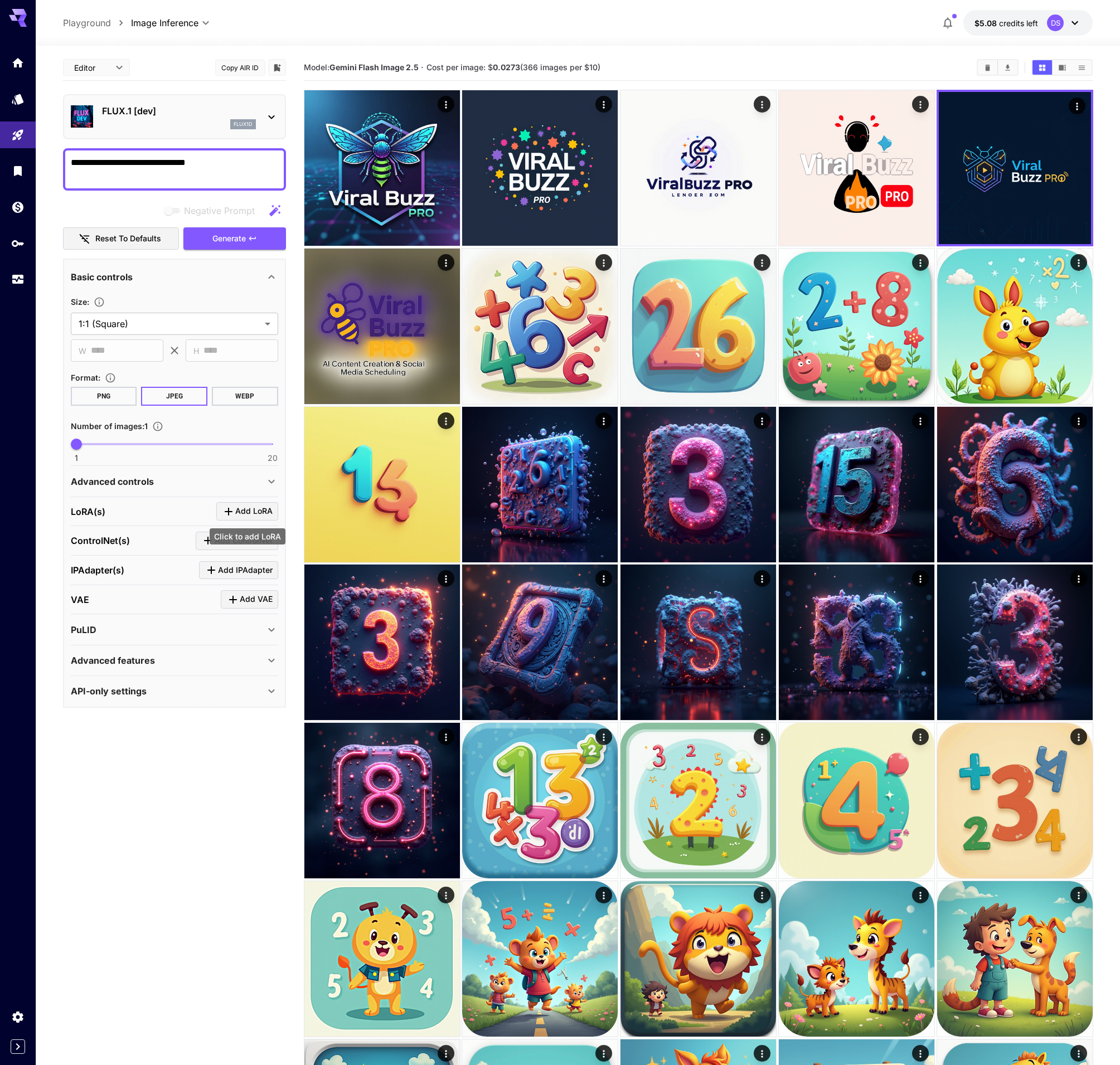
click at [257, 512] on span "Add LoRA" at bounding box center [253, 511] width 38 height 14
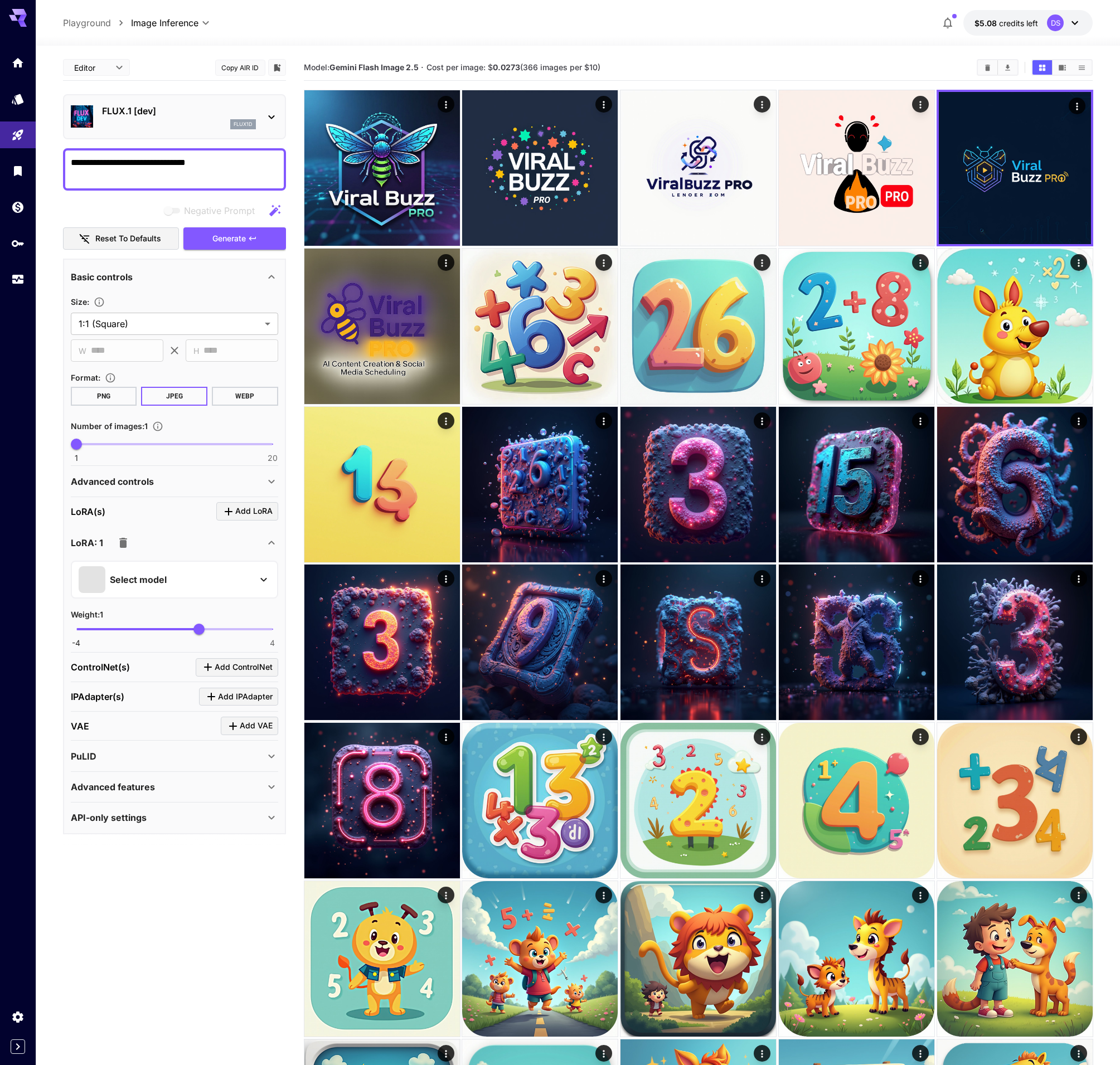
click at [203, 581] on div "Select model" at bounding box center [165, 579] width 174 height 27
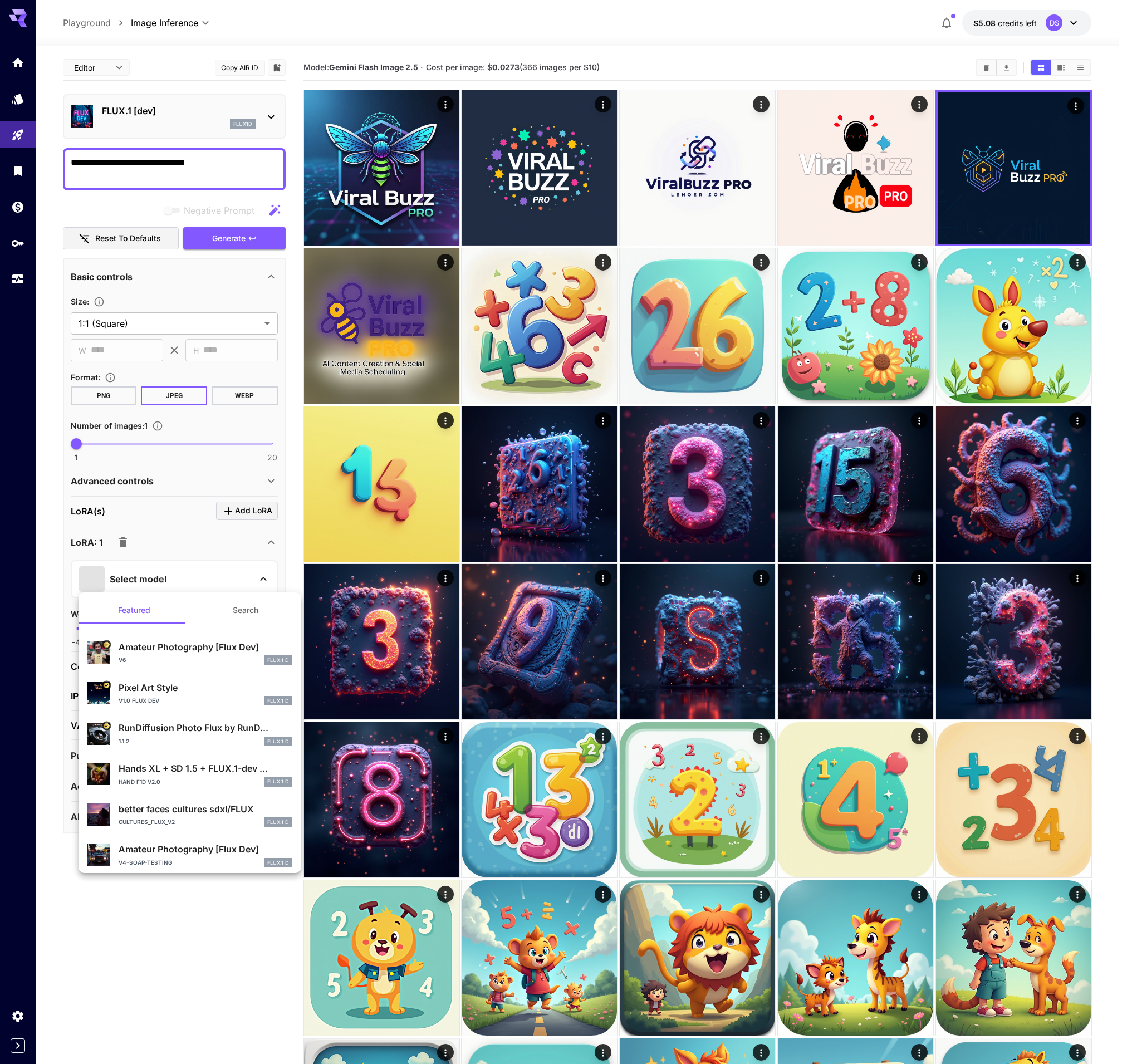
click at [192, 925] on div at bounding box center [563, 532] width 1127 height 1064
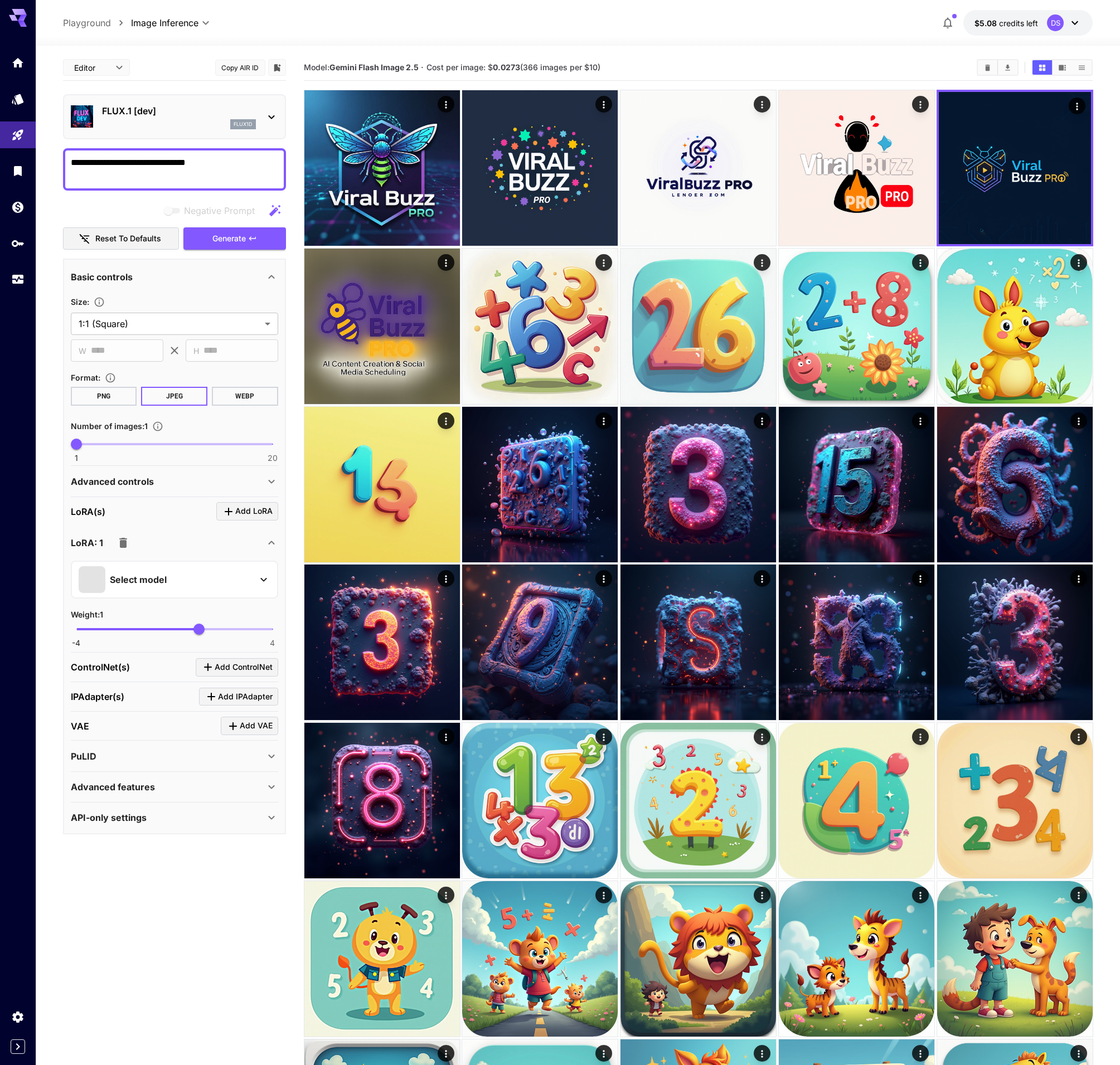
click at [212, 580] on div "Select model" at bounding box center [165, 579] width 174 height 27
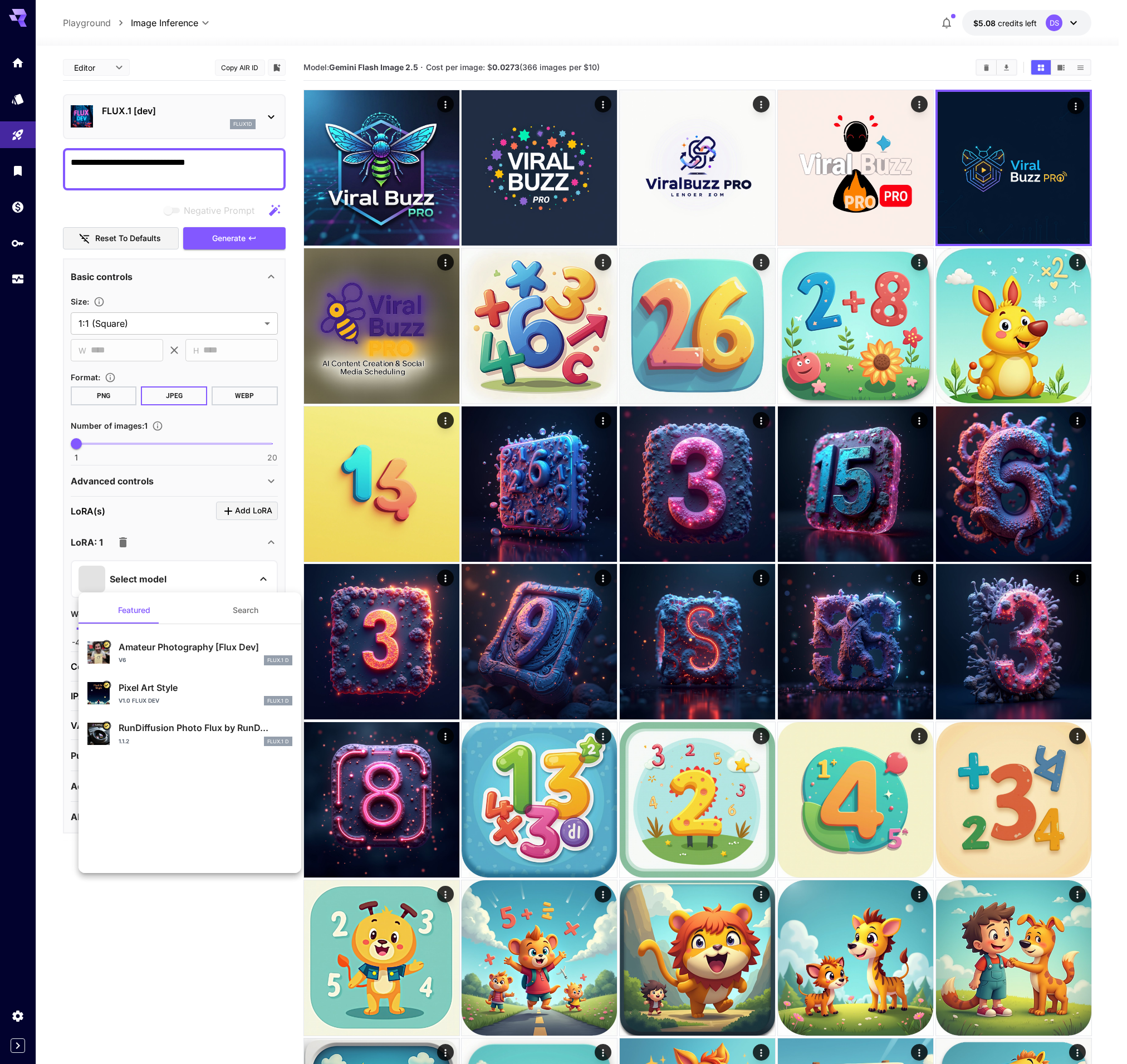
click at [257, 609] on button "Search" at bounding box center [246, 610] width 111 height 27
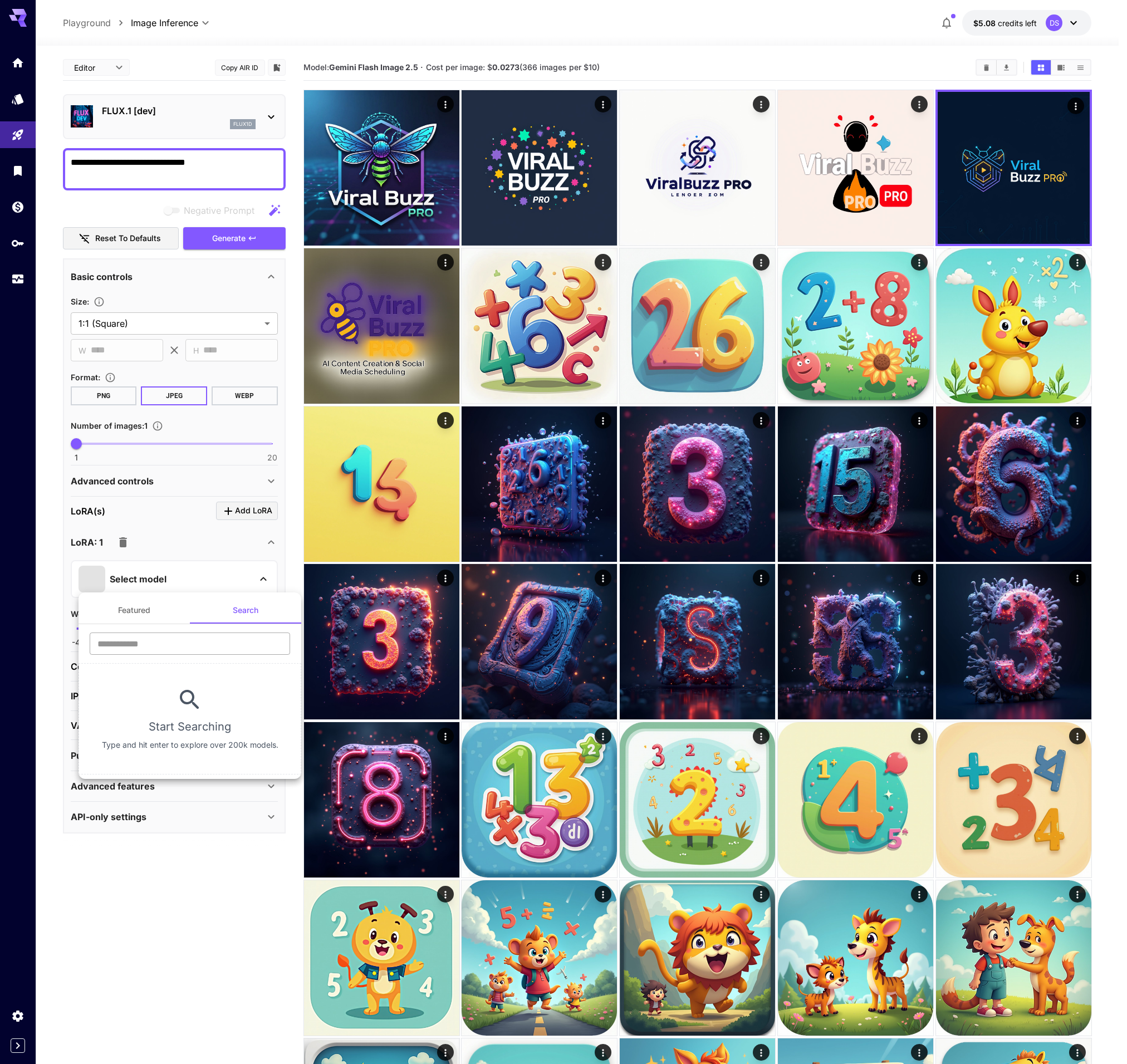
click at [186, 644] on input "text" at bounding box center [189, 643] width 200 height 23
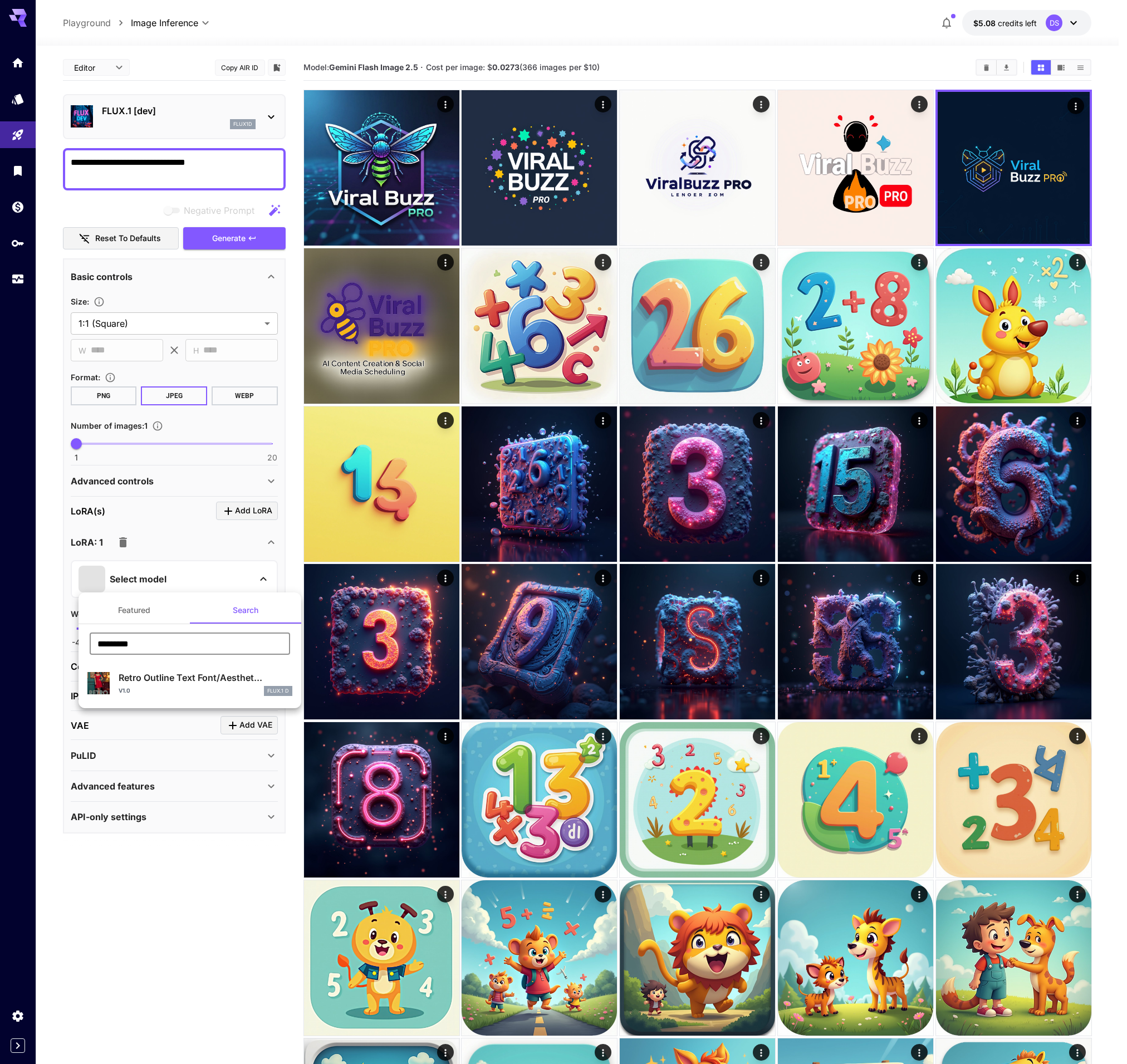
type input "*********"
click at [158, 681] on p "Retro Outline Text Font/Aesthet..." at bounding box center [205, 678] width 173 height 13
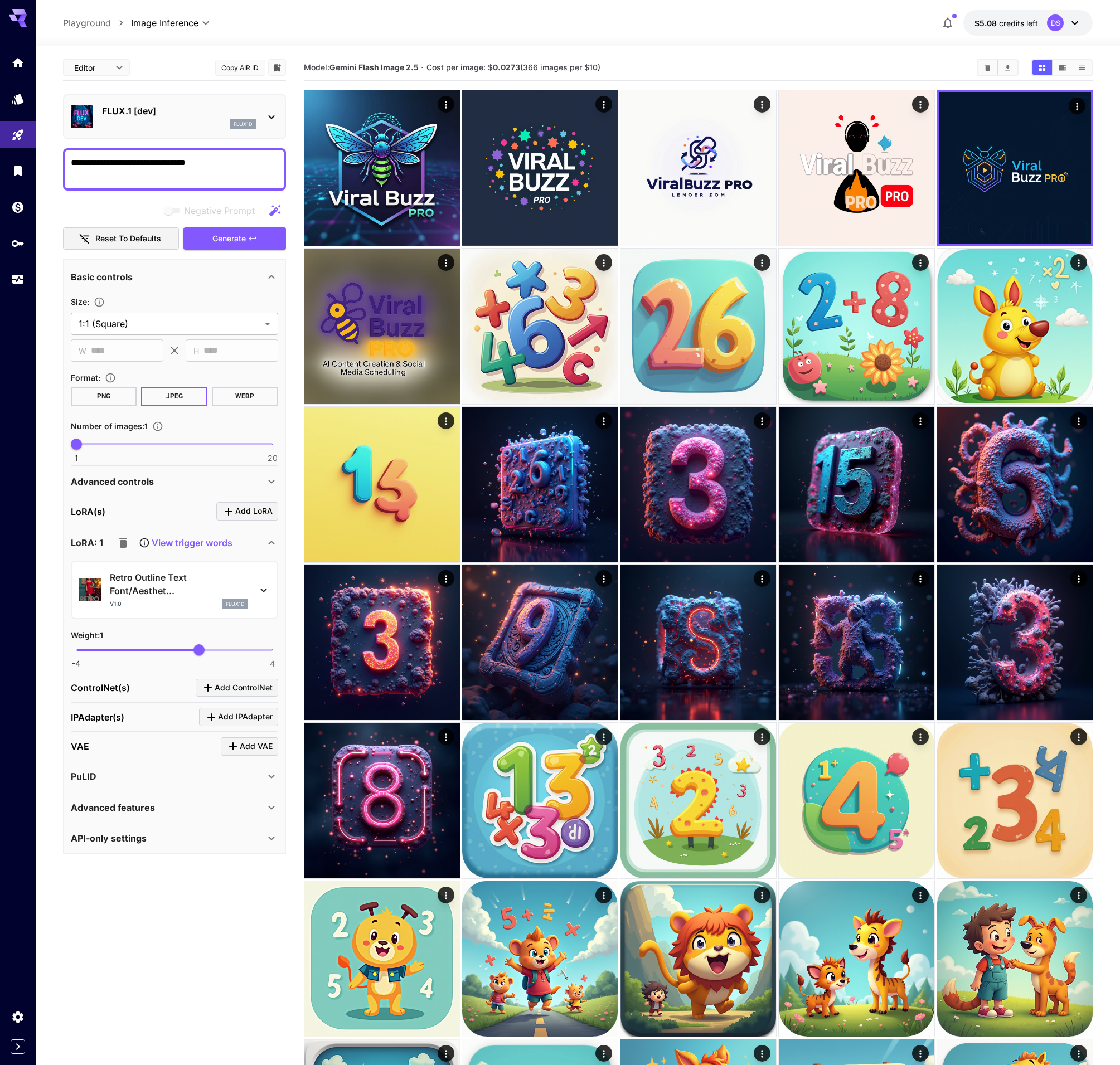
click at [82, 595] on img at bounding box center [90, 590] width 23 height 23
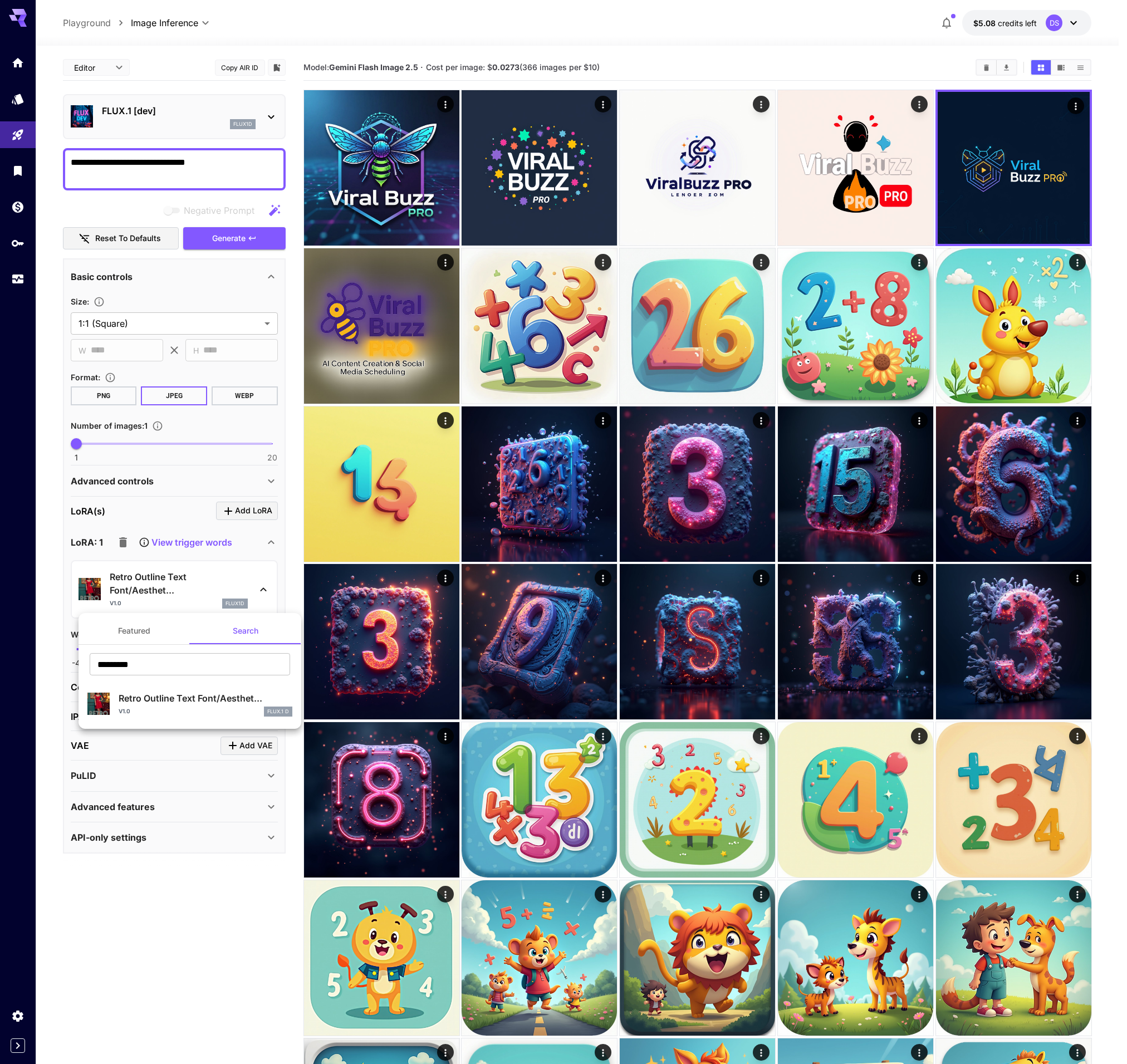
click at [89, 590] on div at bounding box center [563, 532] width 1127 height 1064
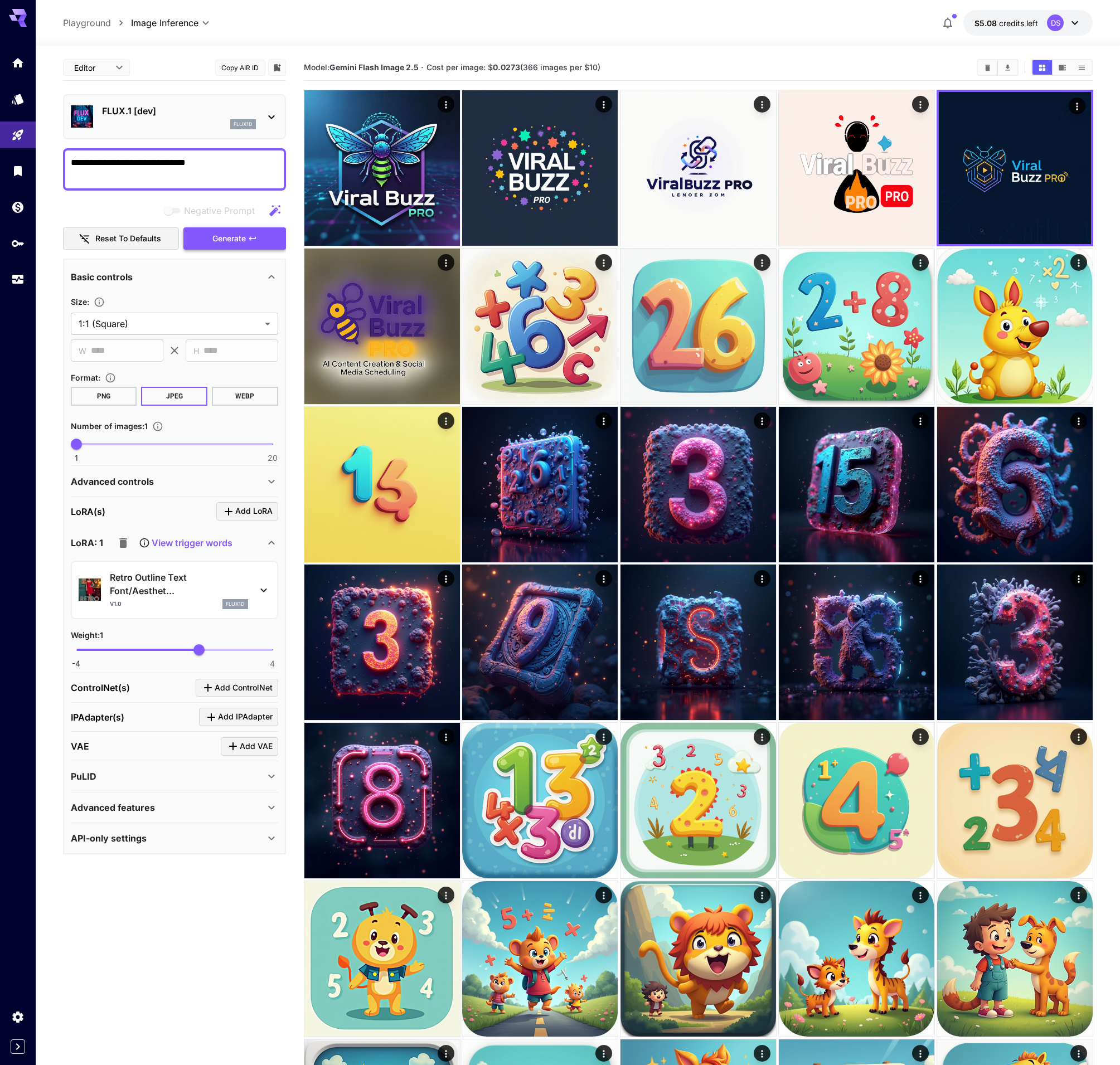
click at [235, 236] on span "Generate" at bounding box center [229, 238] width 34 height 14
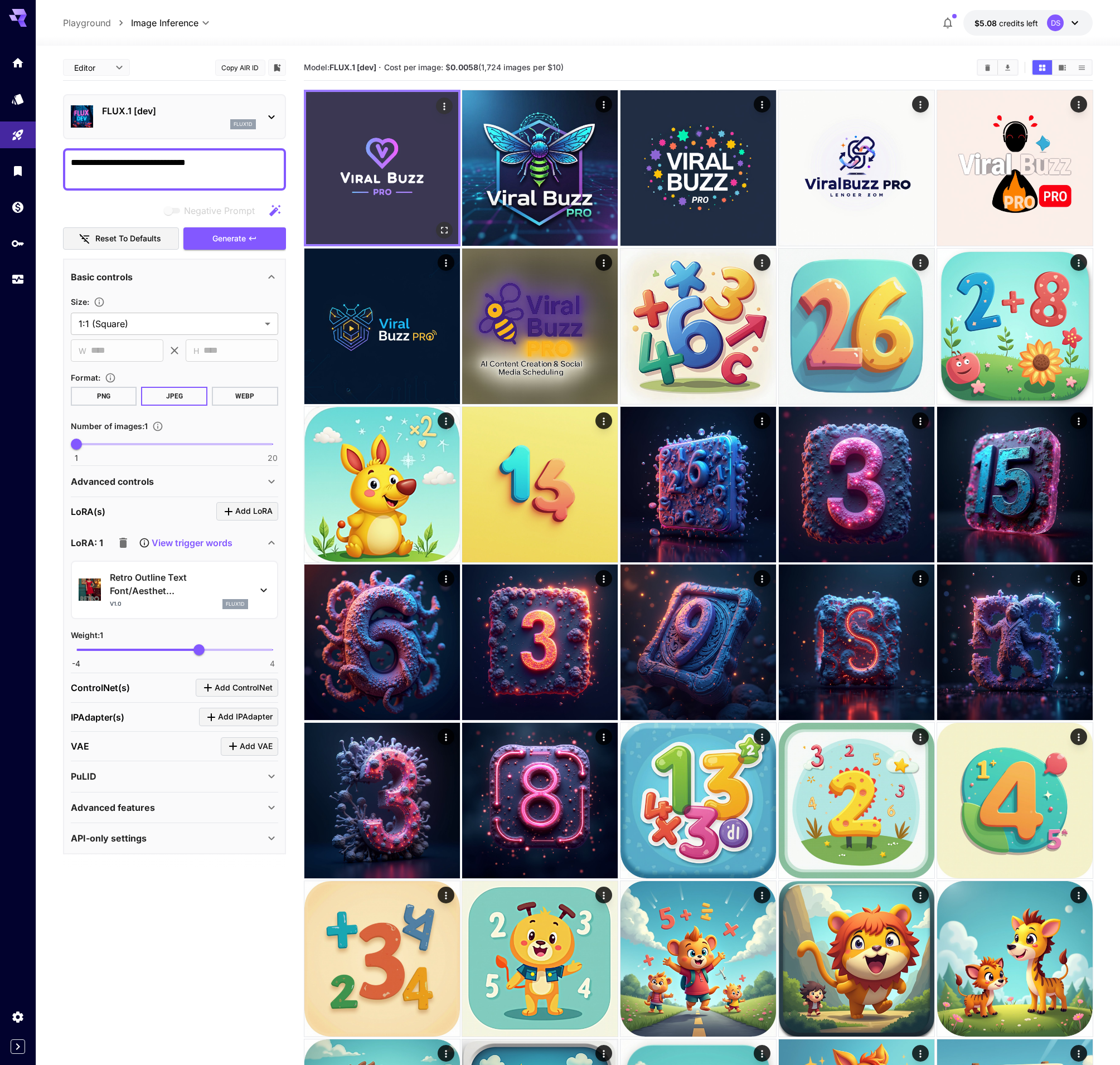
click at [375, 177] on img at bounding box center [382, 168] width 152 height 152
click at [443, 231] on icon "Open in fullscreen" at bounding box center [443, 230] width 11 height 11
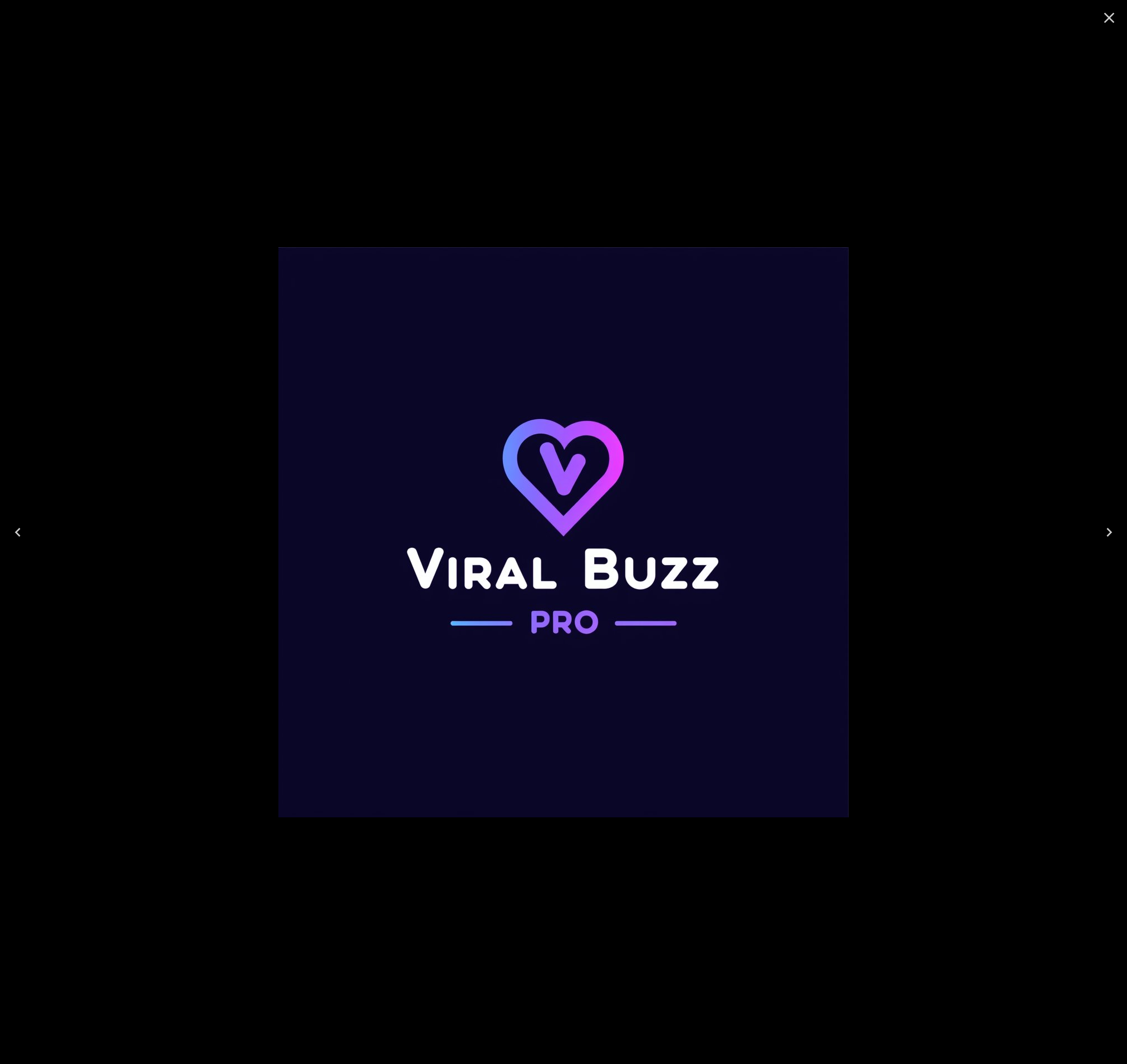
click at [1104, 18] on icon "Close" at bounding box center [1109, 18] width 18 height 18
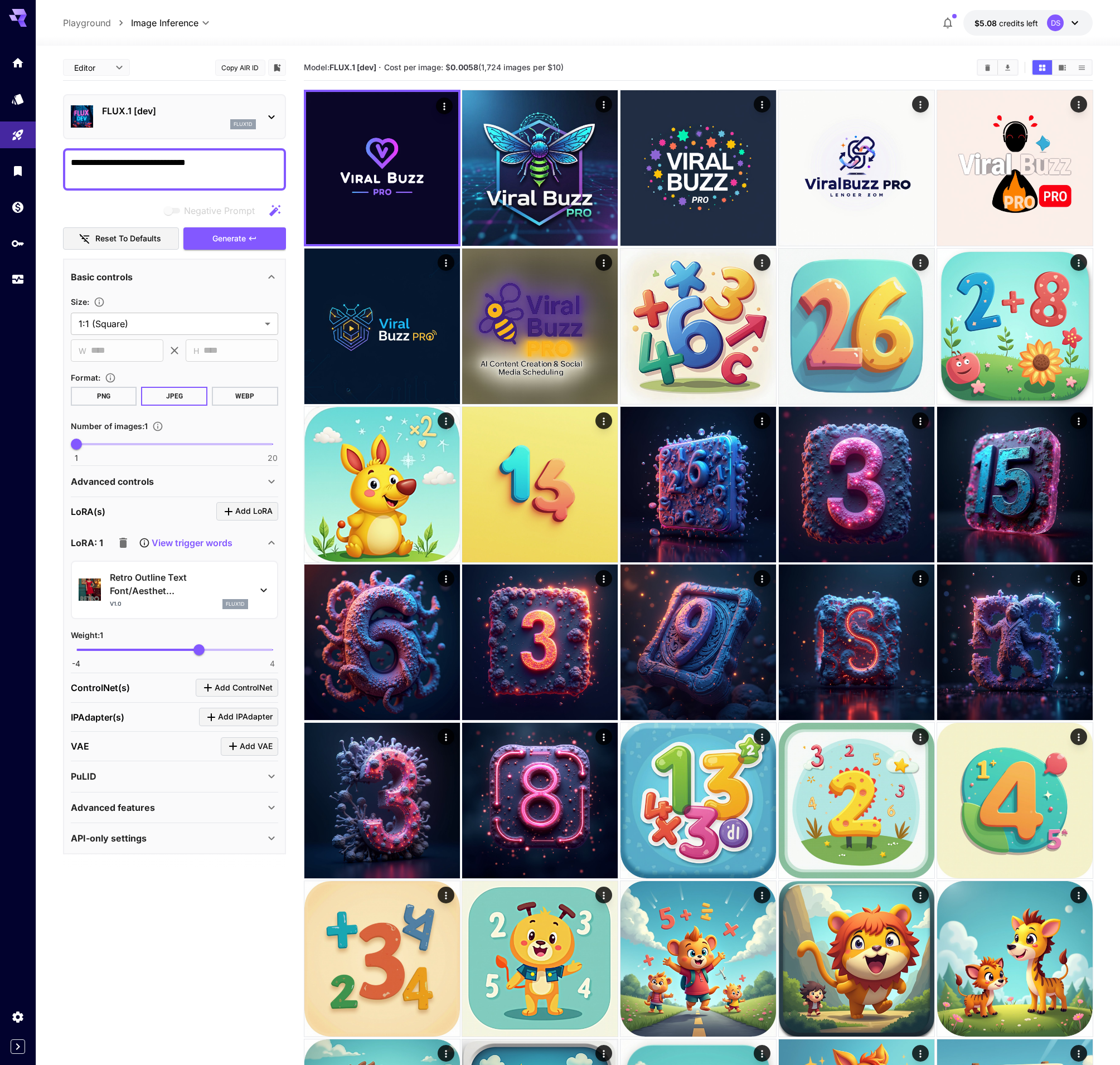
click at [236, 161] on textarea "**********" at bounding box center [174, 169] width 207 height 27
click at [275, 209] on icon "button" at bounding box center [274, 210] width 11 height 11
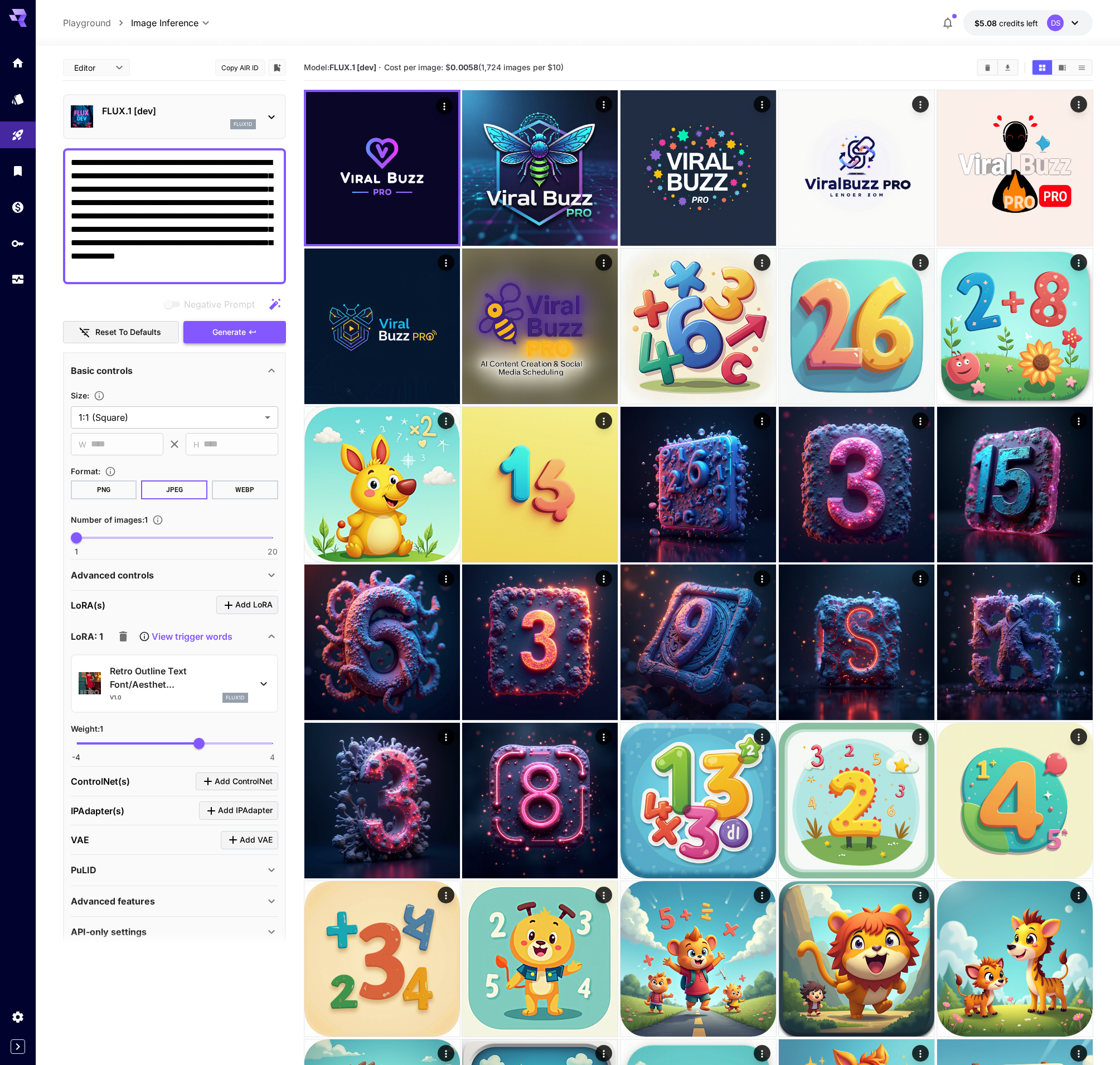
click at [244, 330] on span "Generate" at bounding box center [229, 332] width 34 height 14
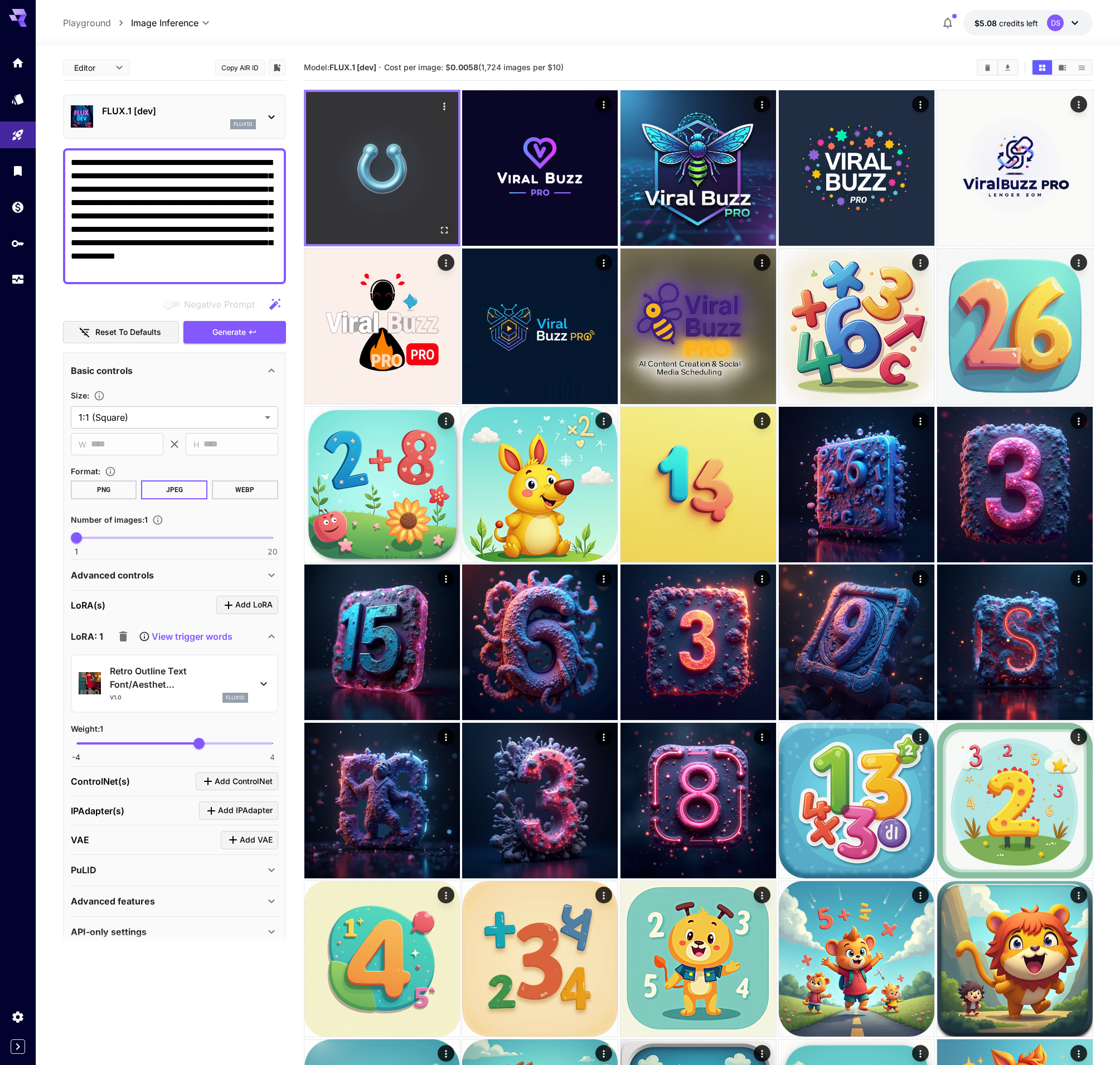
click at [406, 177] on img at bounding box center [382, 168] width 152 height 152
click at [396, 167] on img at bounding box center [382, 168] width 152 height 152
click at [446, 228] on icon "Open in fullscreen" at bounding box center [443, 230] width 11 height 11
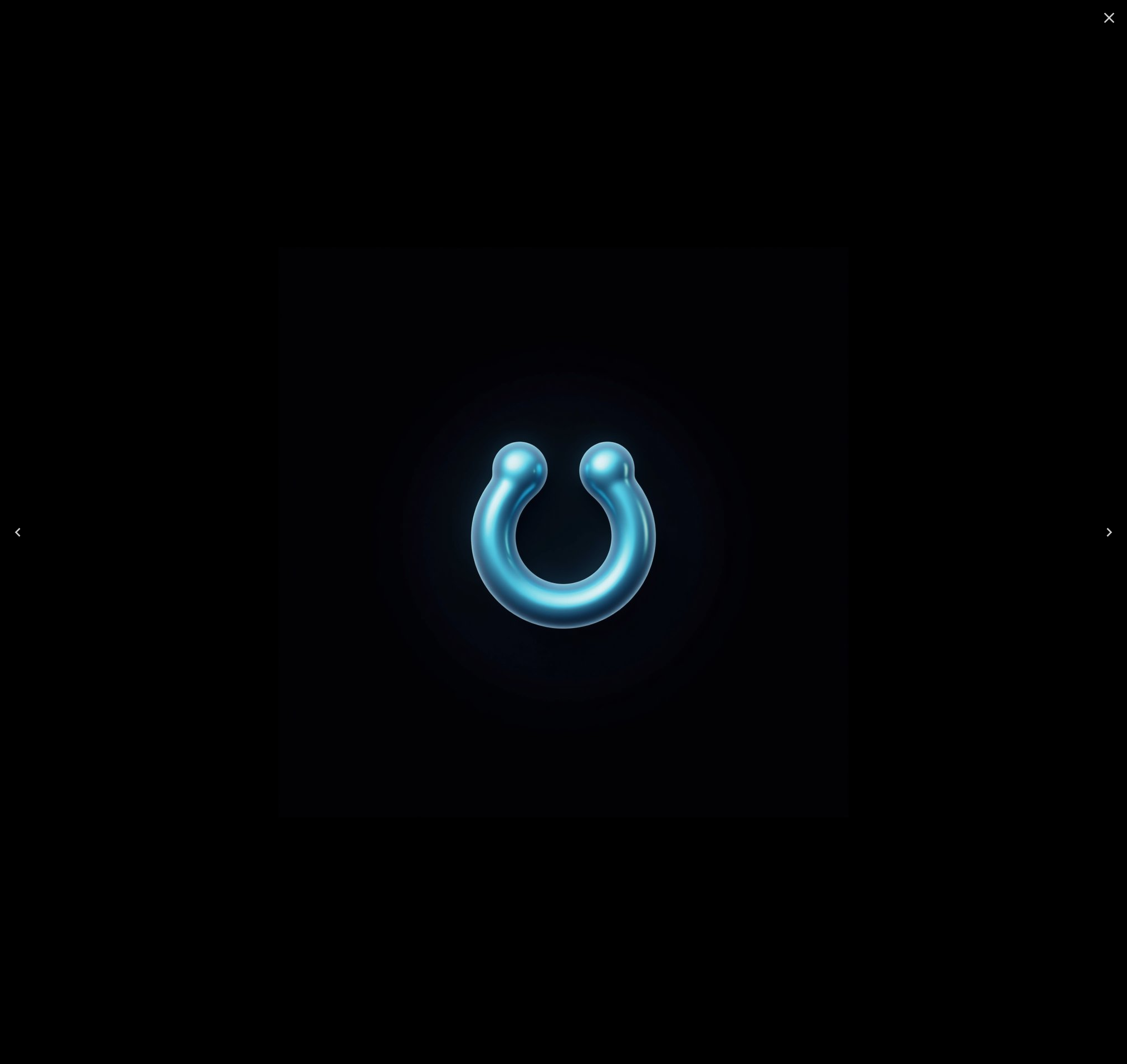
drag, startPoint x: 1103, startPoint y: 18, endPoint x: 1047, endPoint y: 52, distance: 65.5
click at [1104, 18] on icon "Close" at bounding box center [1109, 18] width 18 height 18
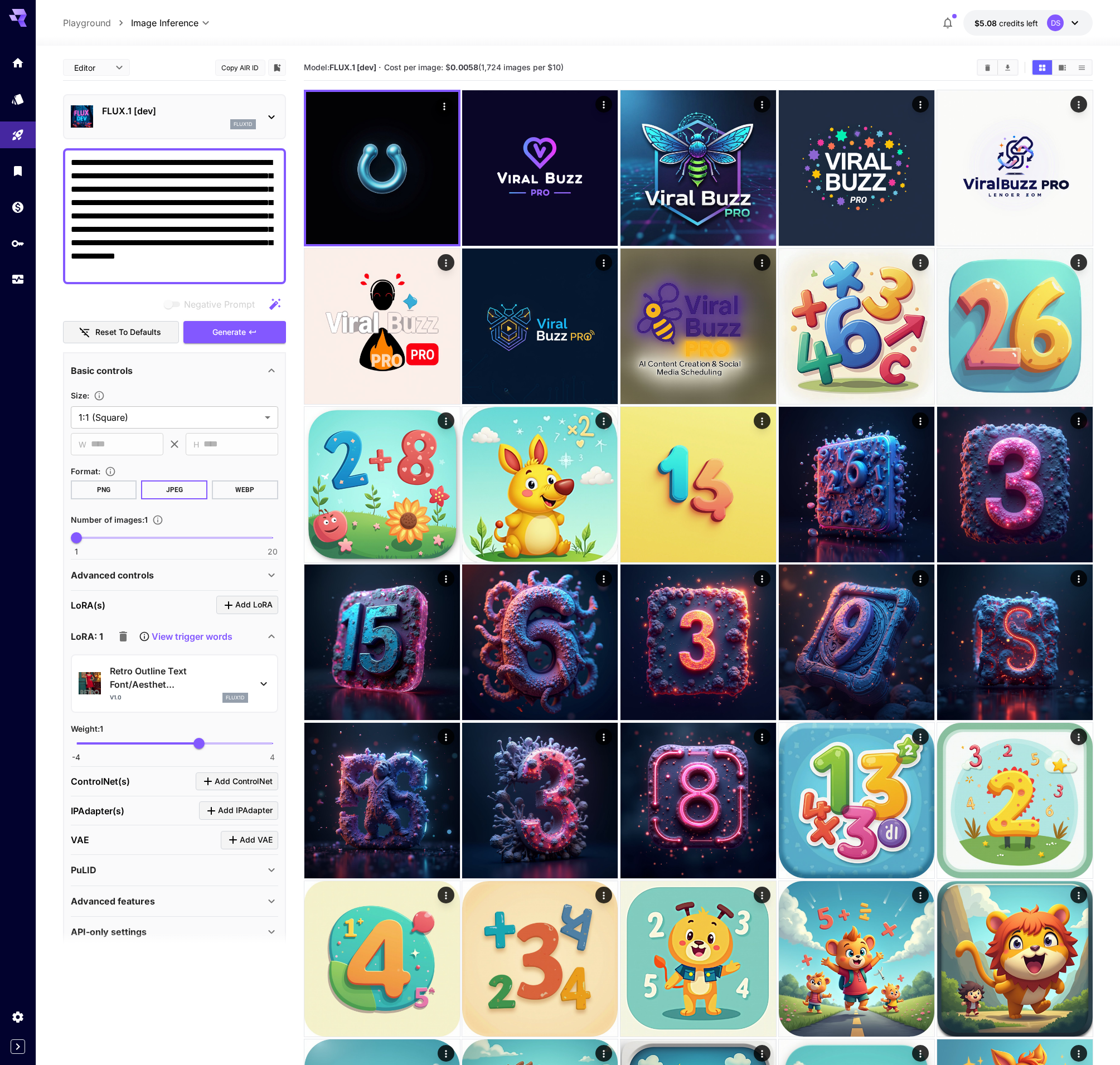
click at [227, 202] on textarea "**********" at bounding box center [174, 216] width 207 height 121
drag, startPoint x: 125, startPoint y: 190, endPoint x: 270, endPoint y: 333, distance: 203.7
click at [270, 333] on div "**********" at bounding box center [175, 501] width 223 height 893
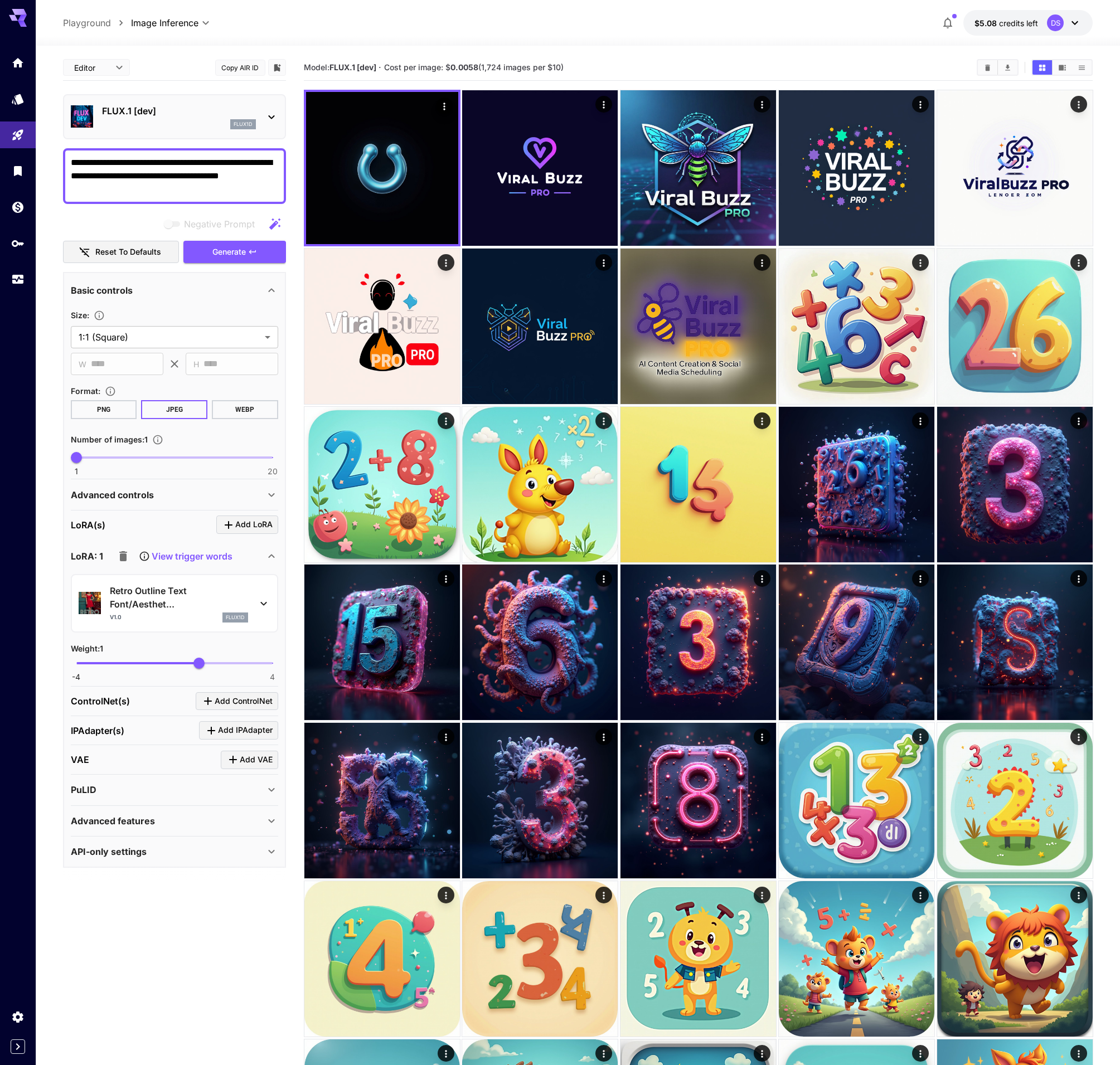
drag, startPoint x: 82, startPoint y: 192, endPoint x: 68, endPoint y: 192, distance: 14.0
click at [68, 192] on div "**********" at bounding box center [175, 176] width 223 height 55
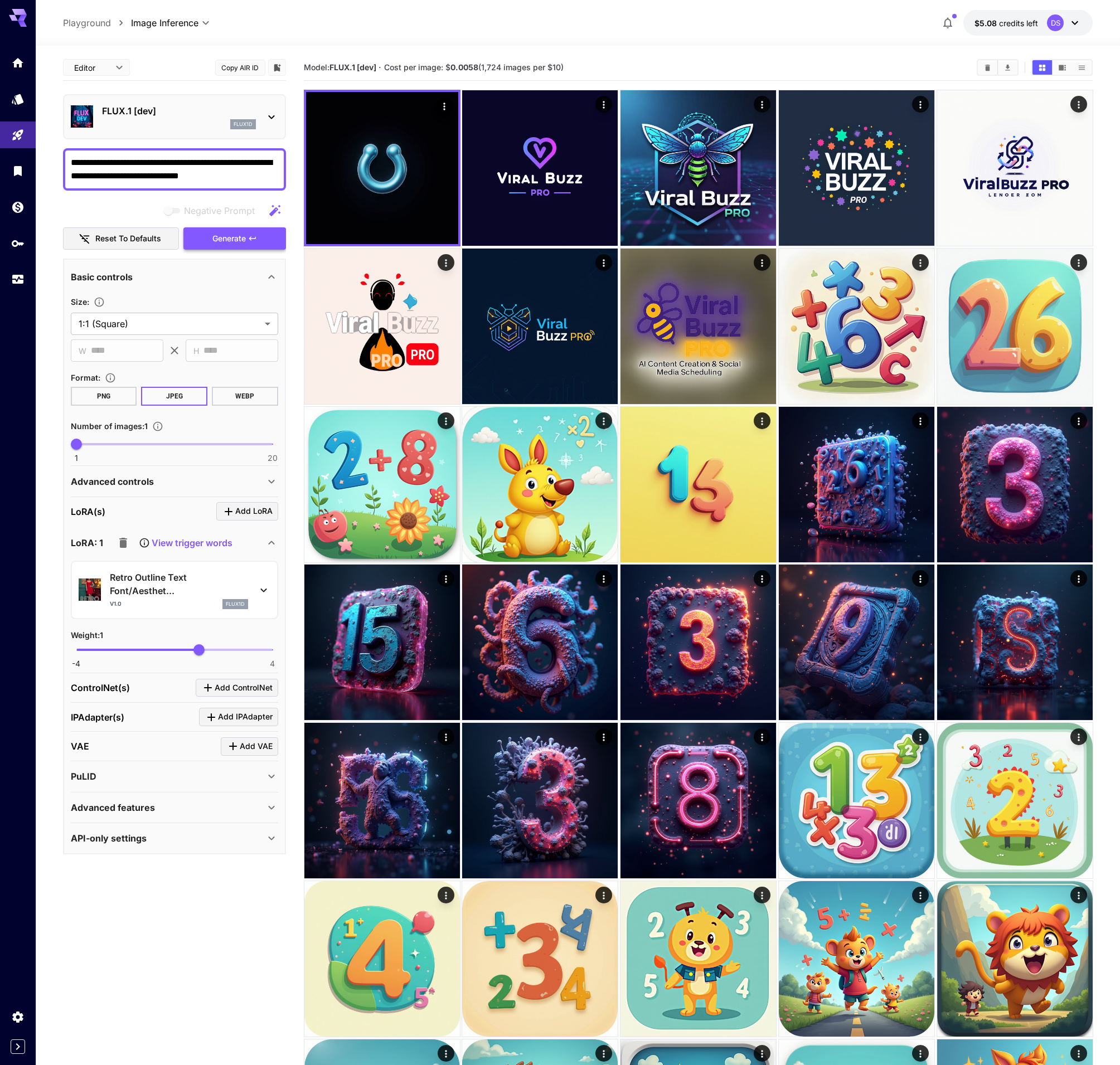
click at [225, 237] on span "Generate" at bounding box center [229, 238] width 34 height 14
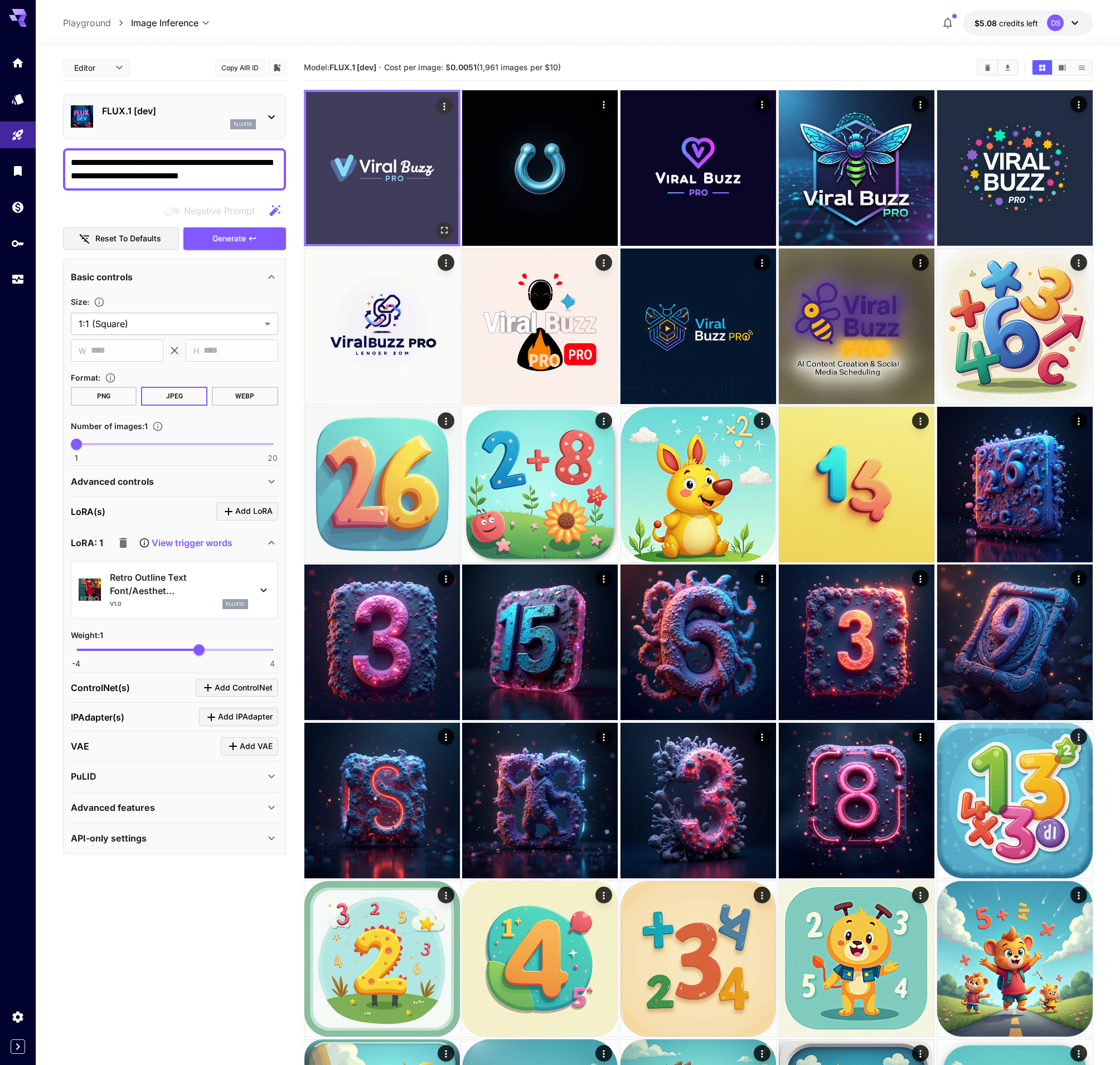
click at [416, 169] on img at bounding box center [382, 168] width 152 height 152
click at [443, 228] on icon "Open in fullscreen" at bounding box center [443, 230] width 11 height 11
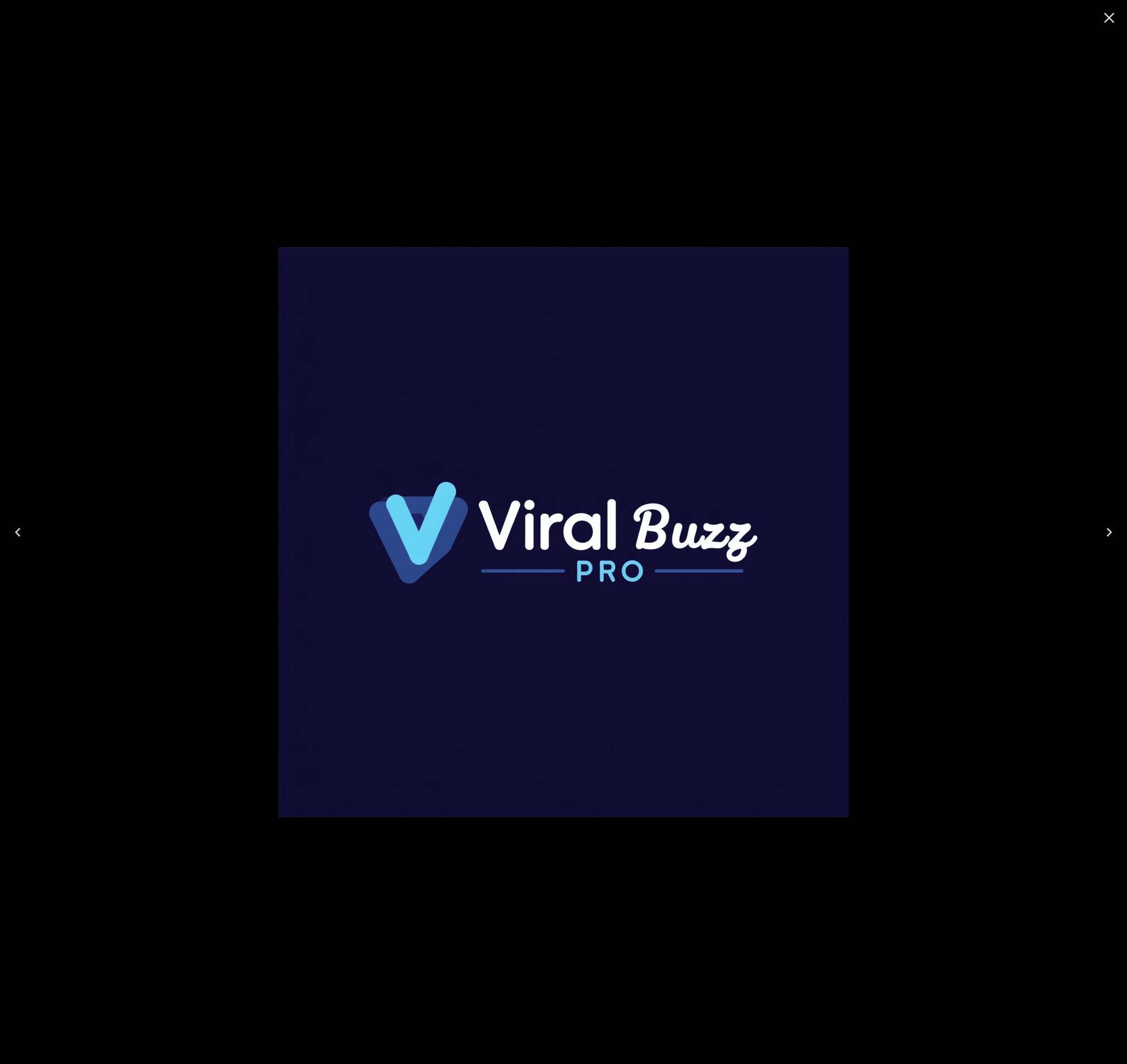
click at [1109, 15] on icon "Close" at bounding box center [1109, 18] width 18 height 18
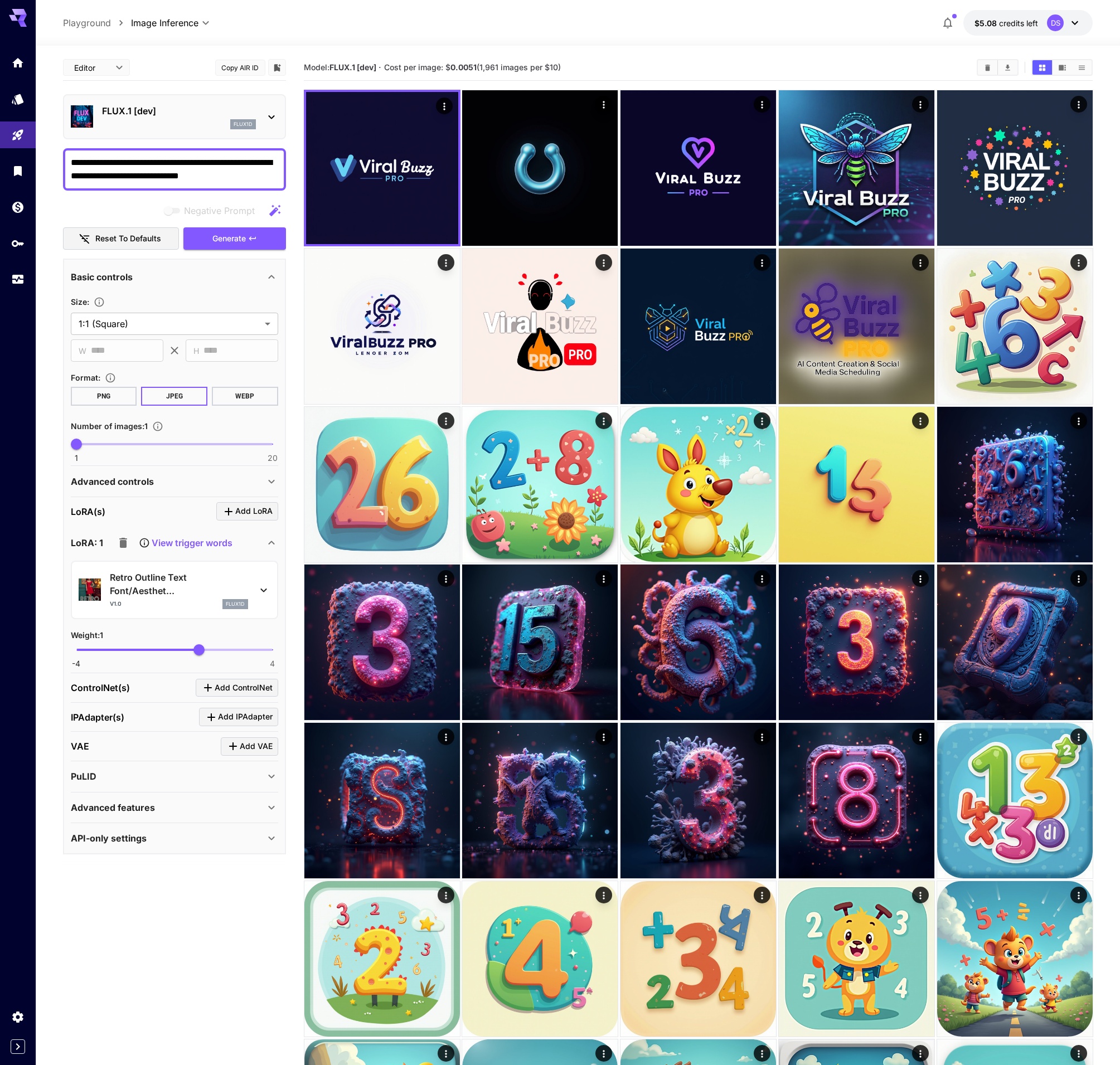
drag, startPoint x: 207, startPoint y: 160, endPoint x: 263, endPoint y: 180, distance: 59.5
click at [263, 180] on textarea "**********" at bounding box center [174, 169] width 207 height 27
click at [106, 161] on textarea "**********" at bounding box center [174, 169] width 207 height 27
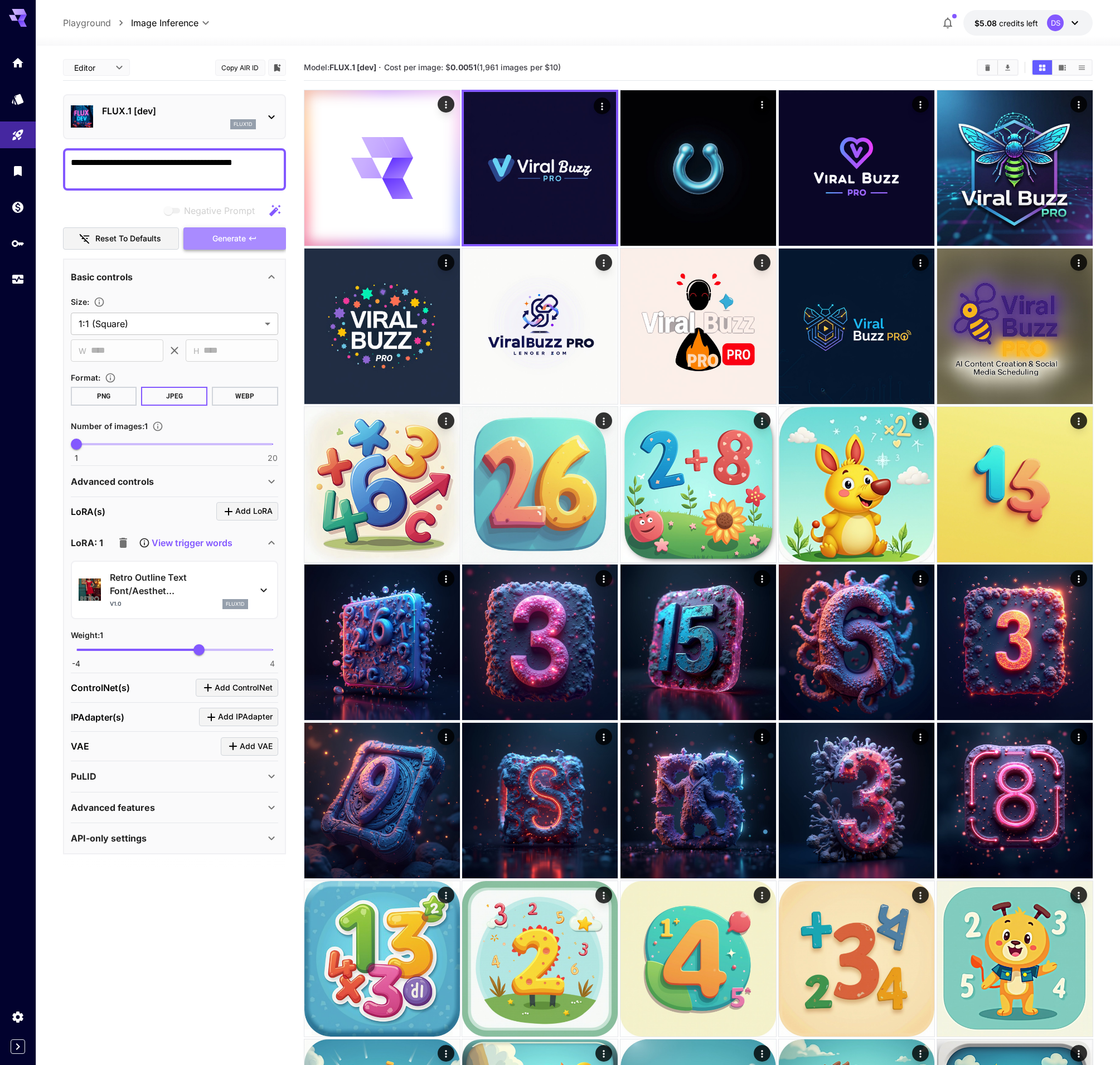
click at [242, 242] on span "Generate" at bounding box center [229, 238] width 34 height 14
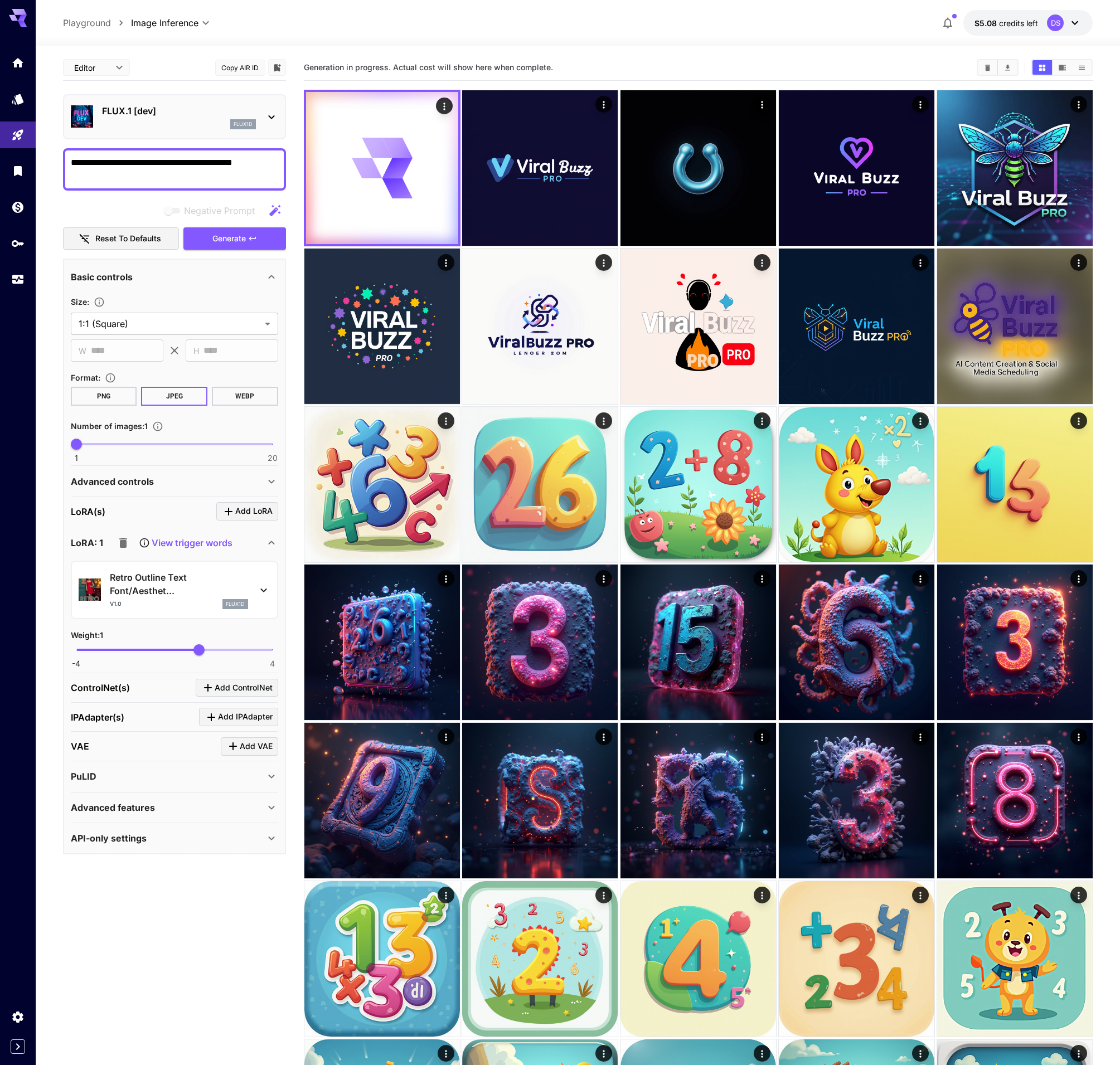
click at [266, 162] on textarea "**********" at bounding box center [174, 169] width 207 height 27
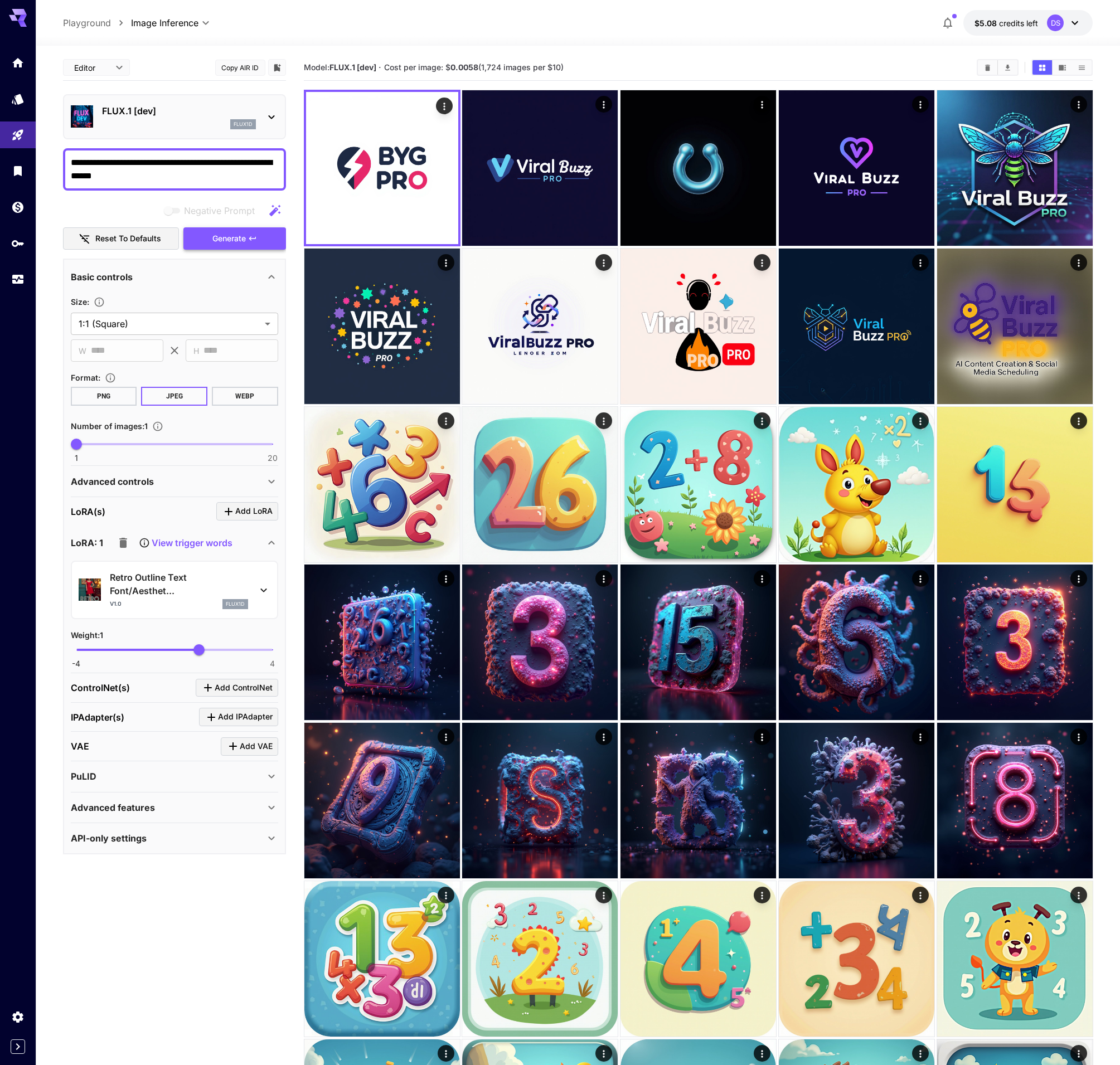
type textarea "**********"
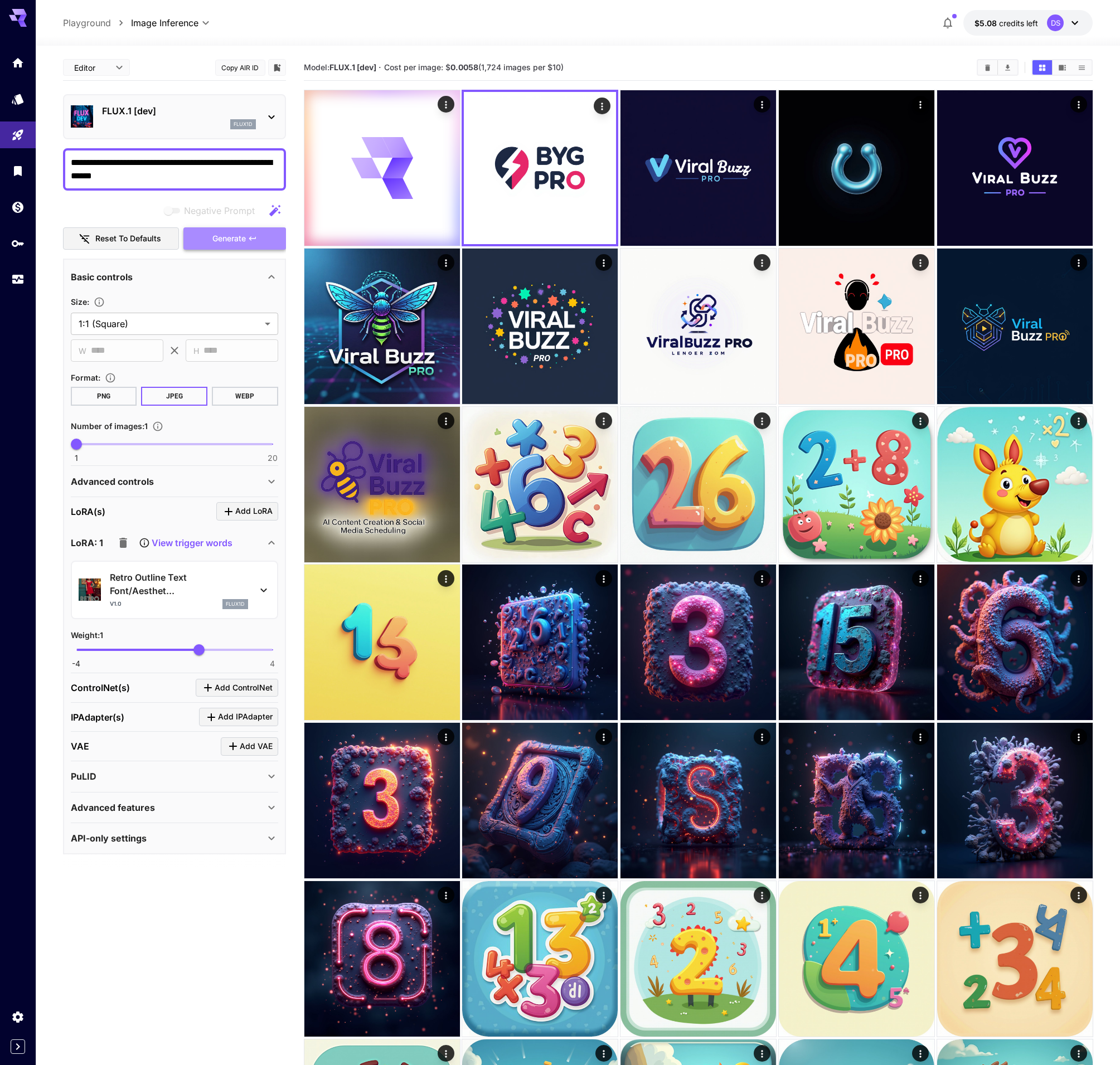
click at [234, 242] on span "Generate" at bounding box center [229, 238] width 34 height 14
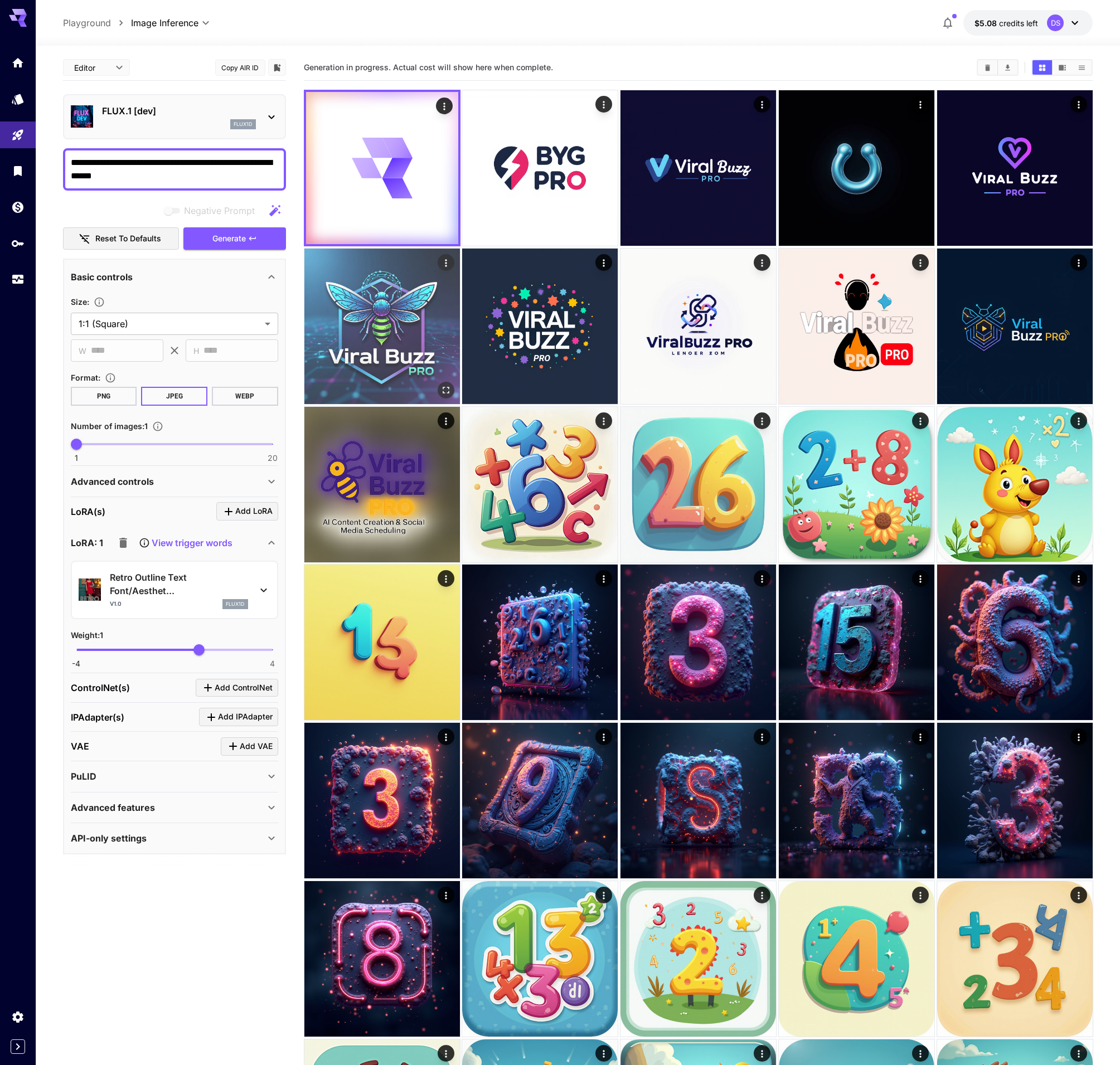
click at [346, 331] on img at bounding box center [382, 325] width 155 height 155
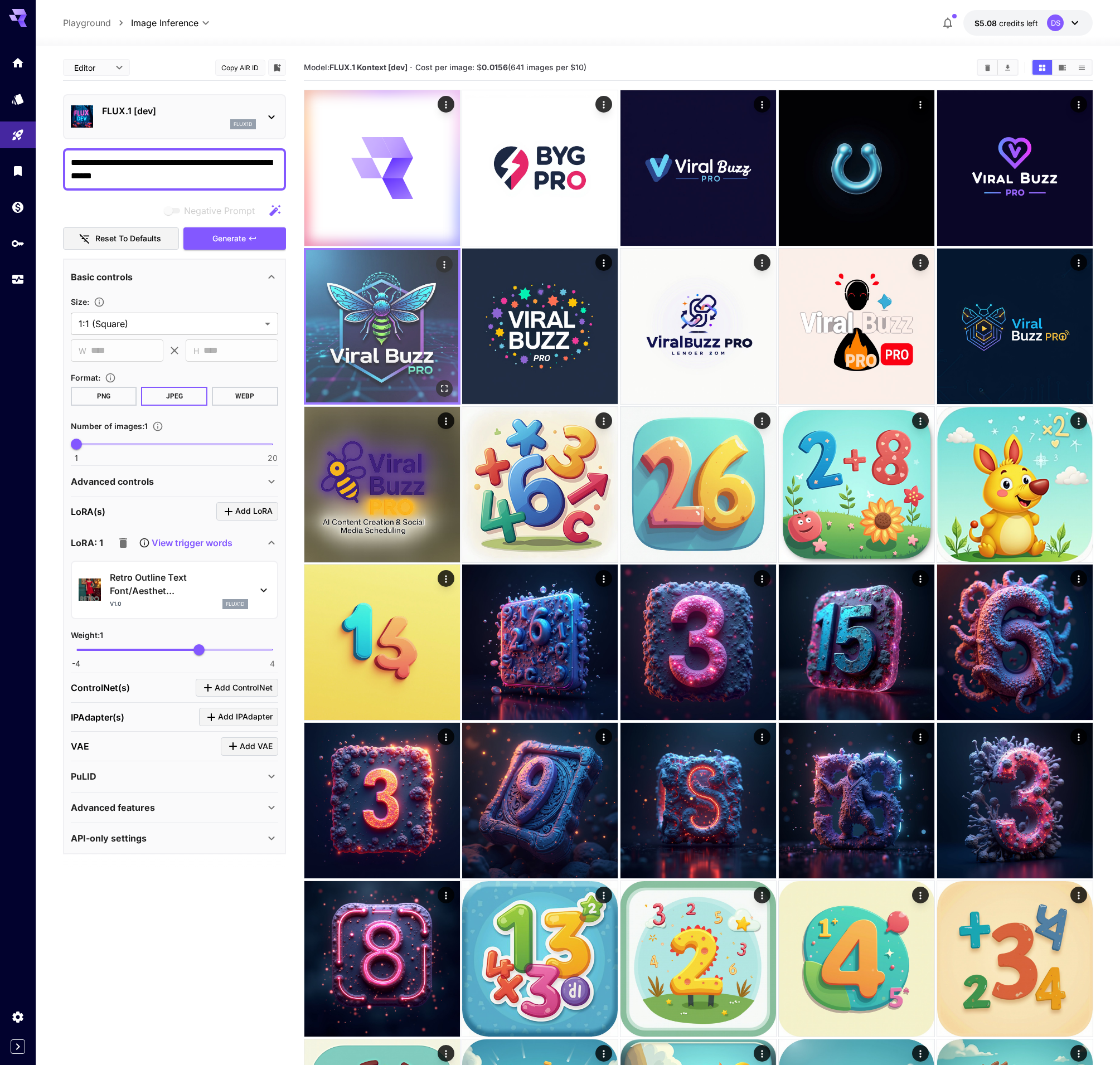
click at [441, 386] on icon "Open in fullscreen" at bounding box center [444, 388] width 7 height 7
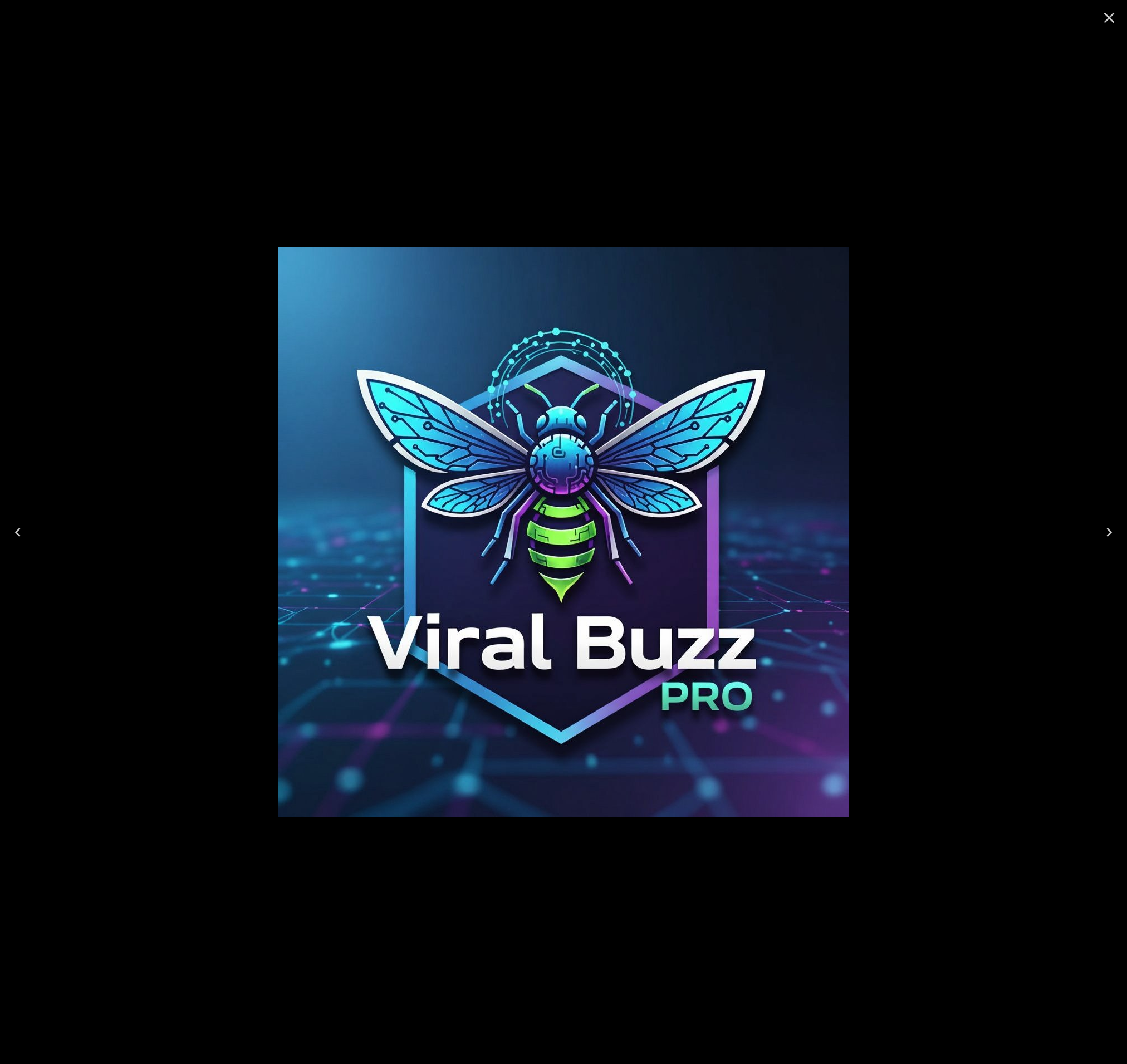
click at [1101, 20] on icon "Close" at bounding box center [1109, 18] width 18 height 18
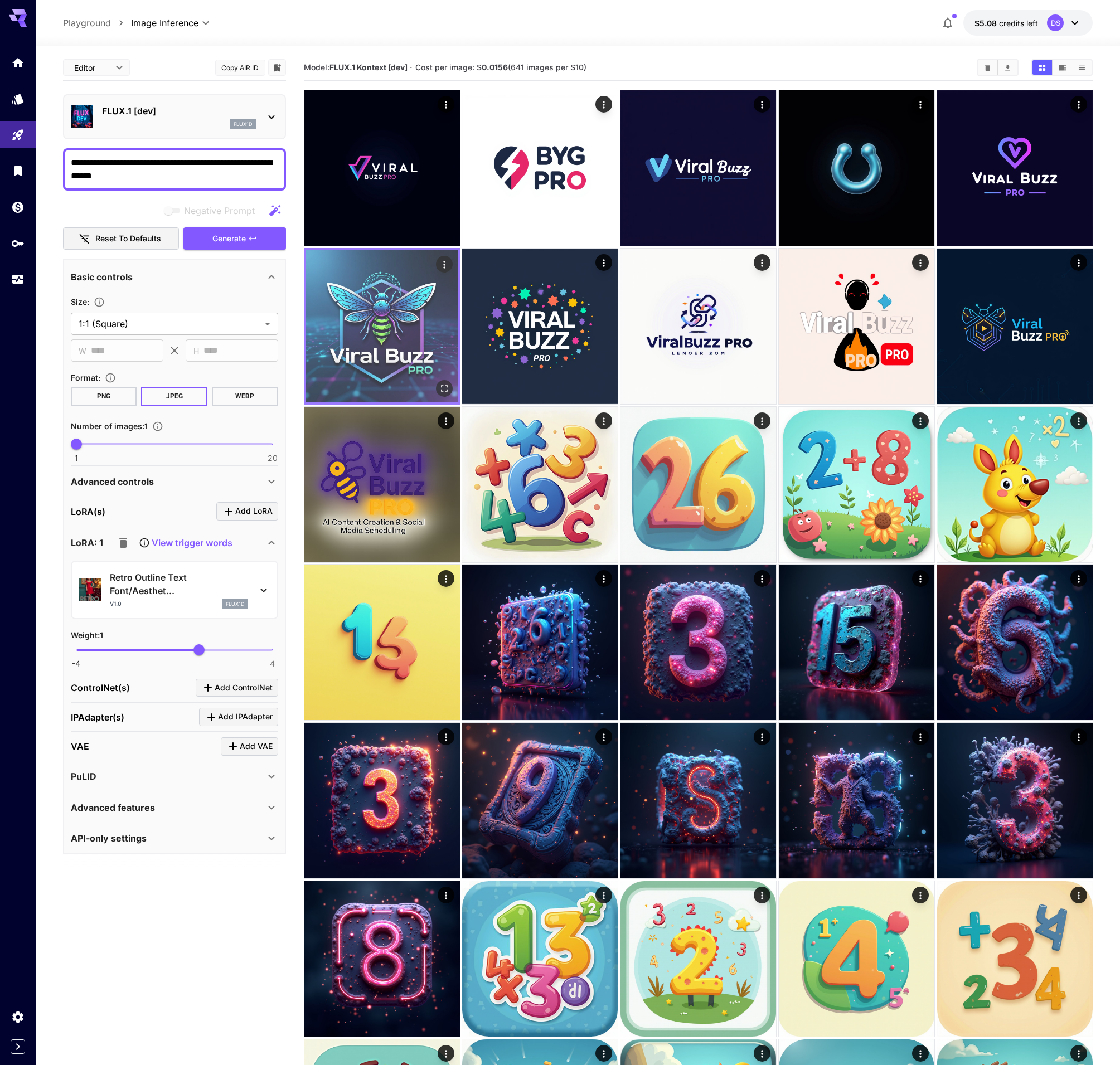
click at [404, 326] on img at bounding box center [382, 325] width 152 height 152
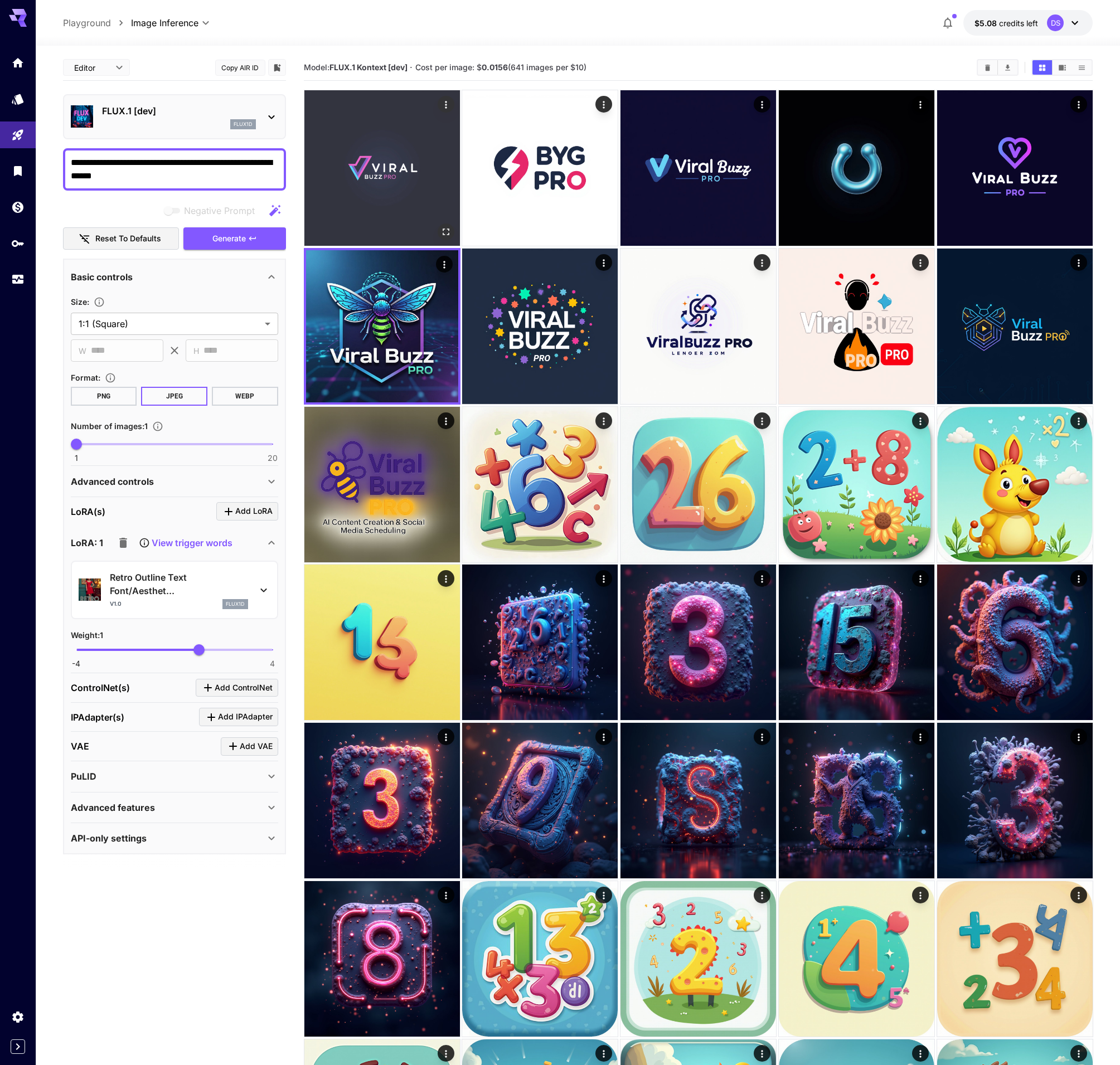
click at [393, 186] on img at bounding box center [382, 168] width 155 height 155
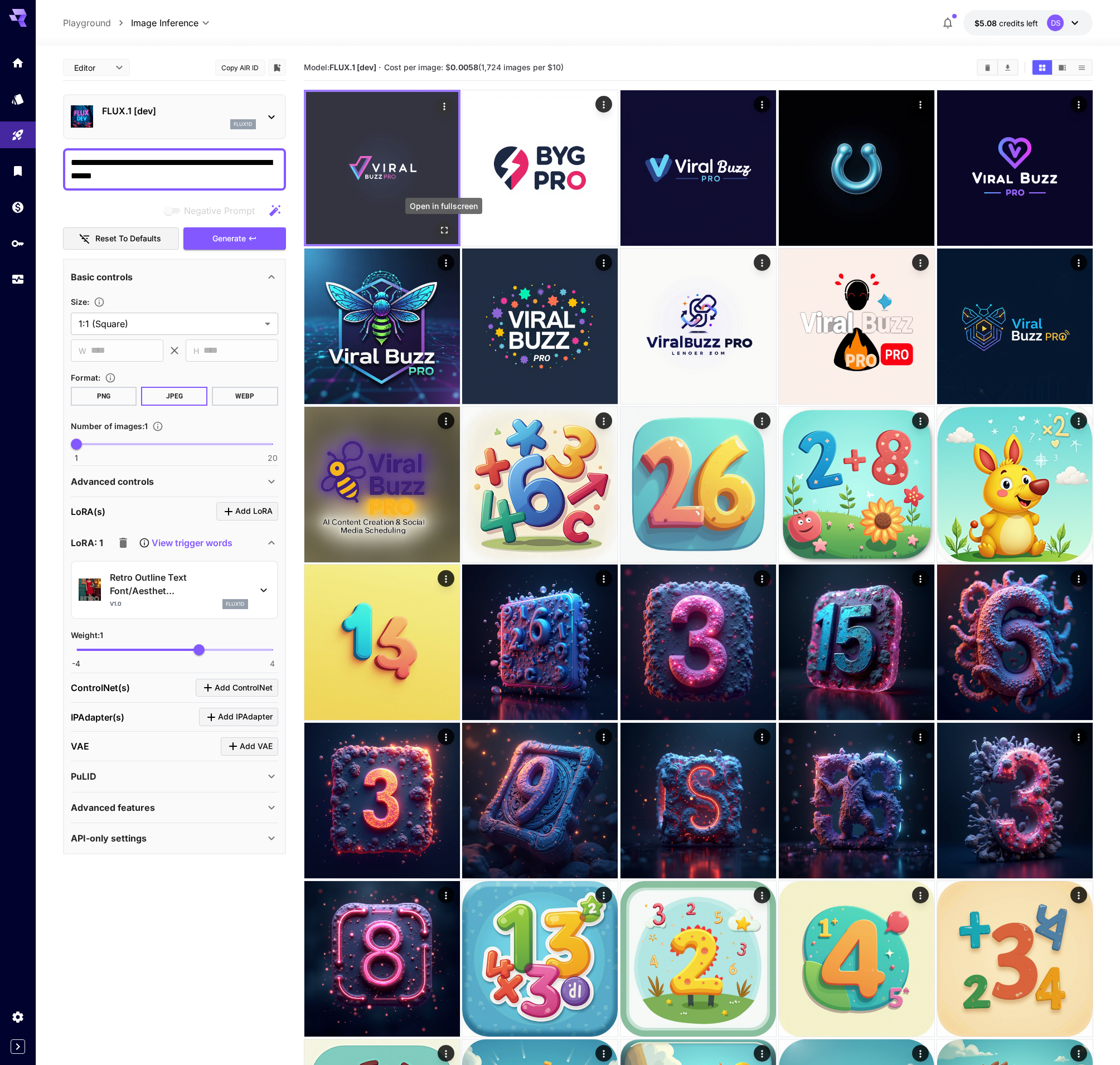
click at [448, 228] on icon "Open in fullscreen" at bounding box center [443, 230] width 11 height 11
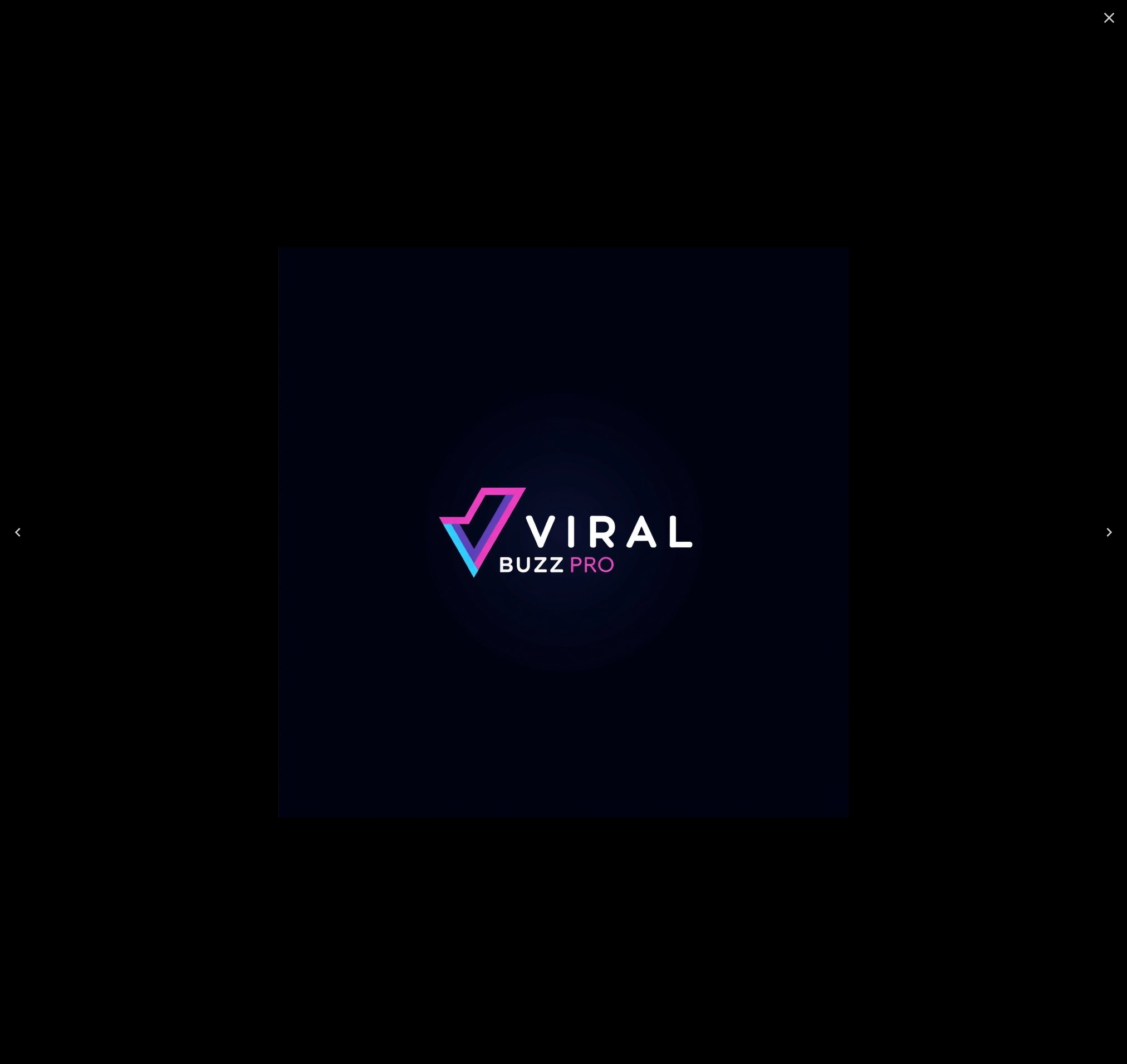
click at [1104, 19] on icon "Close" at bounding box center [1109, 18] width 18 height 18
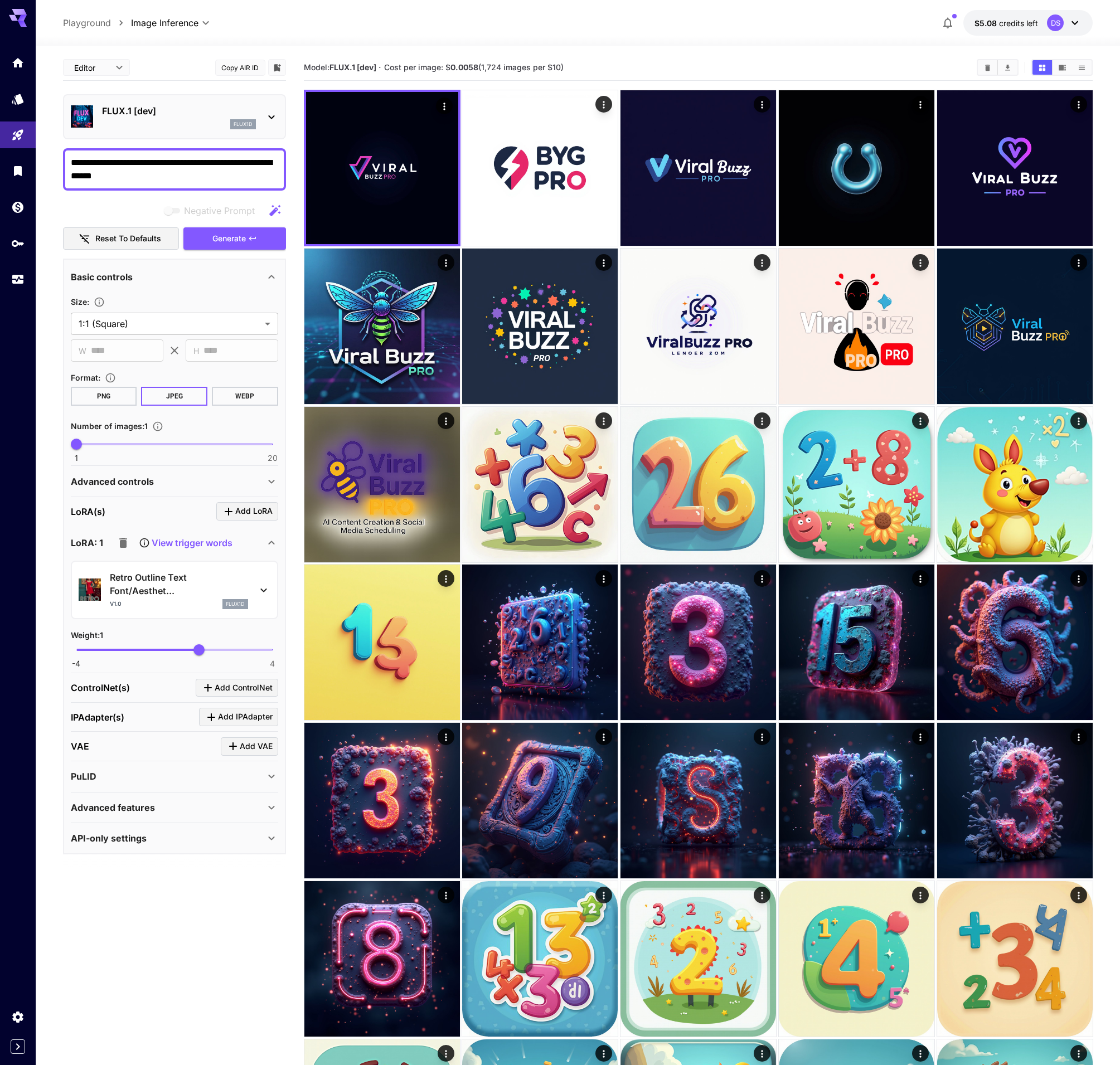
click at [226, 614] on div "Retro Outline Text Font/Aesthet... v1.0 flux1d" at bounding box center [174, 590] width 207 height 59
click at [233, 590] on p "Retro Outline Text Font/Aesthet..." at bounding box center [179, 584] width 138 height 27
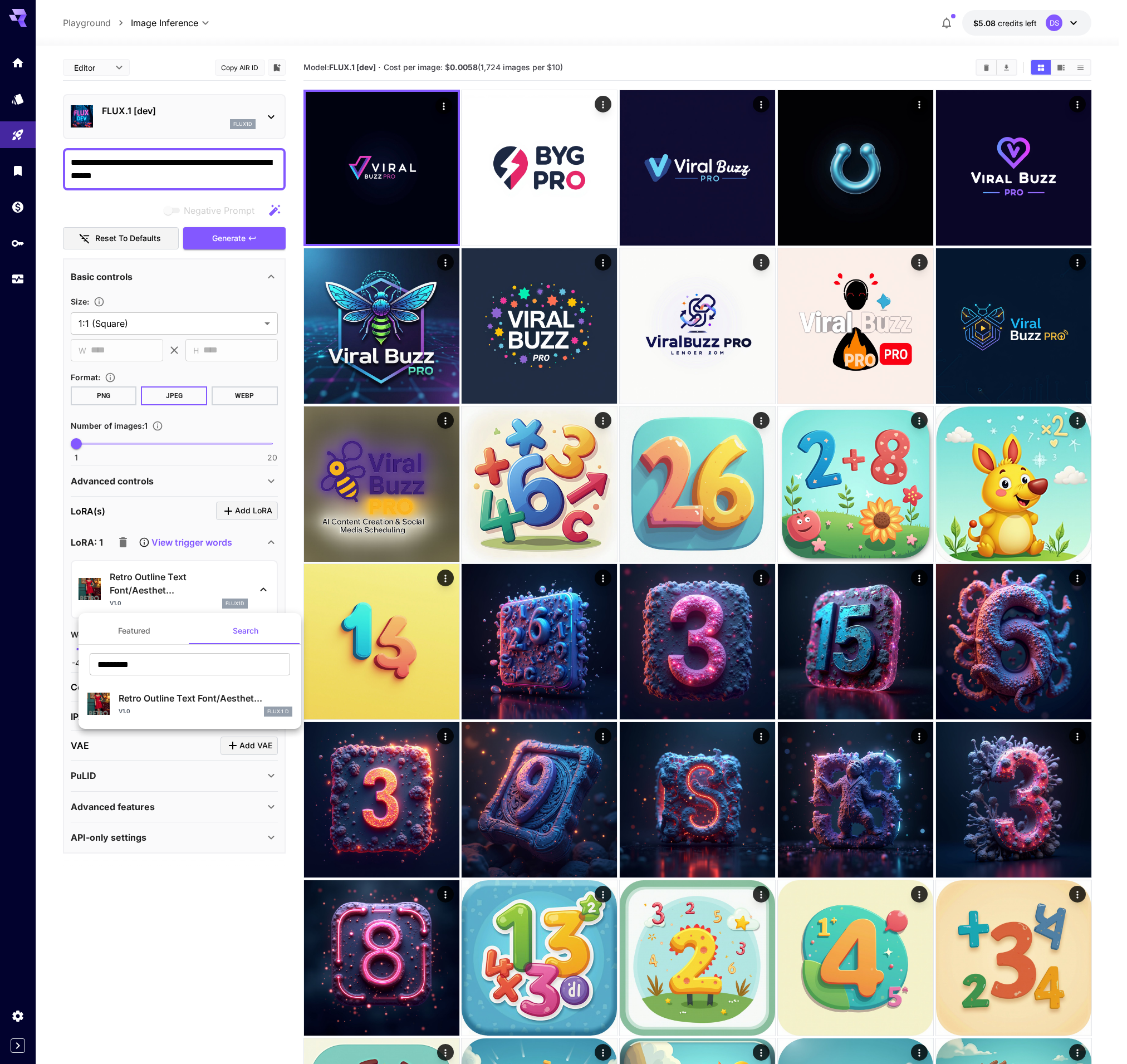
click at [135, 703] on p "Retro Outline Text Font/Aesthet..." at bounding box center [205, 698] width 173 height 13
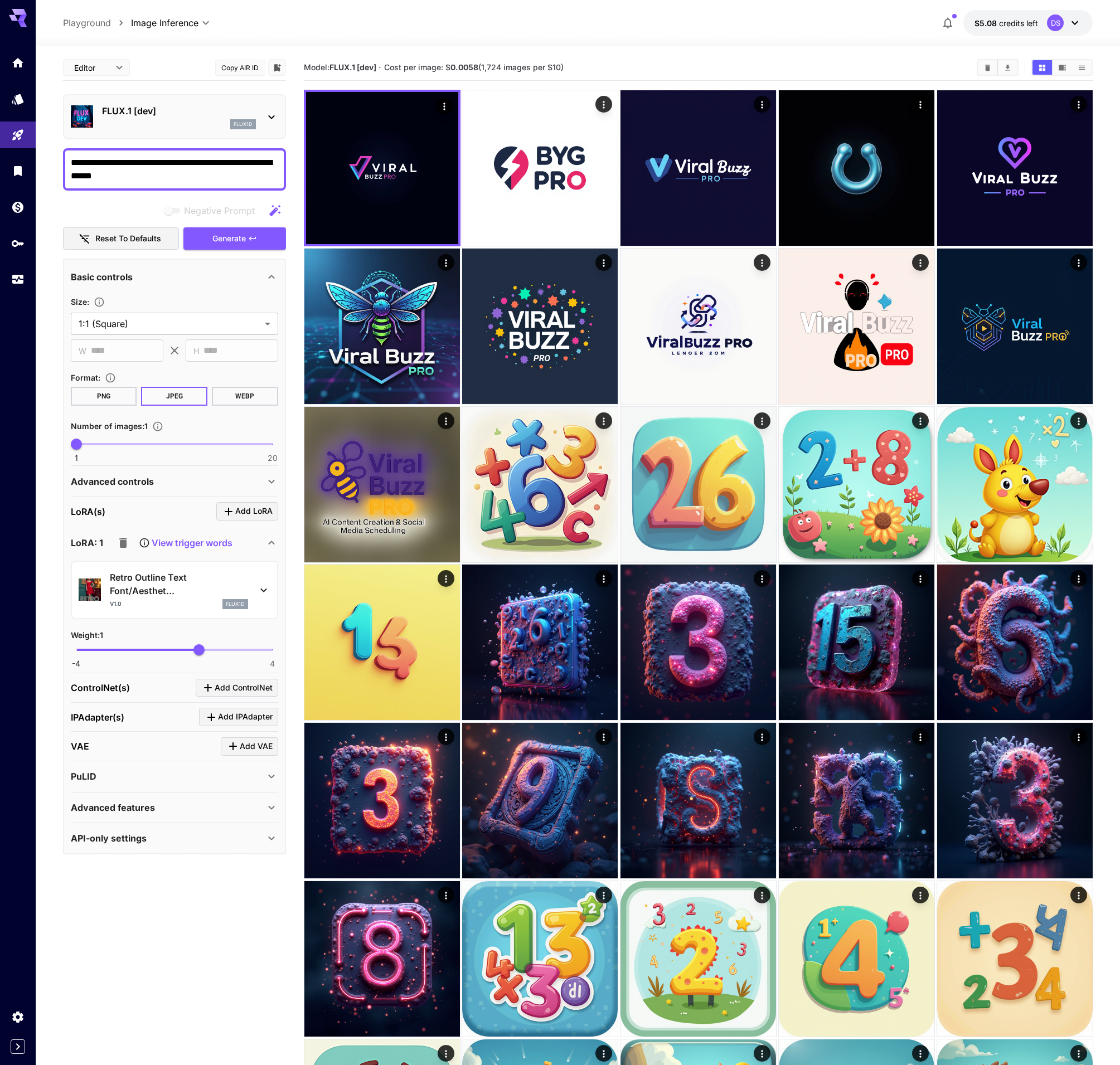
drag, startPoint x: 197, startPoint y: 651, endPoint x: 125, endPoint y: 650, distance: 72.0
click at [140, 647] on span "-4 4 1" at bounding box center [175, 650] width 196 height 17
type input "****"
click at [121, 543] on icon "button" at bounding box center [122, 543] width 8 height 10
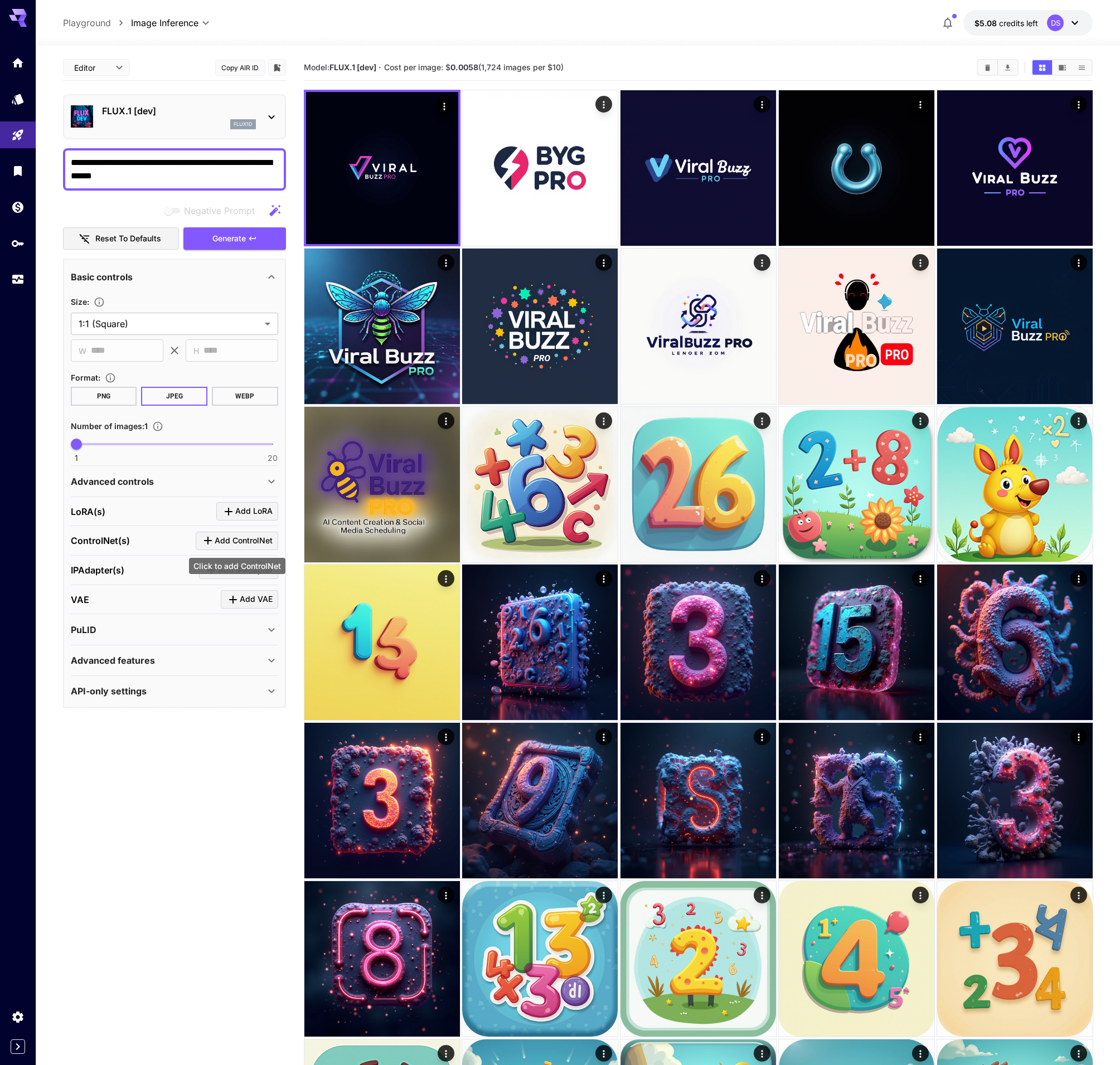
click at [244, 543] on span "Add ControlNet" at bounding box center [243, 541] width 58 height 14
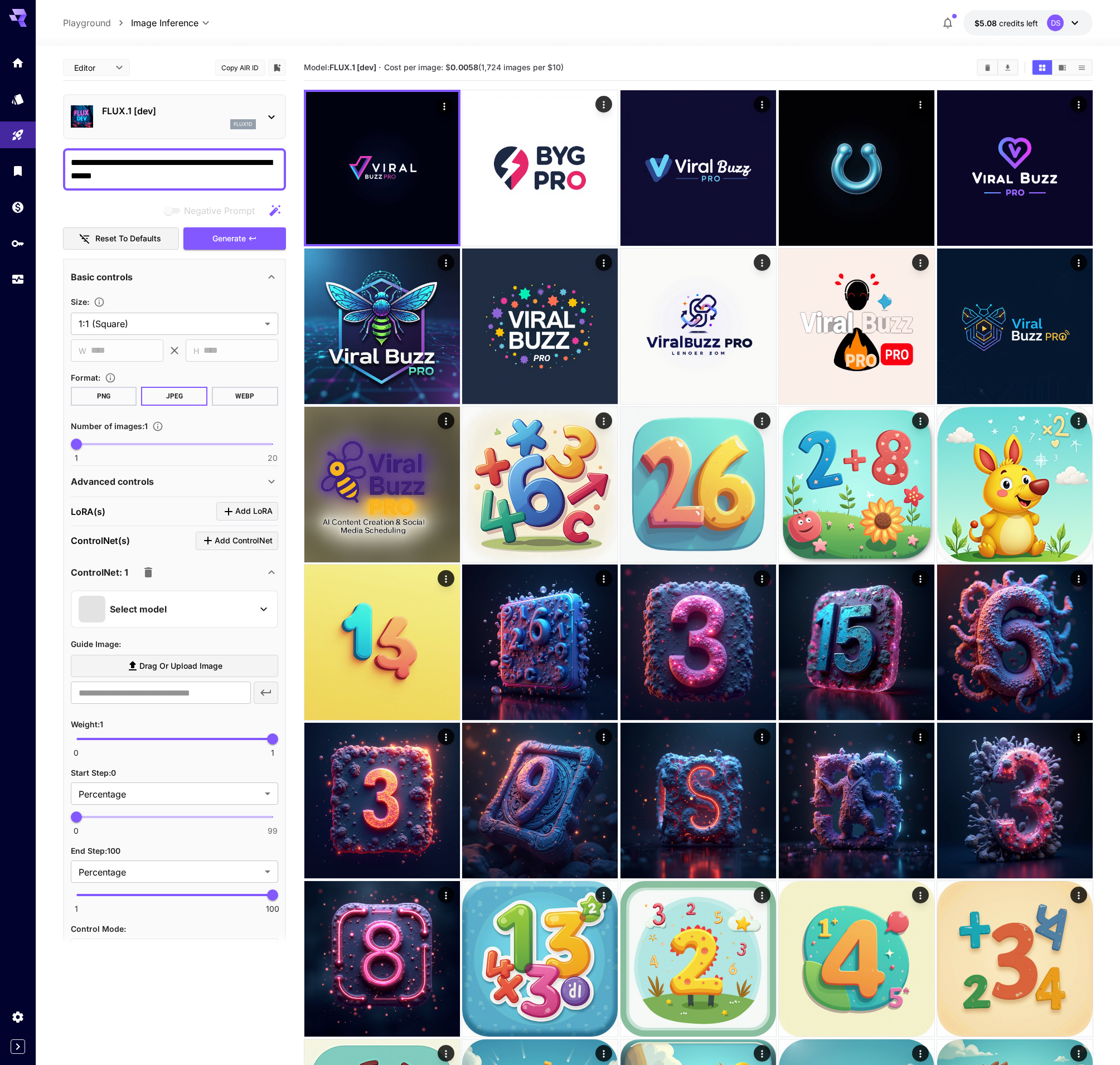
click at [185, 609] on div "Select model" at bounding box center [165, 609] width 174 height 27
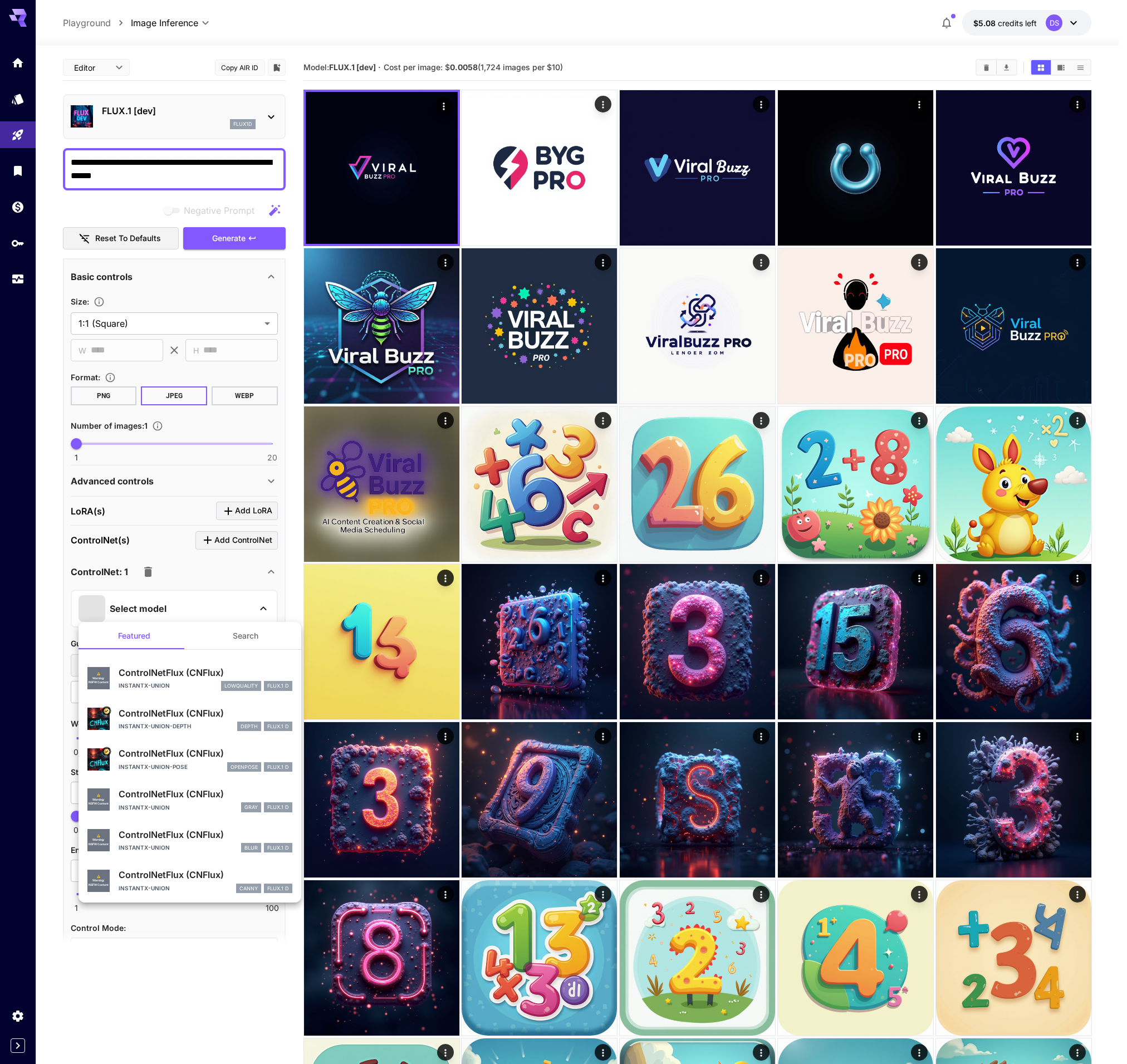
drag, startPoint x: 297, startPoint y: 659, endPoint x: 293, endPoint y: 666, distance: 8.1
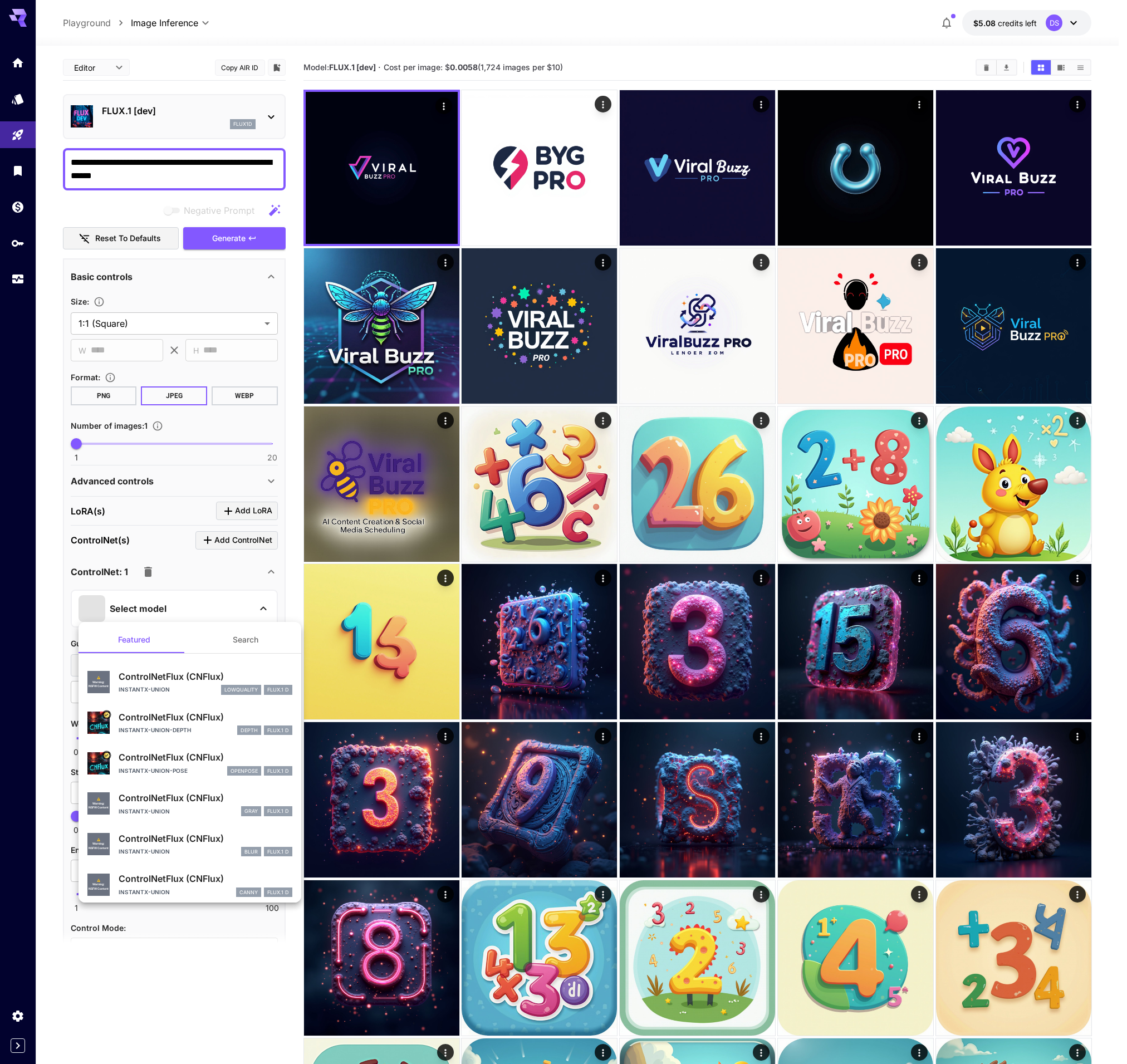
click at [205, 271] on div at bounding box center [563, 532] width 1127 height 1064
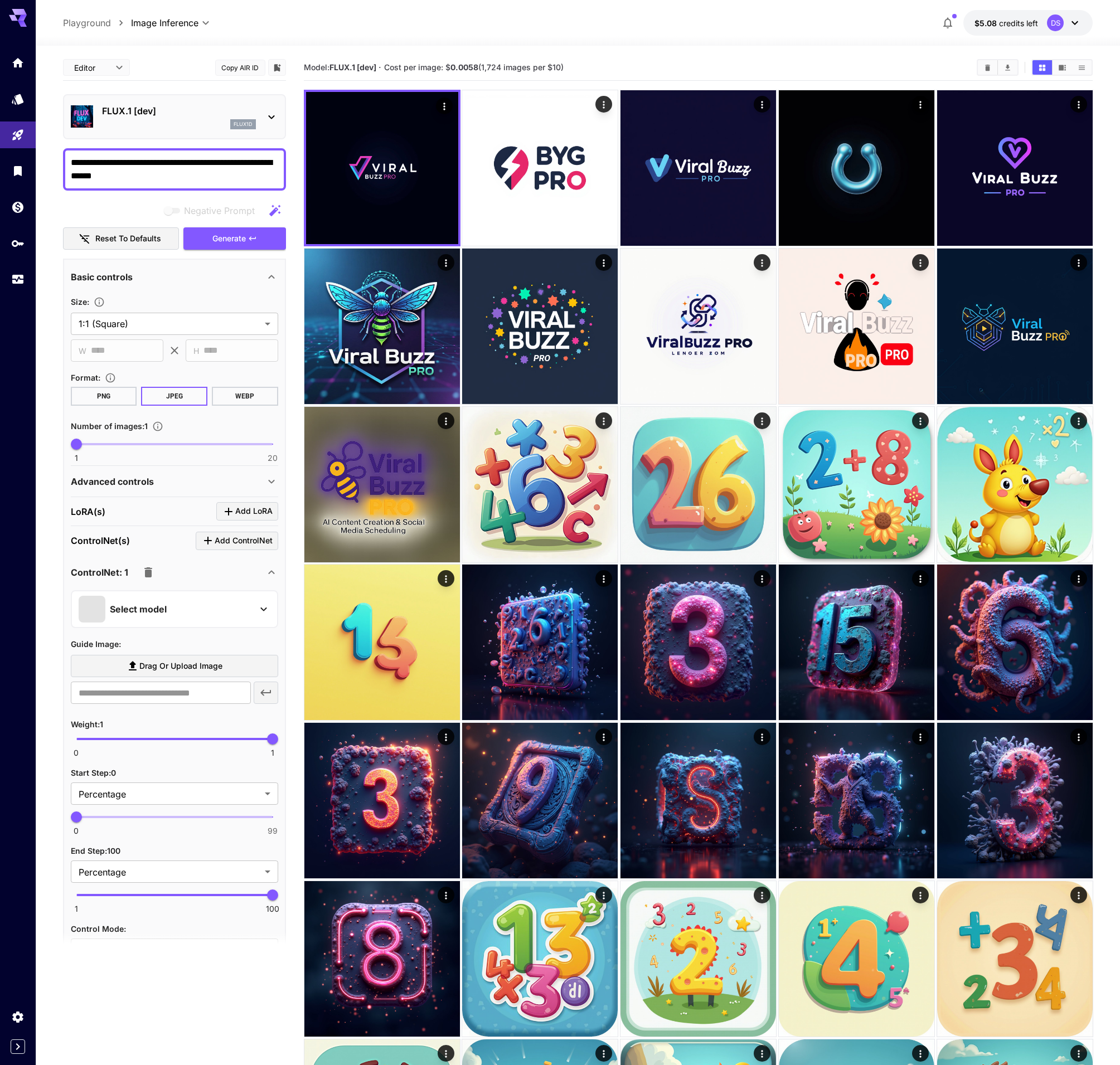
click at [174, 119] on div "Featured Search ⚠️ Warning: NSFW Content ControlNetFlux (CNFlux) instantx-union…" at bounding box center [112, 167] width 223 height 335
click at [174, 120] on div "Featured Search ⚠️ Warning: NSFW Content ControlNetFlux (CNFlux) instantx-union…" at bounding box center [112, 167] width 223 height 335
click at [216, 117] on div "Featured Search ⚠️ Warning: NSFW Content ControlNetFlux (CNFlux) instantx-union…" at bounding box center [112, 167] width 223 height 335
click at [263, 110] on div "FLUX.1 [dev] flux1d" at bounding box center [174, 117] width 207 height 34
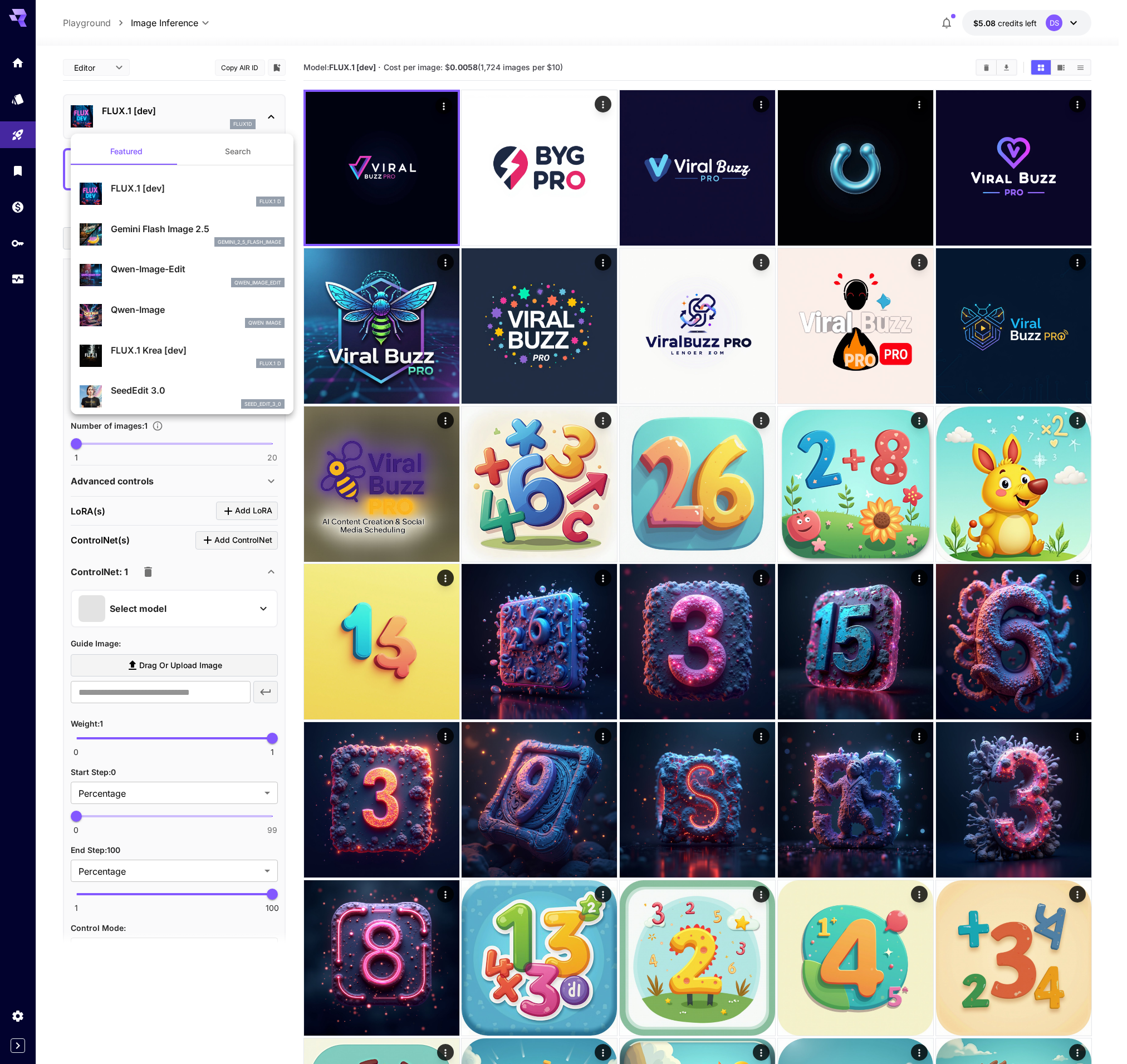
click at [178, 102] on div at bounding box center [563, 532] width 1127 height 1064
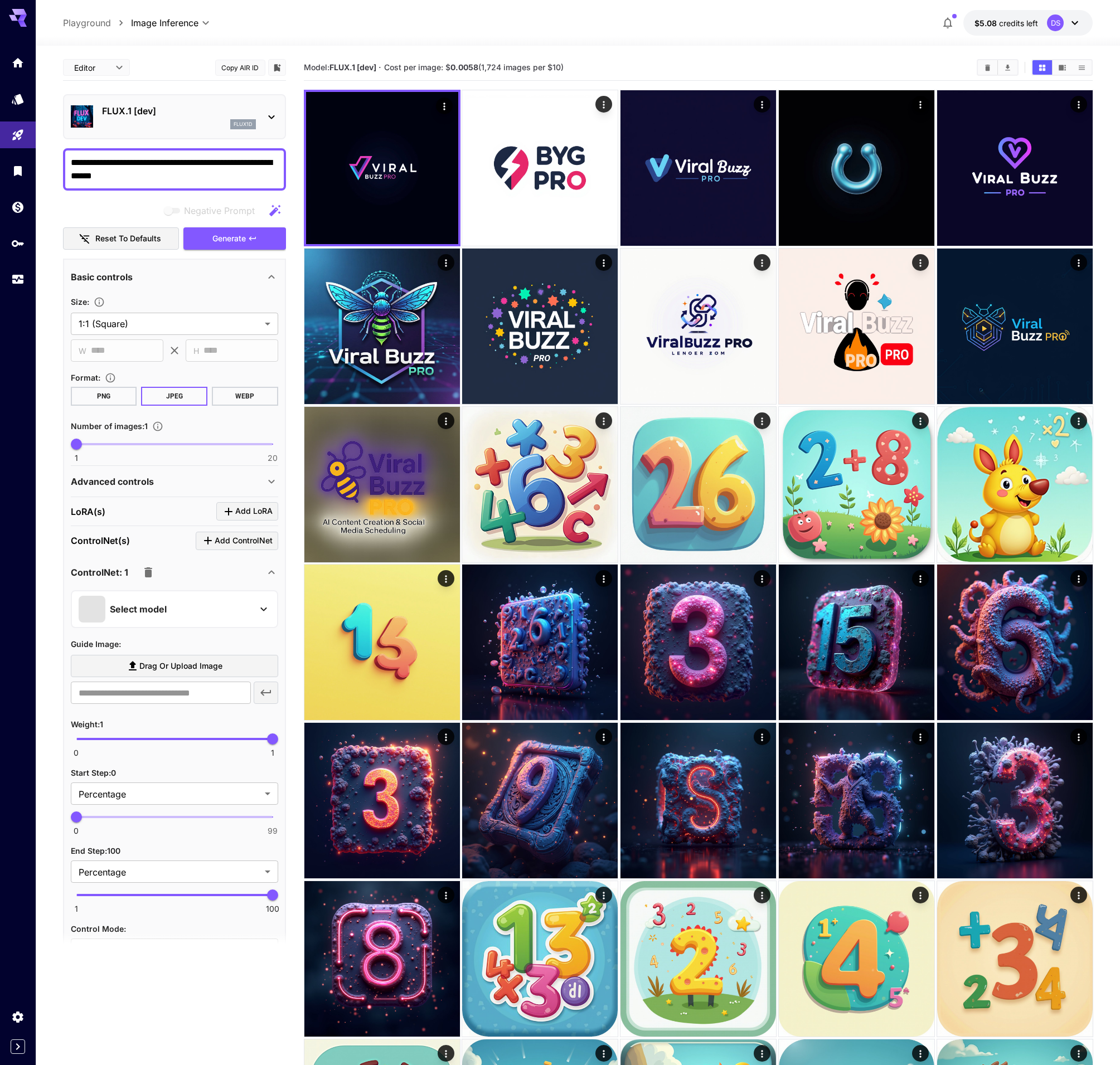
click at [64, 162] on div "**********" at bounding box center [175, 169] width 223 height 43
click at [184, 124] on div "flux1d" at bounding box center [179, 124] width 154 height 10
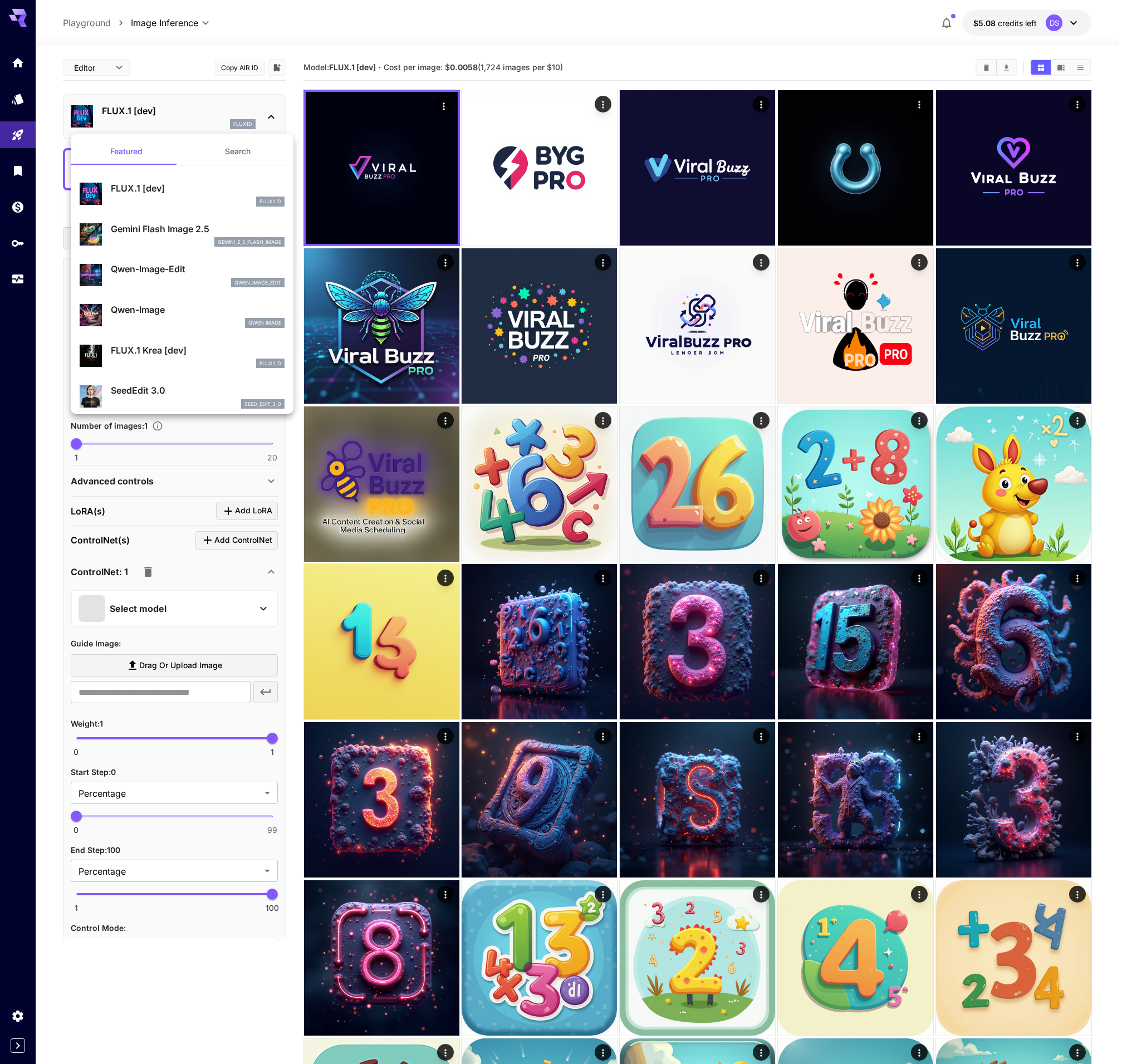
click at [246, 150] on button "Search" at bounding box center [237, 152] width 111 height 27
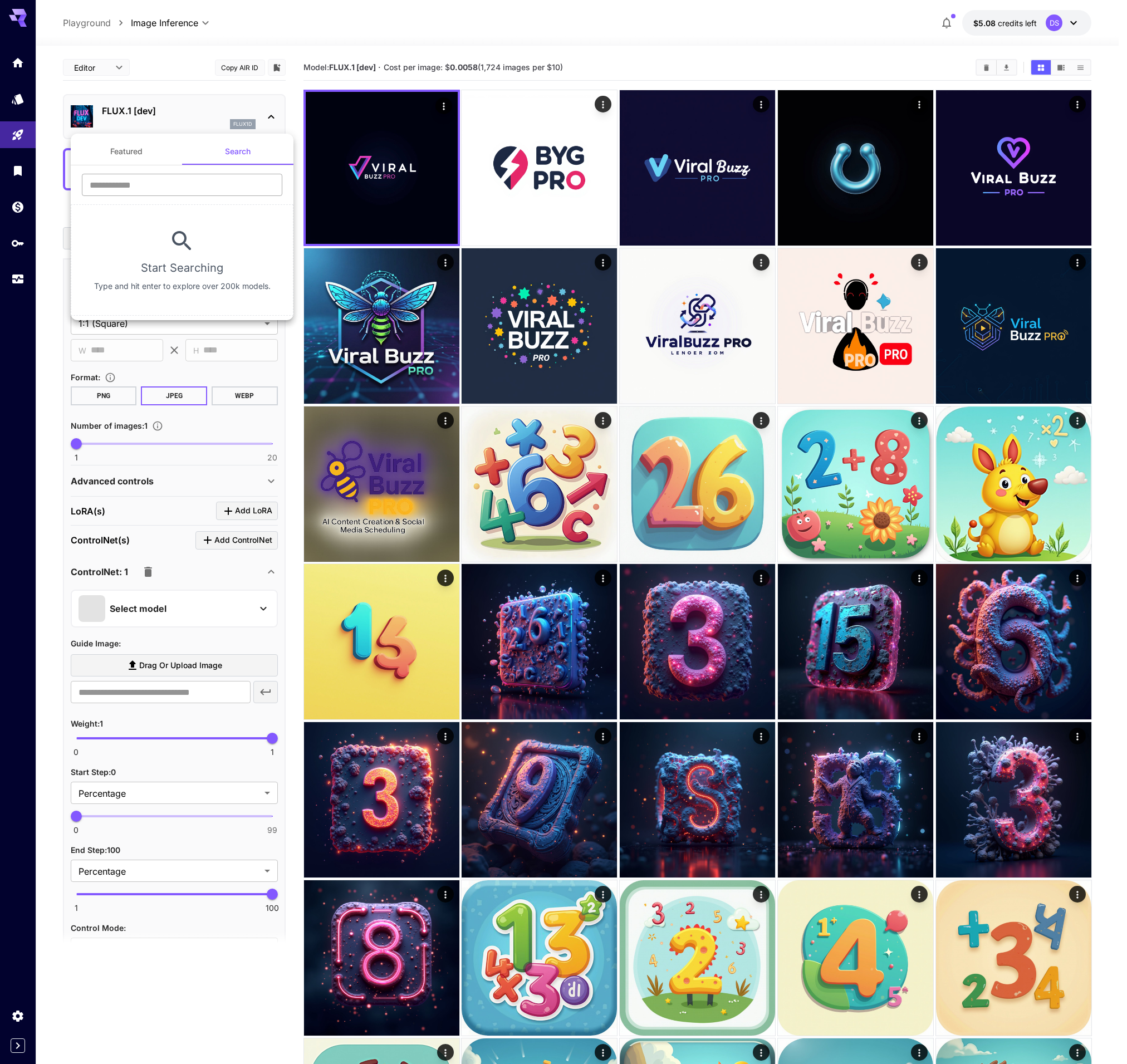
click at [160, 180] on input "text" at bounding box center [182, 184] width 200 height 23
type input "**"
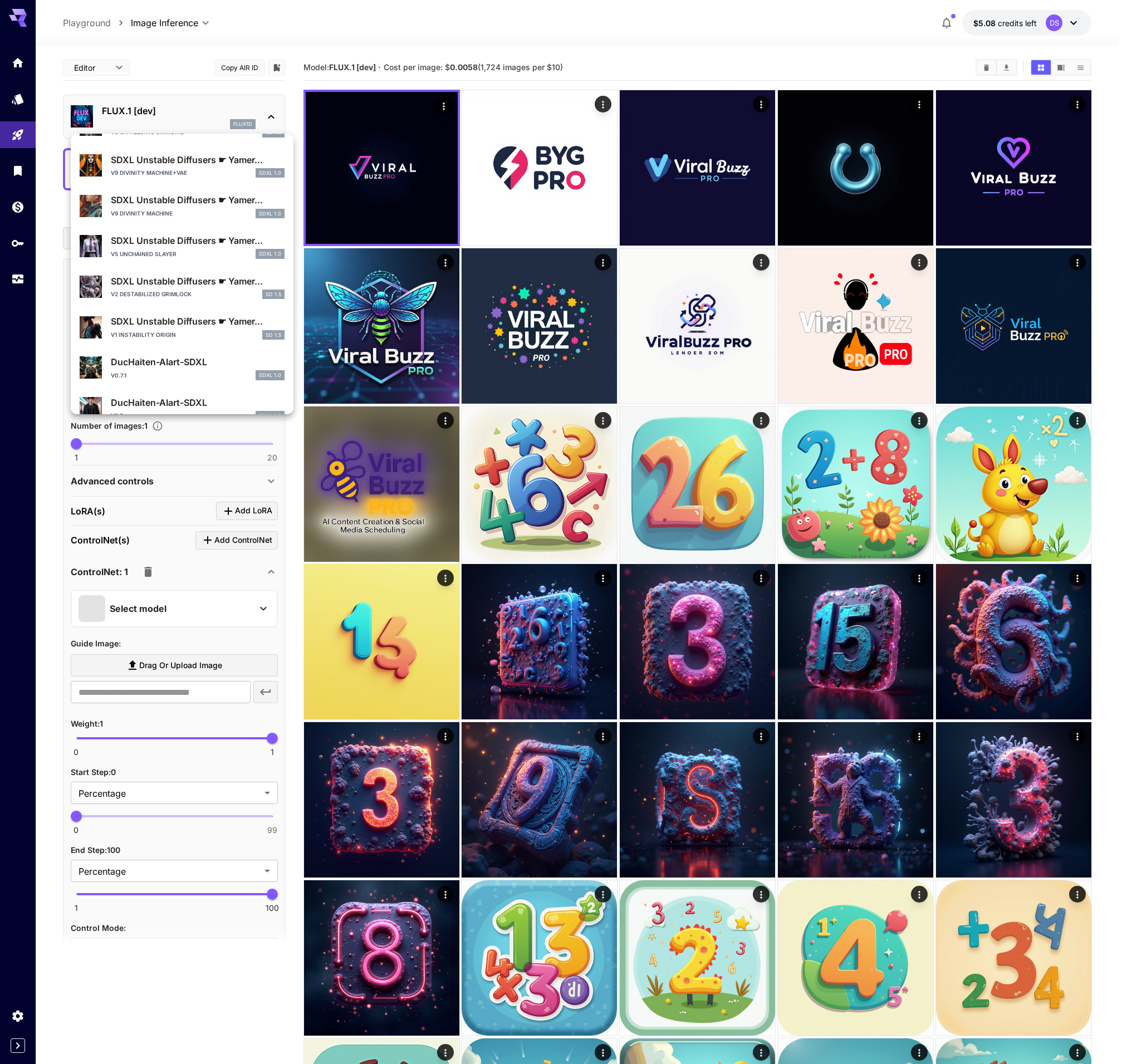
scroll to position [45, 0]
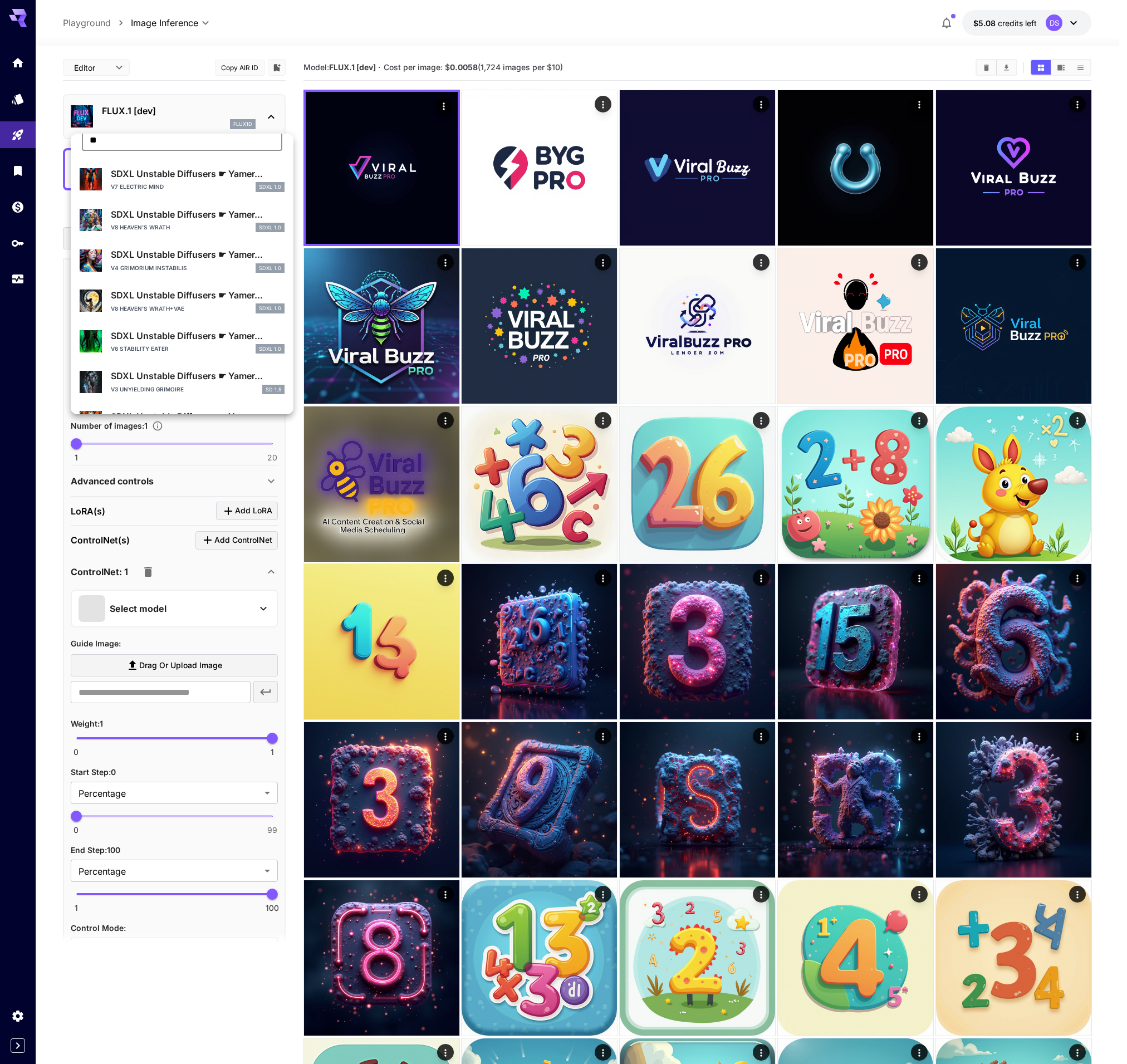
type input "**"
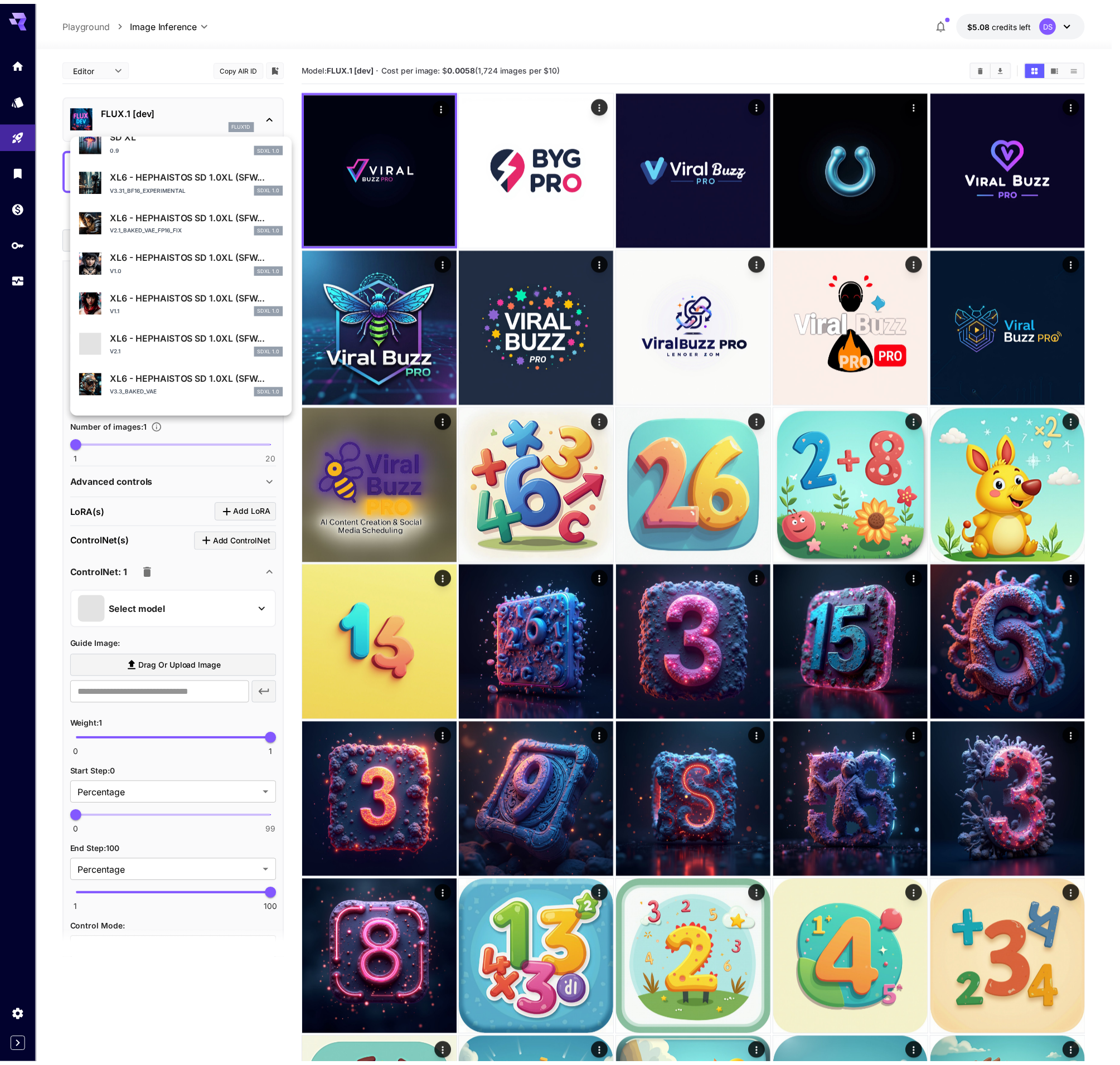
scroll to position [0, 0]
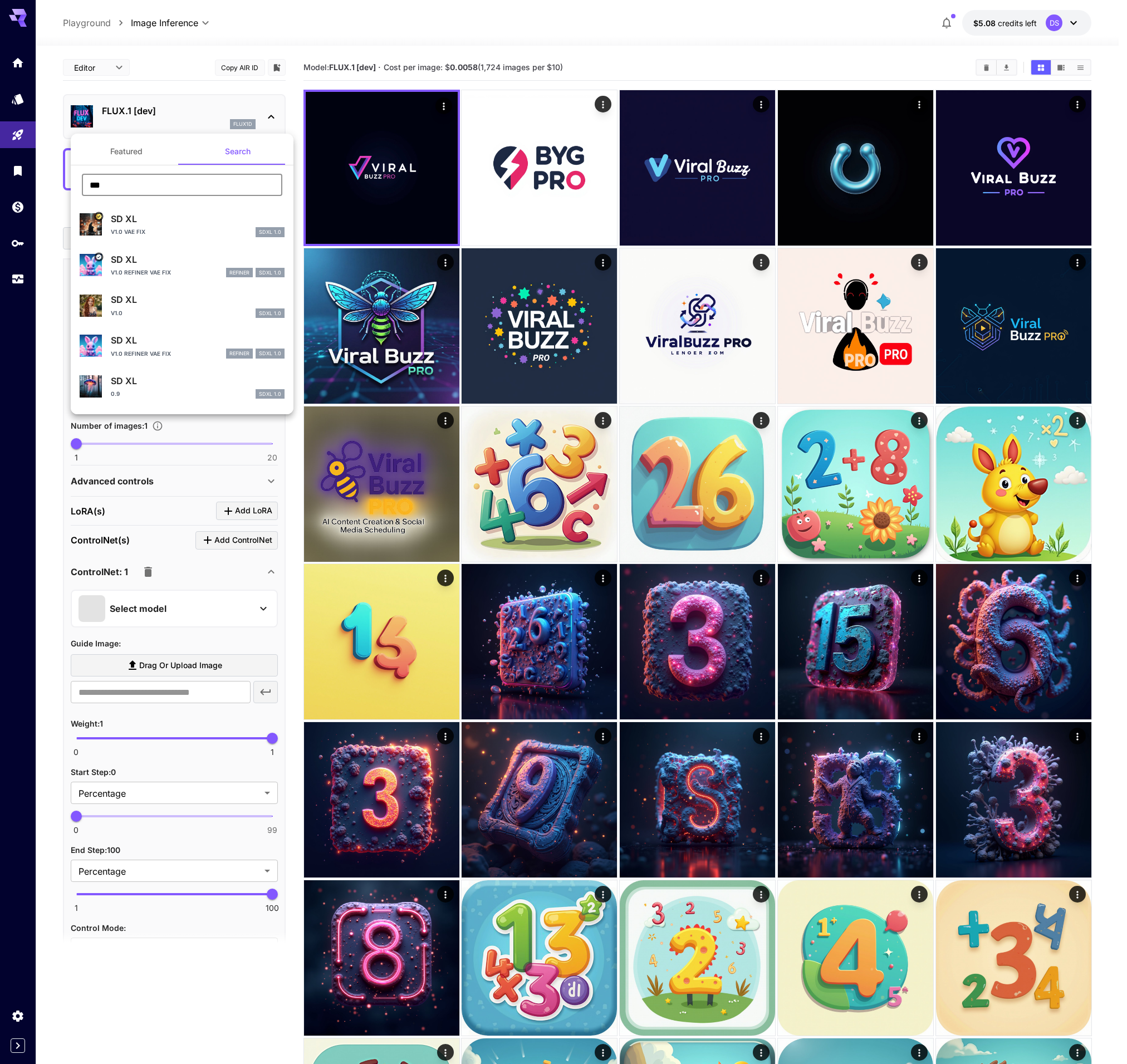
click at [116, 230] on p "v1.0 VAE fix" at bounding box center [127, 232] width 34 height 8
type input "**"
type input "***"
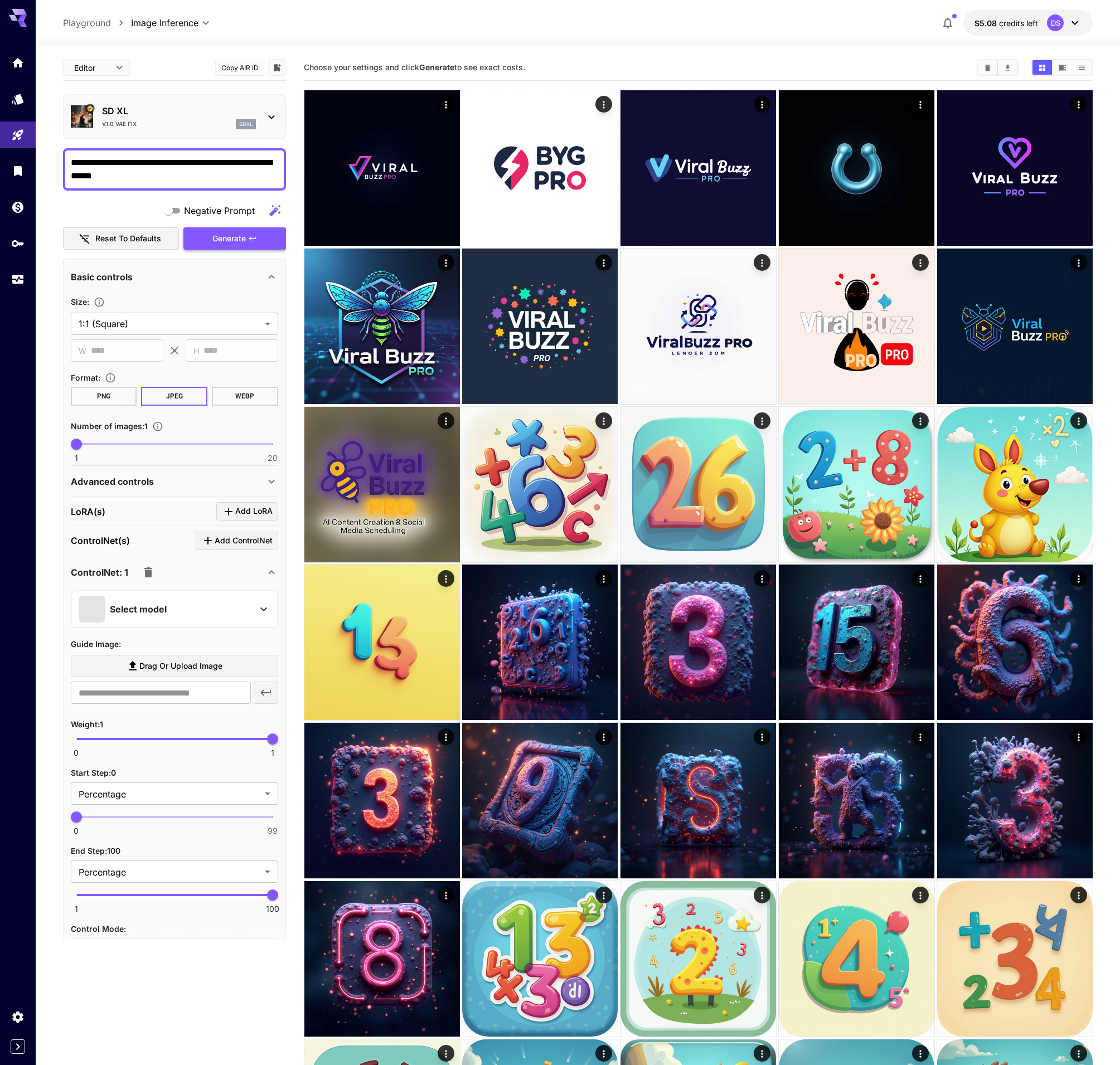
click at [209, 235] on button "Generate" at bounding box center [235, 238] width 102 height 23
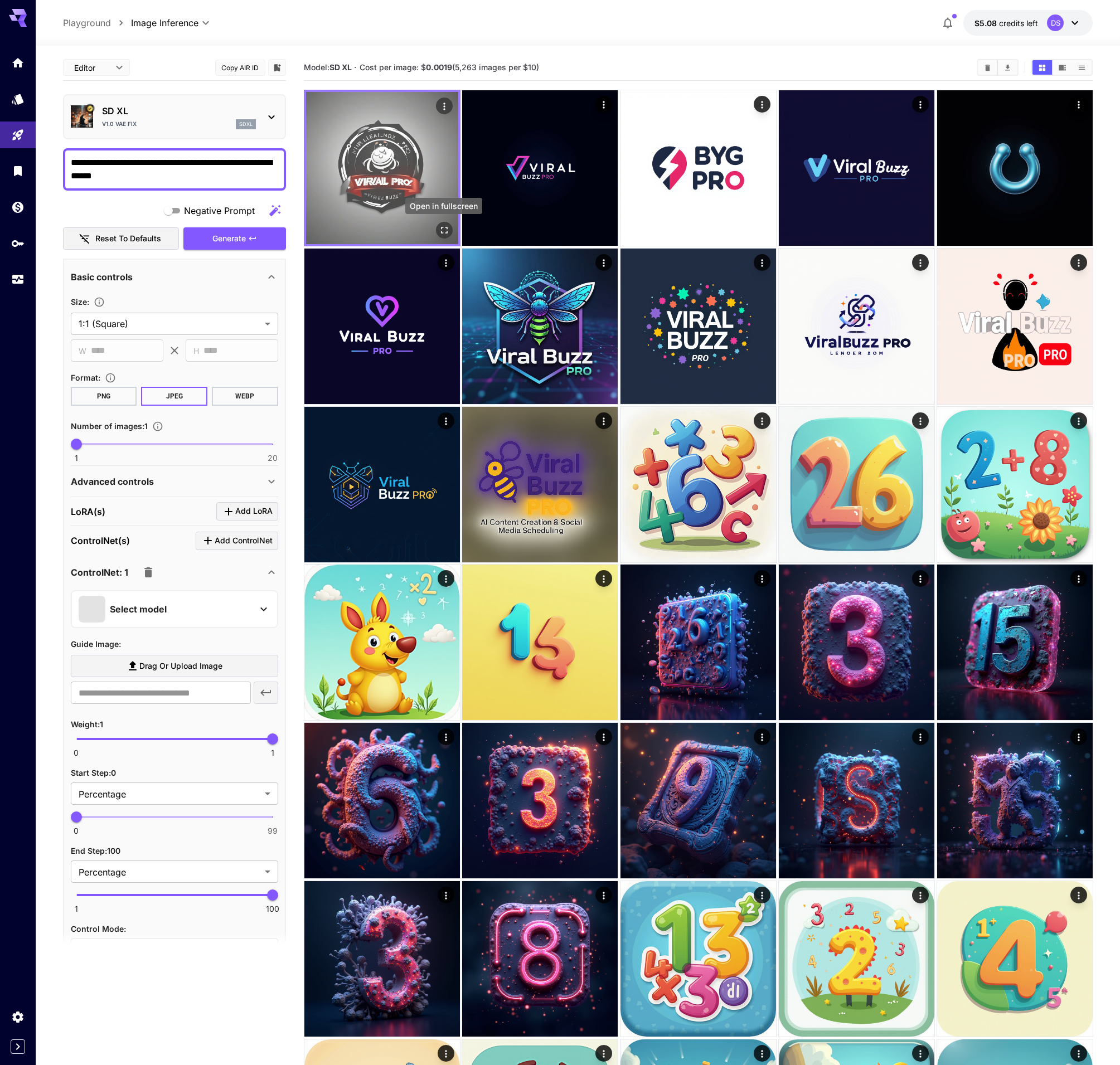
click at [446, 230] on icon "Open in fullscreen" at bounding box center [443, 230] width 11 height 11
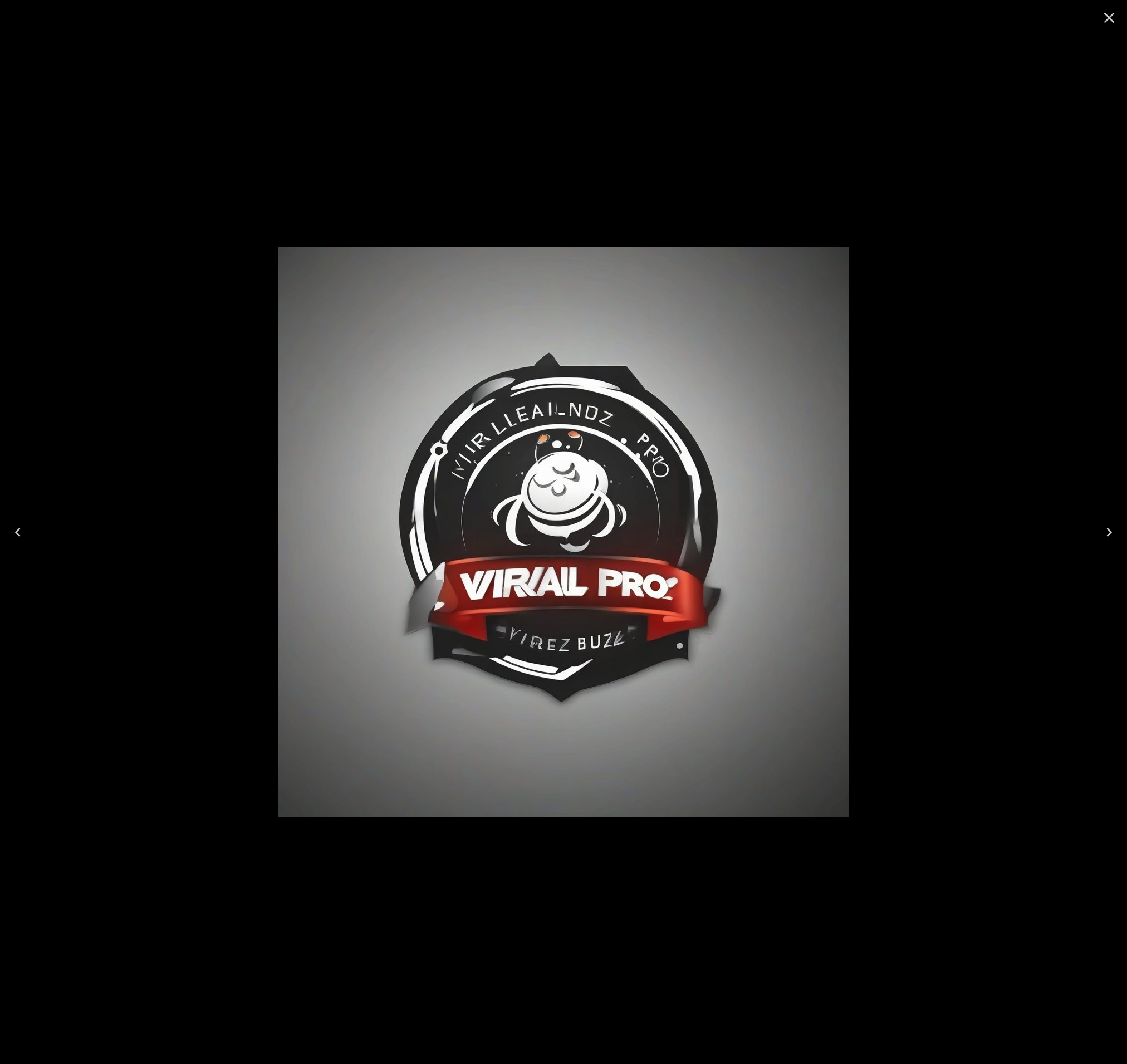
click at [1106, 19] on icon "Close" at bounding box center [1109, 18] width 11 height 11
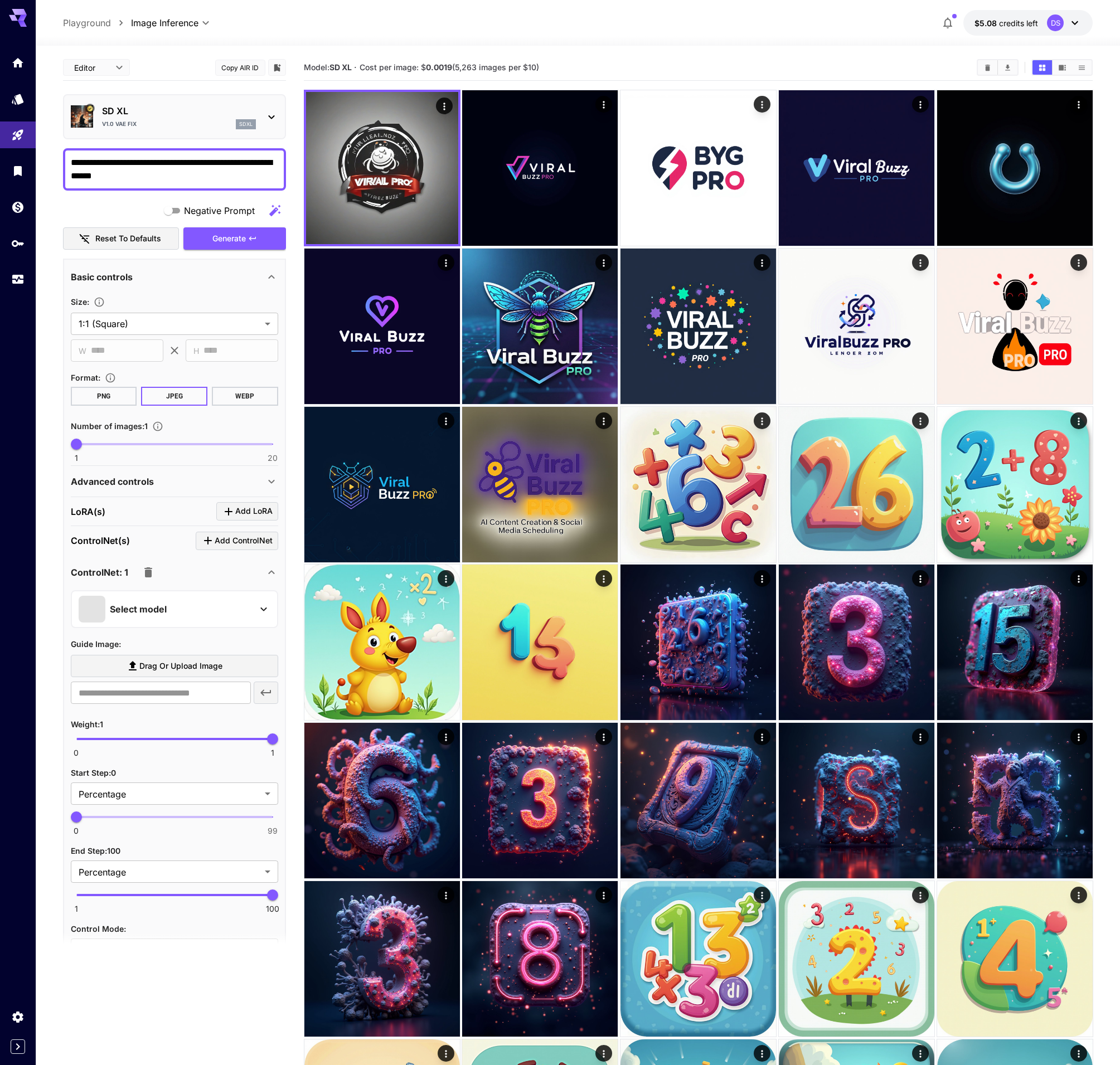
click at [167, 939] on section at bounding box center [175, 945] width 223 height 28
